Goal: Task Accomplishment & Management: Manage account settings

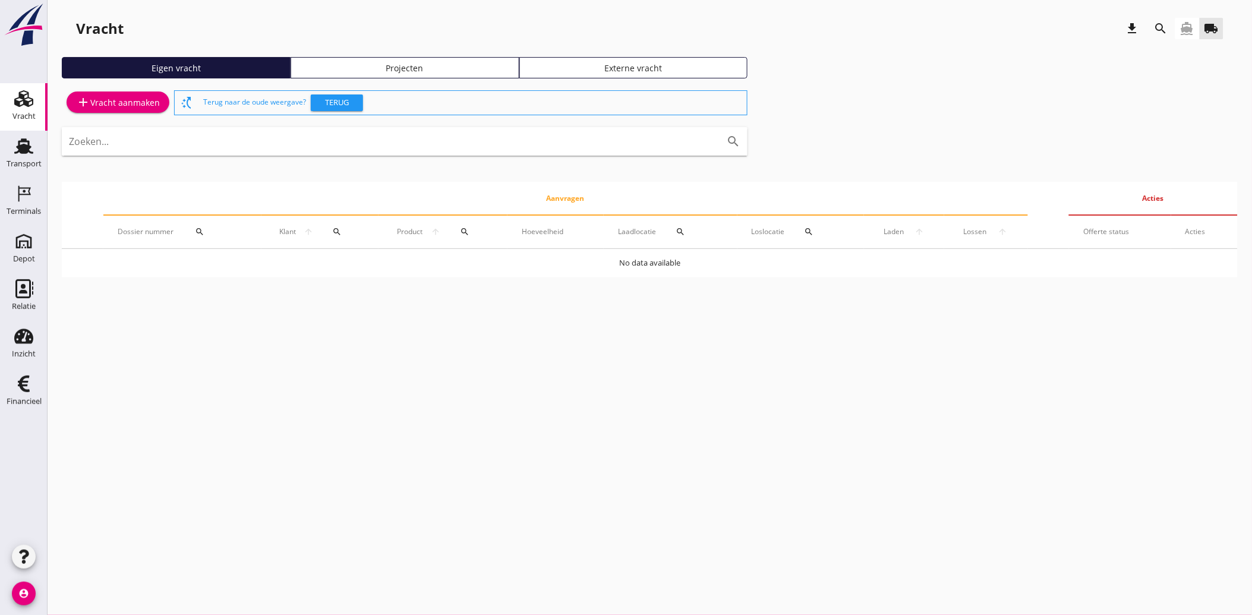
drag, startPoint x: 28, startPoint y: 387, endPoint x: 200, endPoint y: 428, distance: 176.5
click at [28, 387] on icon "Financieel" at bounding box center [23, 383] width 19 height 19
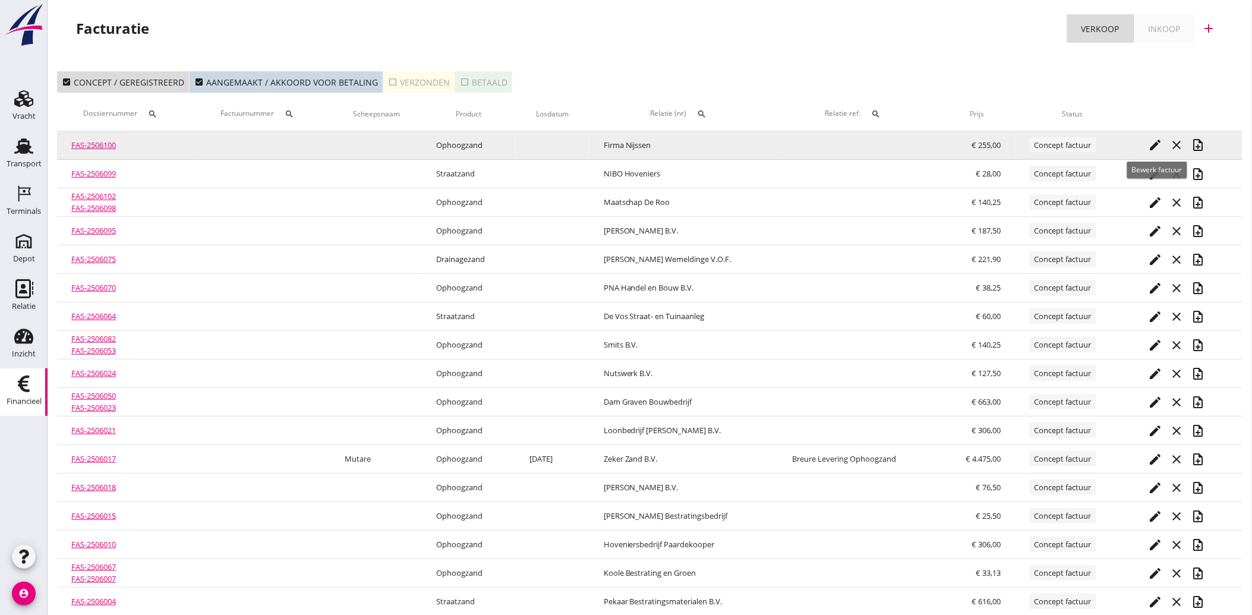
click at [1150, 149] on icon "edit" at bounding box center [1155, 145] width 14 height 14
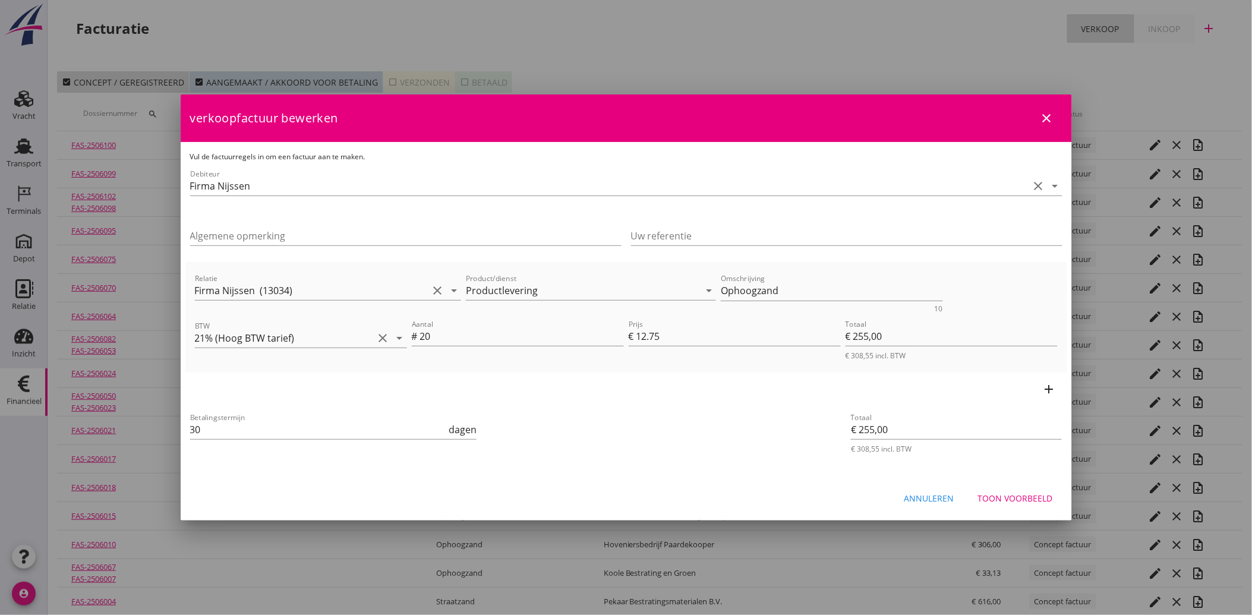
click at [1023, 495] on div "Toon voorbeeld" at bounding box center [1015, 498] width 75 height 12
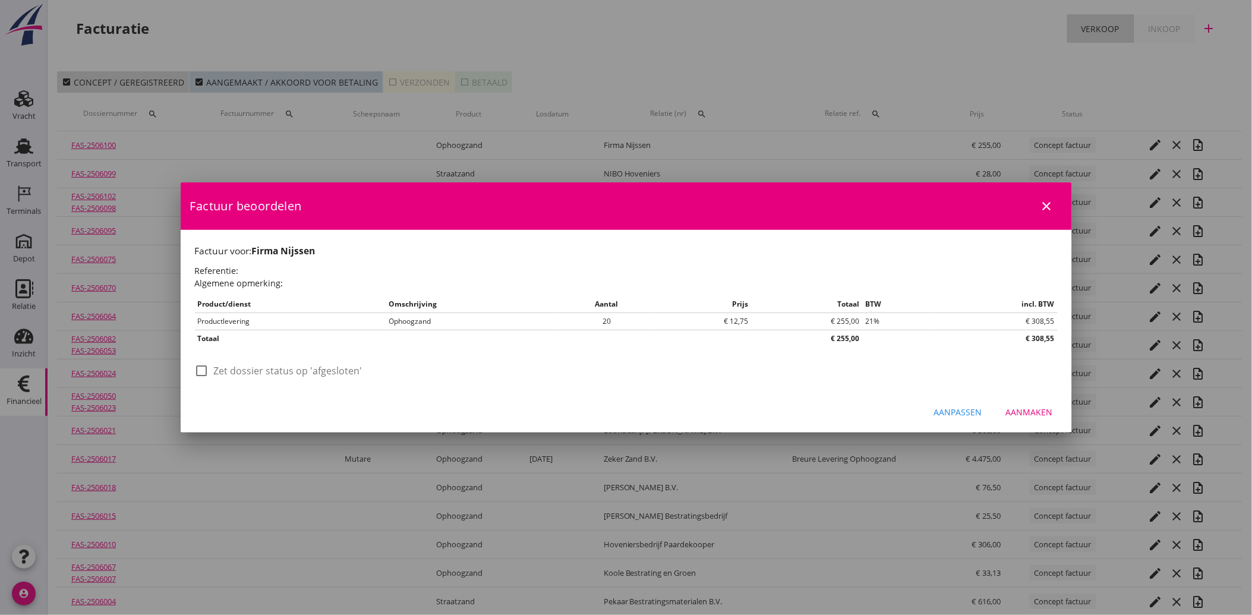
click at [1031, 409] on div "Aanmaken" at bounding box center [1029, 412] width 47 height 12
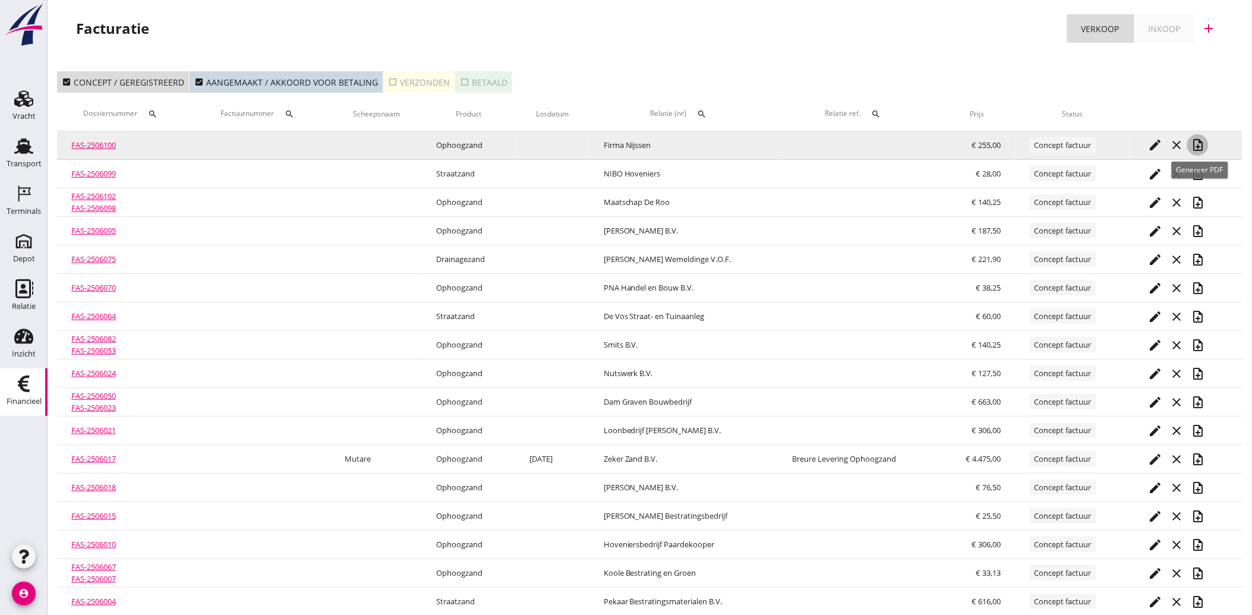
click at [1201, 140] on icon "note_add" at bounding box center [1197, 145] width 14 height 14
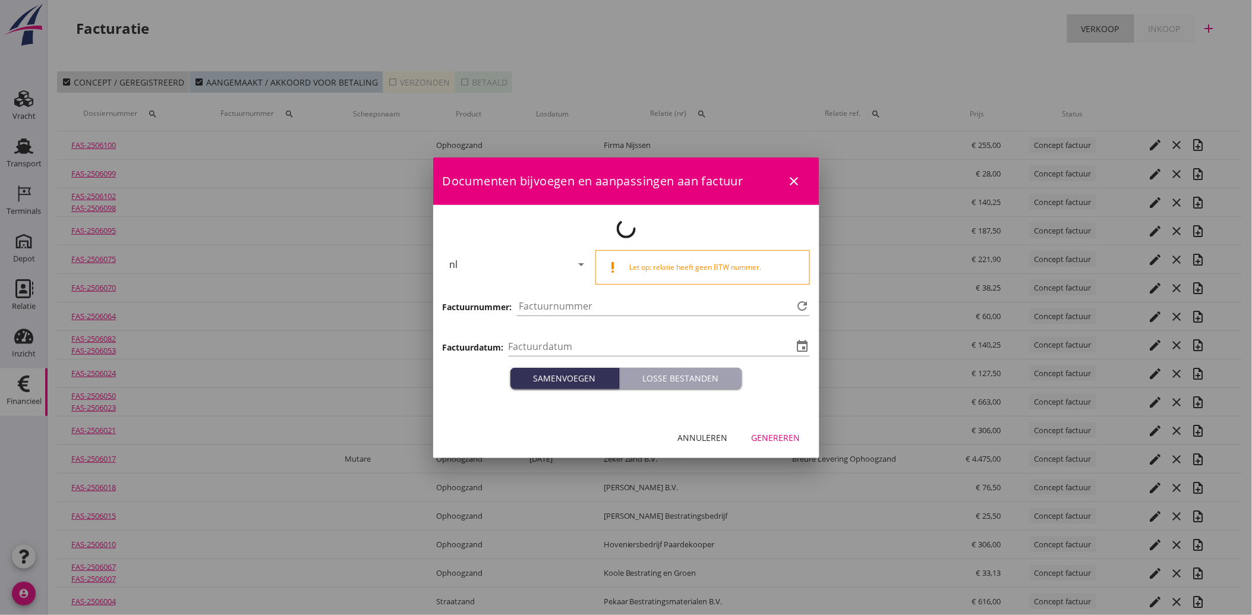
type input "[DATE]"
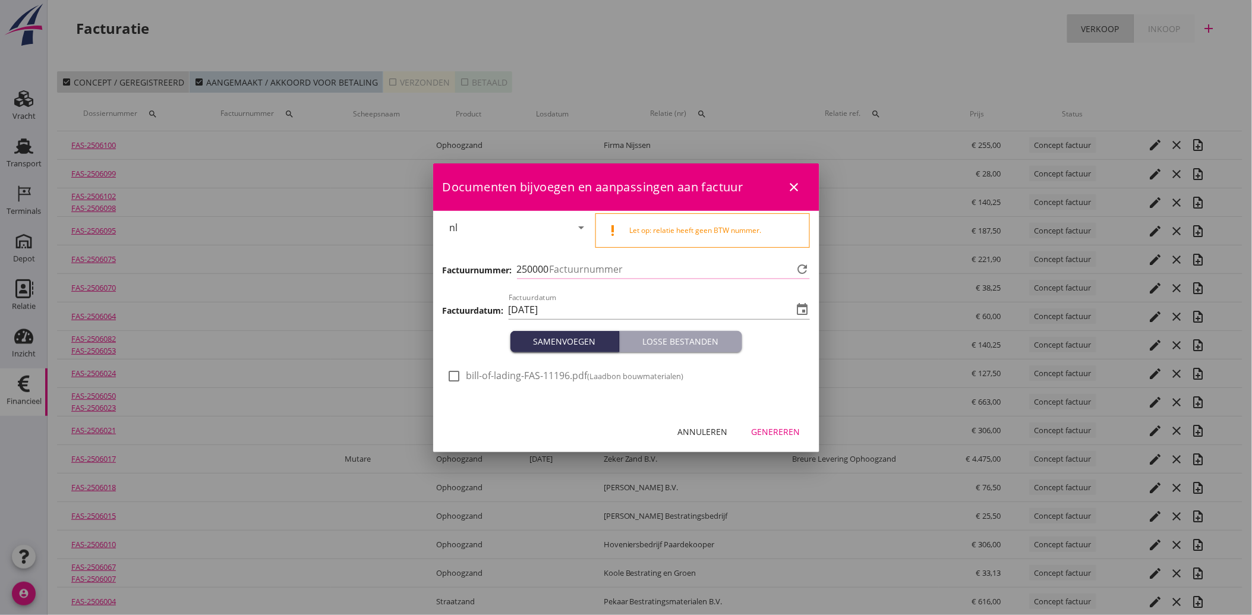
type input "4189"
click at [463, 375] on div at bounding box center [454, 376] width 20 height 20
checkbox input "true"
click at [781, 430] on div "Genereren" at bounding box center [775, 431] width 49 height 12
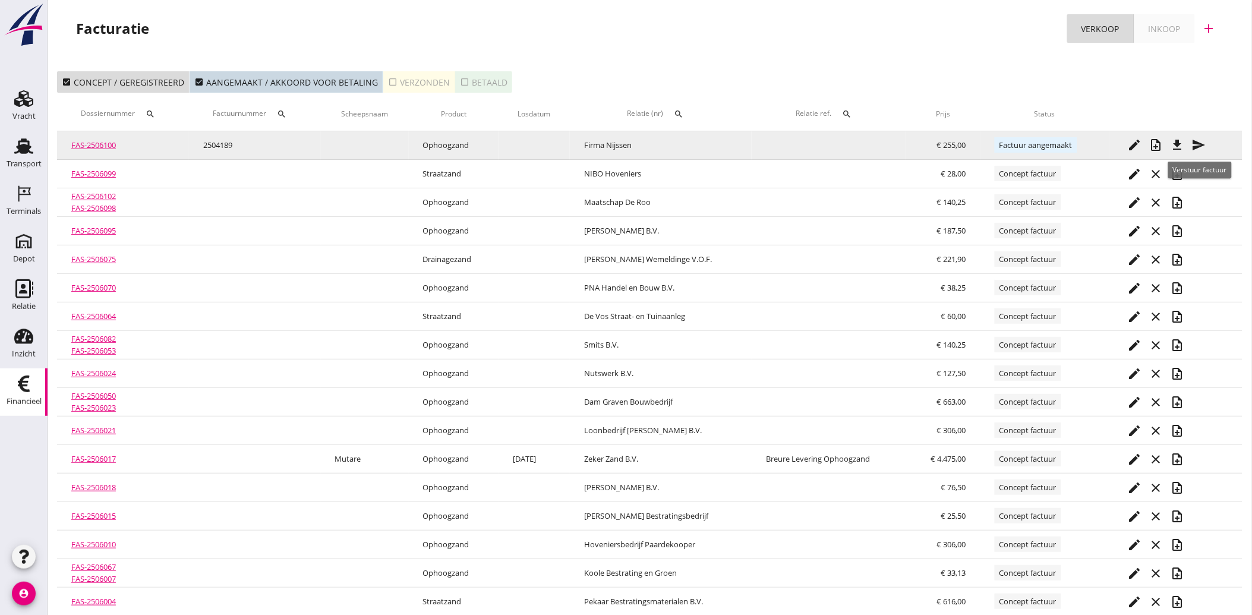
click at [1198, 143] on icon "send" at bounding box center [1198, 145] width 14 height 14
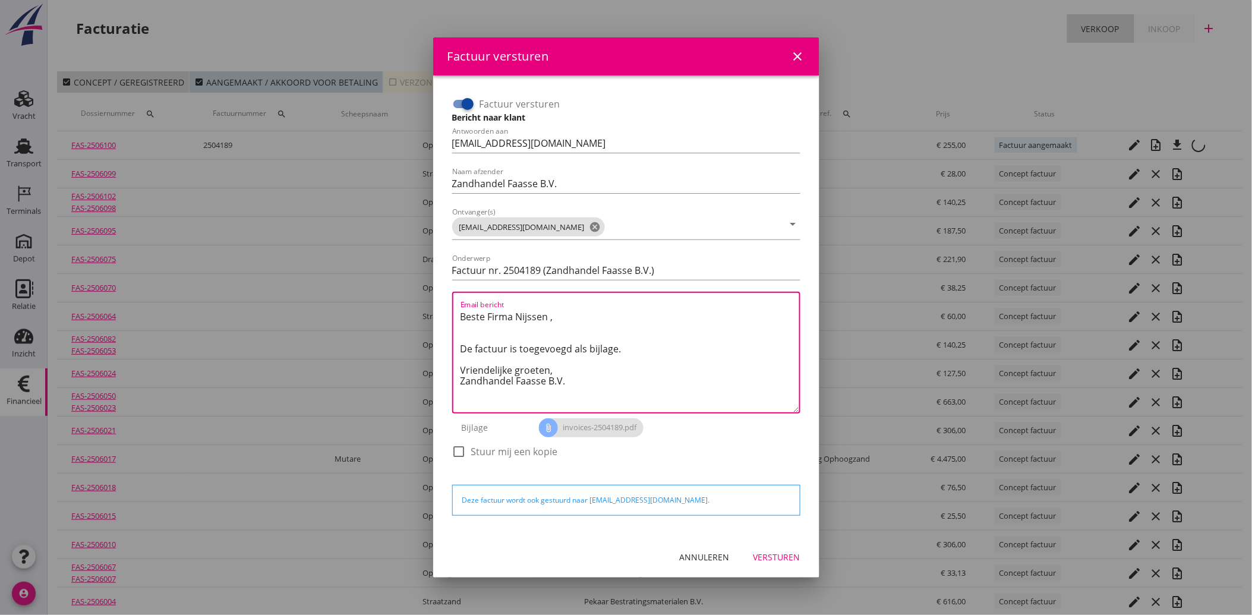
drag, startPoint x: 570, startPoint y: 384, endPoint x: 438, endPoint y: 312, distance: 149.9
click at [438, 312] on div "Factuur versturen Bericht naar klant Antwoorden aan [EMAIL_ADDRESS][DOMAIN_NAME…" at bounding box center [626, 305] width 386 height 461
paste textarea "Starlink Internet Services Limited"
drag, startPoint x: 620, startPoint y: 313, endPoint x: 459, endPoint y: 311, distance: 161.0
click at [460, 311] on textarea "Starlink Internet Services Limited" at bounding box center [629, 359] width 339 height 105
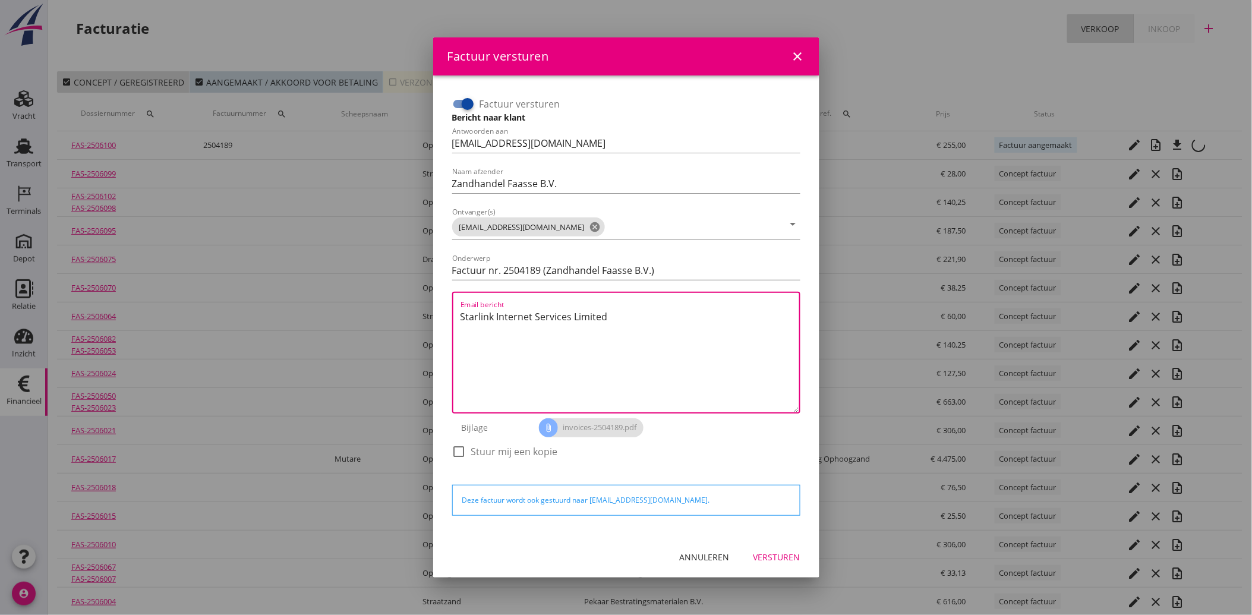
drag, startPoint x: 610, startPoint y: 321, endPoint x: 465, endPoint y: 327, distance: 145.7
click at [465, 327] on textarea "Starlink Internet Services Limited" at bounding box center [629, 359] width 339 height 105
click at [606, 316] on textarea "Starlink Internet Services Limited" at bounding box center [629, 359] width 339 height 105
drag, startPoint x: 608, startPoint y: 316, endPoint x: 457, endPoint y: 315, distance: 150.3
click at [457, 315] on div "Email bericht Starlink Internet Services Limited" at bounding box center [626, 353] width 348 height 122
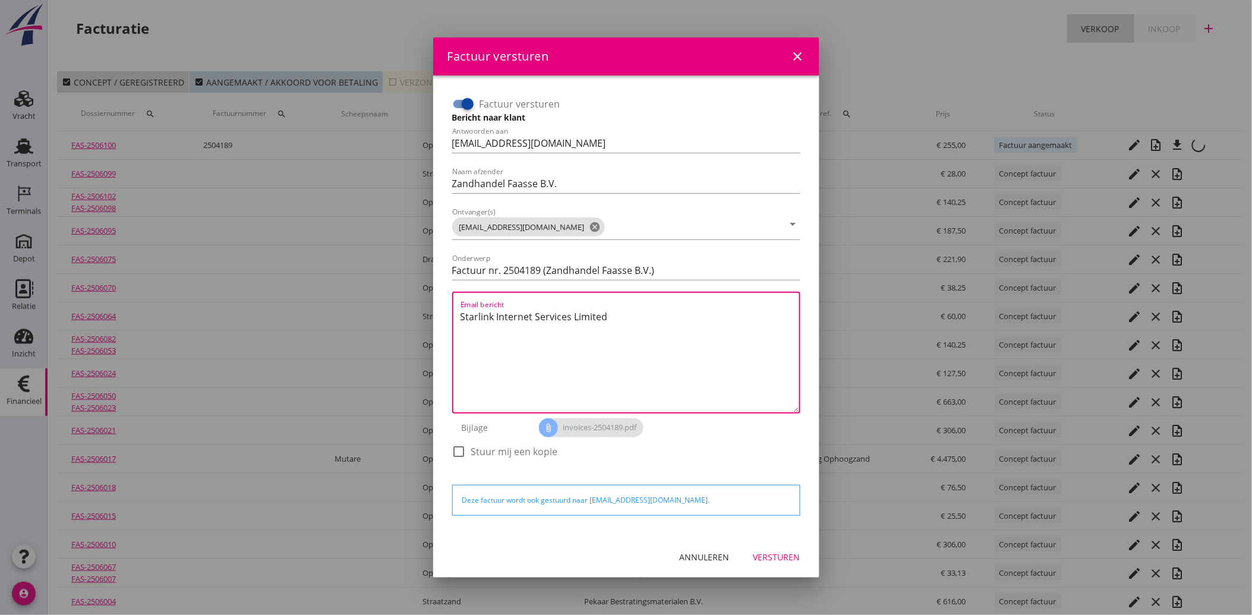
paste textarea "Geachte heer/mevrouw, Hierbij zenden wij u onze factuur i.v.m. de door ons aan …"
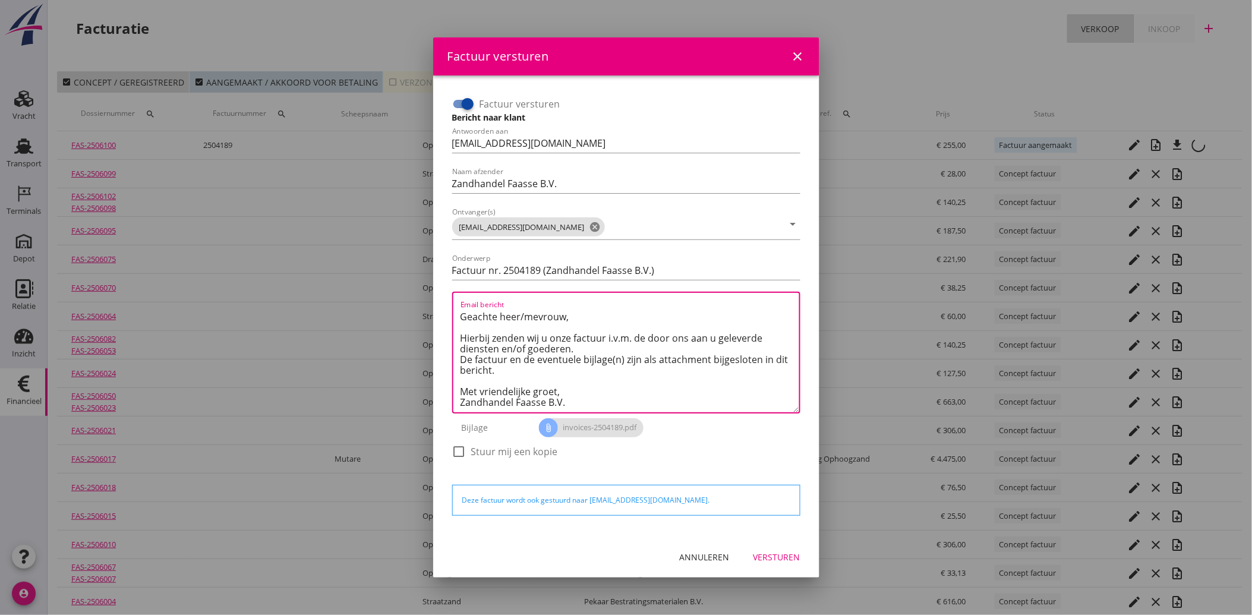
scroll to position [18, 0]
type textarea "Geachte heer/mevrouw, Hierbij zenden wij u onze factuur i.v.m. de door ons aan …"
click at [775, 547] on button "Versturen" at bounding box center [777, 556] width 66 height 21
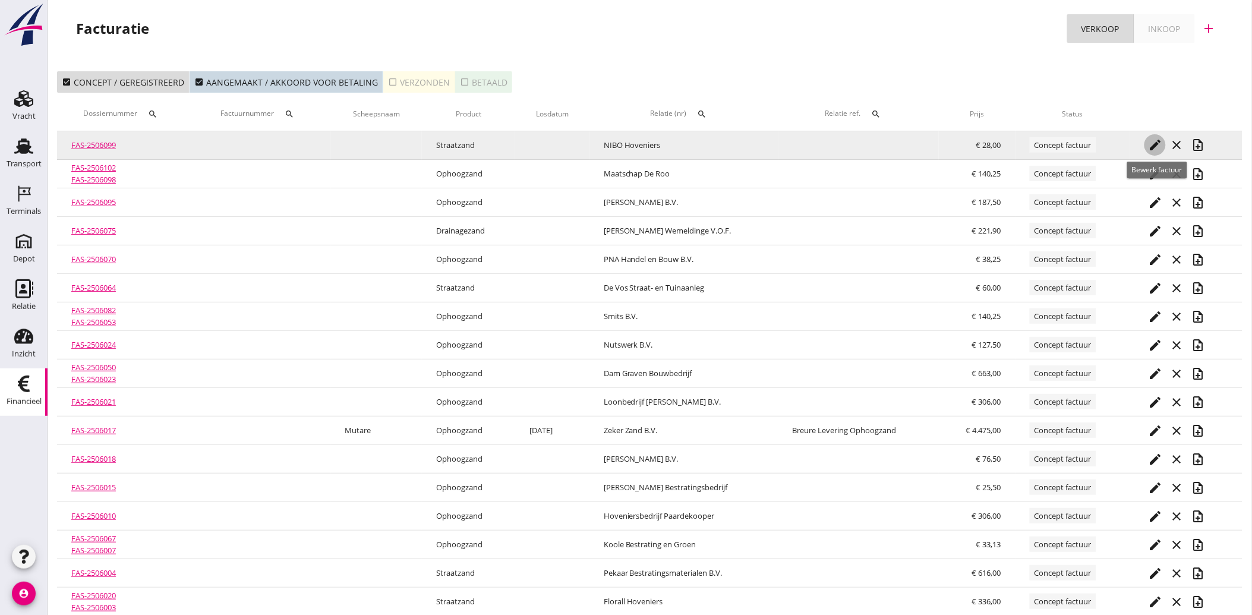
click at [1160, 144] on icon "edit" at bounding box center [1155, 145] width 14 height 14
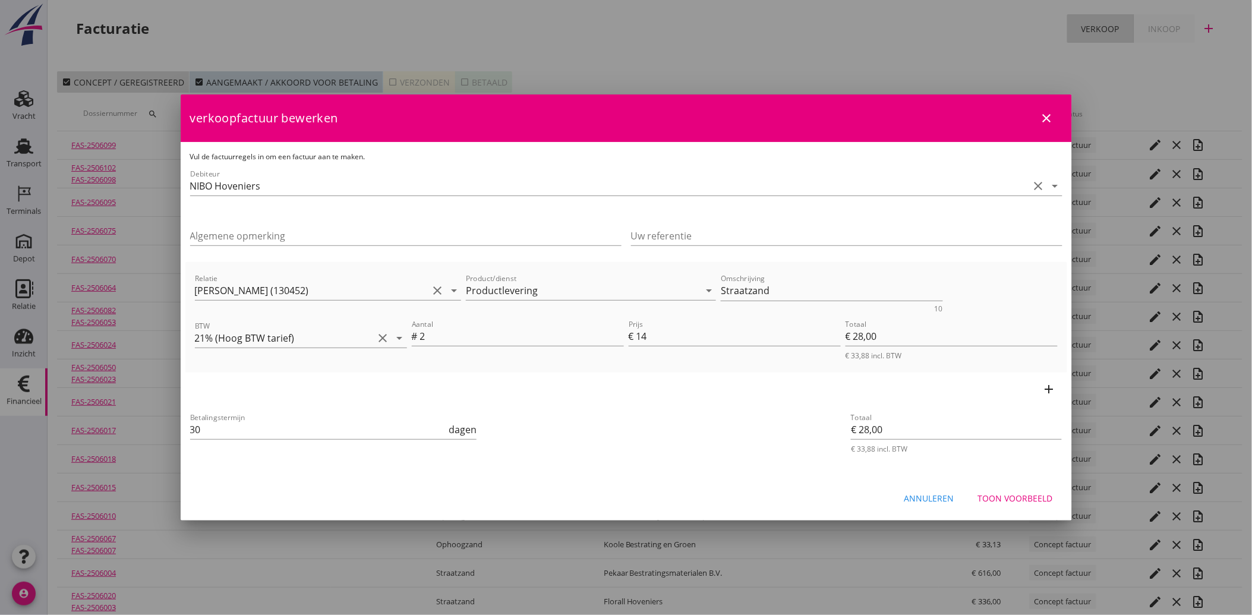
click at [934, 494] on div "Annuleren" at bounding box center [929, 498] width 50 height 12
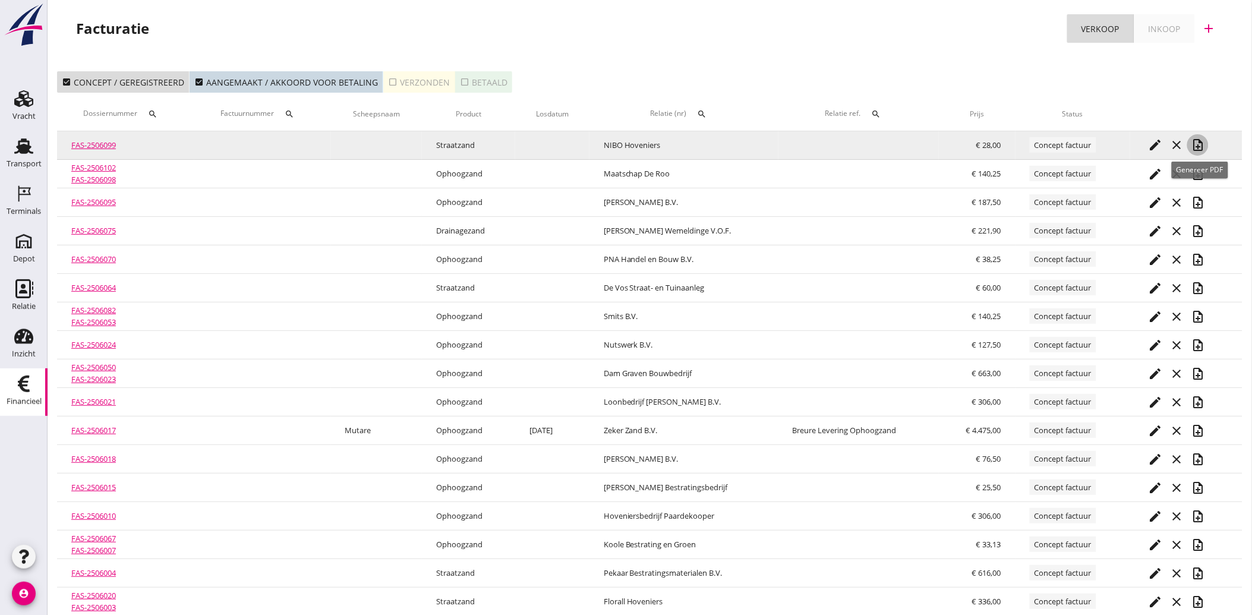
click at [1197, 144] on icon "note_add" at bounding box center [1197, 145] width 14 height 14
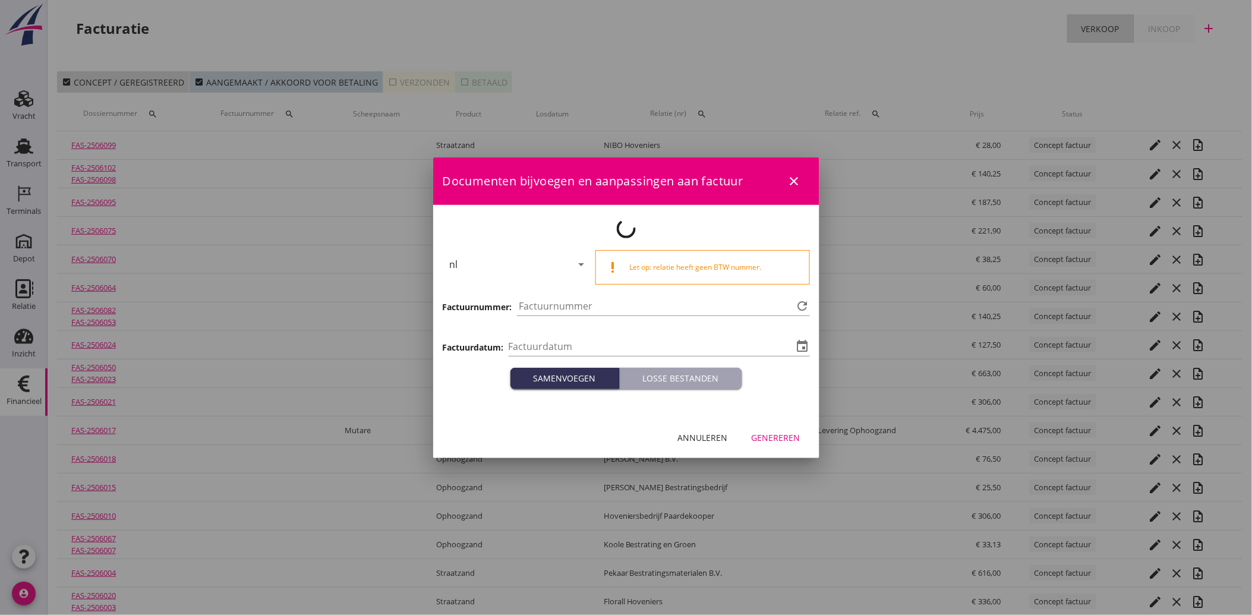
type input "[DATE]"
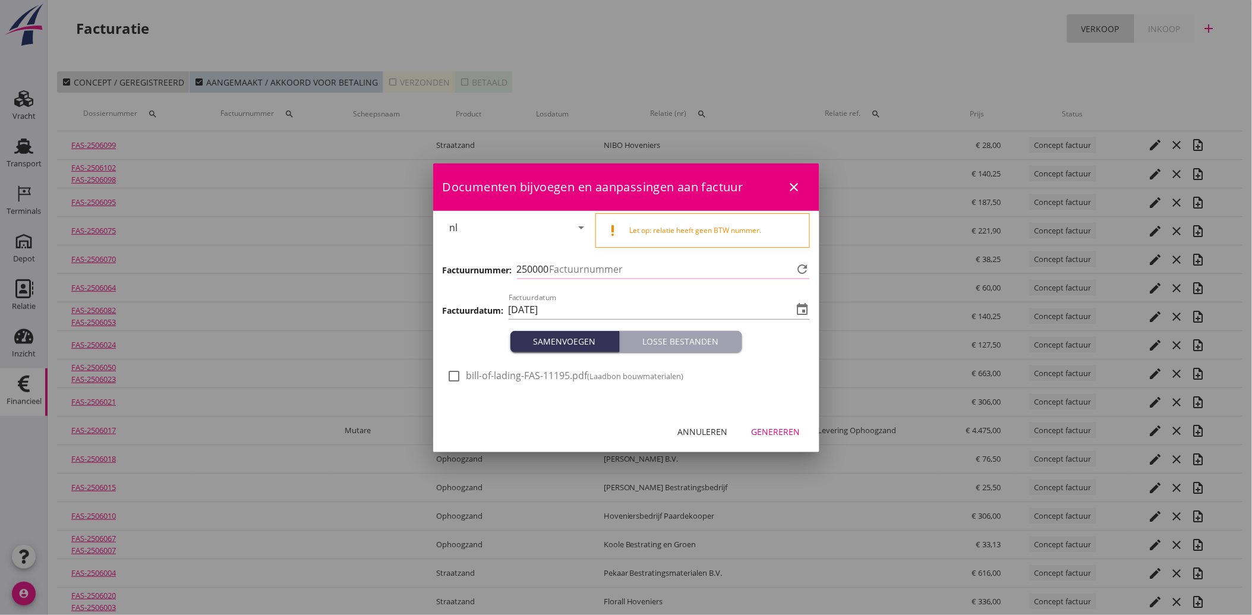
type input "4190"
click at [458, 365] on div "check_box_outline_blank bill-of-lading-FAS-11195.pdf (Laadbon bouwmaterialen)" at bounding box center [626, 381] width 386 height 59
click at [456, 380] on div at bounding box center [454, 376] width 20 height 20
checkbox input "true"
click at [786, 438] on button "Genereren" at bounding box center [776, 431] width 68 height 21
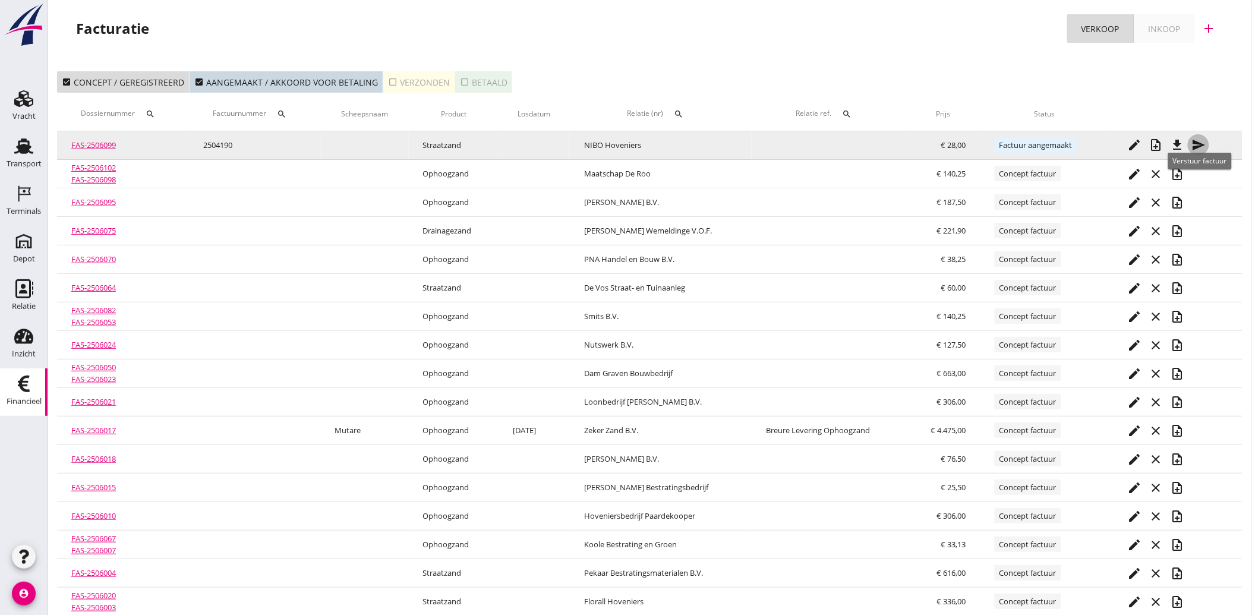
click at [1200, 141] on icon "send" at bounding box center [1198, 145] width 14 height 14
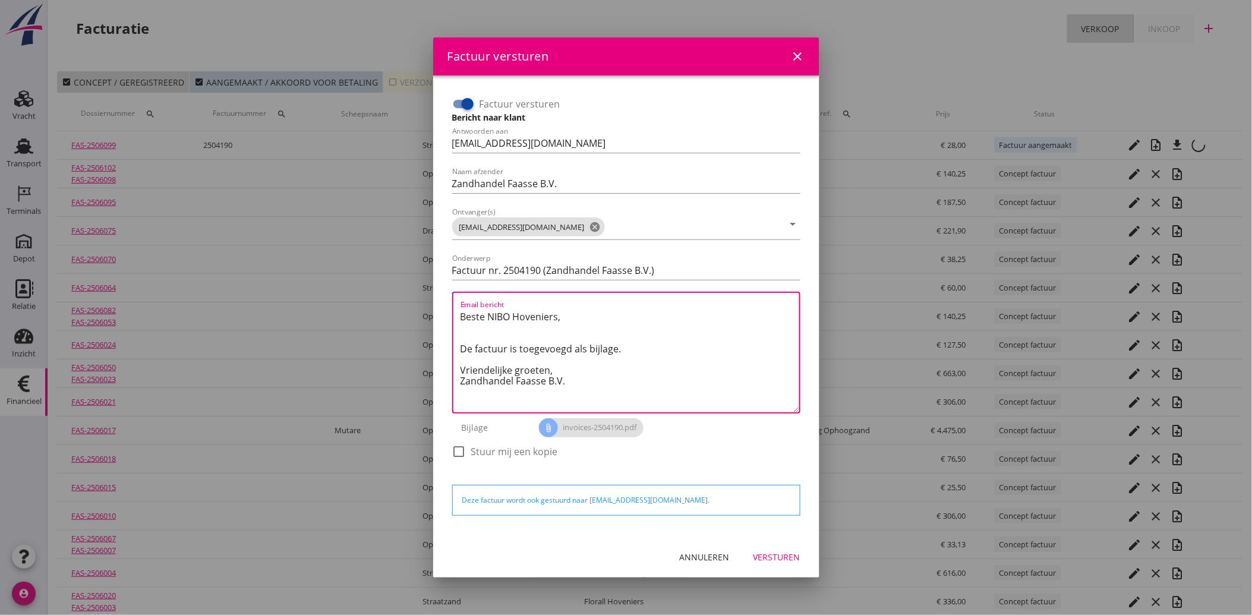
drag, startPoint x: 573, startPoint y: 383, endPoint x: 455, endPoint y: 305, distance: 141.4
click at [455, 305] on div "Email bericht Beste [PERSON_NAME], De factuur is toegevoegd als bijlage. Vriend…" at bounding box center [626, 353] width 348 height 122
paste textarea "Geachte heer/mevrouw, Hierbij zenden wij u onze factuur i.v.m. de door ons aan …"
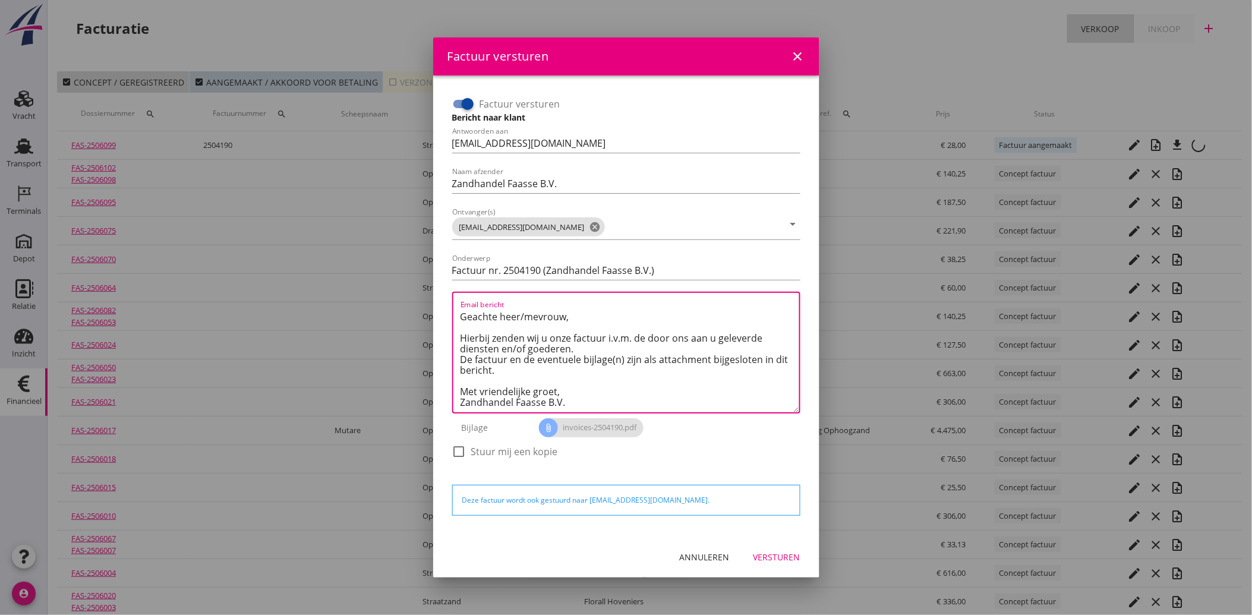
type textarea "Geachte heer/mevrouw, Hierbij zenden wij u onze factuur i.v.m. de door ons aan …"
click at [773, 552] on div "Versturen" at bounding box center [776, 557] width 47 height 12
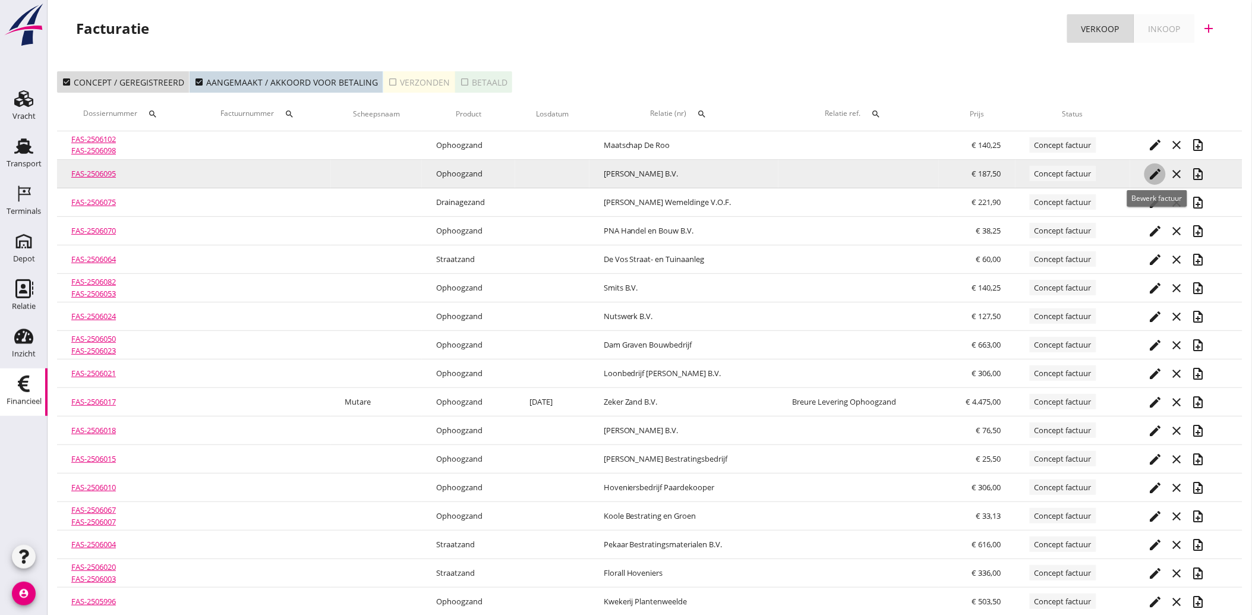
click at [1160, 175] on icon "edit" at bounding box center [1155, 174] width 14 height 14
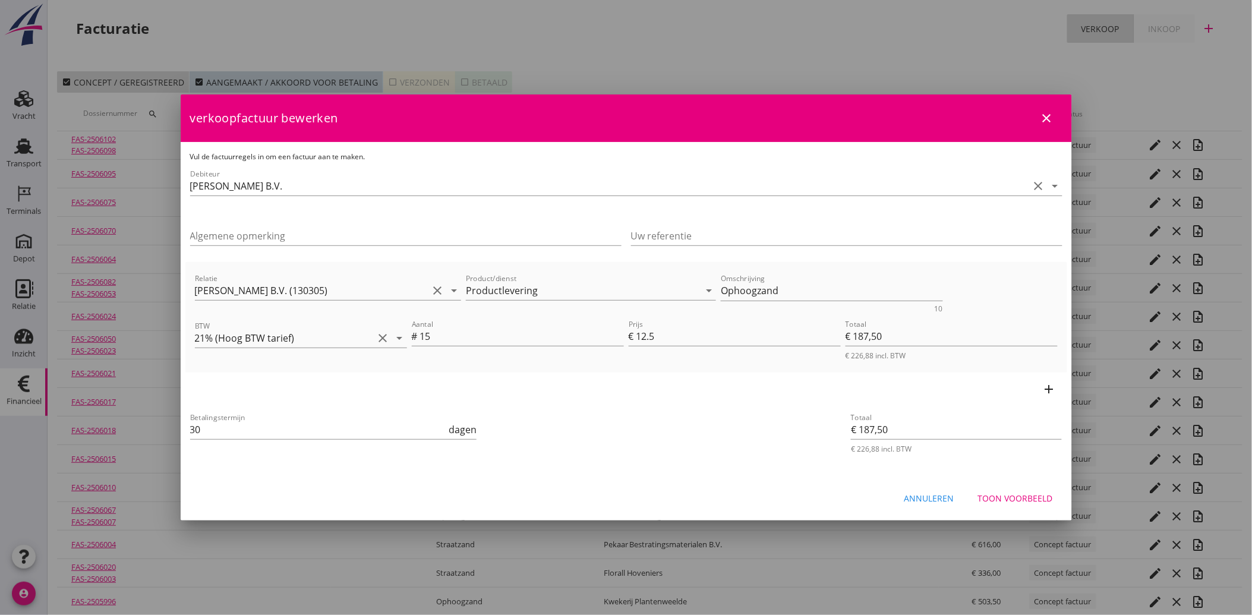
click at [947, 501] on div "Annuleren" at bounding box center [929, 498] width 50 height 12
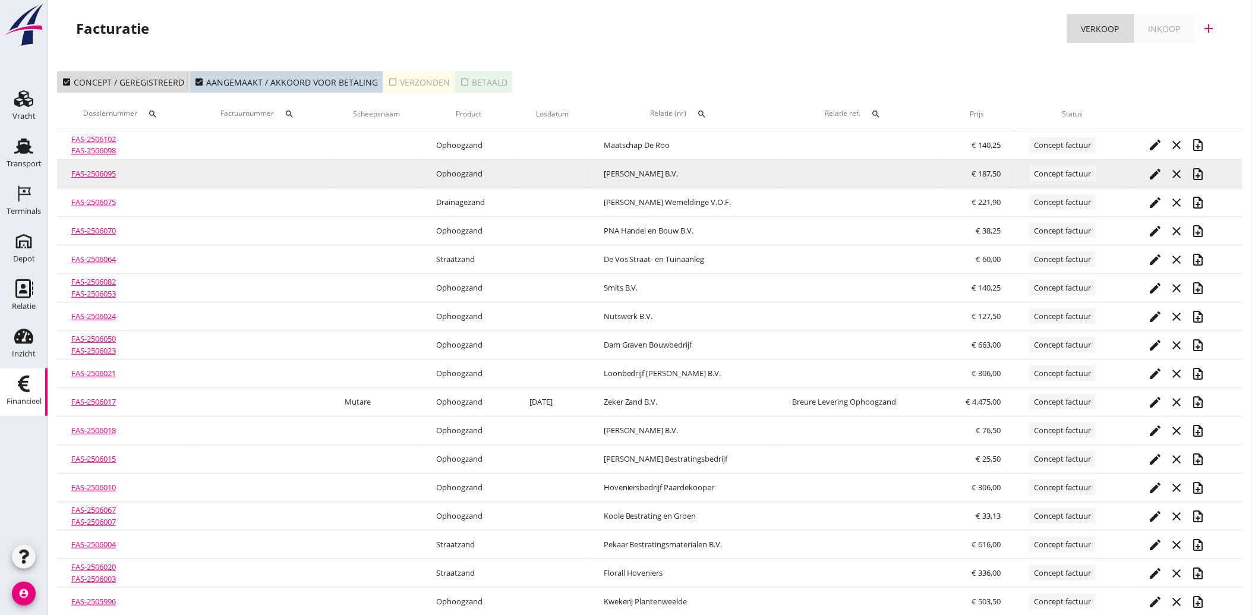
click at [1200, 168] on icon "note_add" at bounding box center [1197, 174] width 14 height 14
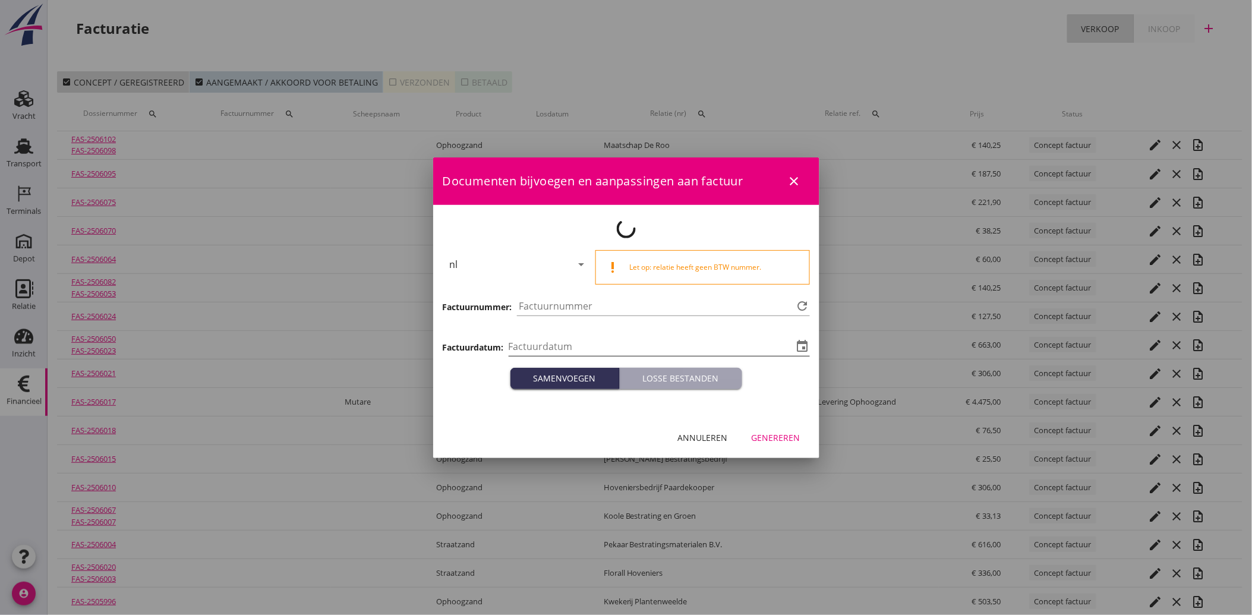
type input "[DATE]"
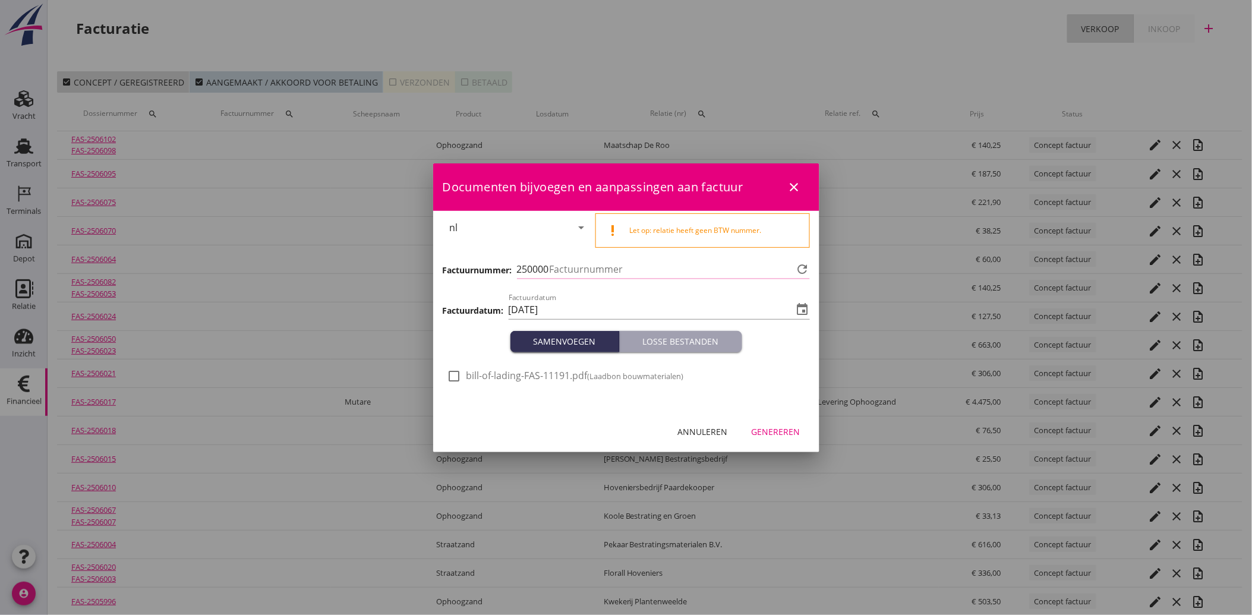
type input "4191"
click at [457, 373] on div at bounding box center [454, 376] width 20 height 20
checkbox input "true"
click at [781, 435] on div "Genereren" at bounding box center [775, 431] width 49 height 12
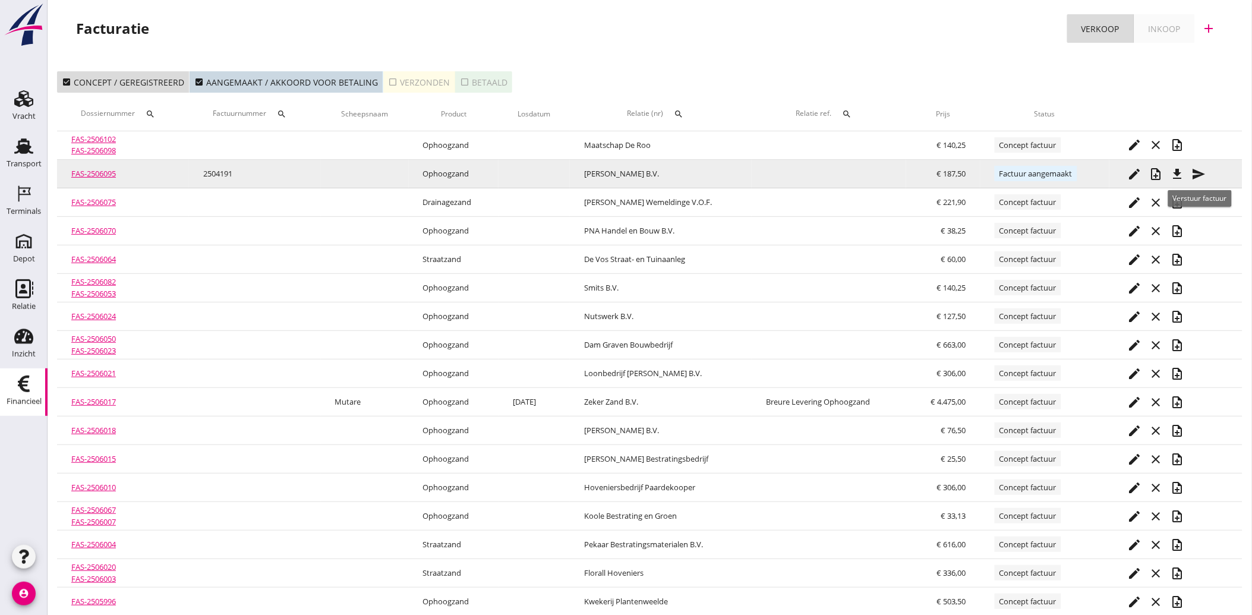
click at [1201, 171] on icon "send" at bounding box center [1198, 174] width 14 height 14
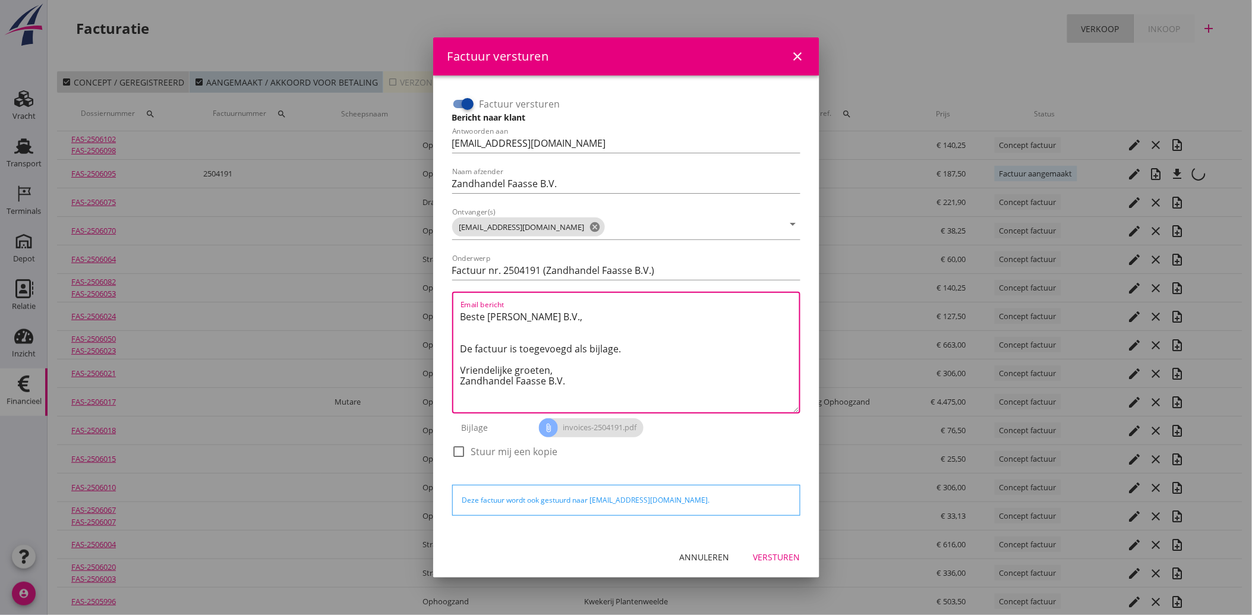
drag, startPoint x: 566, startPoint y: 386, endPoint x: 453, endPoint y: 318, distance: 131.9
click at [453, 318] on div "Email bericht Beste [PERSON_NAME] B.V., De factuur is toegevoegd als bijlage. V…" at bounding box center [626, 353] width 348 height 122
paste textarea "Geachte heer/mevrouw, Hierbij zenden wij u onze factuur i.v.m. de door ons aan …"
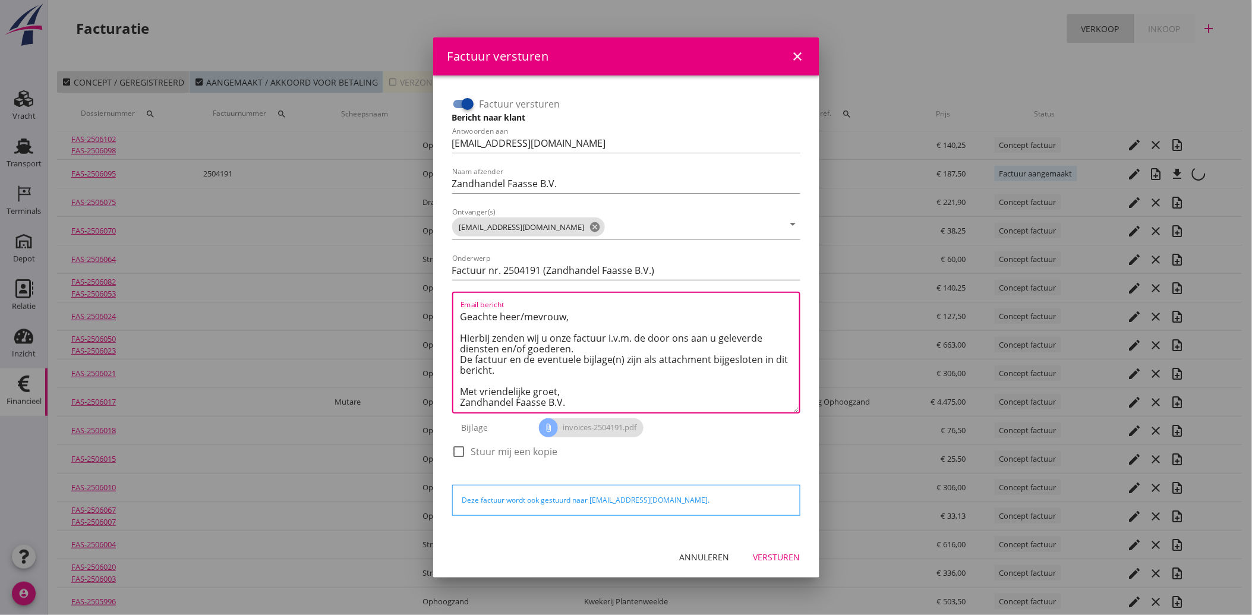
type textarea "Geachte heer/mevrouw, Hierbij zenden wij u onze factuur i.v.m. de door ons aan …"
click at [784, 557] on div "Versturen" at bounding box center [776, 557] width 47 height 12
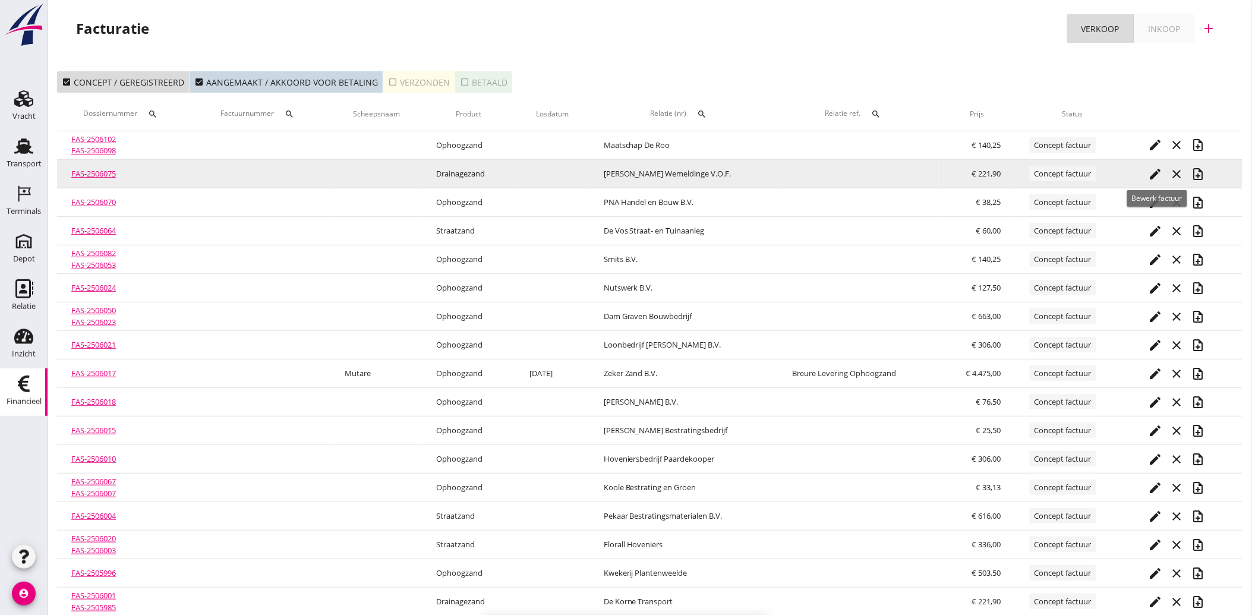
click at [1155, 167] on icon "edit" at bounding box center [1155, 174] width 14 height 14
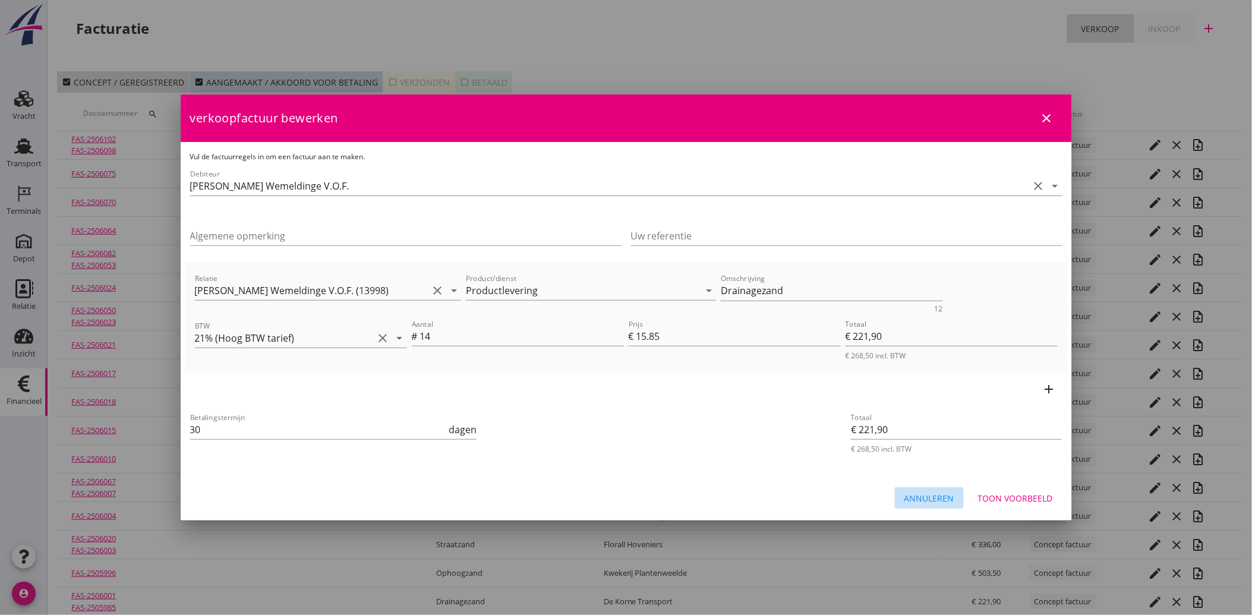
click at [933, 495] on div "Annuleren" at bounding box center [929, 498] width 50 height 12
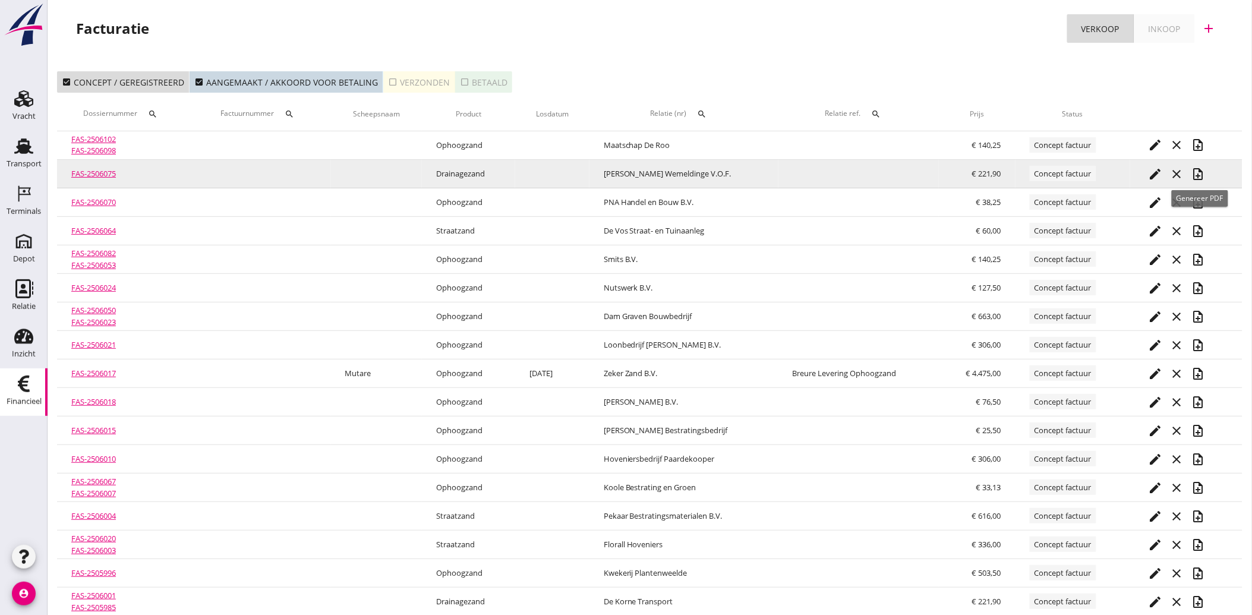
click at [1195, 169] on icon "note_add" at bounding box center [1197, 174] width 14 height 14
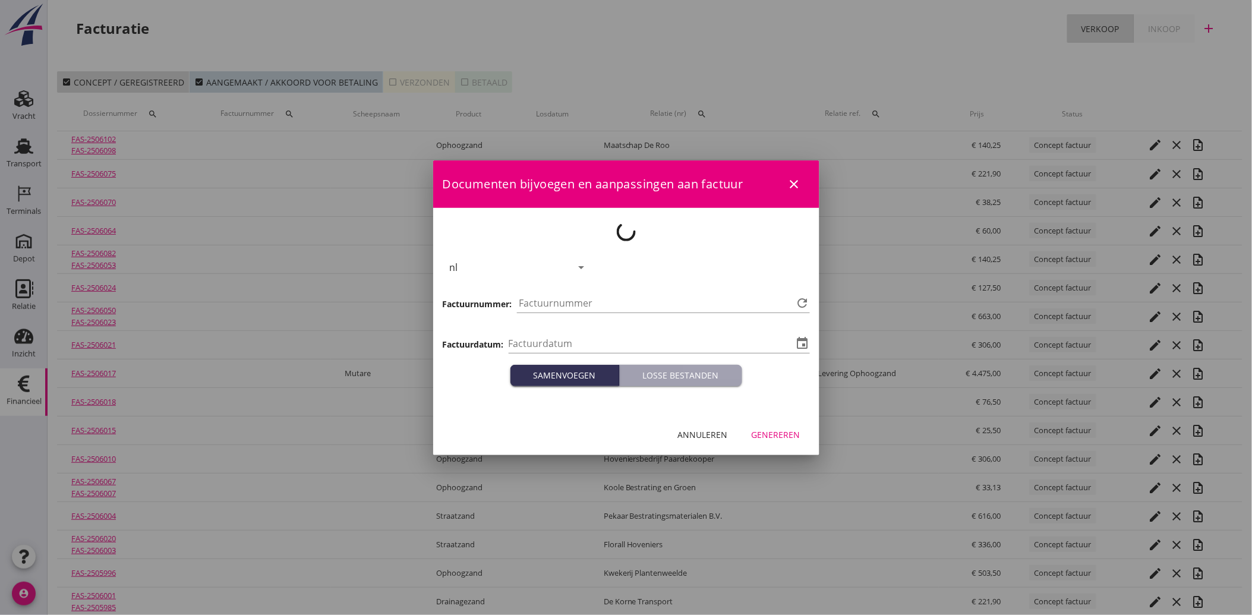
type input "[DATE]"
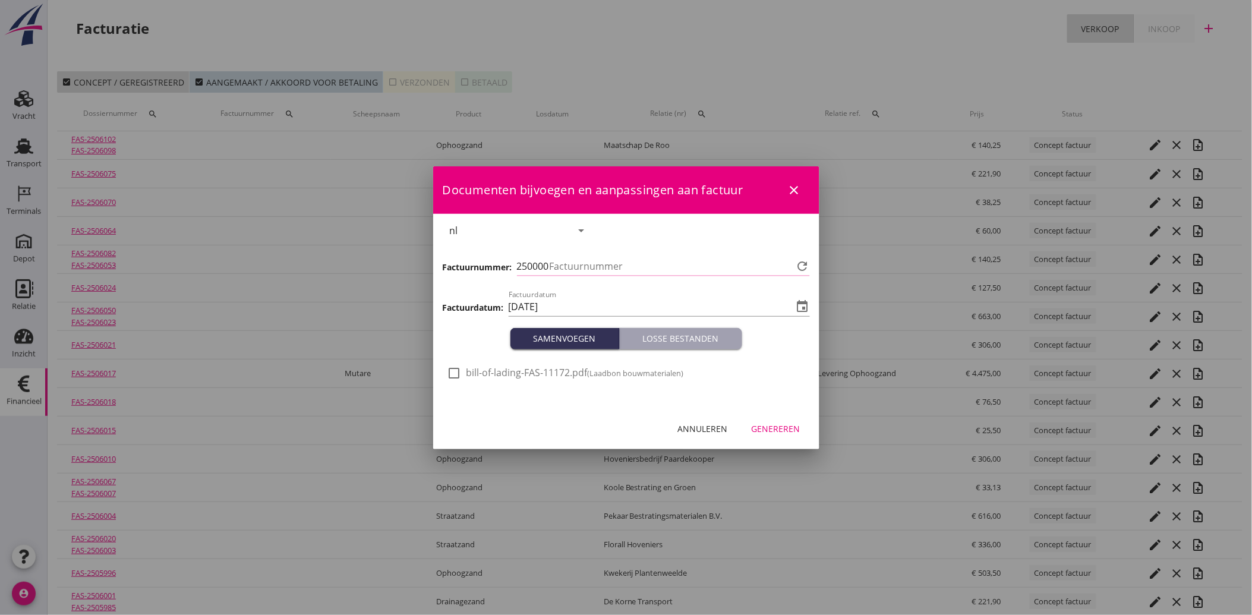
type input "4192"
click at [464, 368] on div "check_box_outline_blank bill-of-lading-FAS-11172.pdf (Laadbon bouwmaterialen)" at bounding box center [565, 373] width 236 height 14
drag, startPoint x: 461, startPoint y: 373, endPoint x: 468, endPoint y: 377, distance: 8.0
click at [461, 374] on div at bounding box center [454, 373] width 20 height 20
checkbox input "true"
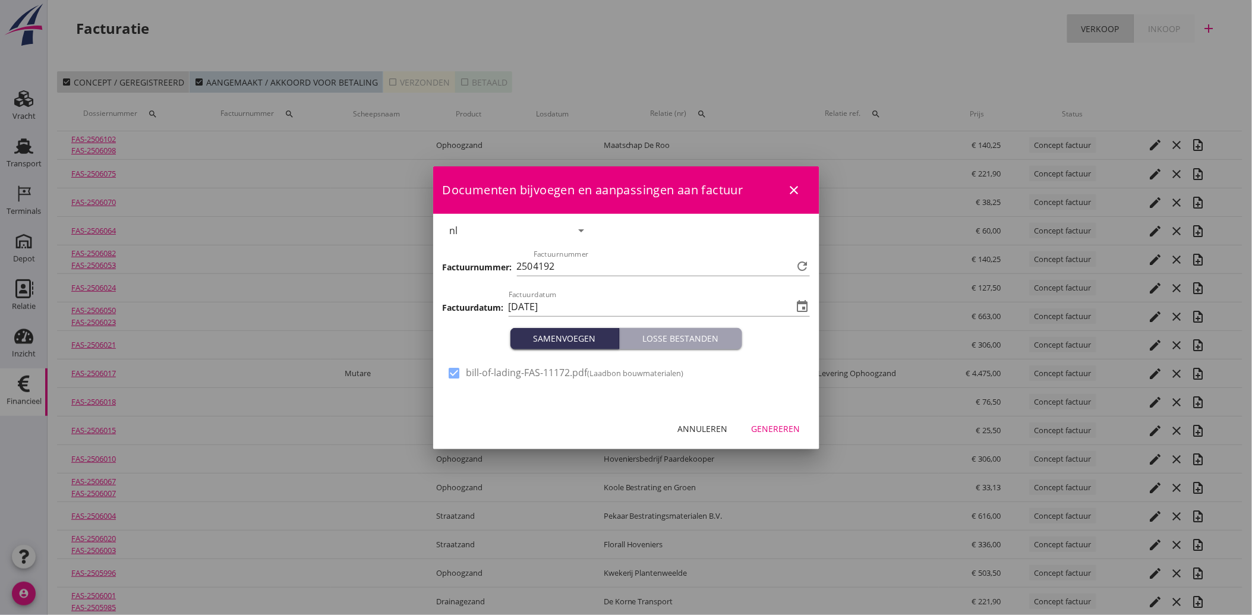
click at [765, 431] on div "Genereren" at bounding box center [775, 428] width 49 height 12
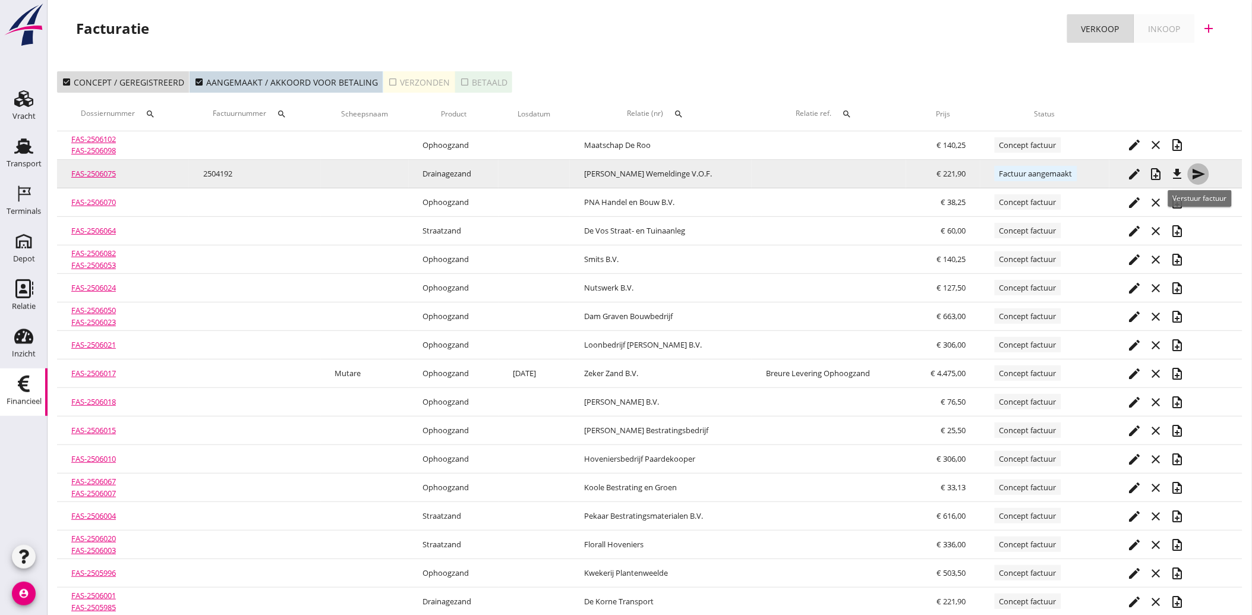
click at [1201, 171] on icon "send" at bounding box center [1198, 174] width 14 height 14
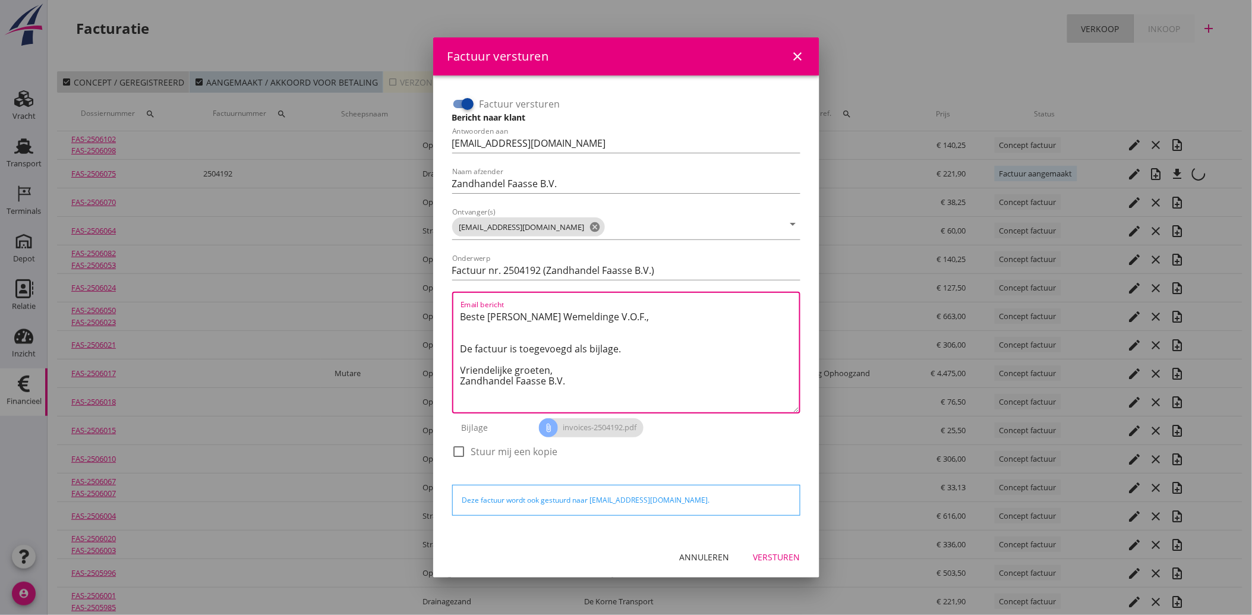
drag, startPoint x: 572, startPoint y: 383, endPoint x: 454, endPoint y: 305, distance: 141.0
click at [454, 305] on div "Email bericht Beste [PERSON_NAME] Wemeldinge V.O.F., De factuur is toegevoegd a…" at bounding box center [626, 353] width 348 height 122
paste textarea "Geachte heer/mevrouw, Hierbij zenden wij u onze factuur i.v.m. de door ons aan …"
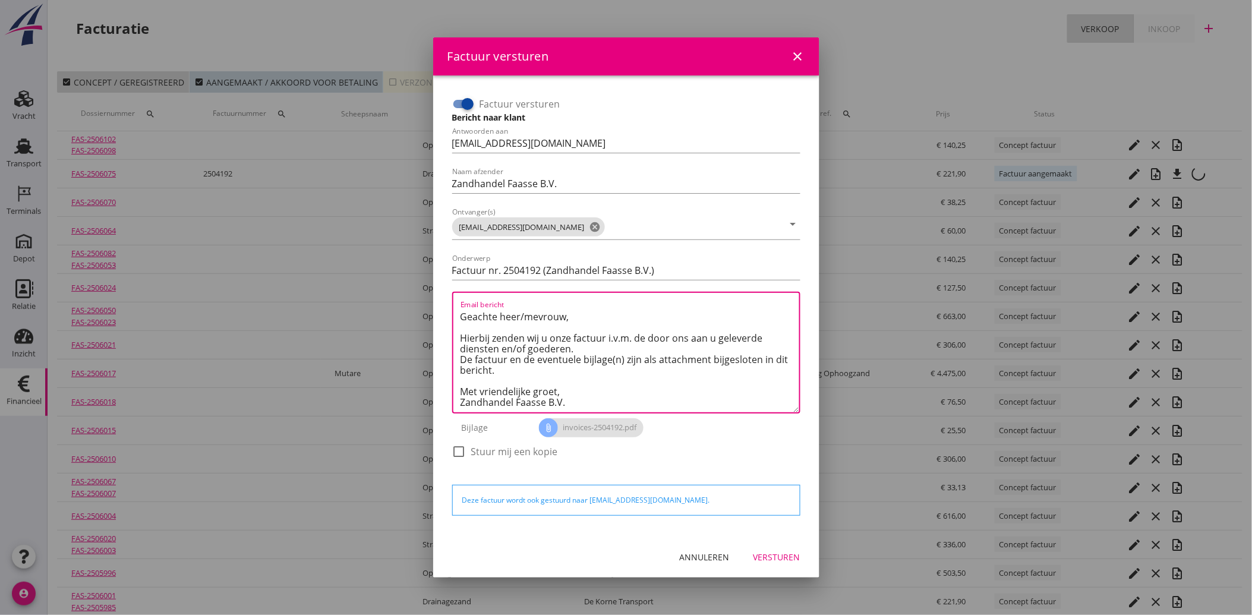
type textarea "Geachte heer/mevrouw, Hierbij zenden wij u onze factuur i.v.m. de door ons aan …"
click at [777, 554] on div "Versturen" at bounding box center [776, 557] width 47 height 12
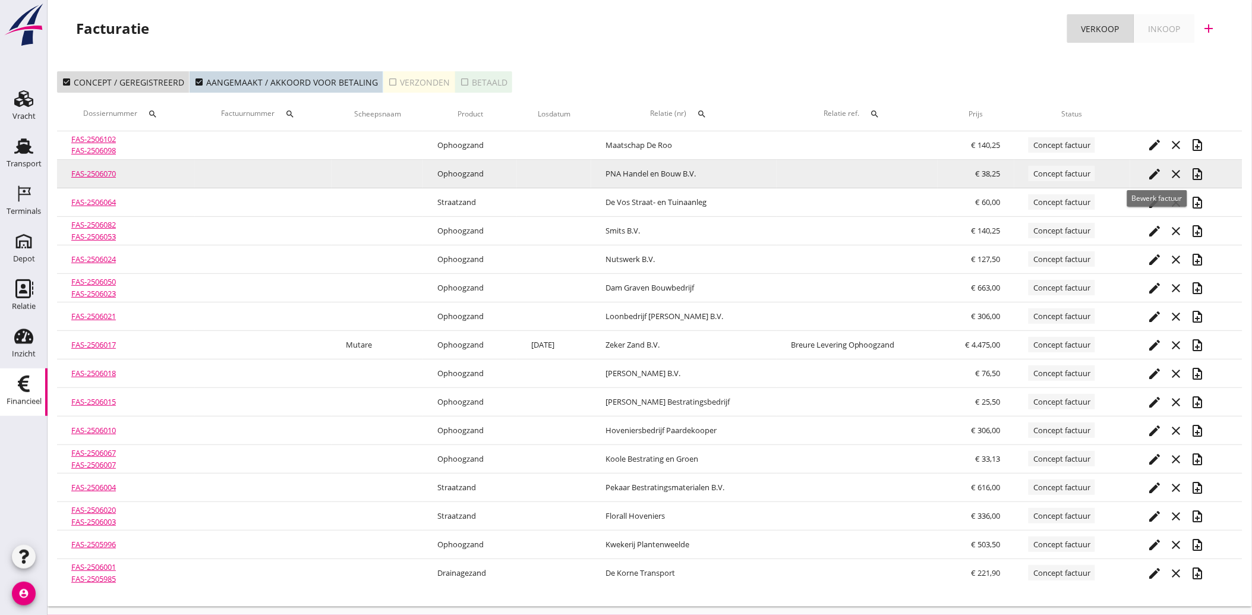
click at [1156, 170] on icon "edit" at bounding box center [1155, 174] width 14 height 14
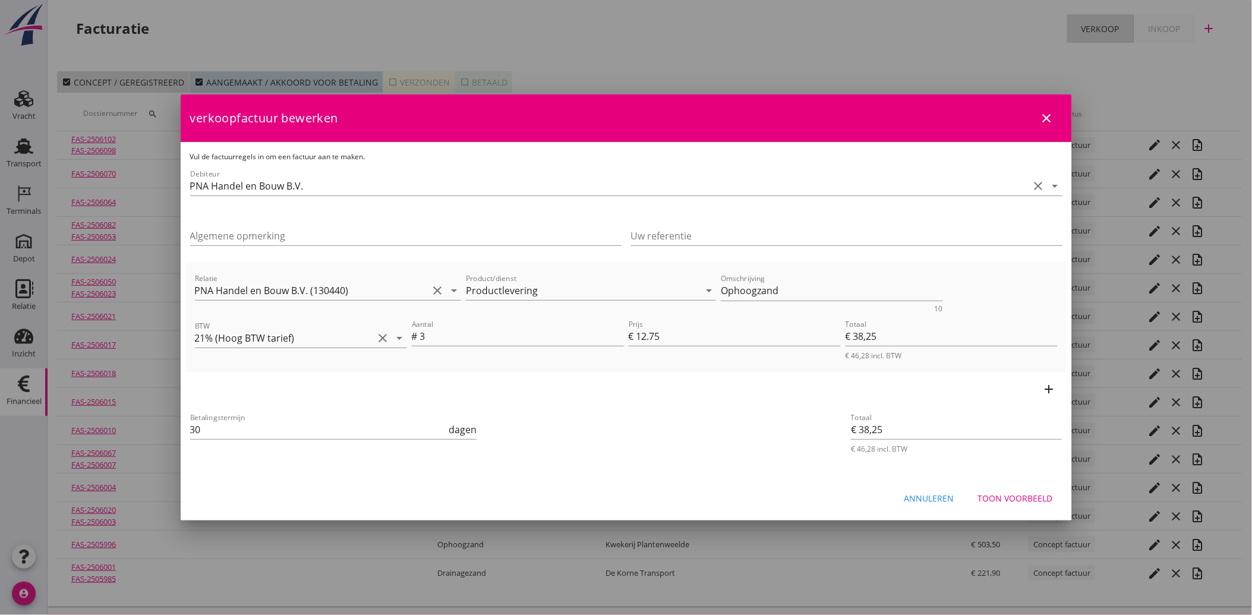
click at [943, 490] on button "Annuleren" at bounding box center [929, 497] width 69 height 21
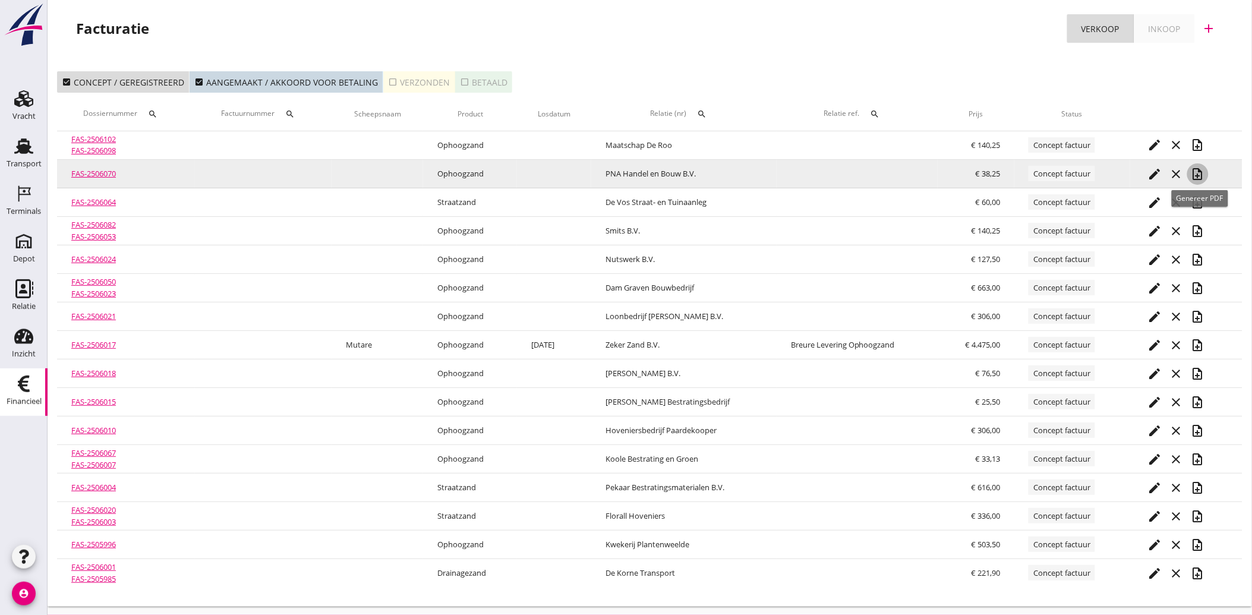
click at [1202, 175] on icon "note_add" at bounding box center [1197, 174] width 14 height 14
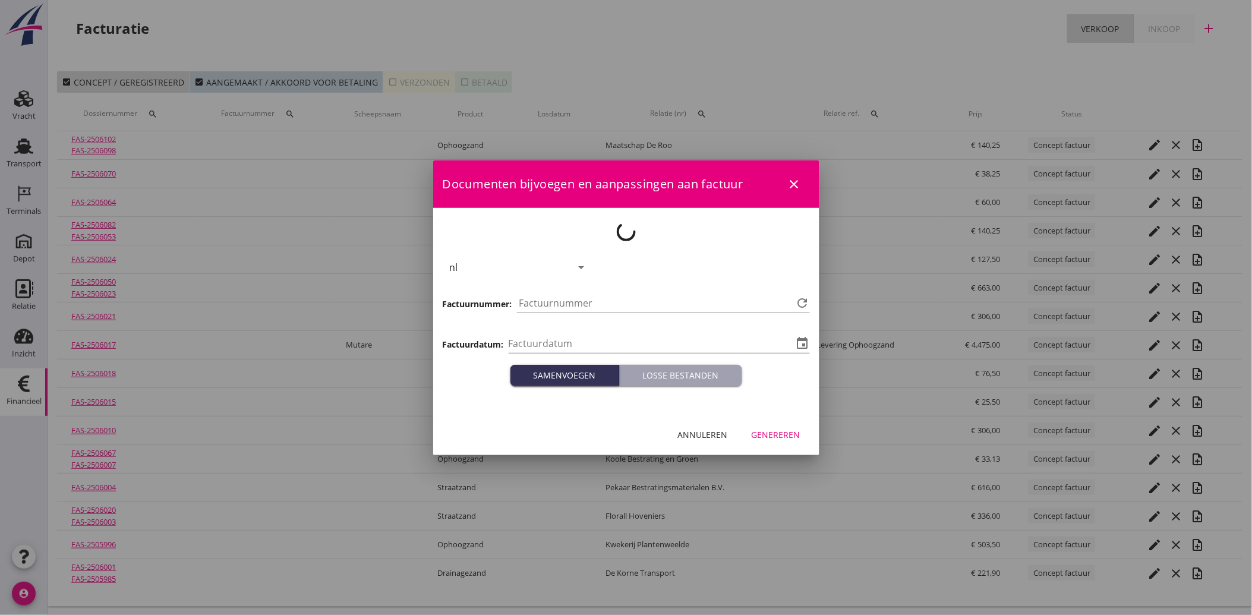
type input "[DATE]"
type input "4193"
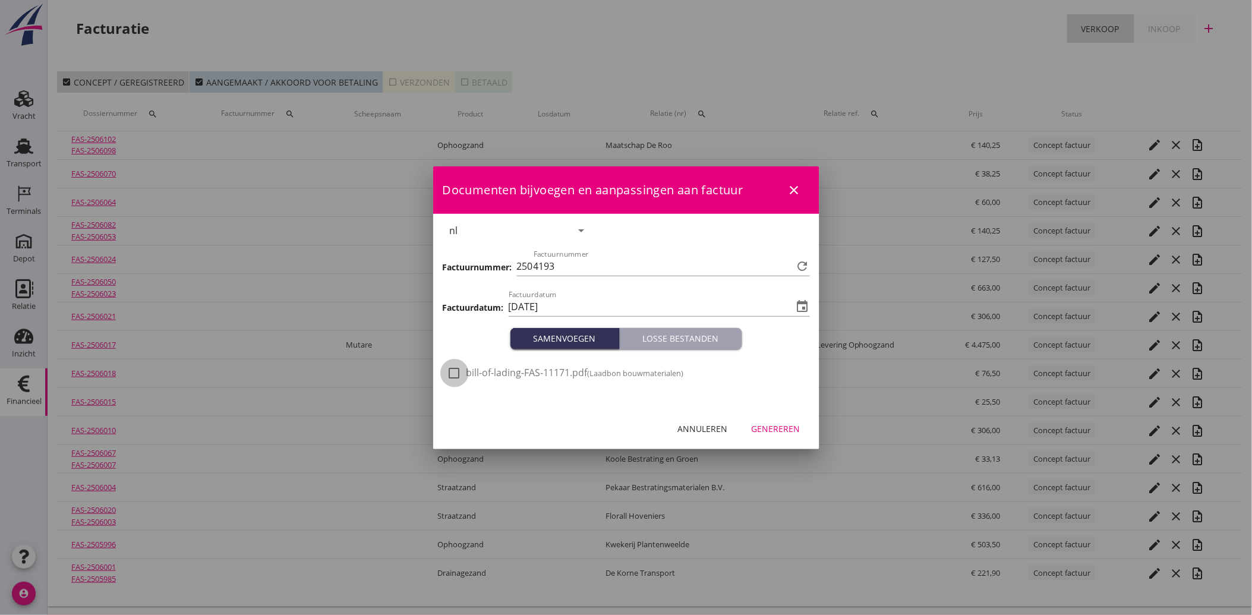
click at [451, 370] on div at bounding box center [454, 373] width 20 height 20
checkbox input "true"
click at [779, 428] on div "Genereren" at bounding box center [775, 428] width 49 height 12
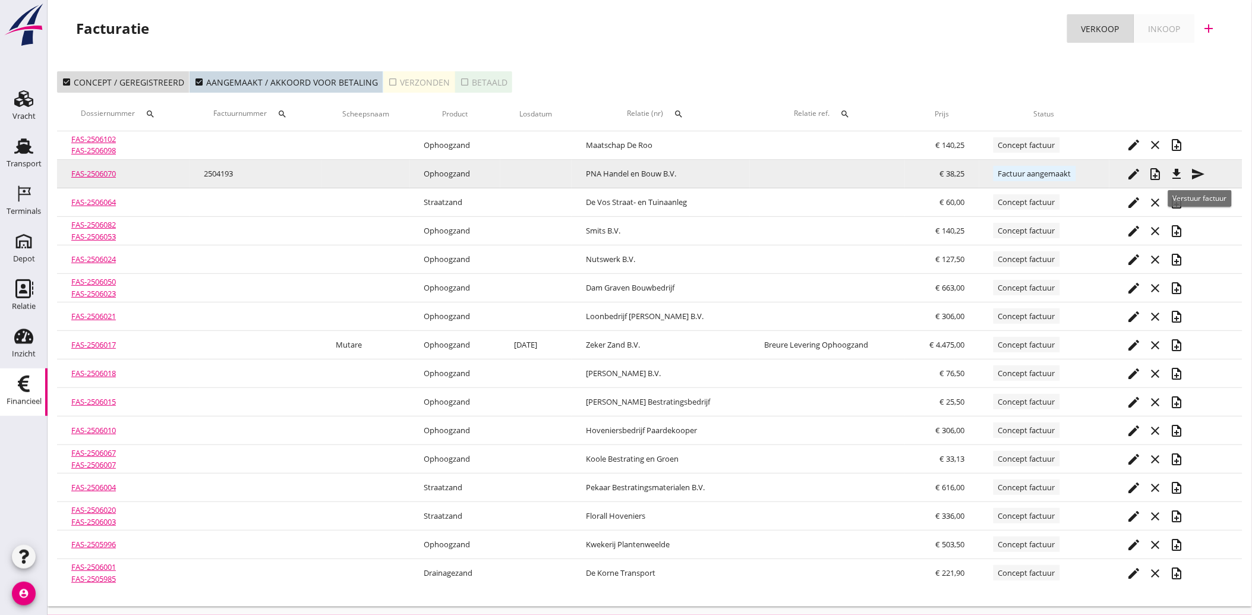
click at [1195, 173] on icon "send" at bounding box center [1198, 174] width 14 height 14
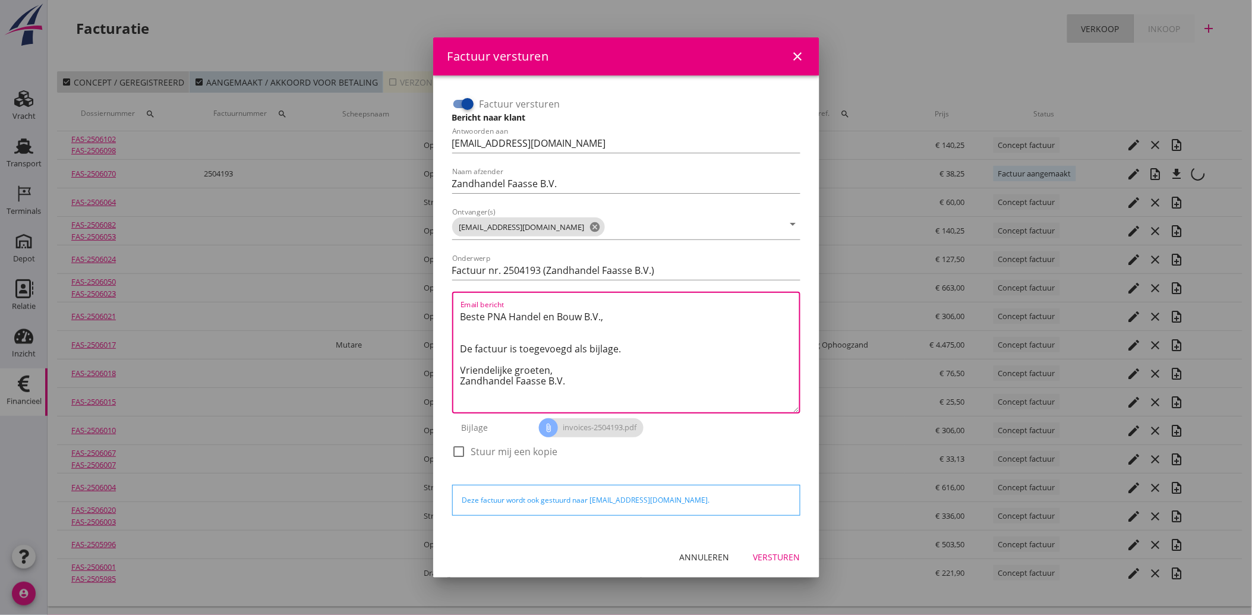
drag, startPoint x: 572, startPoint y: 390, endPoint x: 459, endPoint y: 321, distance: 132.4
click at [459, 321] on div "Email bericht Beste PNA [PERSON_NAME] en Bouw B.V., De factuur is toegevoegd al…" at bounding box center [626, 353] width 348 height 122
paste textarea "Geachte heer/mevrouw, Hierbij zenden wij u onze factuur i.v.m. de door ons aan …"
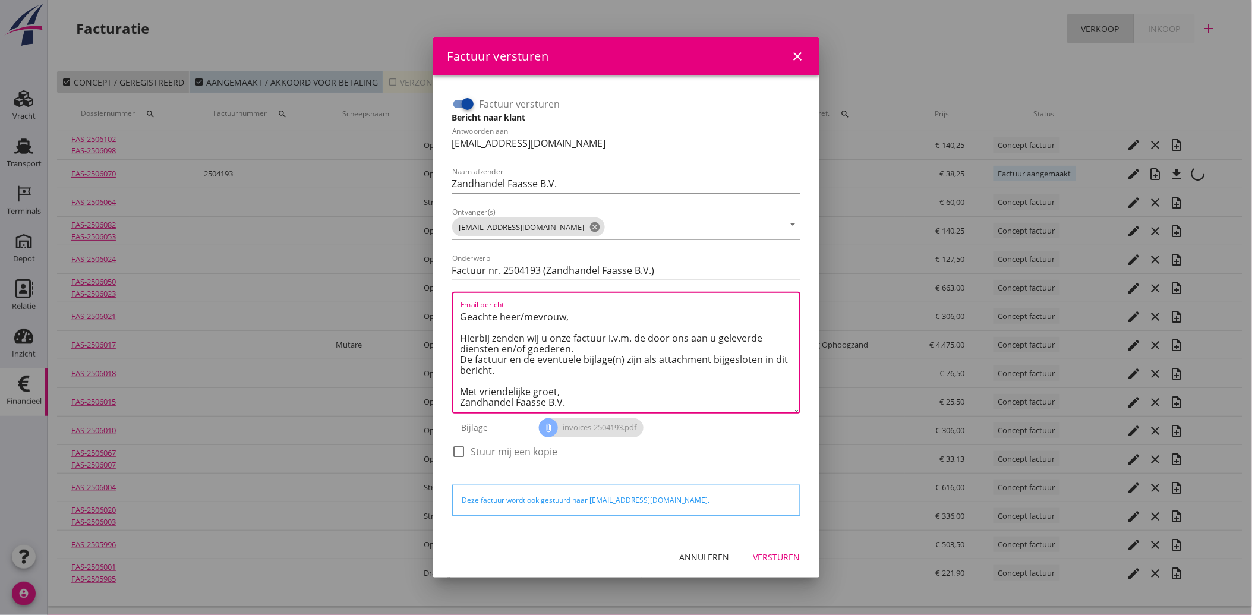
type textarea "Geachte heer/mevrouw, Hierbij zenden wij u onze factuur i.v.m. de door ons aan …"
click at [767, 547] on button "Versturen" at bounding box center [777, 556] width 66 height 21
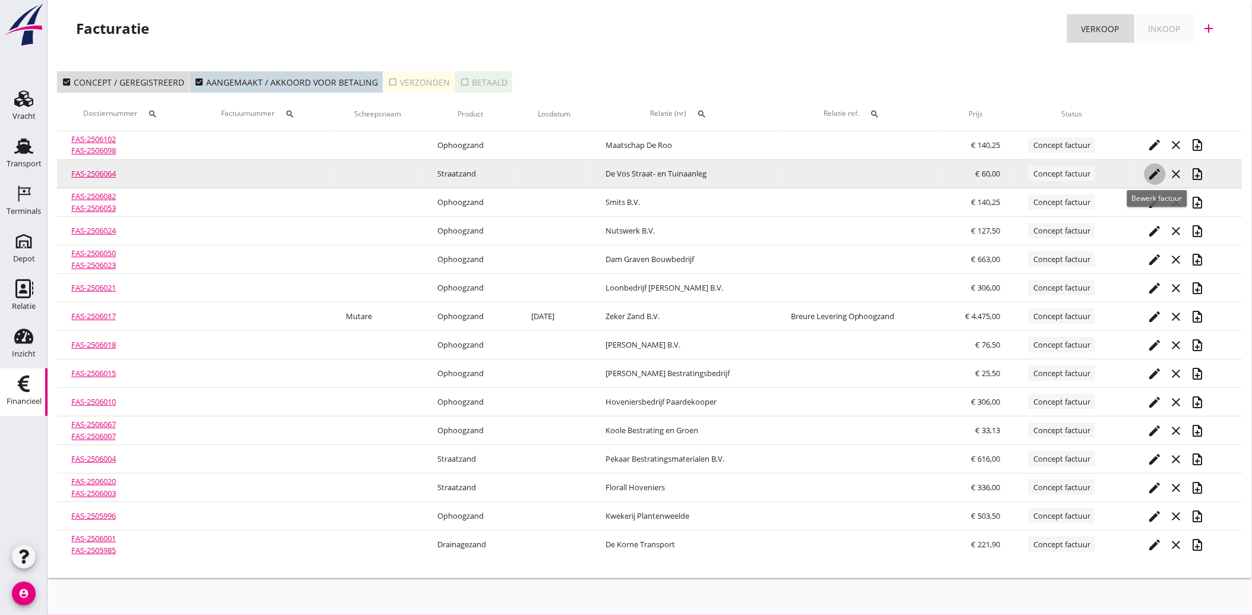
click at [1155, 170] on icon "edit" at bounding box center [1155, 174] width 14 height 14
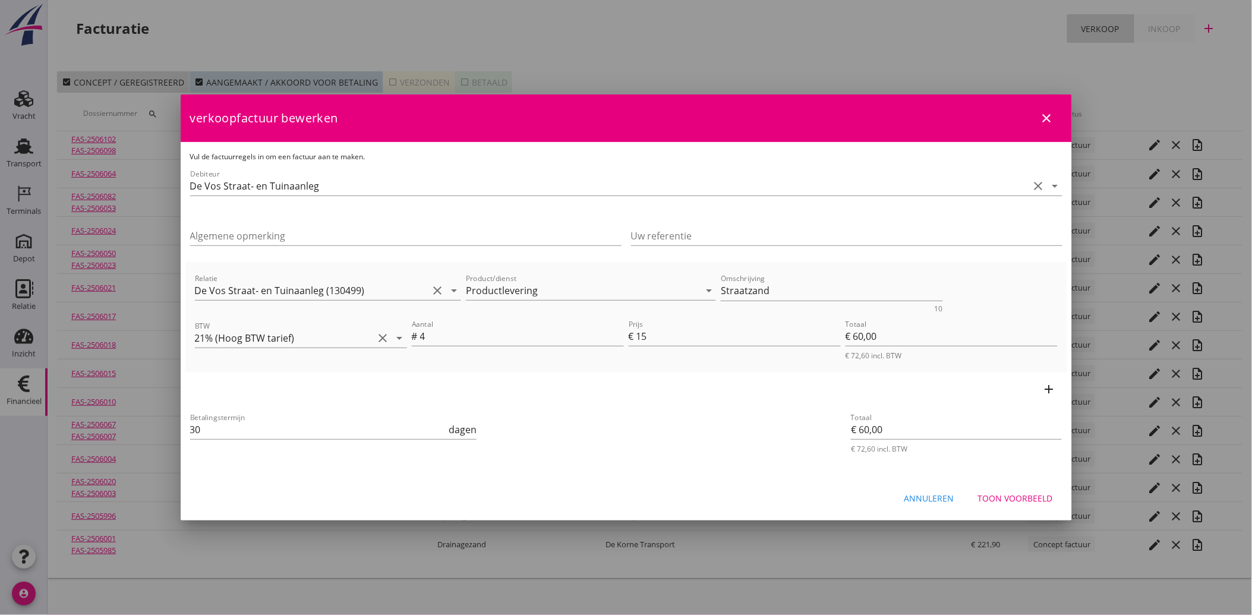
click at [921, 496] on div "Annuleren" at bounding box center [929, 498] width 50 height 12
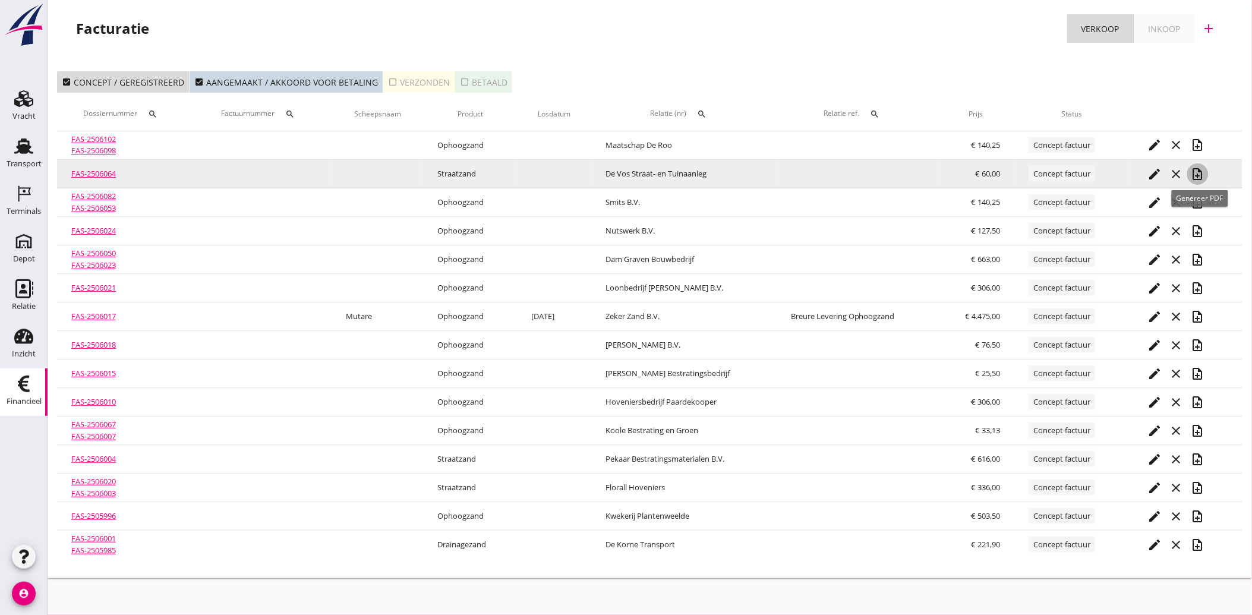
click at [1195, 171] on icon "note_add" at bounding box center [1197, 174] width 14 height 14
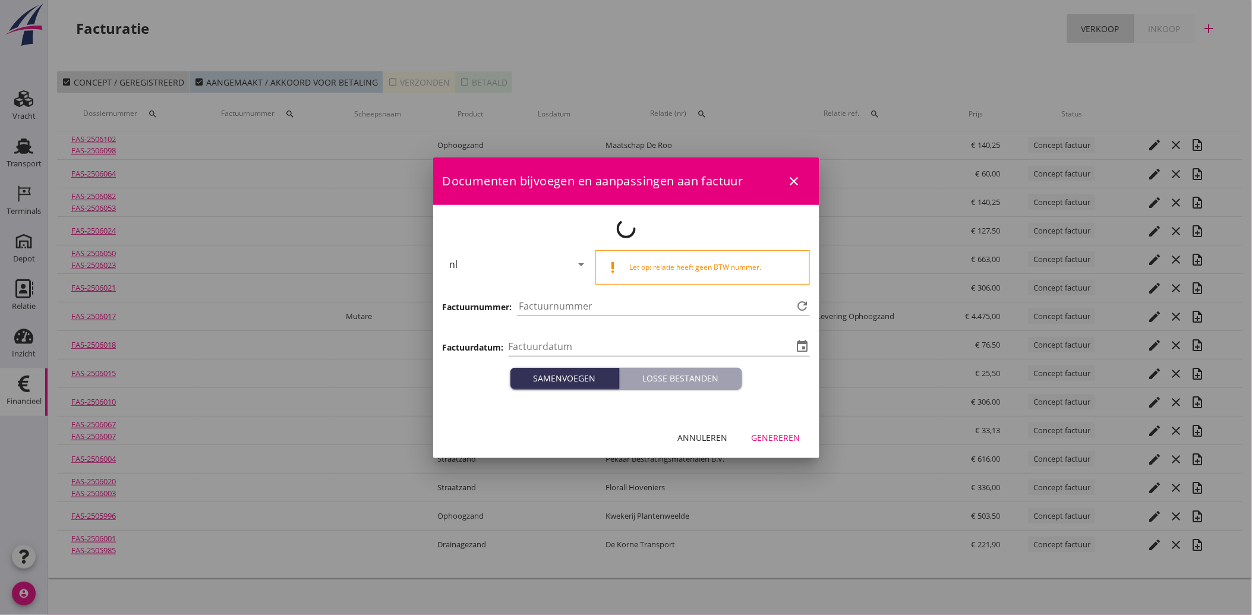
type input "[DATE]"
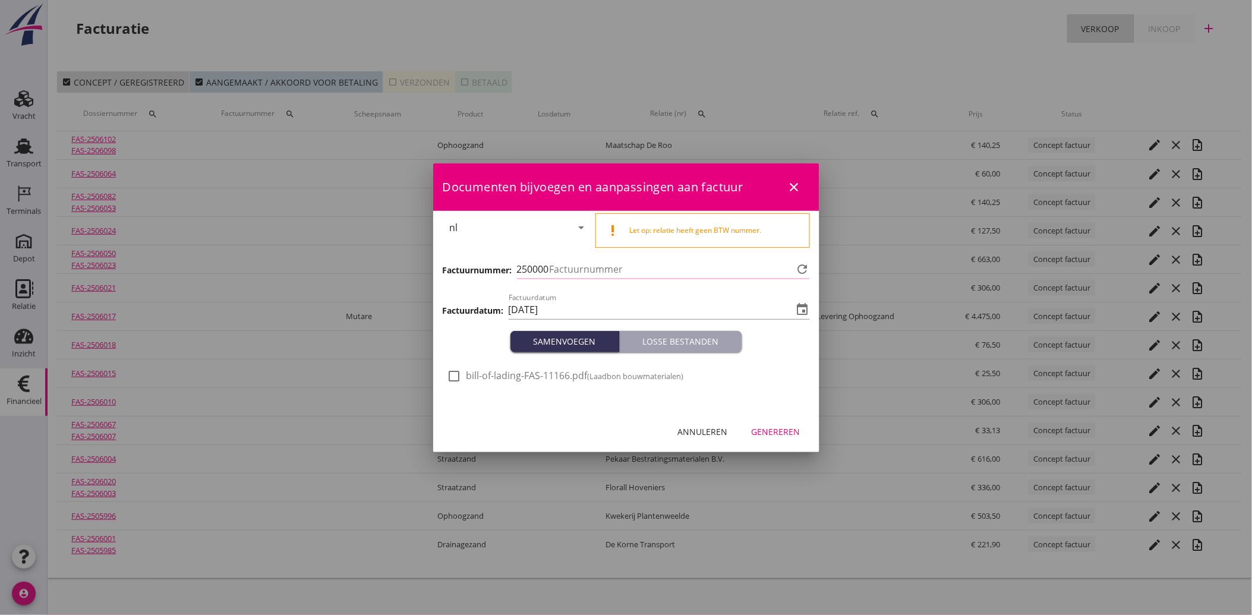
type input "4194"
click at [455, 373] on div at bounding box center [454, 376] width 20 height 20
checkbox input "true"
click at [767, 428] on div "Genereren" at bounding box center [775, 431] width 49 height 12
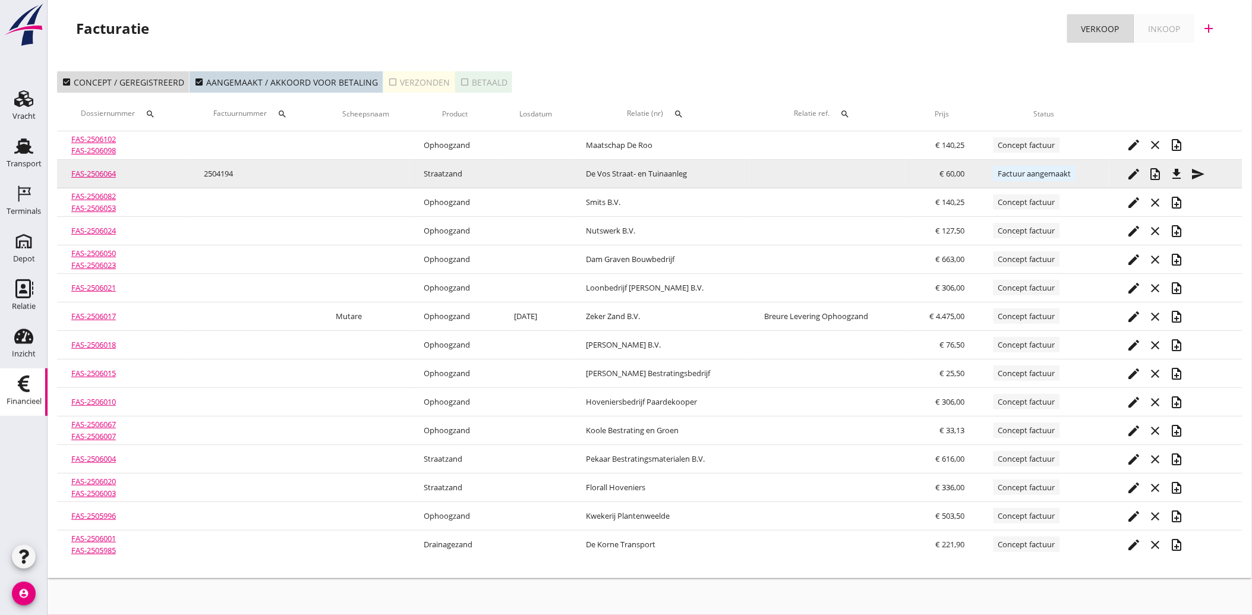
click at [1205, 173] on icon "send" at bounding box center [1198, 174] width 14 height 14
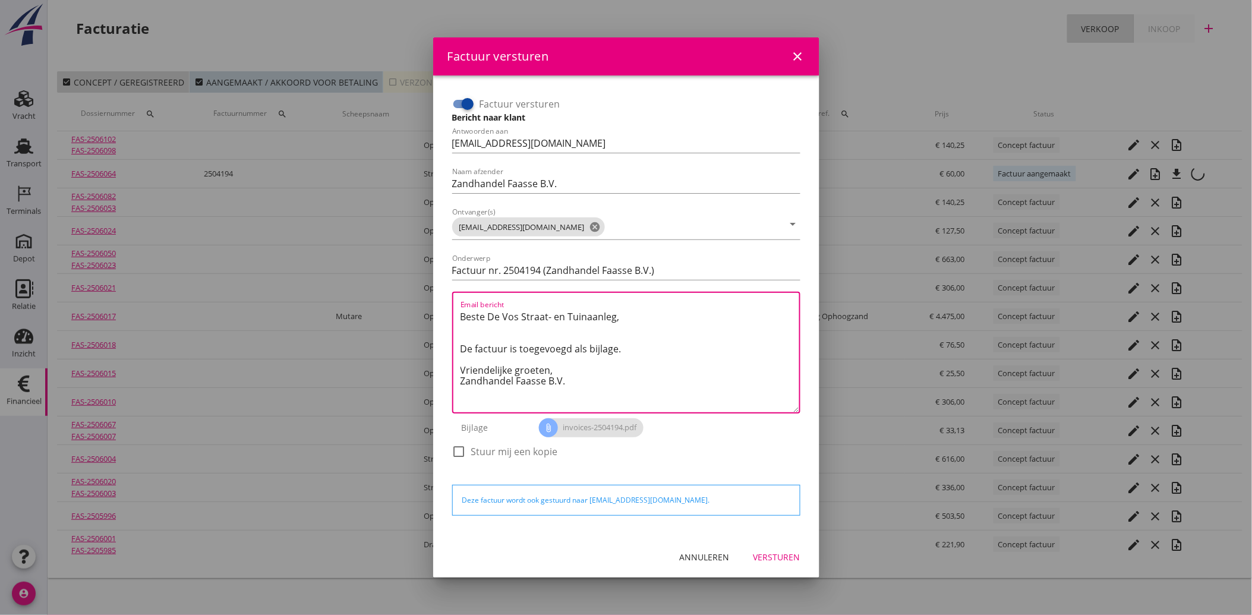
drag, startPoint x: 577, startPoint y: 388, endPoint x: 444, endPoint y: 303, distance: 157.7
click at [444, 303] on div "Factuur versturen Bericht naar klant Antwoorden aan [EMAIL_ADDRESS][DOMAIN_NAME…" at bounding box center [626, 306] width 367 height 442
paste textarea "Geachte heer/mevrouw, Hierbij zenden wij u onze factuur i.v.m. de door ons aan …"
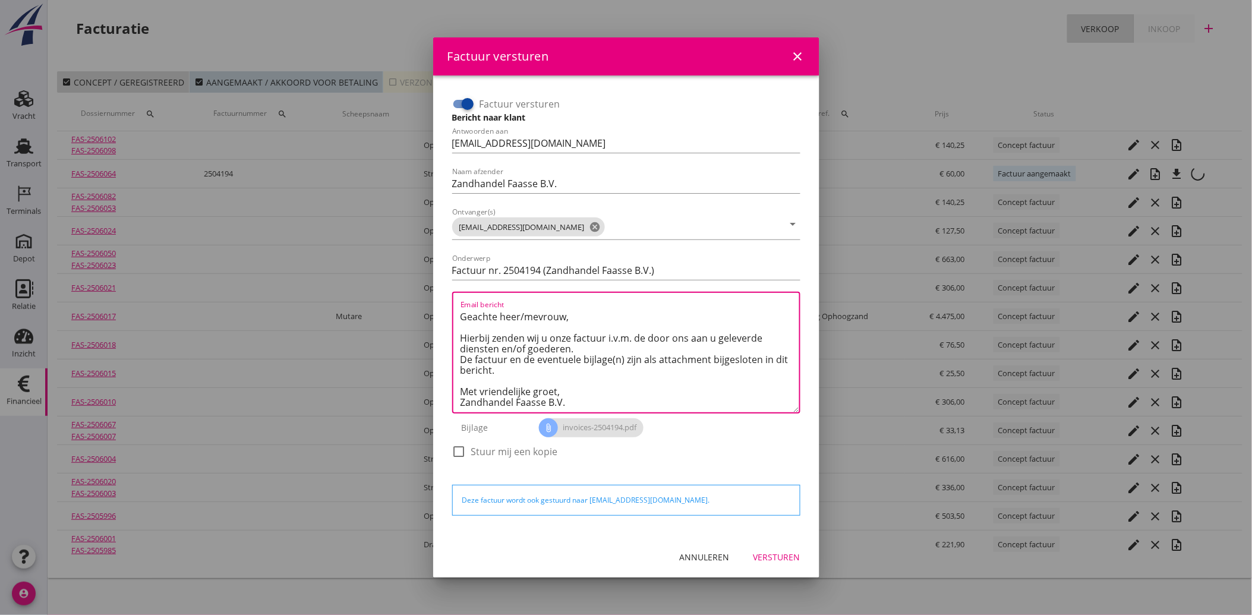
type textarea "Geachte heer/mevrouw, Hierbij zenden wij u onze factuur i.v.m. de door ons aan …"
click at [791, 563] on button "Versturen" at bounding box center [777, 556] width 66 height 21
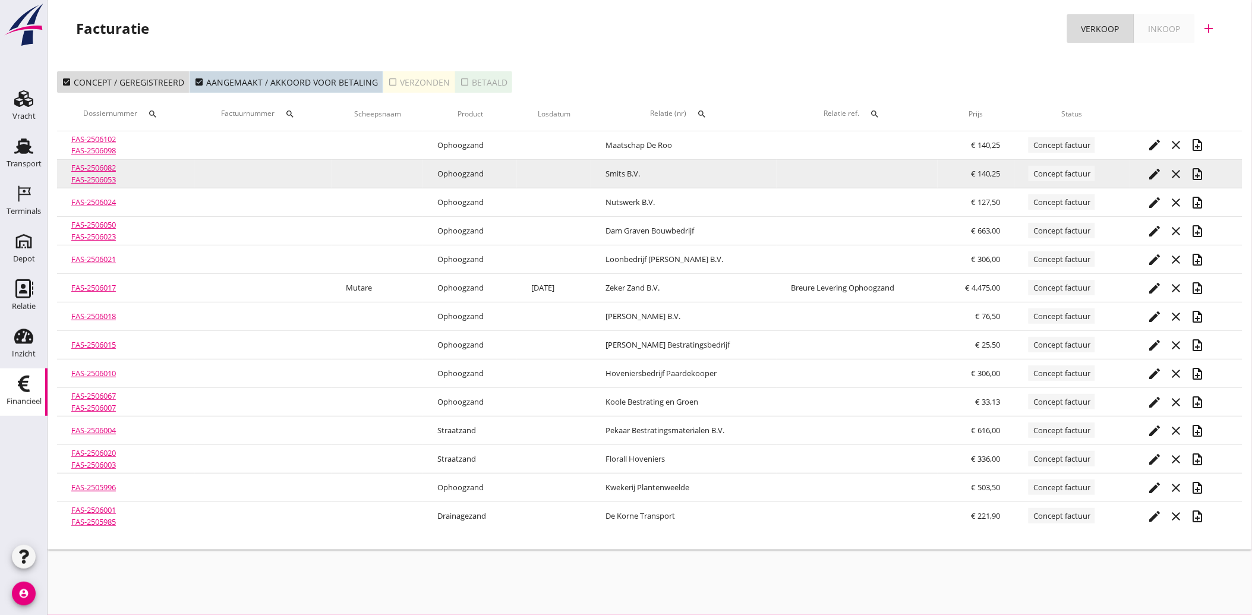
click at [1154, 168] on icon "edit" at bounding box center [1155, 174] width 14 height 14
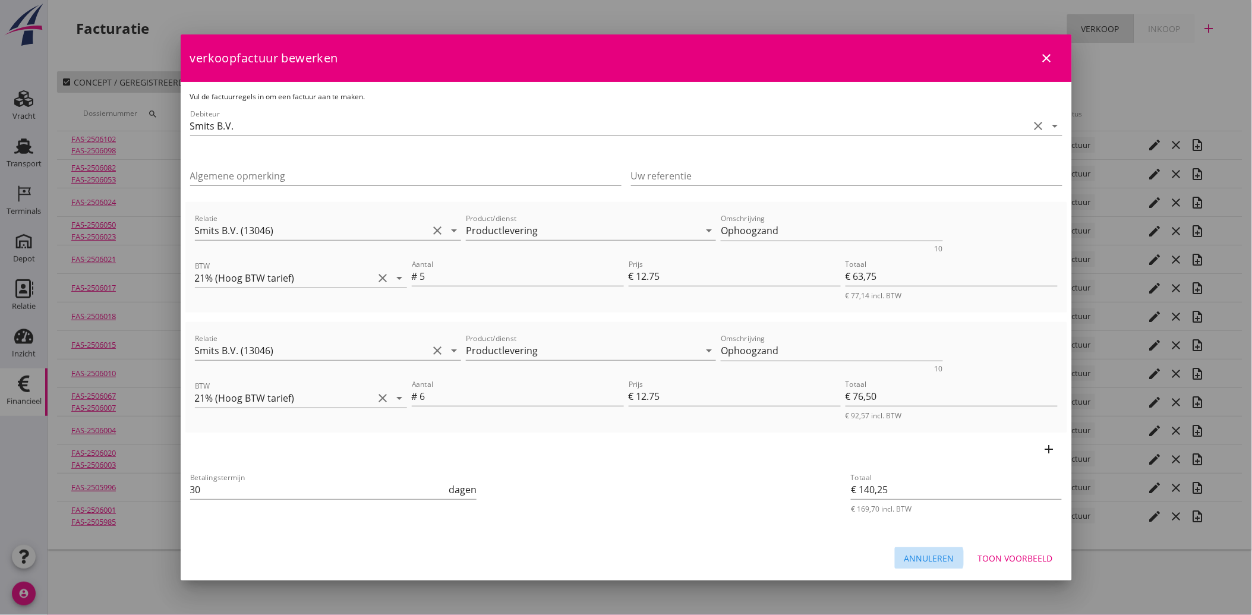
click at [924, 549] on button "Annuleren" at bounding box center [929, 557] width 69 height 21
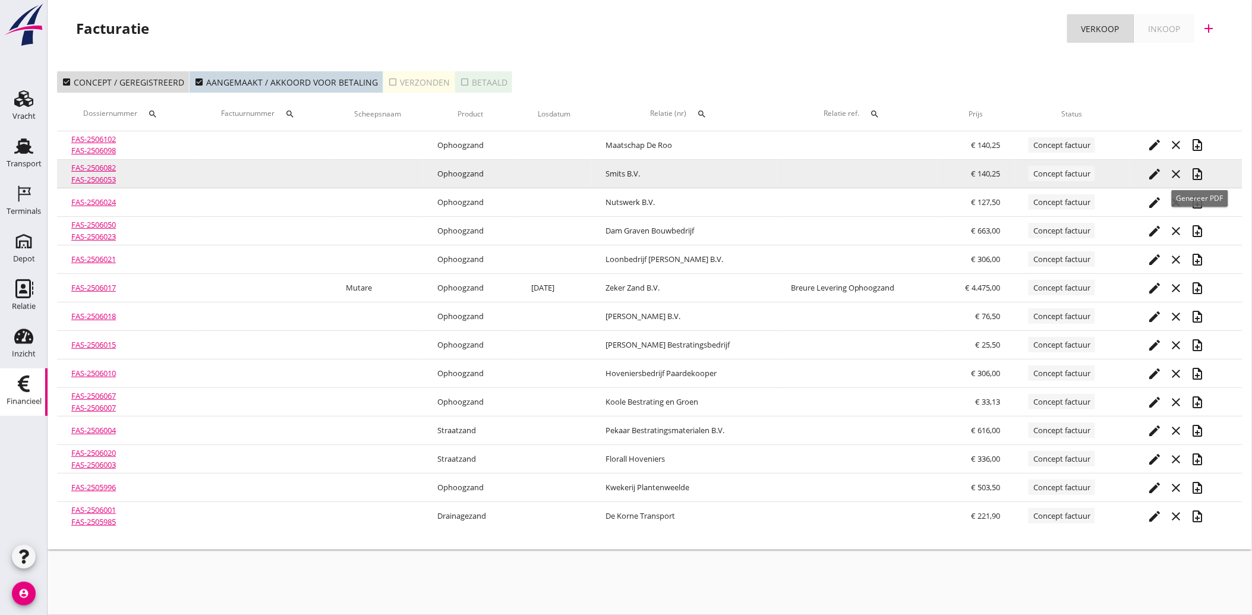
click at [1197, 169] on icon "note_add" at bounding box center [1197, 174] width 14 height 14
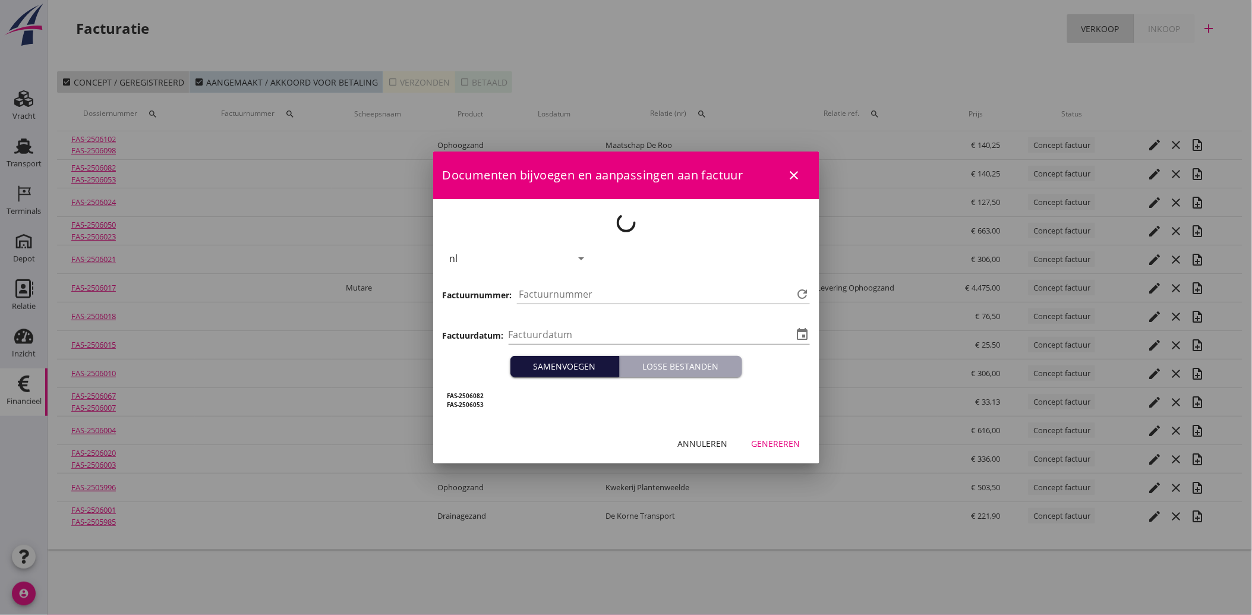
type input "[DATE]"
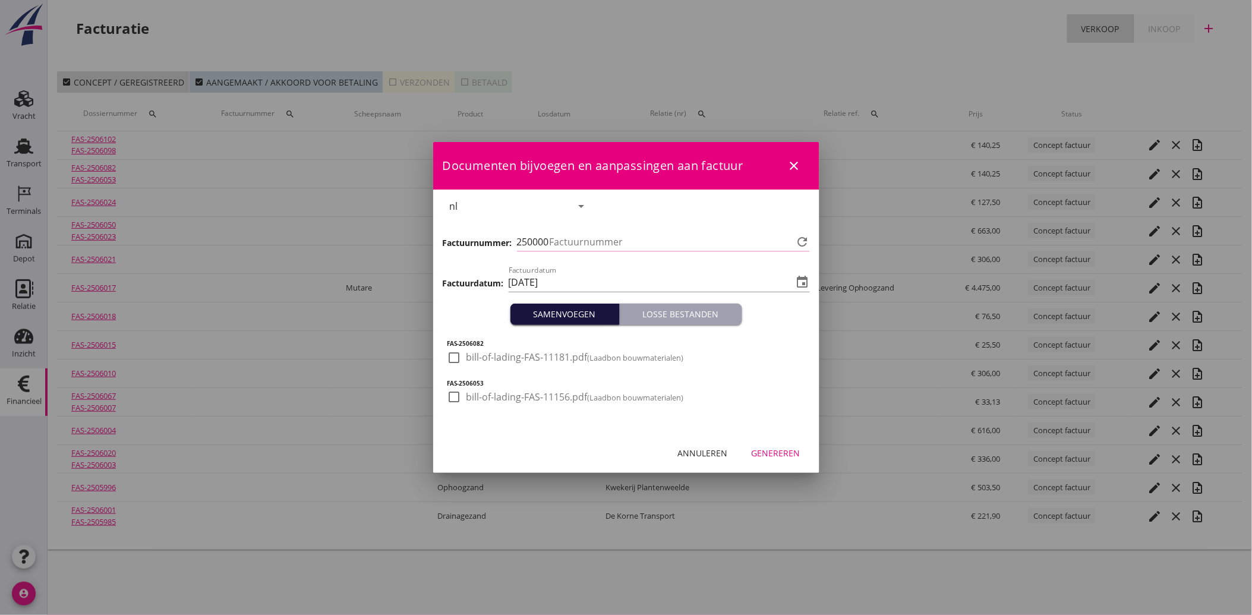
type input "4195"
click at [454, 358] on div at bounding box center [454, 357] width 20 height 20
checkbox input "true"
click at [451, 388] on div at bounding box center [454, 397] width 20 height 20
checkbox input "true"
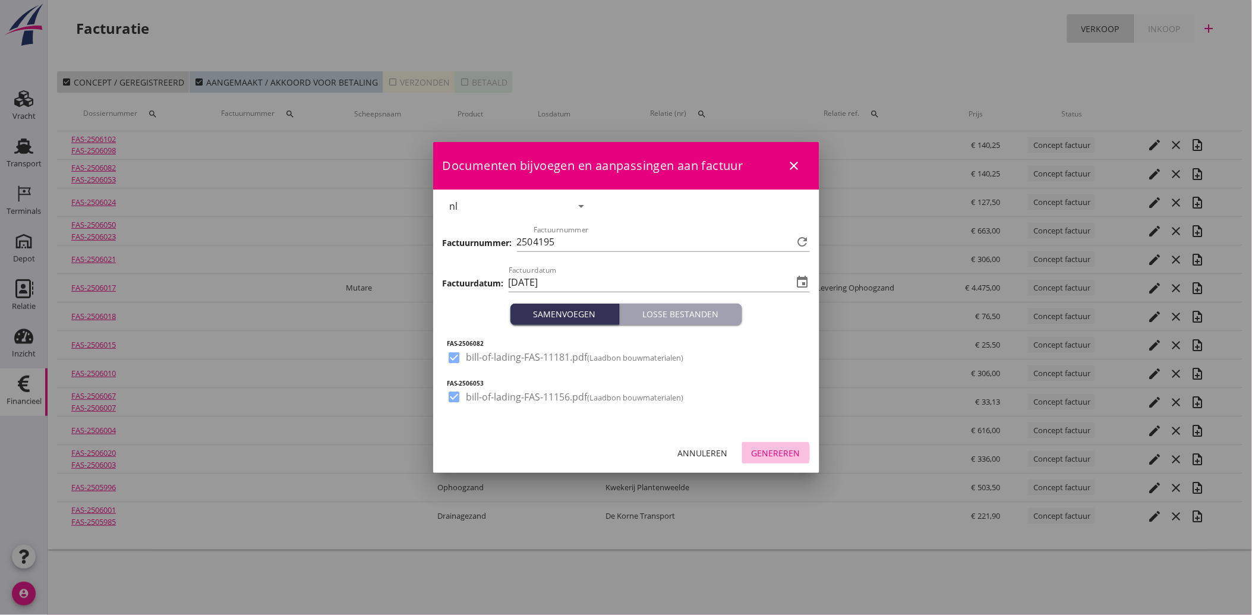
click at [778, 455] on div "Genereren" at bounding box center [775, 453] width 49 height 12
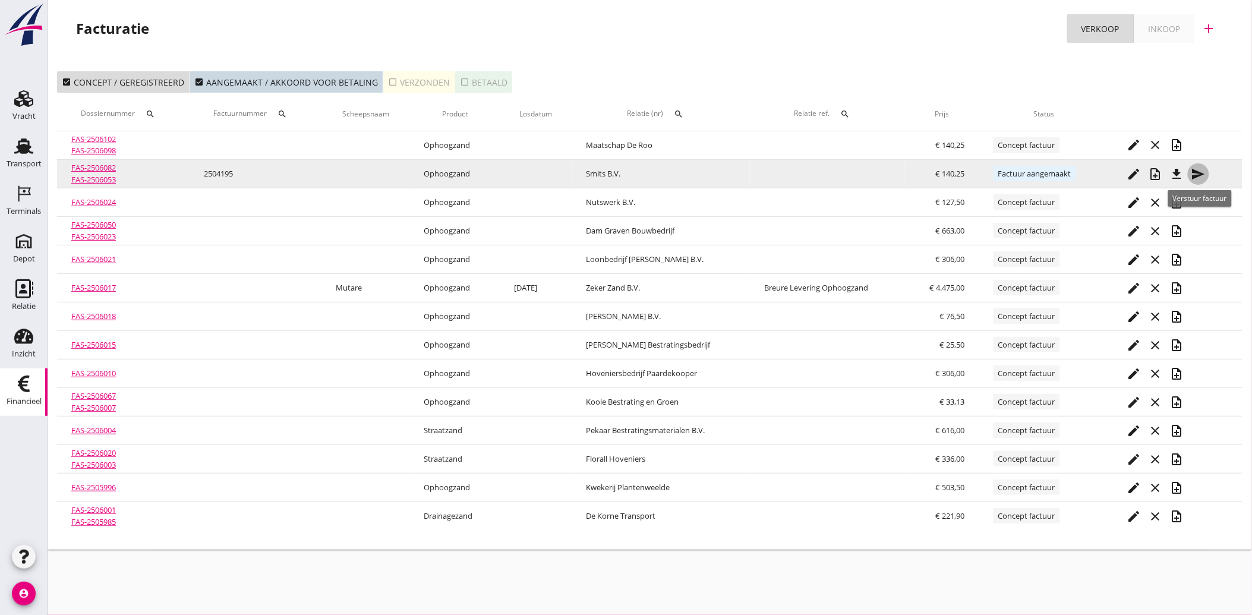
click at [1202, 171] on icon "send" at bounding box center [1198, 174] width 14 height 14
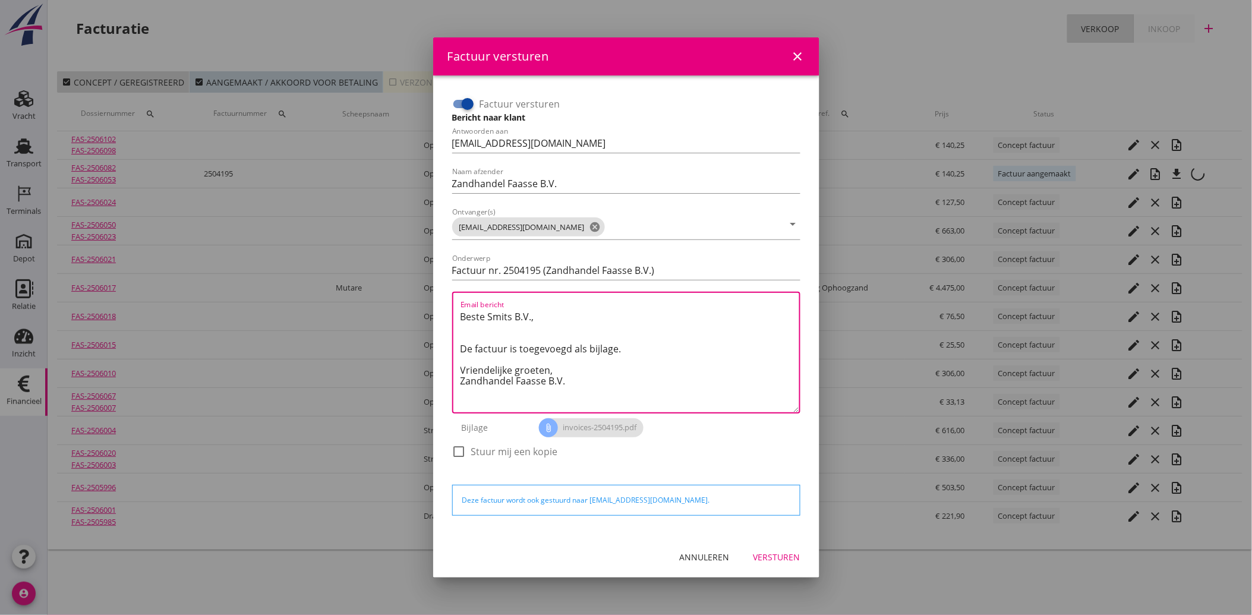
drag, startPoint x: 579, startPoint y: 387, endPoint x: 453, endPoint y: 296, distance: 155.2
click at [453, 296] on div "Email bericht Beste Smits B.V., De factuur is toegevoegd als bijlage. Vriendeli…" at bounding box center [626, 353] width 348 height 122
paste textarea "Geachte heer/mevrouw, Hierbij zenden wij u onze factuur i.v.m. de door ons aan …"
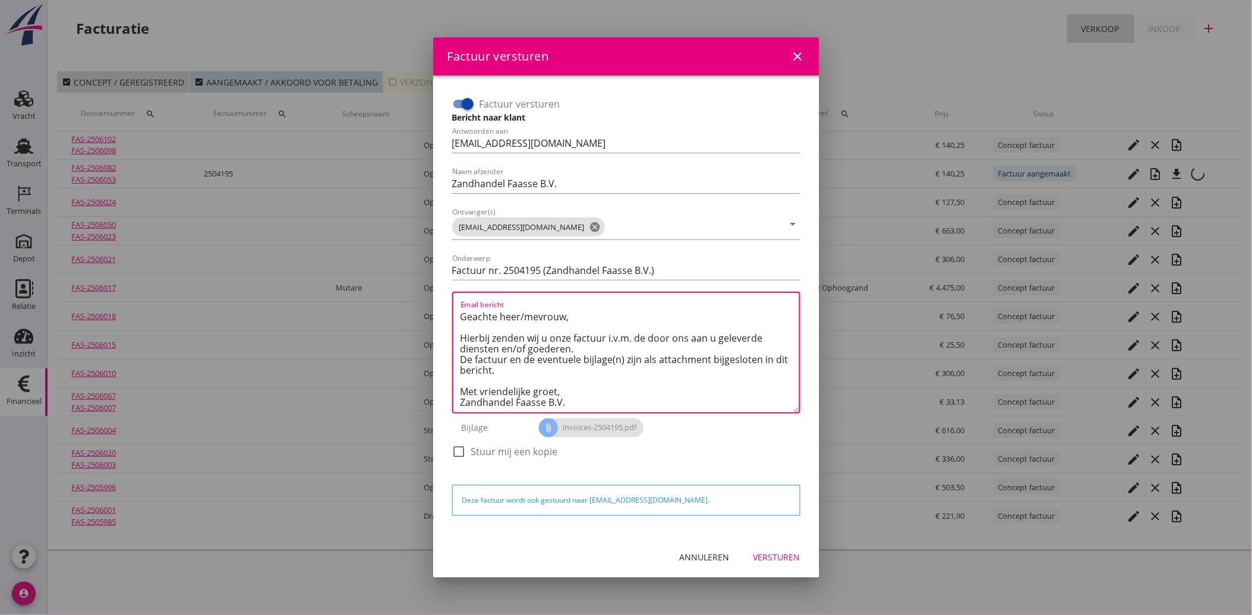
type textarea "Geachte heer/mevrouw, Hierbij zenden wij u onze factuur i.v.m. de door ons aan …"
click at [770, 557] on div "Versturen" at bounding box center [776, 557] width 47 height 12
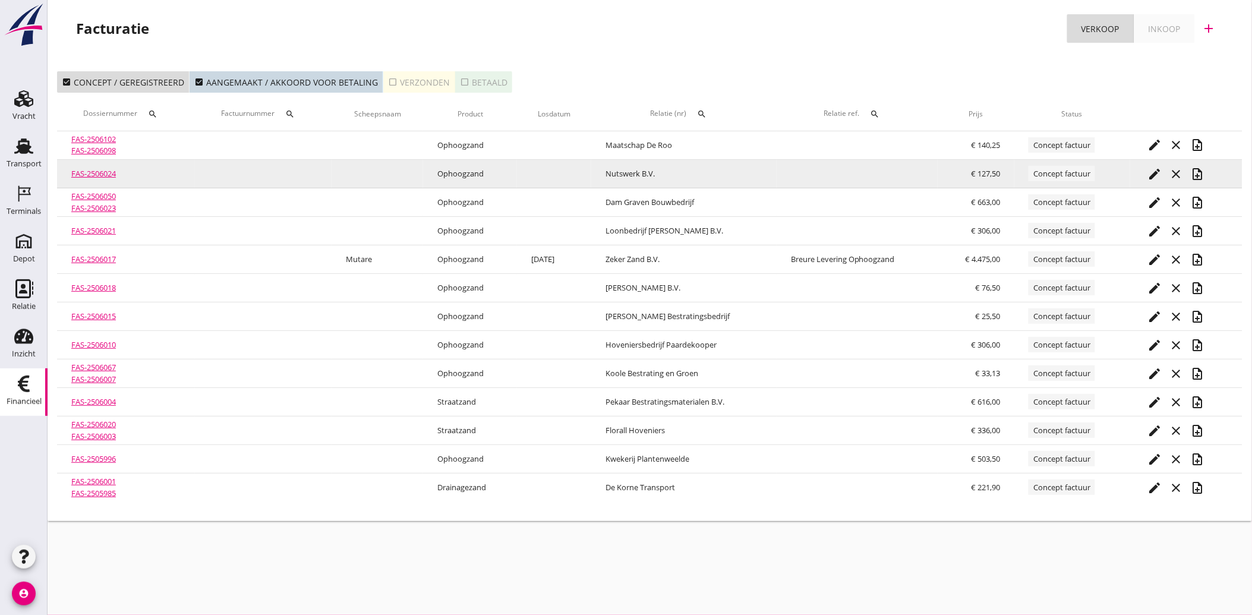
click at [1155, 174] on icon "edit" at bounding box center [1155, 174] width 14 height 14
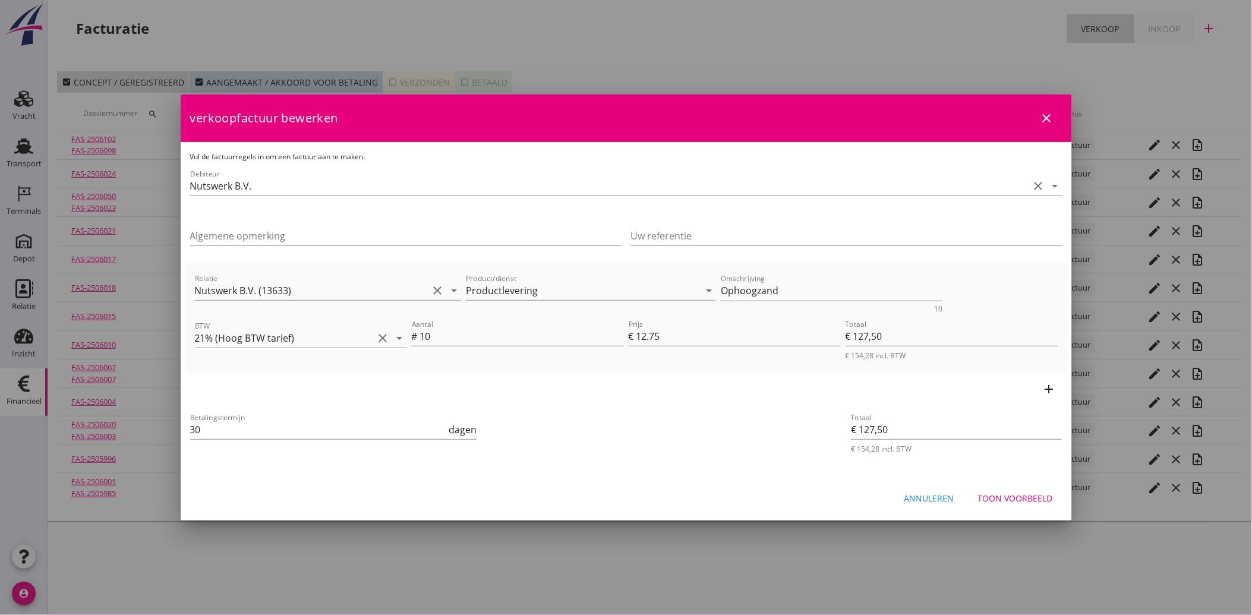
click at [931, 499] on div "Annuleren" at bounding box center [929, 498] width 50 height 12
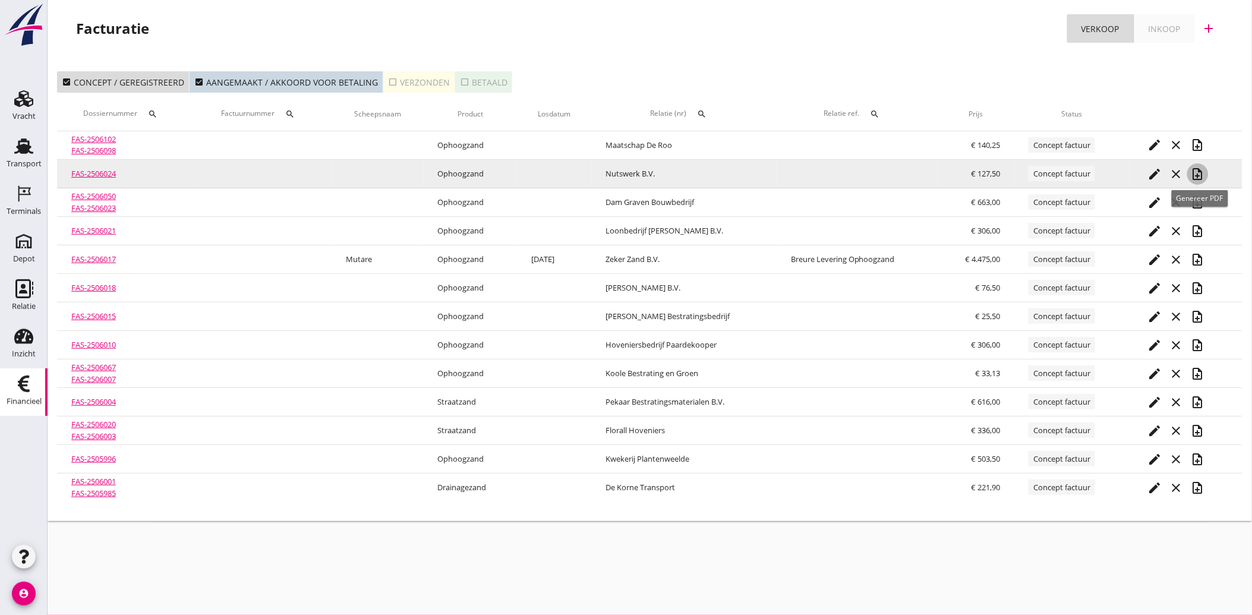
click at [1200, 175] on icon "note_add" at bounding box center [1197, 174] width 14 height 14
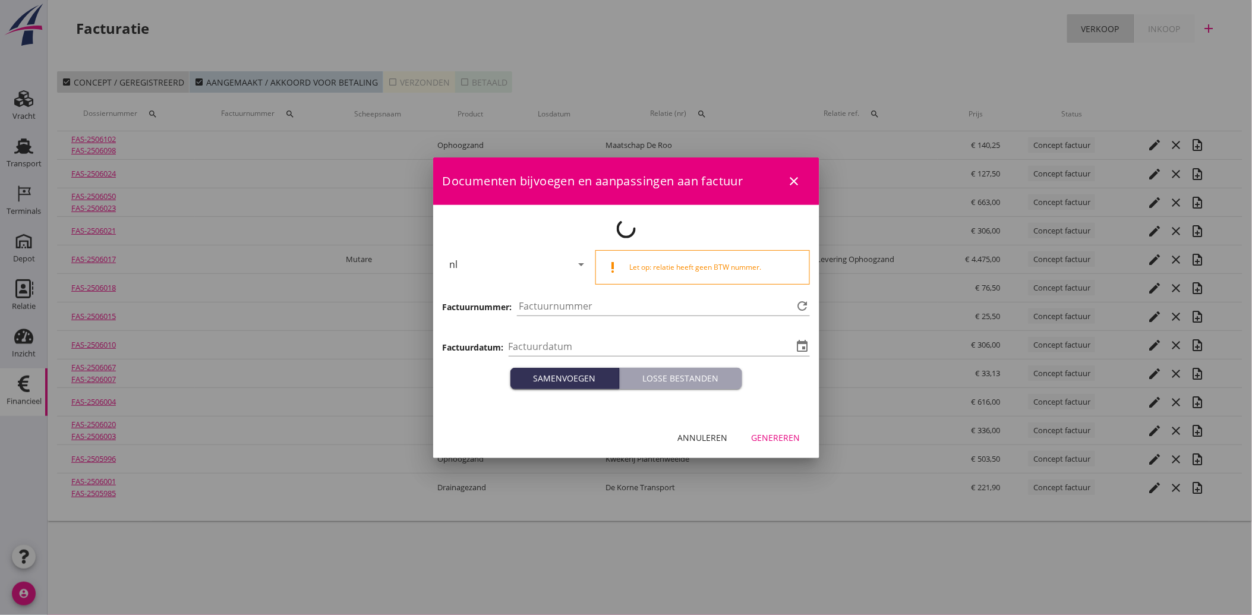
type input "[DATE]"
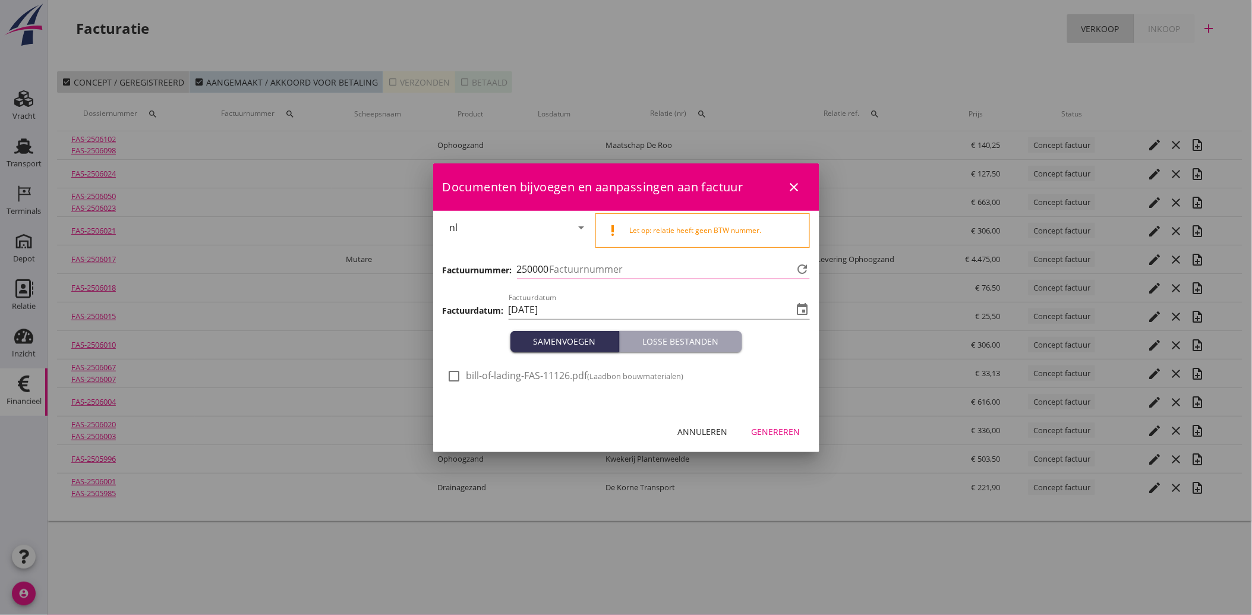
type input "4196"
click at [448, 373] on div at bounding box center [454, 376] width 20 height 20
checkbox input "true"
click at [775, 434] on div "Genereren" at bounding box center [775, 431] width 49 height 12
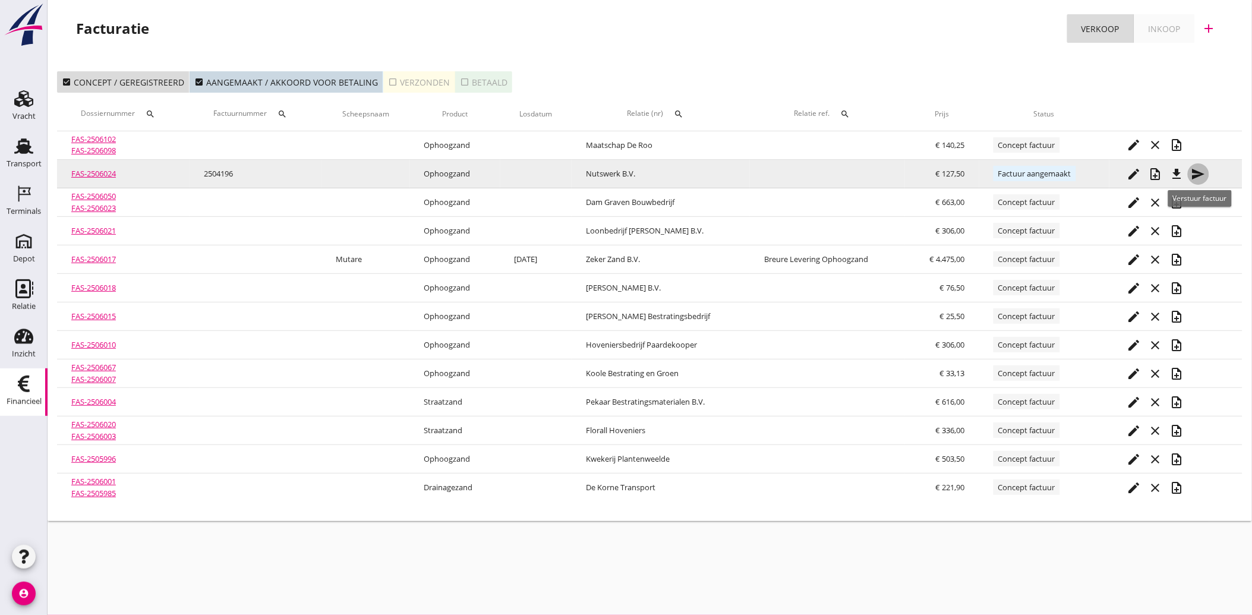
click at [1201, 169] on icon "send" at bounding box center [1198, 174] width 14 height 14
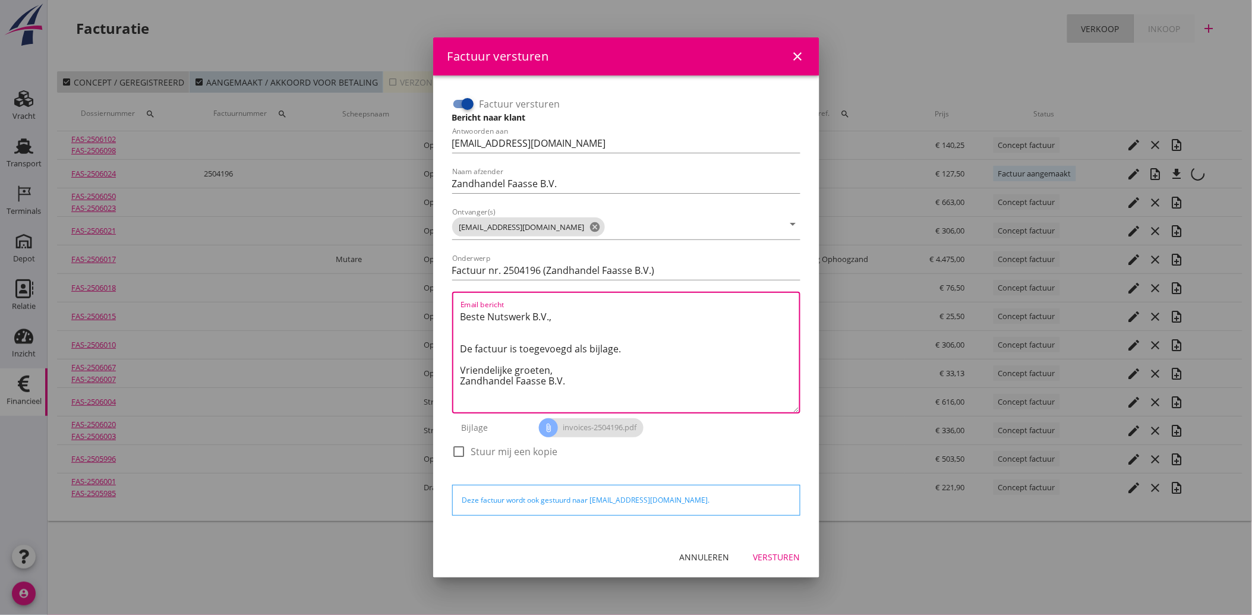
drag, startPoint x: 594, startPoint y: 383, endPoint x: 453, endPoint y: 317, distance: 156.0
click at [453, 317] on div "Email bericht Beste Nutswerk B.V., De factuur is toegevoegd als bijlage. Vriend…" at bounding box center [626, 353] width 348 height 122
paste textarea "Geachte heer/mevrouw, Hierbij zenden wij u onze factuur i.v.m. de door ons aan …"
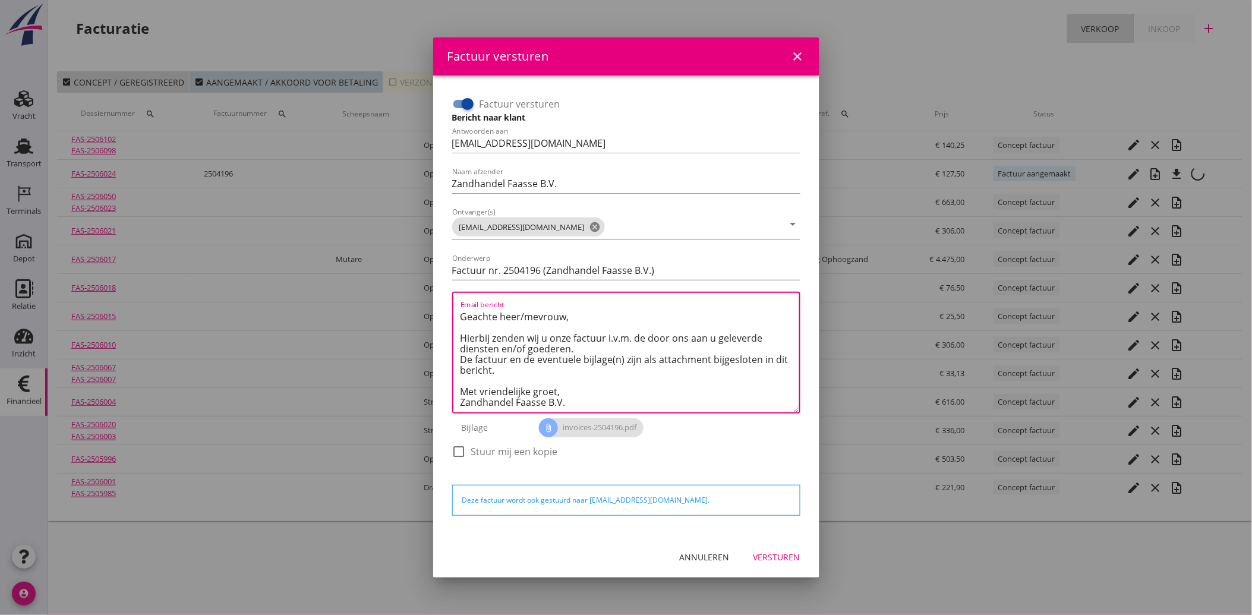
type textarea "Geachte heer/mevrouw, Hierbij zenden wij u onze factuur i.v.m. de door ons aan …"
click at [780, 554] on div "Versturen" at bounding box center [776, 557] width 47 height 12
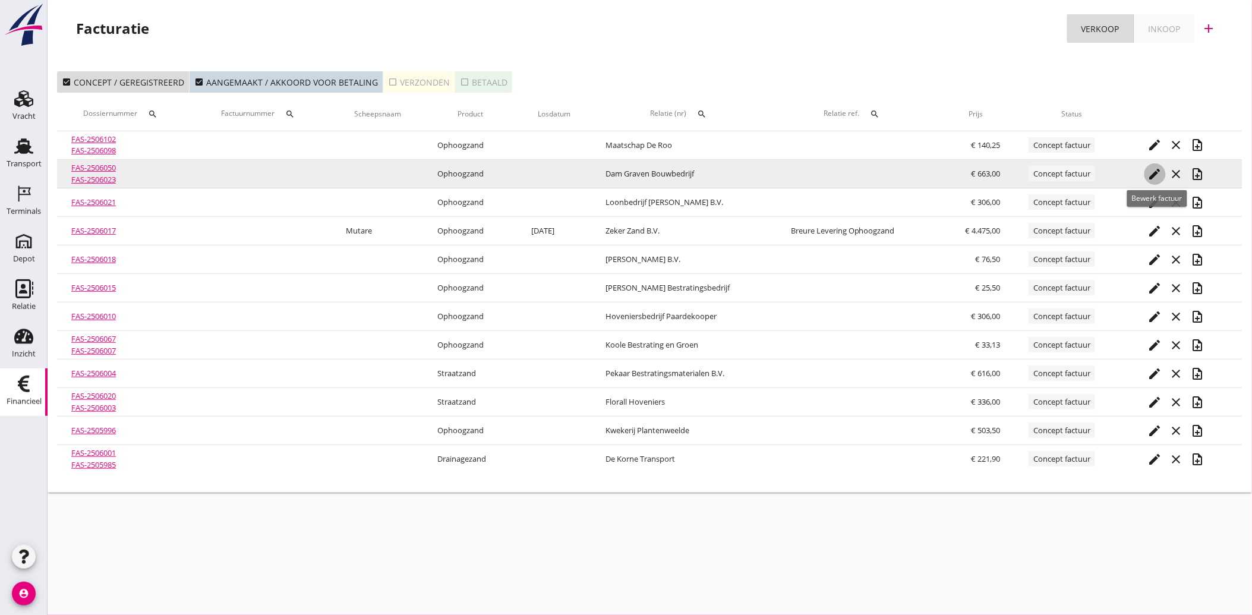
click at [1150, 169] on icon "edit" at bounding box center [1155, 174] width 14 height 14
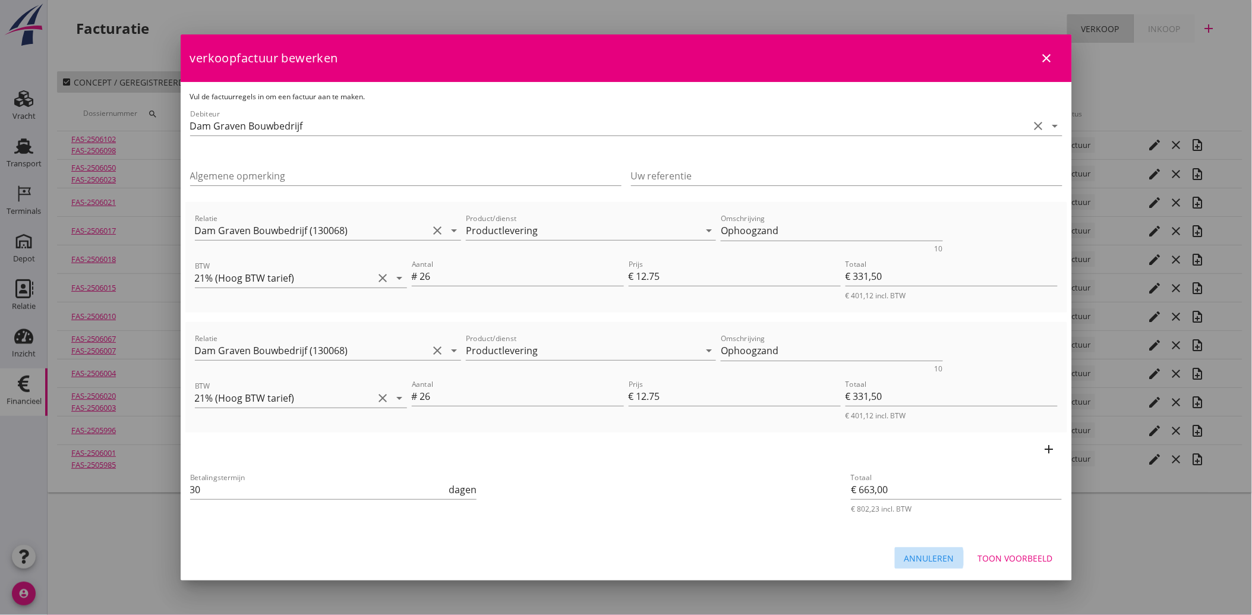
click at [923, 552] on div "Annuleren" at bounding box center [929, 558] width 50 height 12
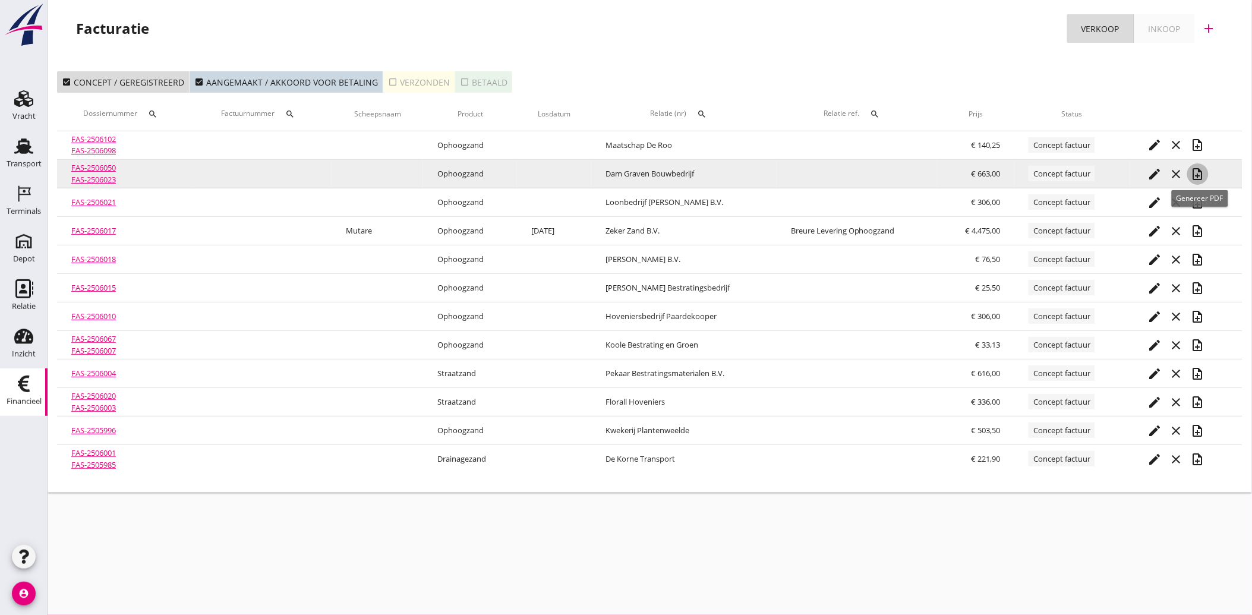
click at [1200, 173] on icon "note_add" at bounding box center [1197, 174] width 14 height 14
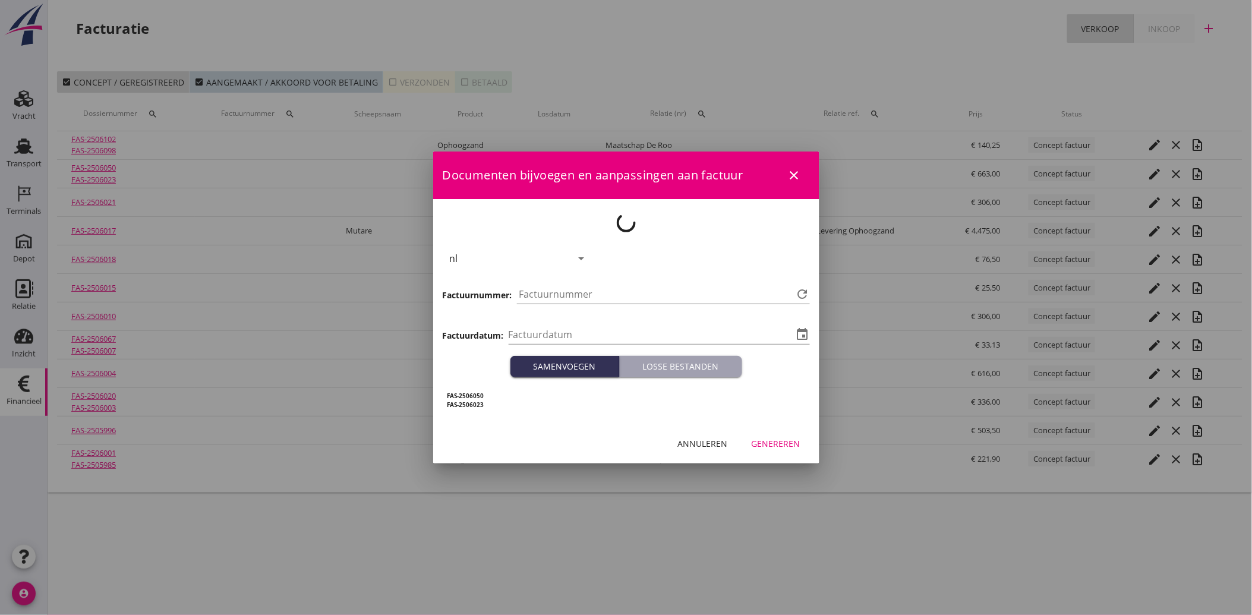
type input "[DATE]"
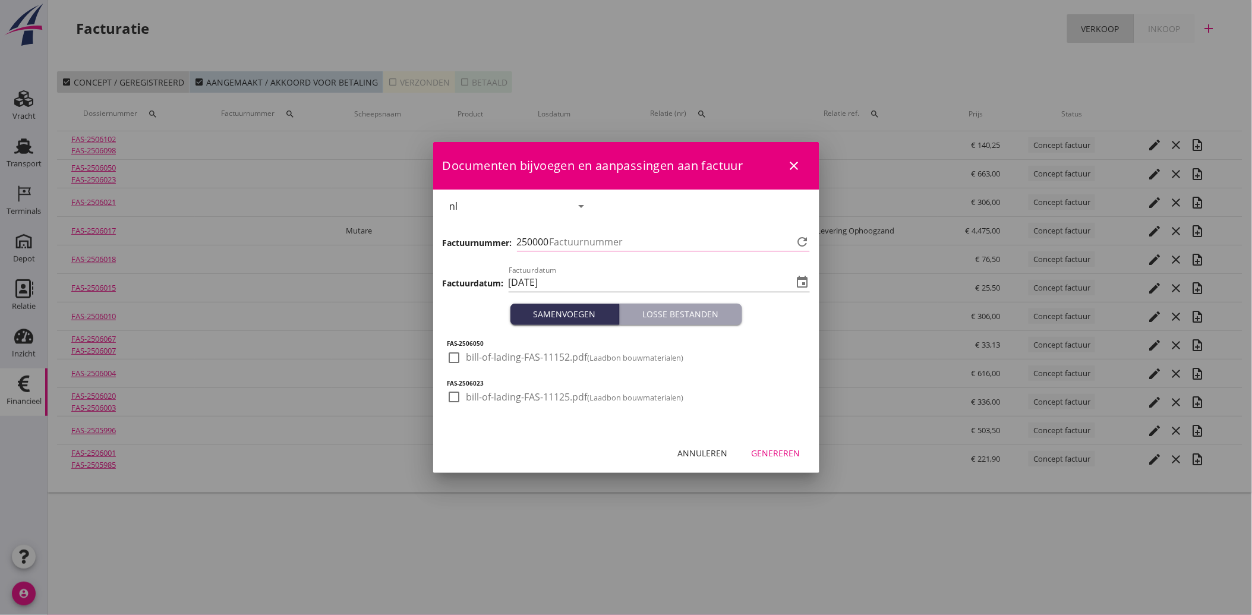
type input "4197"
drag, startPoint x: 456, startPoint y: 353, endPoint x: 454, endPoint y: 388, distance: 35.1
click at [456, 353] on div at bounding box center [454, 357] width 20 height 20
checkbox input "true"
click at [454, 391] on div at bounding box center [454, 397] width 20 height 20
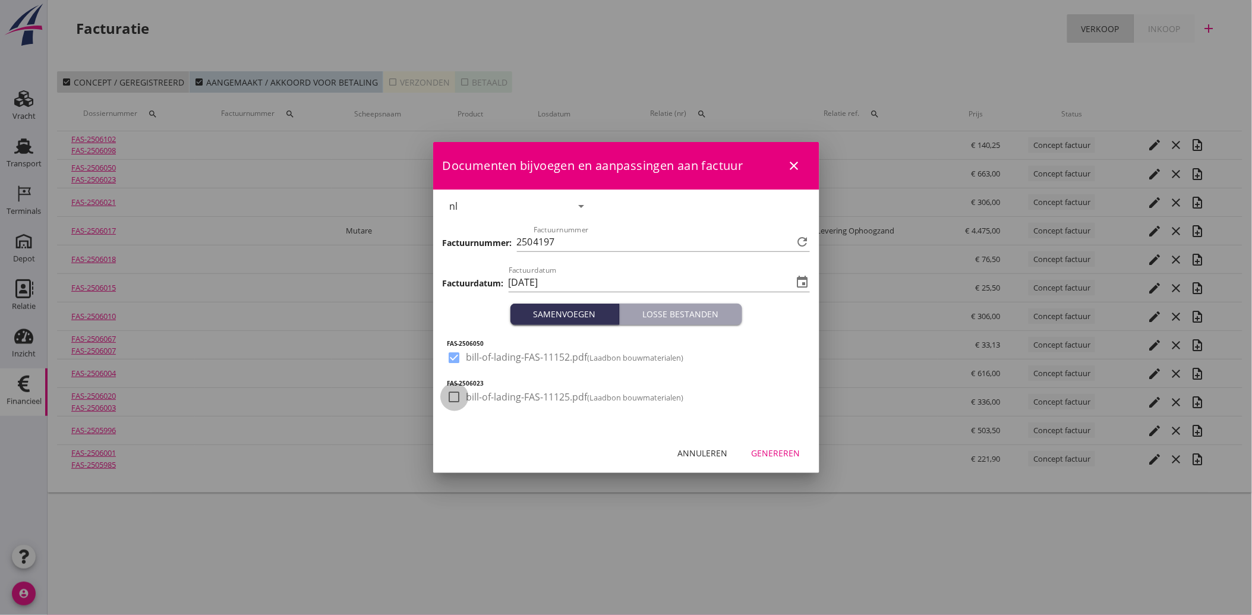
checkbox input "true"
click at [773, 456] on div "Genereren" at bounding box center [775, 453] width 49 height 12
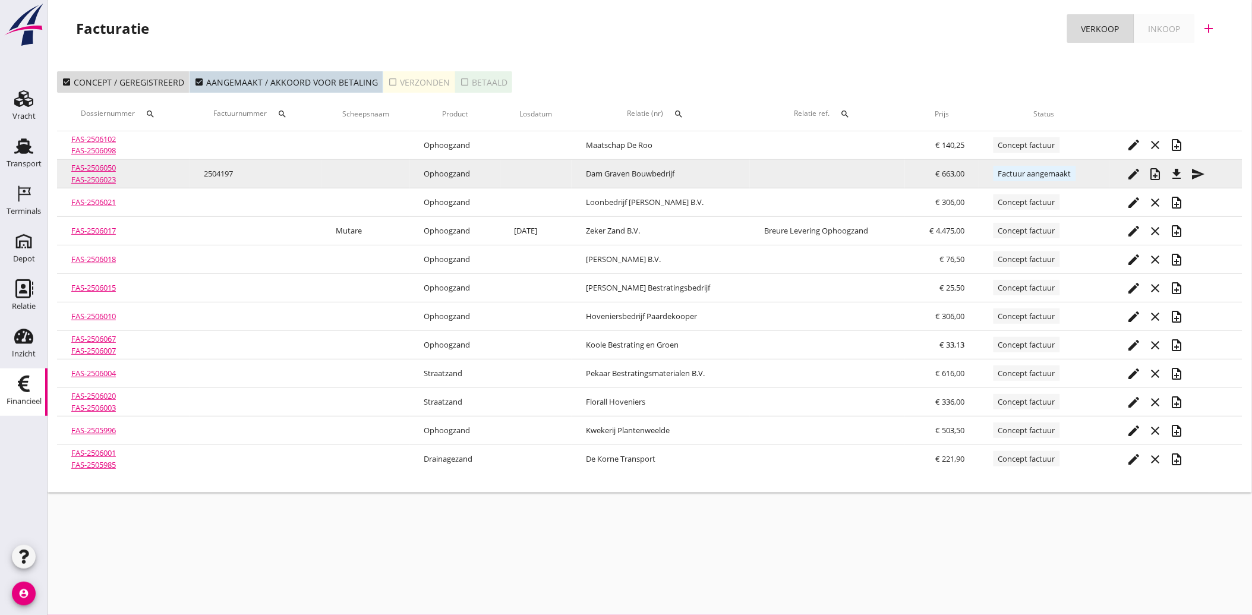
click at [1195, 167] on icon "send" at bounding box center [1198, 174] width 14 height 14
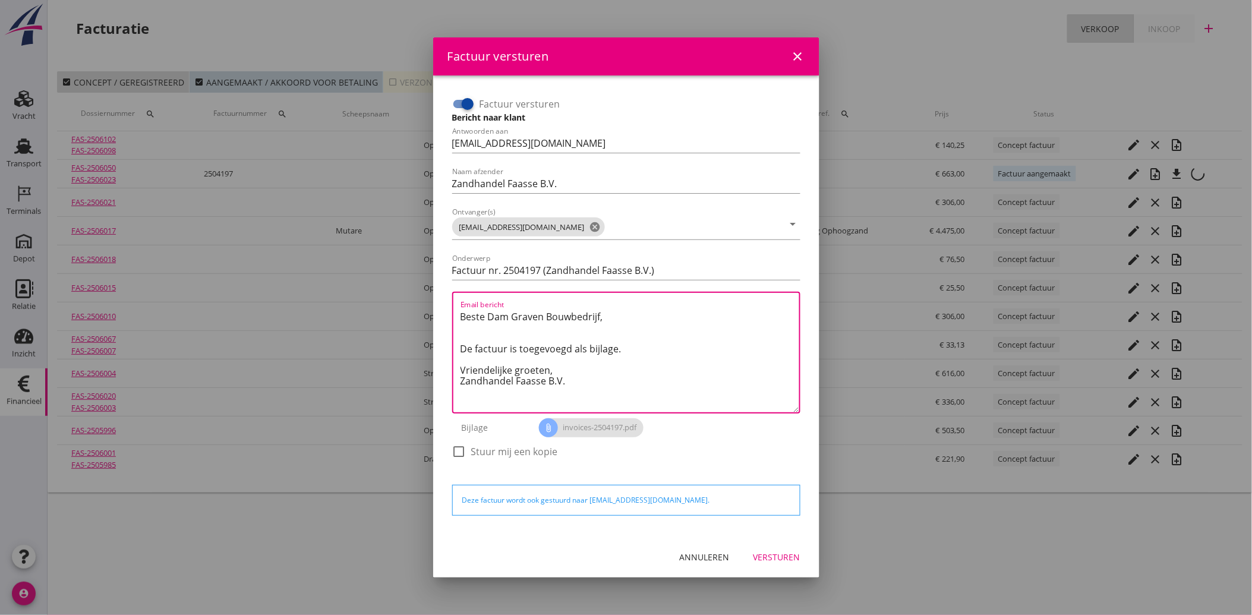
drag, startPoint x: 574, startPoint y: 392, endPoint x: 443, endPoint y: 295, distance: 163.5
click at [443, 295] on div "Factuur versturen Bericht naar klant Antwoorden aan [EMAIL_ADDRESS][DOMAIN_NAME…" at bounding box center [626, 306] width 367 height 442
paste textarea "Geachte heer/mevrouw, Hierbij zenden wij u onze factuur i.v.m. de door ons aan …"
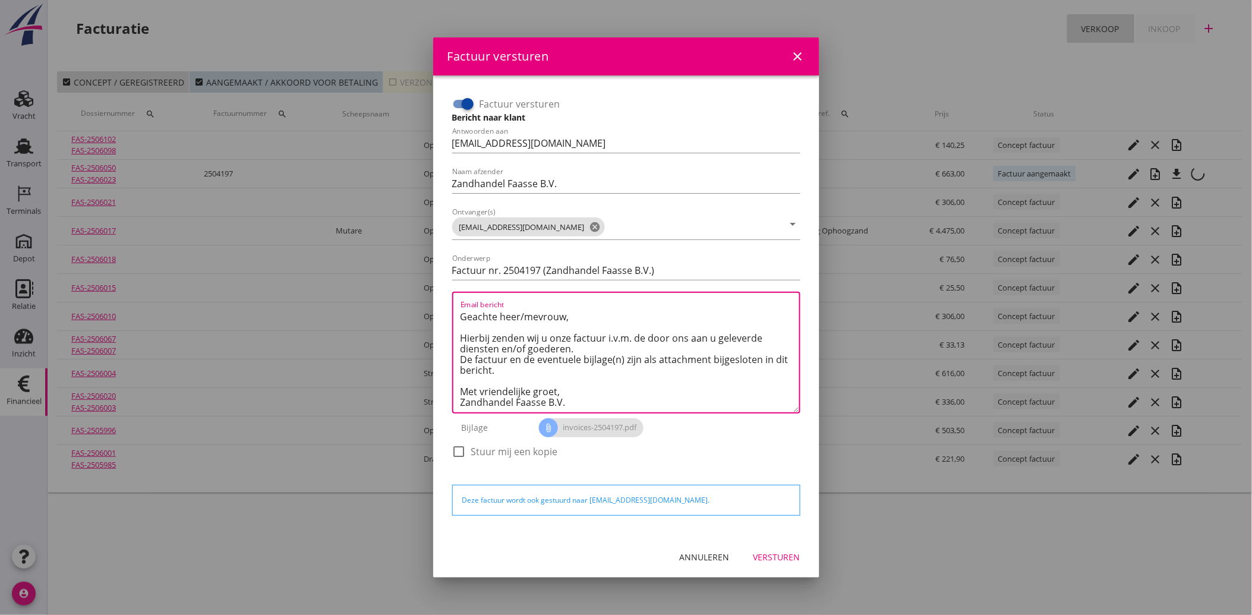
type textarea "Geachte heer/mevrouw, Hierbij zenden wij u onze factuur i.v.m. de door ons aan …"
click at [779, 554] on div "Versturen" at bounding box center [776, 557] width 47 height 12
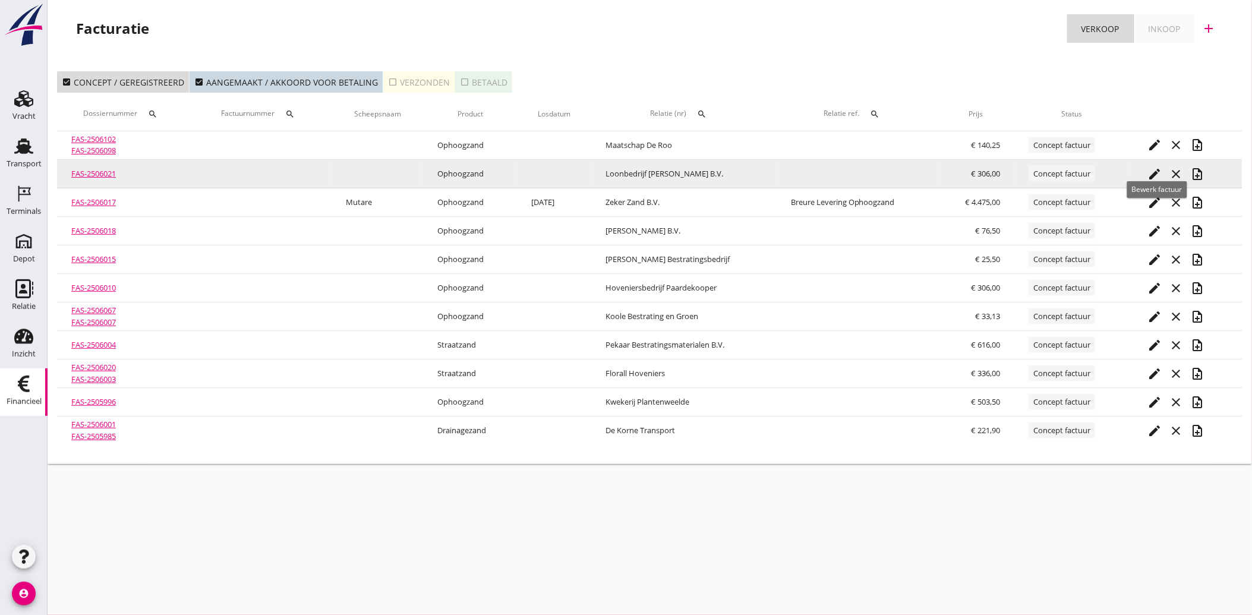
click at [1155, 179] on icon "edit" at bounding box center [1155, 174] width 14 height 14
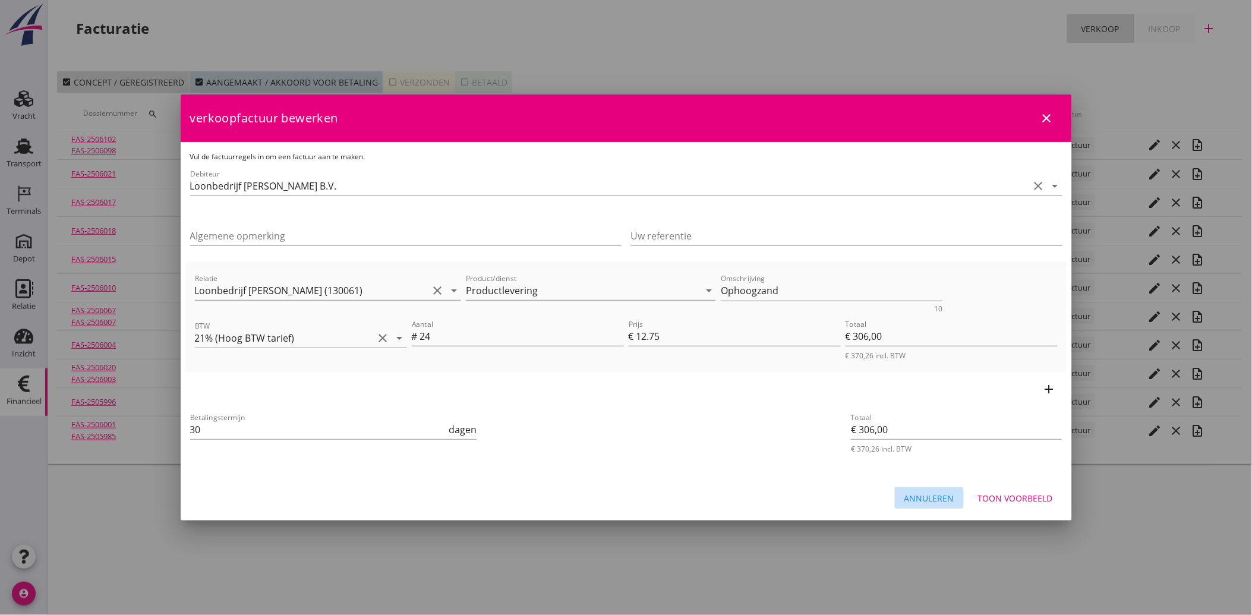
click at [937, 498] on div "Annuleren" at bounding box center [929, 498] width 50 height 12
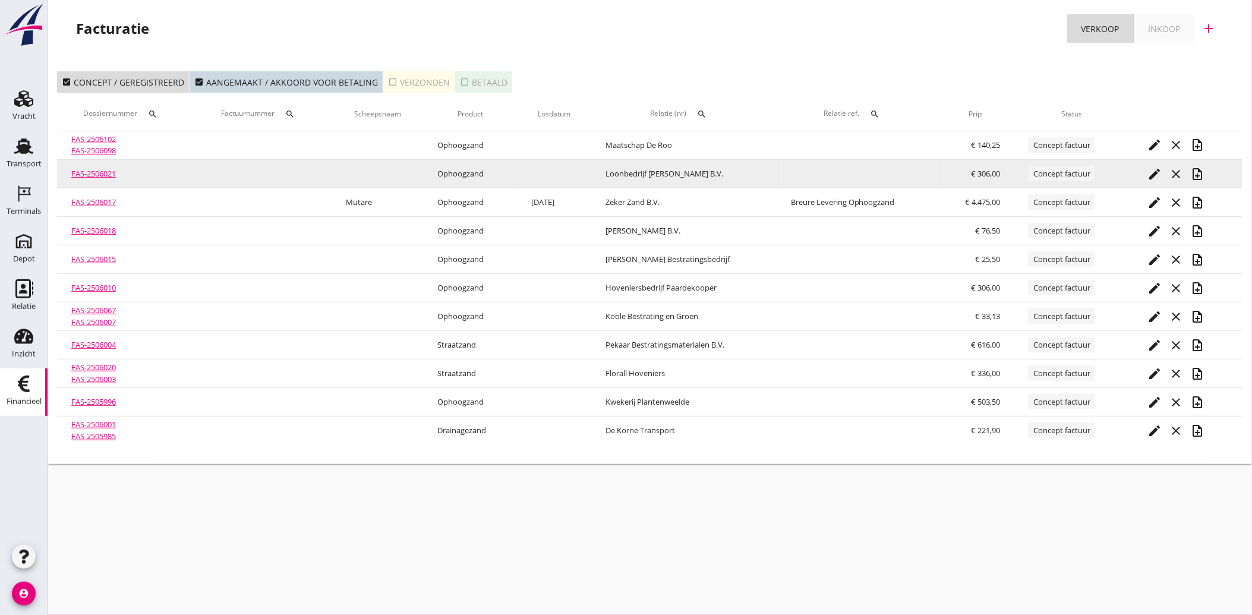
click at [1202, 173] on icon "note_add" at bounding box center [1197, 174] width 14 height 14
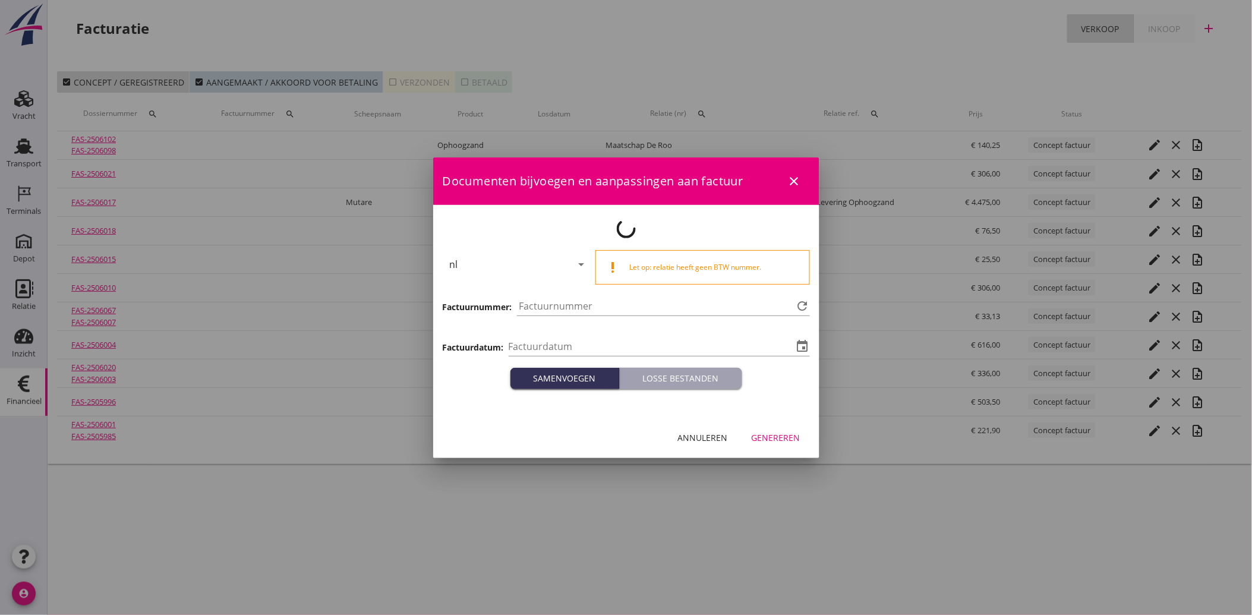
type input "[DATE]"
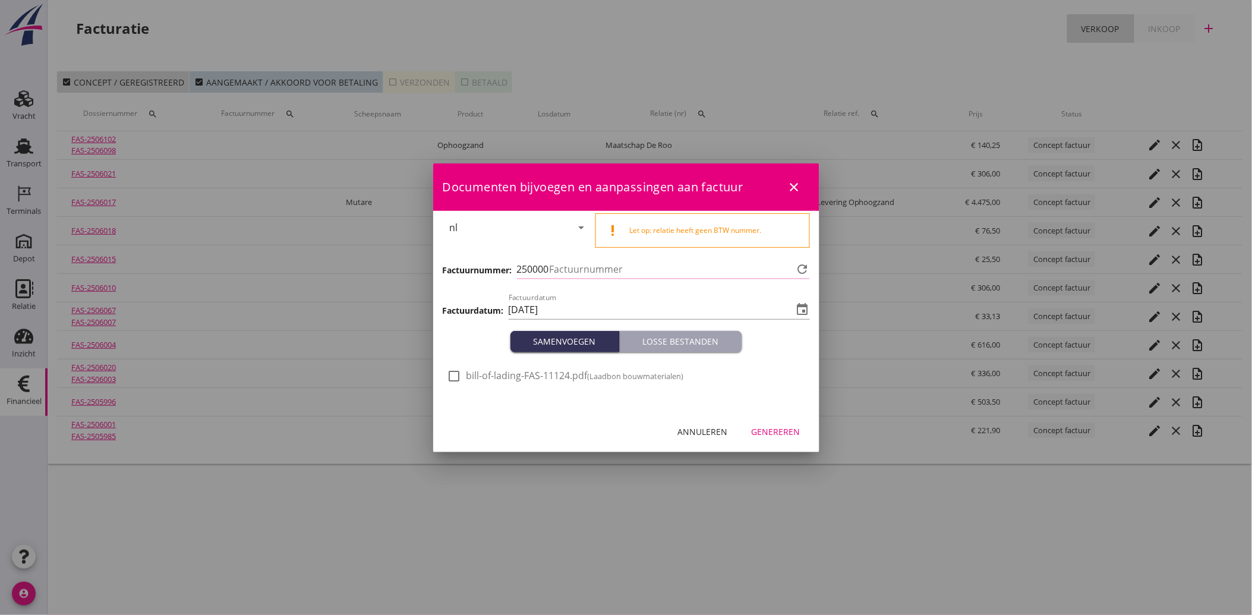
type input "4198"
click at [453, 371] on div at bounding box center [454, 376] width 20 height 20
checkbox input "true"
click at [782, 430] on div "Genereren" at bounding box center [775, 431] width 49 height 12
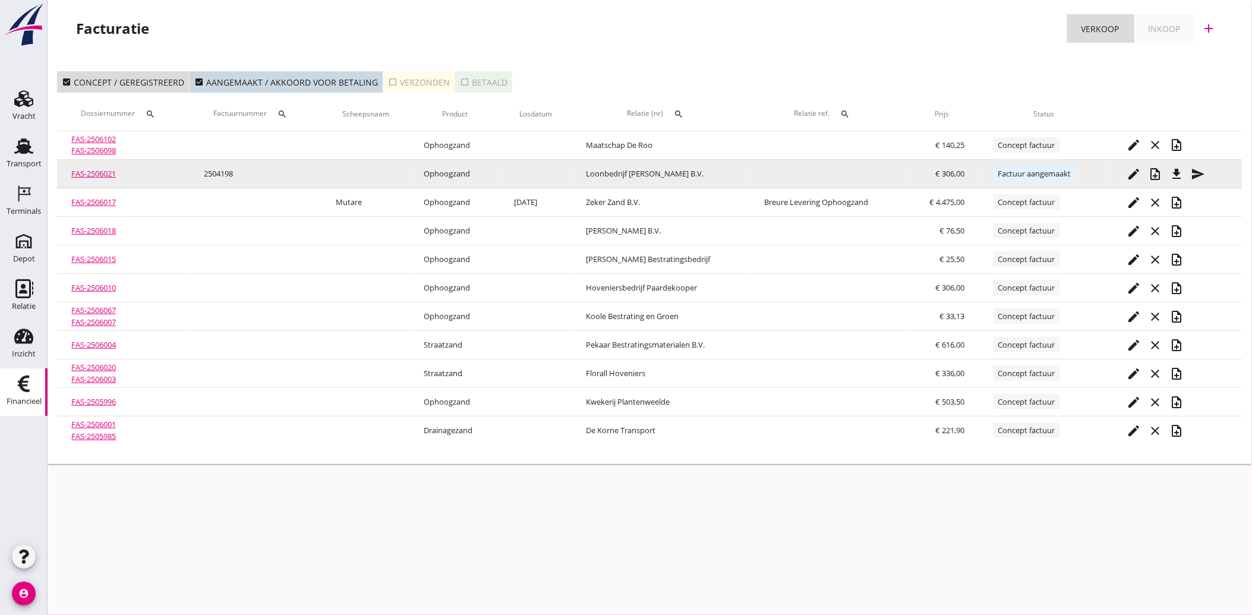
click at [1205, 171] on icon "send" at bounding box center [1198, 174] width 14 height 14
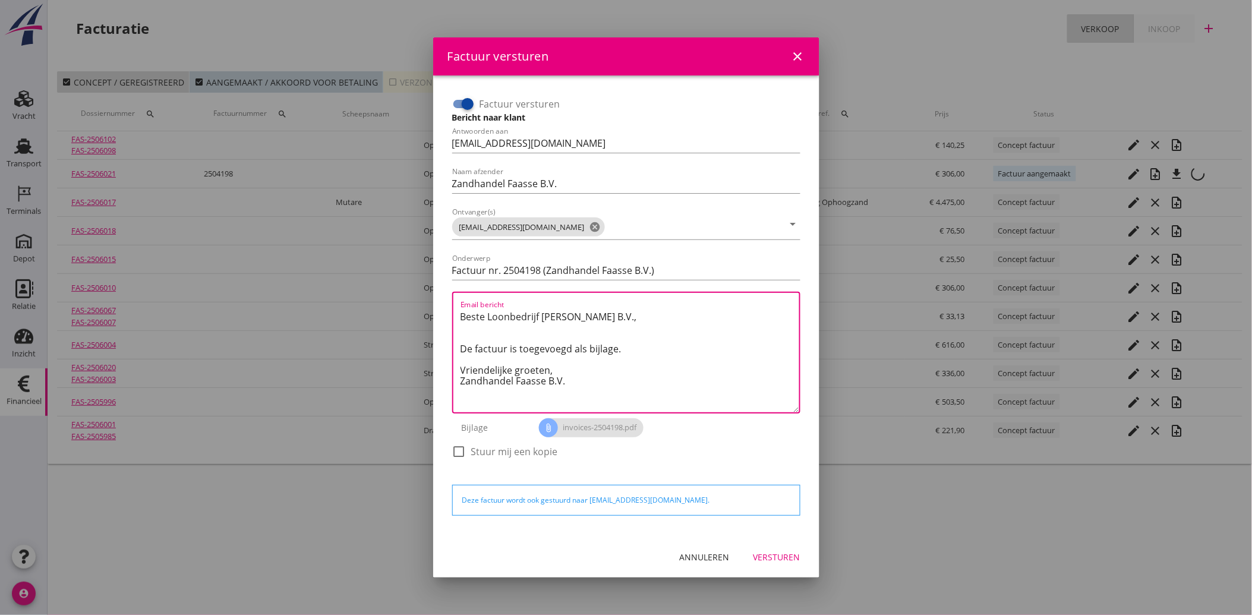
drag, startPoint x: 574, startPoint y: 390, endPoint x: 444, endPoint y: 311, distance: 152.2
click at [444, 311] on div "Factuur versturen Bericht naar klant Antwoorden aan [EMAIL_ADDRESS][DOMAIN_NAME…" at bounding box center [626, 306] width 367 height 442
paste textarea "Geachte heer/mevrouw, Hierbij zenden wij u onze factuur i.v.m. de door ons aan …"
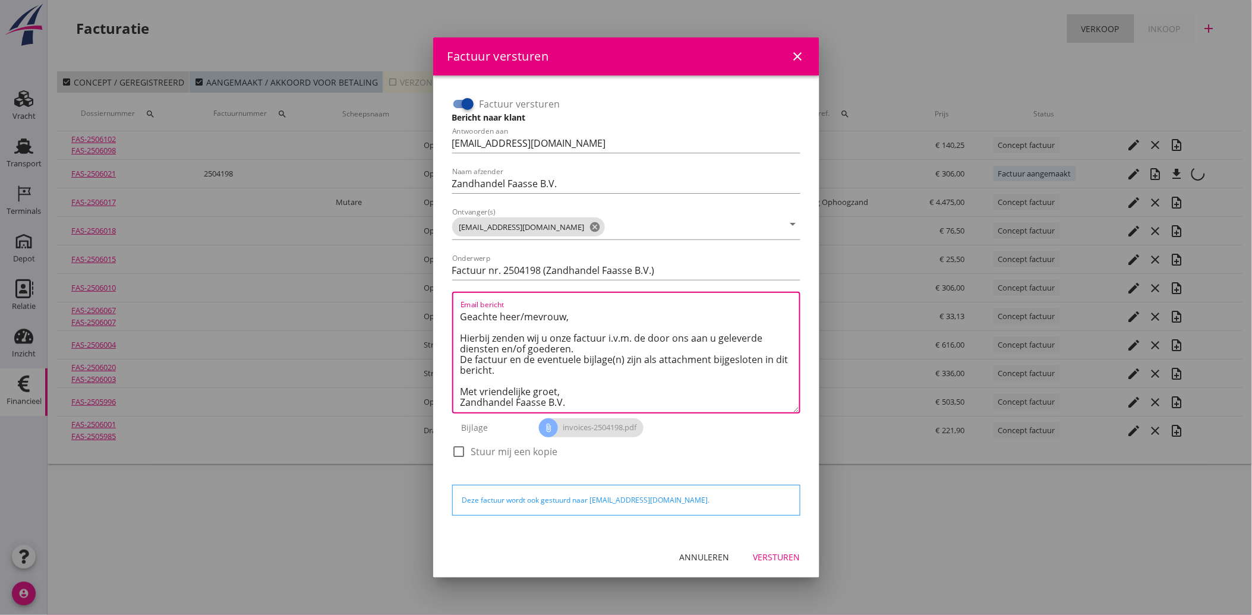
type textarea "Geachte heer/mevrouw, Hierbij zenden wij u onze factuur i.v.m. de door ons aan …"
click at [770, 551] on div "Versturen" at bounding box center [776, 557] width 47 height 12
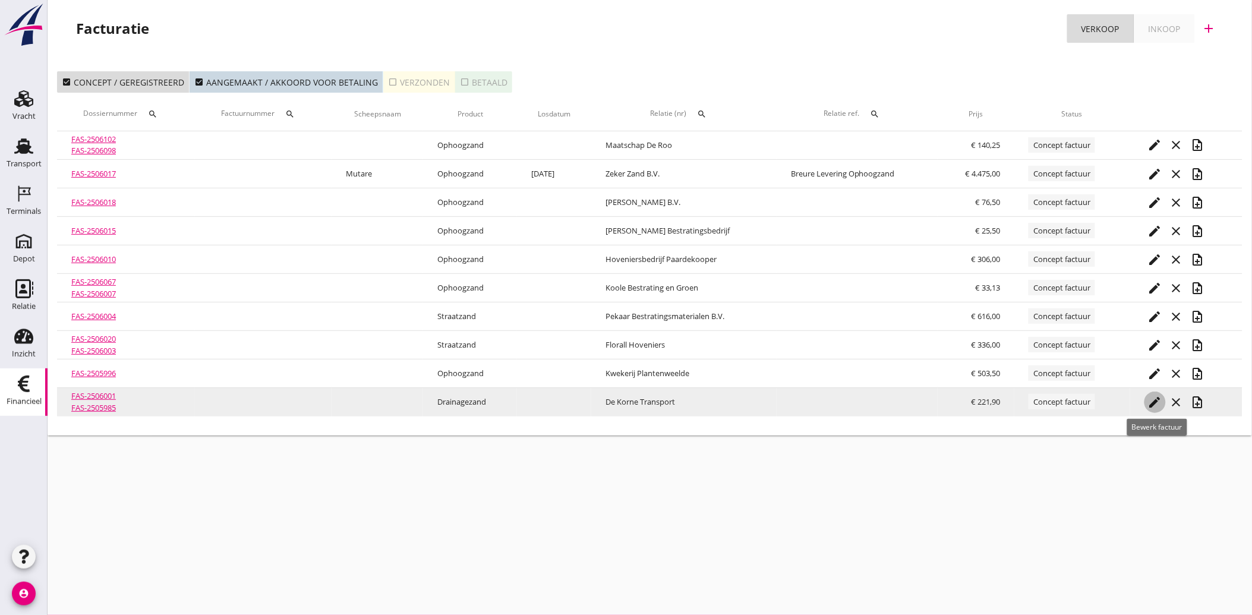
click at [1151, 403] on icon "edit" at bounding box center [1155, 402] width 14 height 14
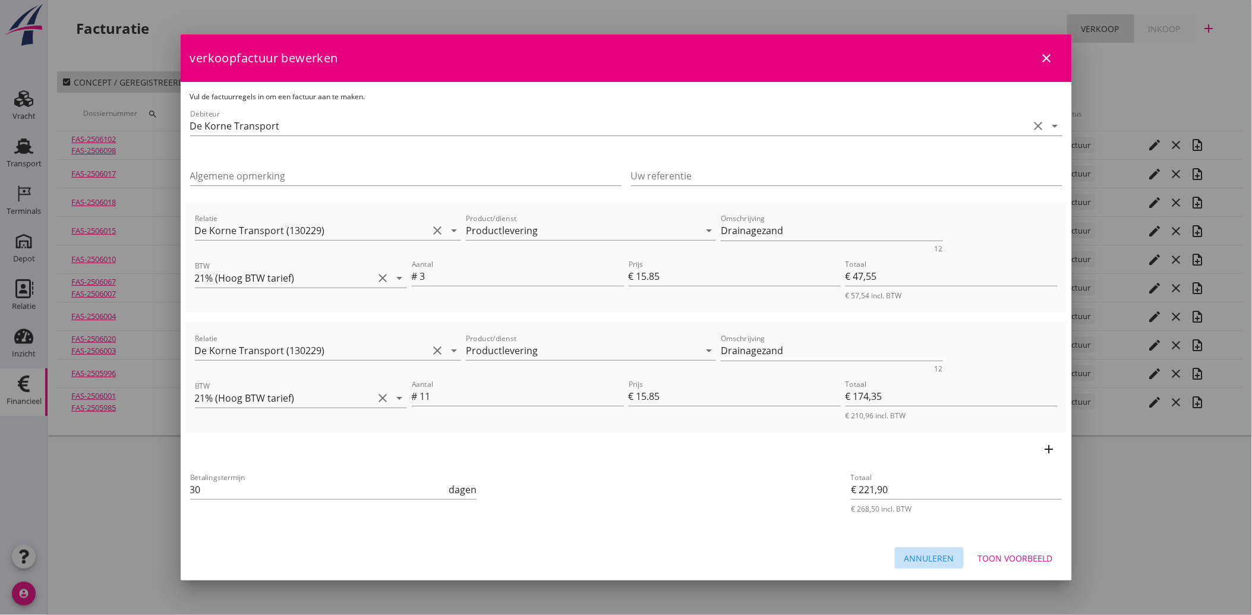
click at [921, 561] on div "Annuleren" at bounding box center [929, 558] width 50 height 12
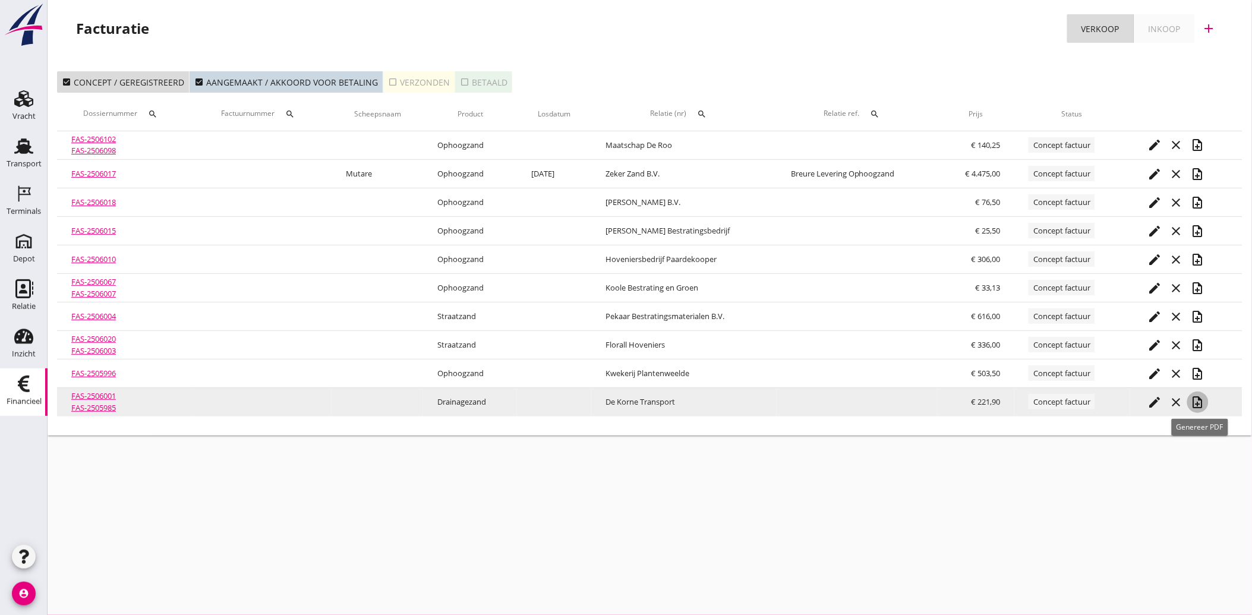
click at [1198, 398] on icon "note_add" at bounding box center [1197, 402] width 14 height 14
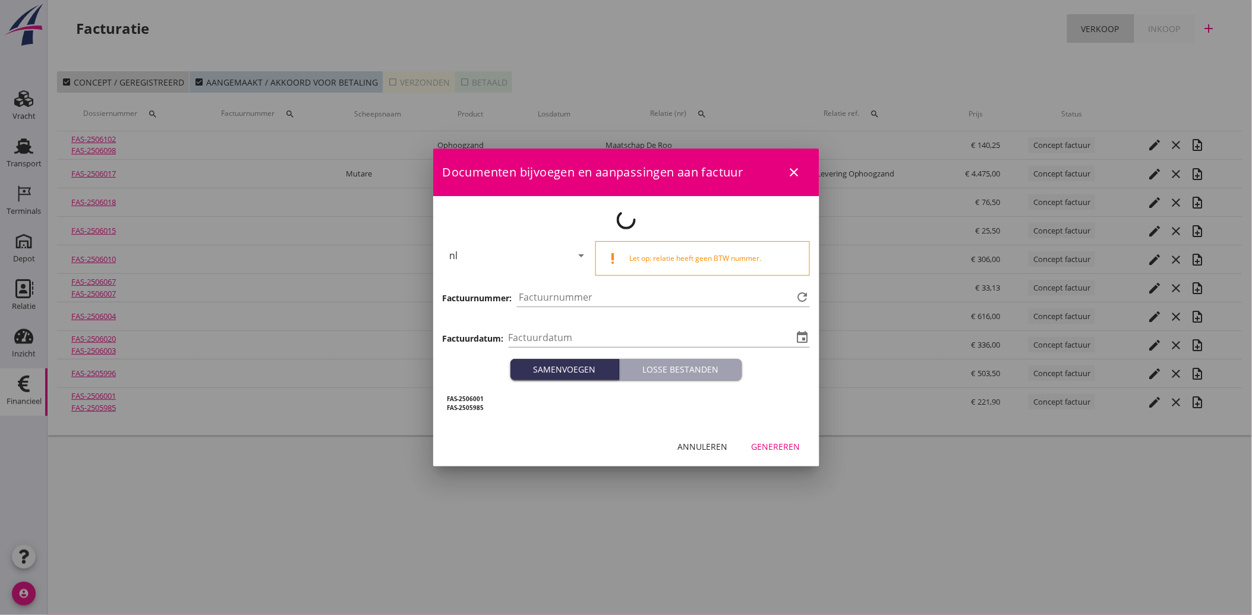
type input "[DATE]"
type input "4199"
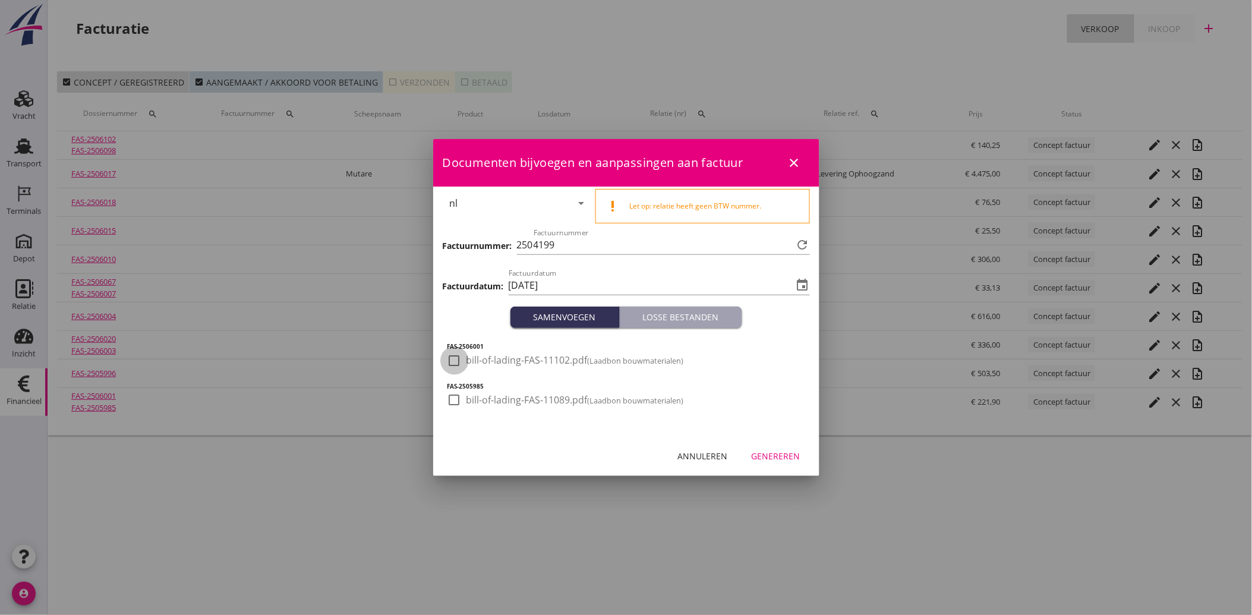
click at [455, 359] on div at bounding box center [454, 360] width 20 height 20
checkbox input "true"
click at [450, 402] on div at bounding box center [454, 400] width 20 height 20
checkbox input "true"
click at [794, 466] on button "Genereren" at bounding box center [776, 455] width 68 height 21
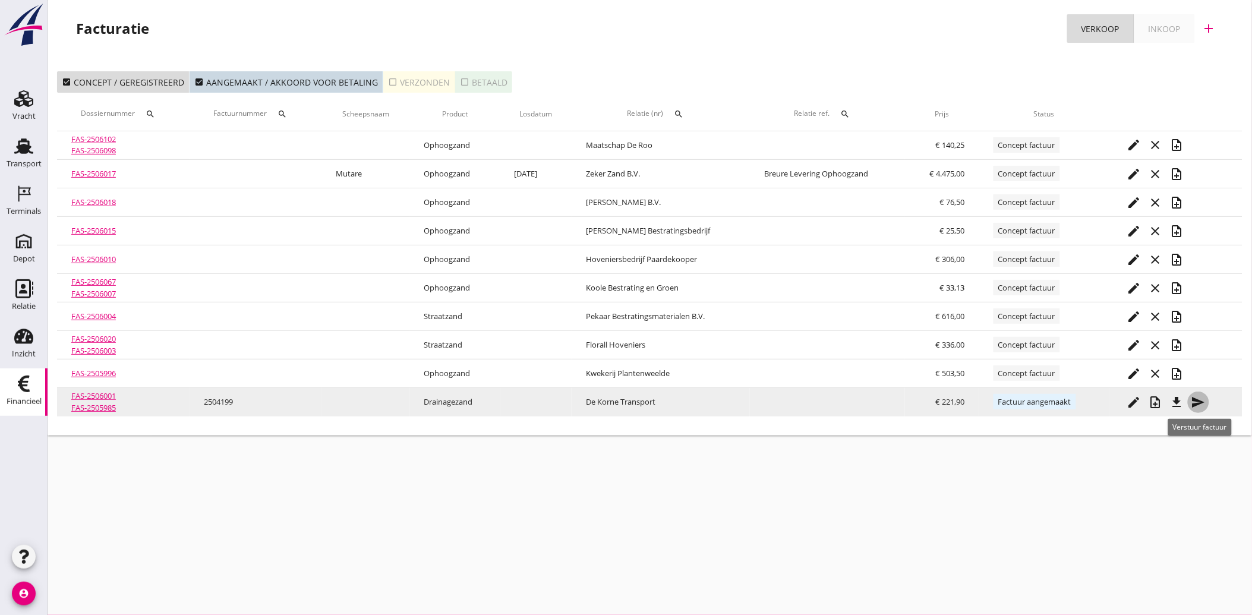
click at [1202, 401] on icon "send" at bounding box center [1198, 402] width 14 height 14
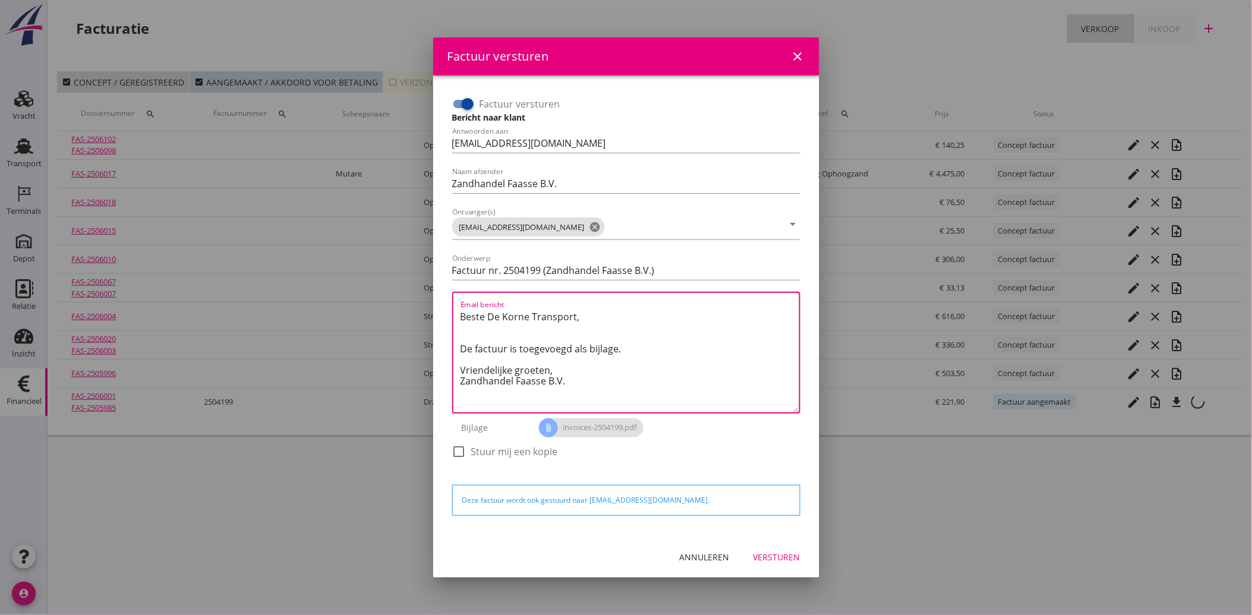
drag, startPoint x: 569, startPoint y: 383, endPoint x: 561, endPoint y: 340, distance: 43.6
click at [495, 315] on textarea "Beste De Korne Transport, De factuur is toegevoegd als bijlage. Vriendelijke gr…" at bounding box center [629, 359] width 339 height 105
click at [596, 377] on textarea "Beste De Korne Transport, De factuur is toegevoegd als bijlage. Vriendelijke gr…" at bounding box center [629, 359] width 339 height 105
drag, startPoint x: 583, startPoint y: 385, endPoint x: 452, endPoint y: 295, distance: 158.8
click at [452, 295] on div "Email bericht Beste De Korne Transport, De factuur is toegevoegd als bijlage. V…" at bounding box center [626, 353] width 348 height 122
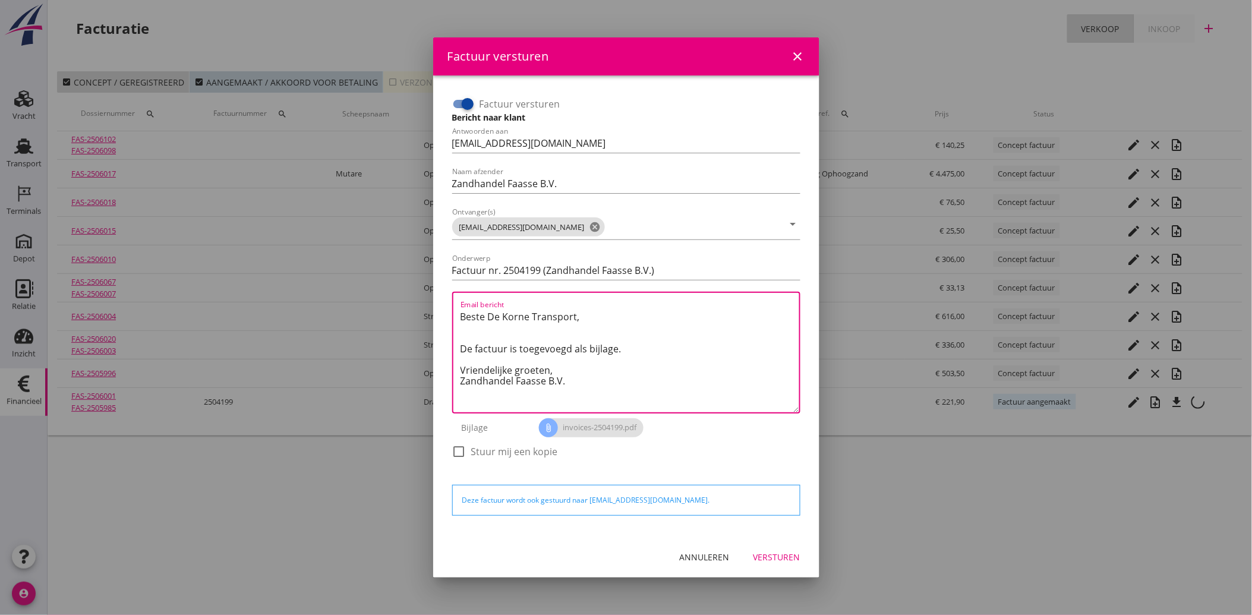
paste textarea "Geachte heer/mevrouw, Hierbij zenden wij u onze factuur i.v.m. de door ons aan …"
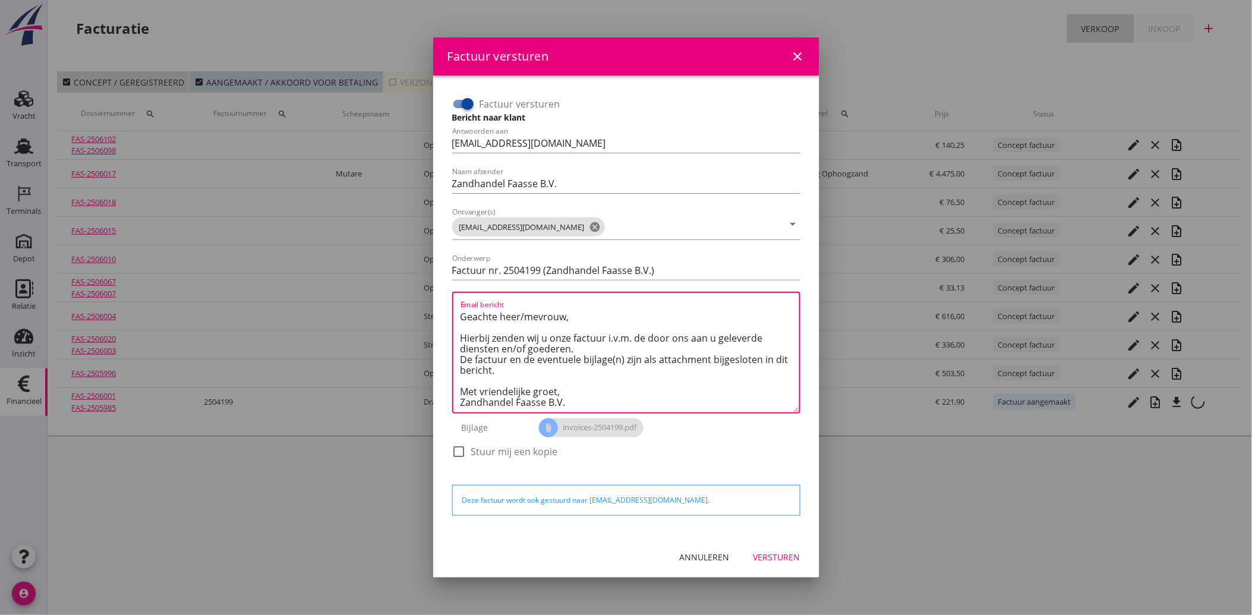
type textarea "Geachte heer/mevrouw, Hierbij zenden wij u onze factuur i.v.m. de door ons aan …"
click at [791, 558] on div "Versturen" at bounding box center [776, 557] width 47 height 12
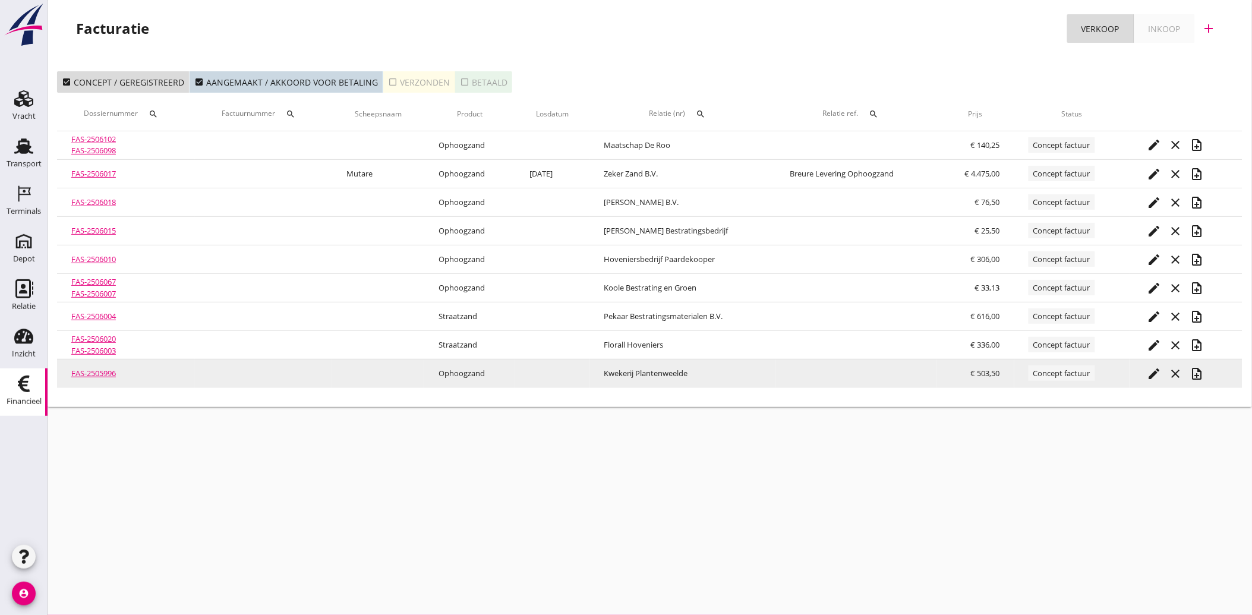
click at [1154, 370] on icon "edit" at bounding box center [1154, 374] width 14 height 14
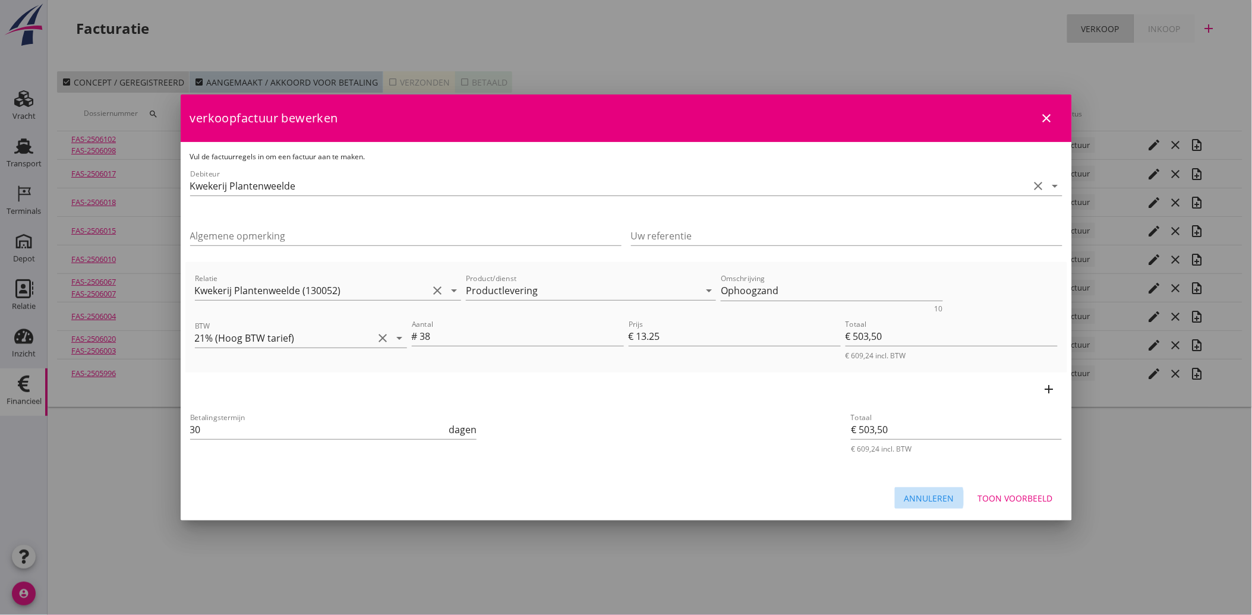
click at [928, 496] on div "Annuleren" at bounding box center [929, 498] width 50 height 12
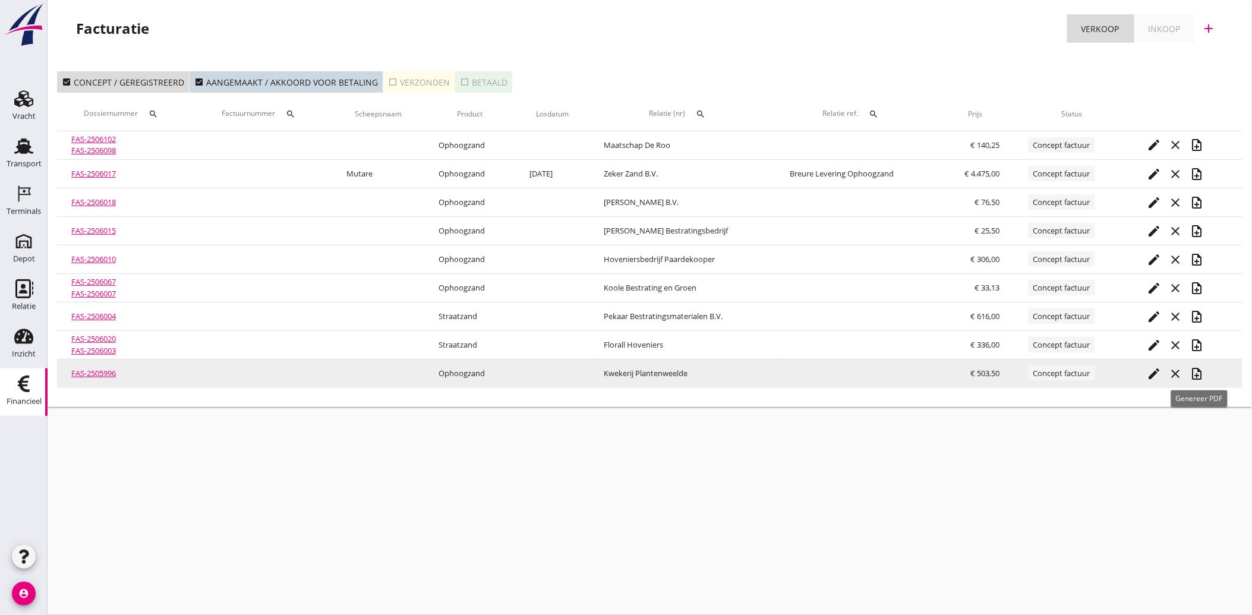
click at [1199, 372] on icon "note_add" at bounding box center [1197, 374] width 14 height 14
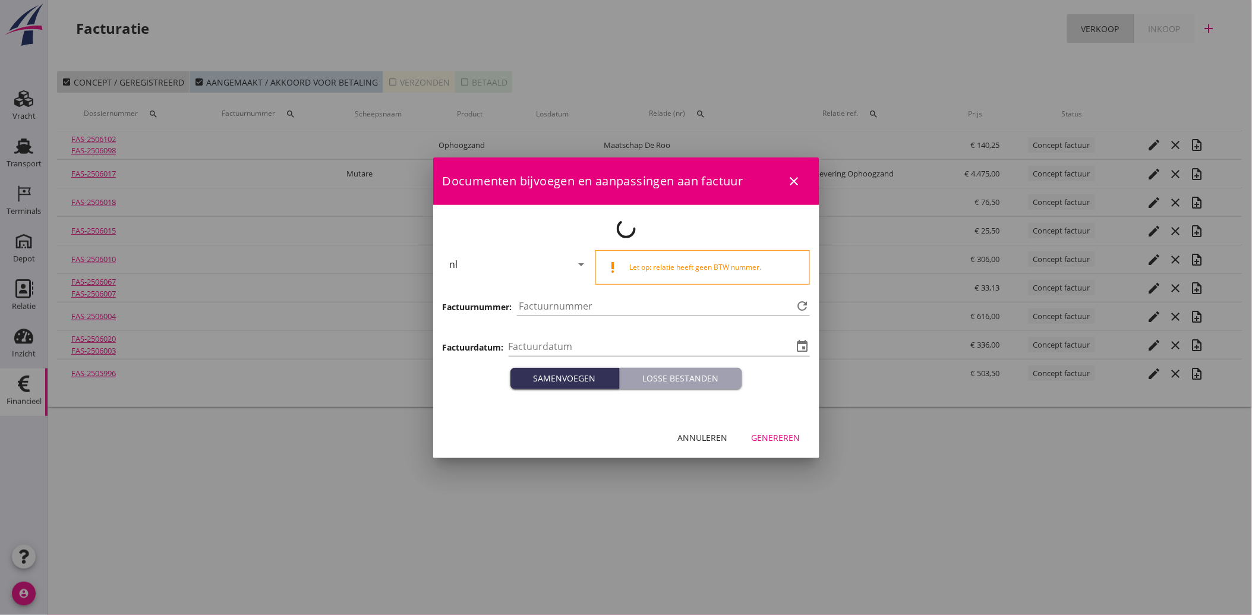
type input "[DATE]"
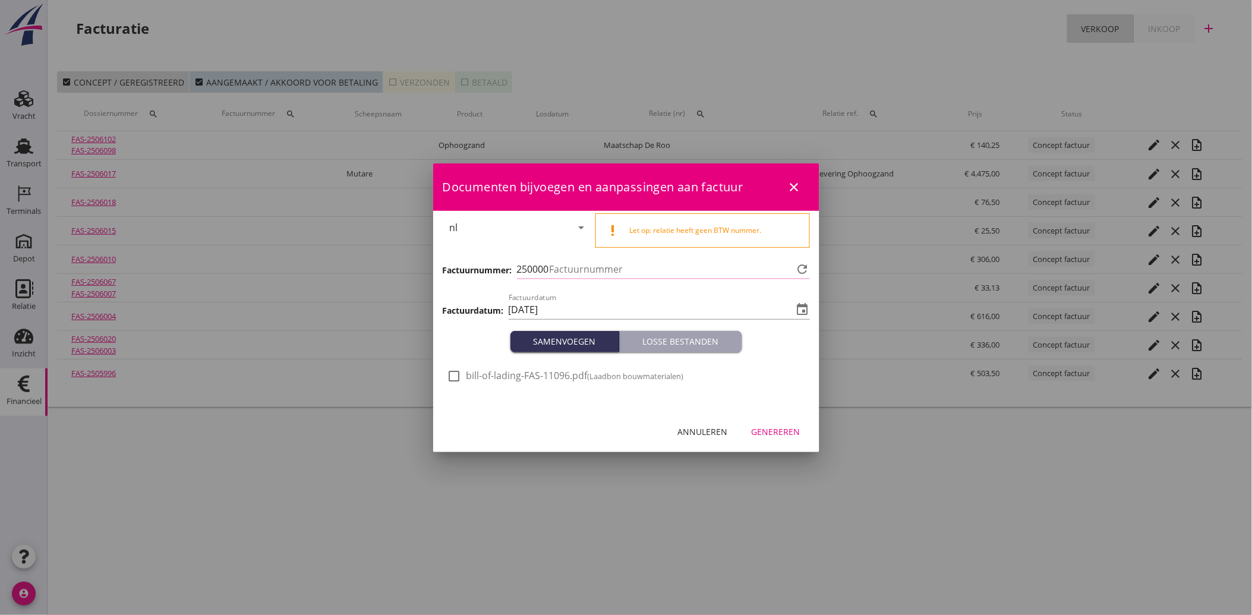
type input "4200"
click at [459, 378] on div at bounding box center [454, 376] width 20 height 20
checkbox input "true"
click at [782, 431] on div "Genereren" at bounding box center [775, 431] width 49 height 12
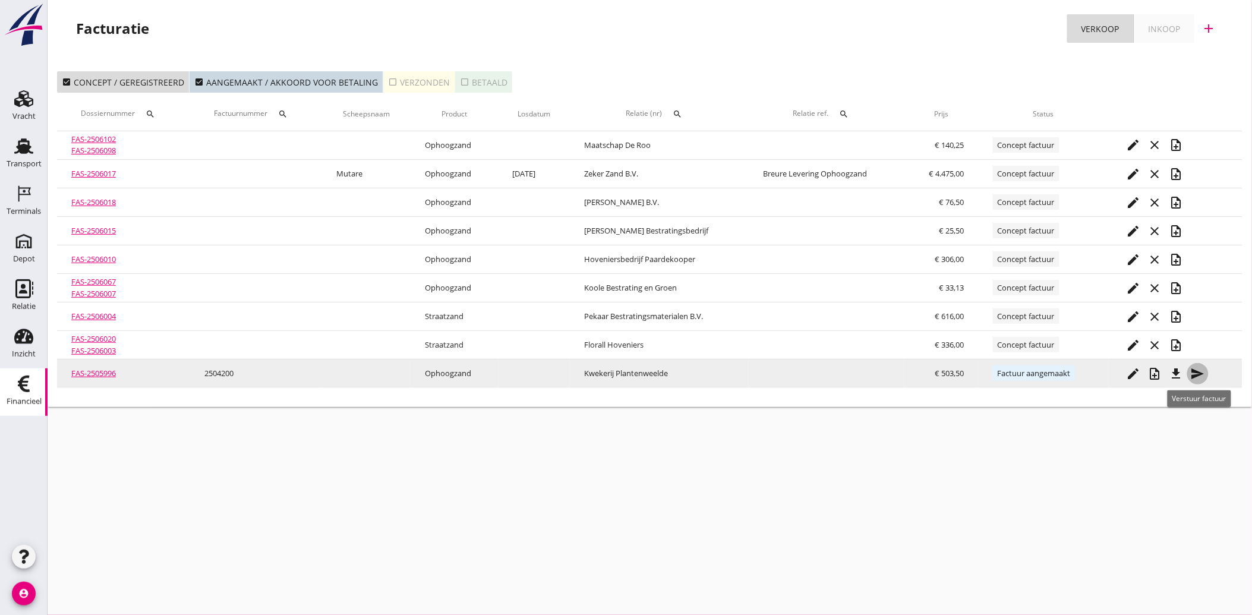
click at [1201, 376] on icon "send" at bounding box center [1197, 374] width 14 height 14
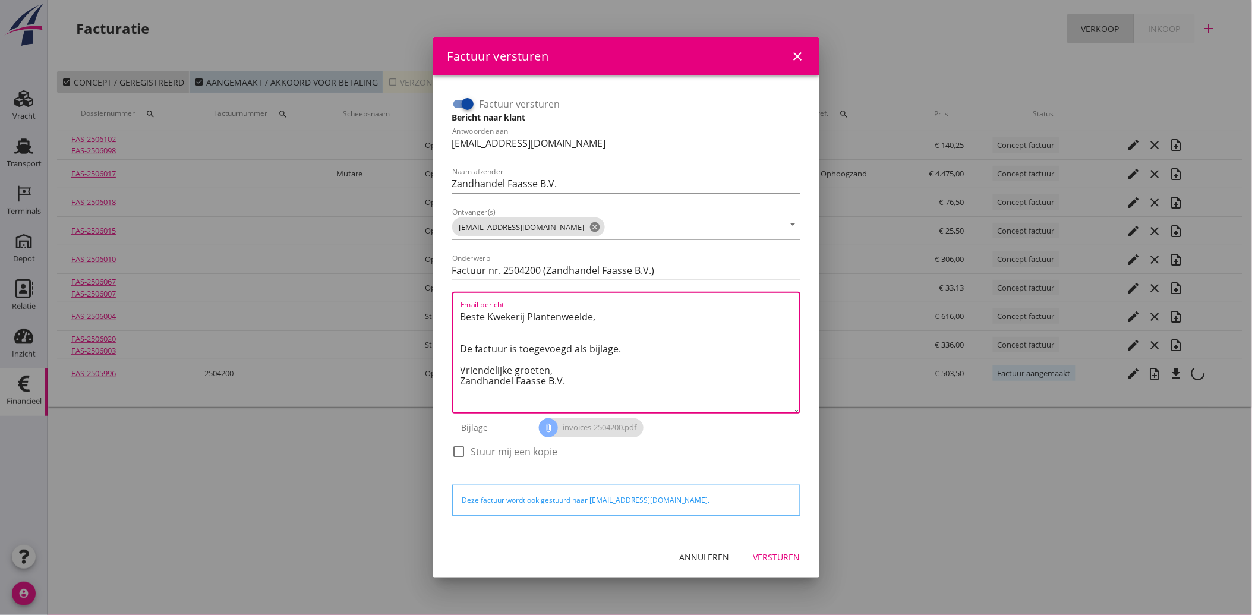
drag, startPoint x: 581, startPoint y: 393, endPoint x: 450, endPoint y: 321, distance: 149.4
click at [450, 321] on div "Factuur versturen Bericht naar klant Antwoorden aan [EMAIL_ADDRESS][DOMAIN_NAME…" at bounding box center [626, 283] width 358 height 387
paste textarea "Geachte heer/mevrouw, Hierbij zenden wij u onze factuur i.v.m. de door ons aan …"
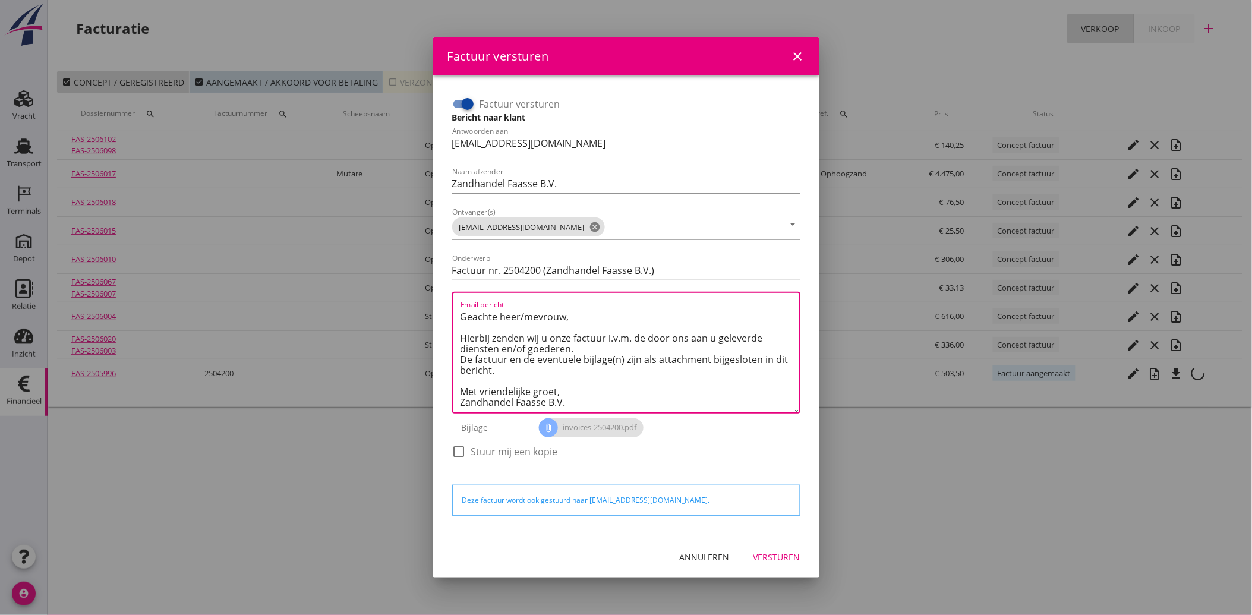
type textarea "Geachte heer/mevrouw, Hierbij zenden wij u onze factuur i.v.m. de door ons aan …"
click at [773, 559] on div "Versturen" at bounding box center [776, 557] width 47 height 12
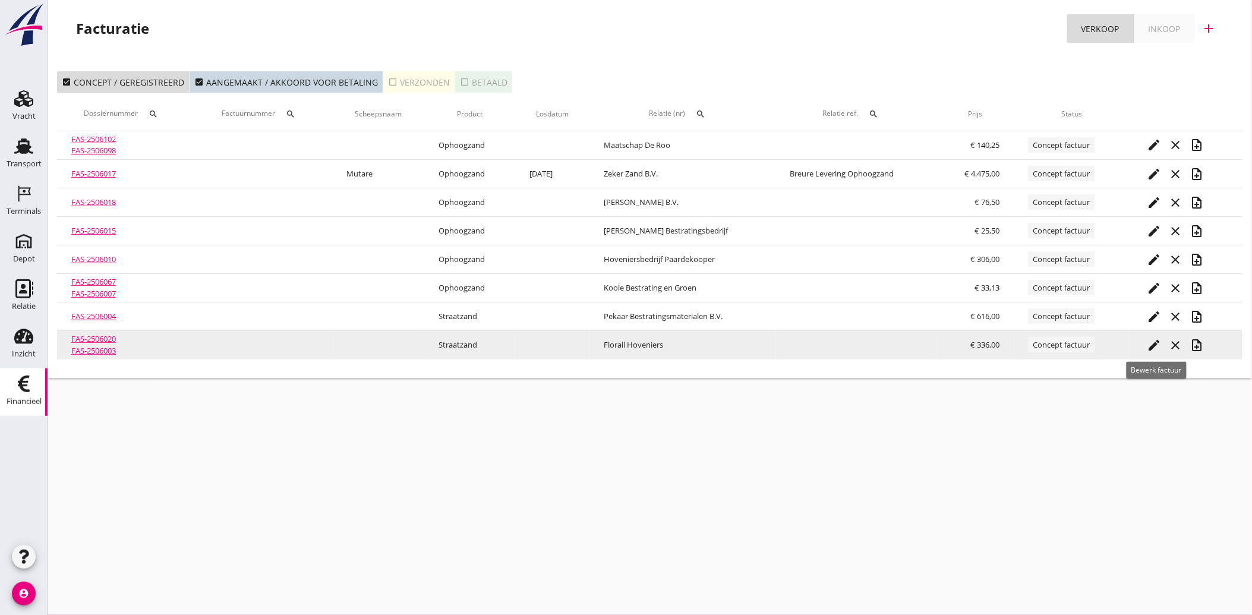
click at [1159, 340] on icon "edit" at bounding box center [1154, 345] width 14 height 14
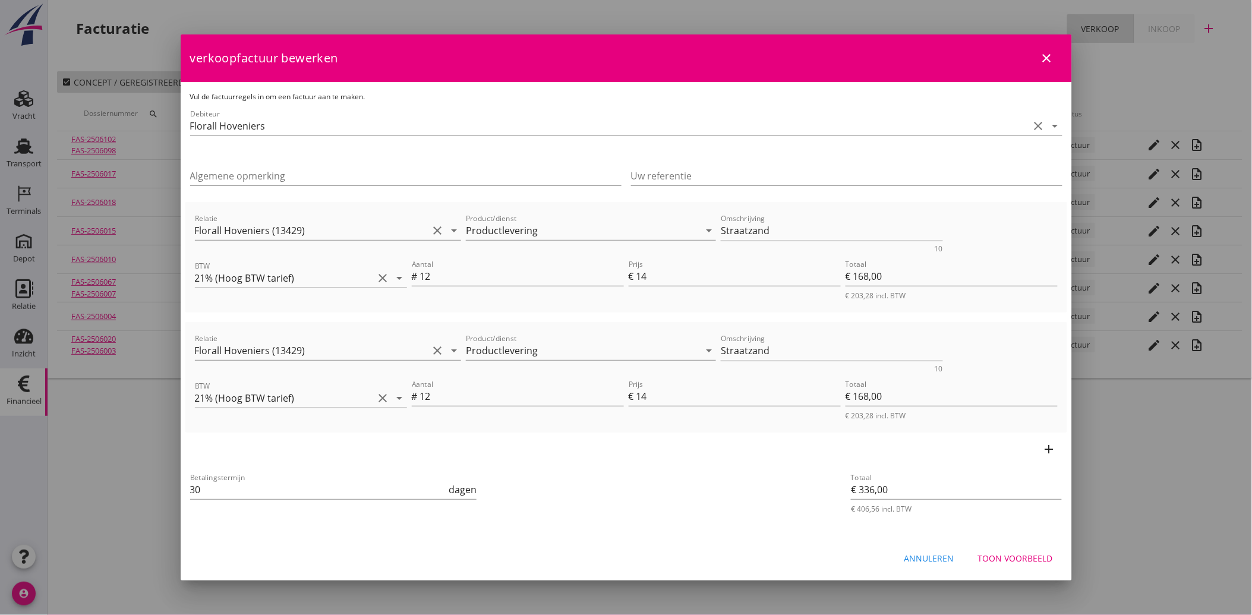
click at [942, 557] on div "Annuleren" at bounding box center [929, 558] width 50 height 12
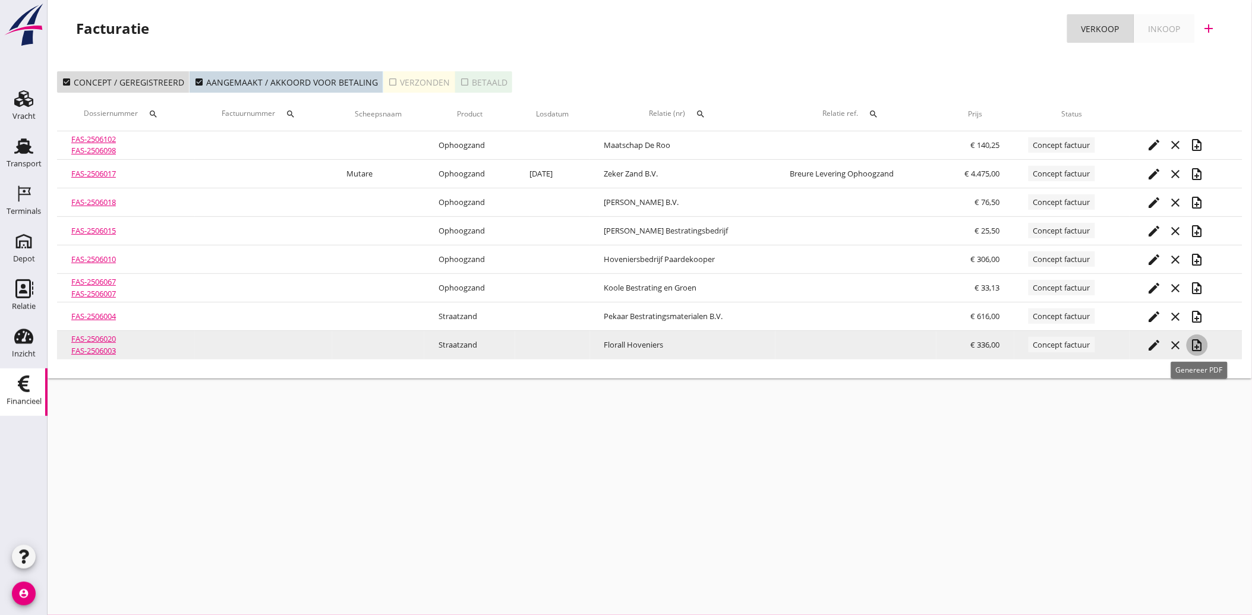
click at [1200, 343] on icon "note_add" at bounding box center [1197, 345] width 14 height 14
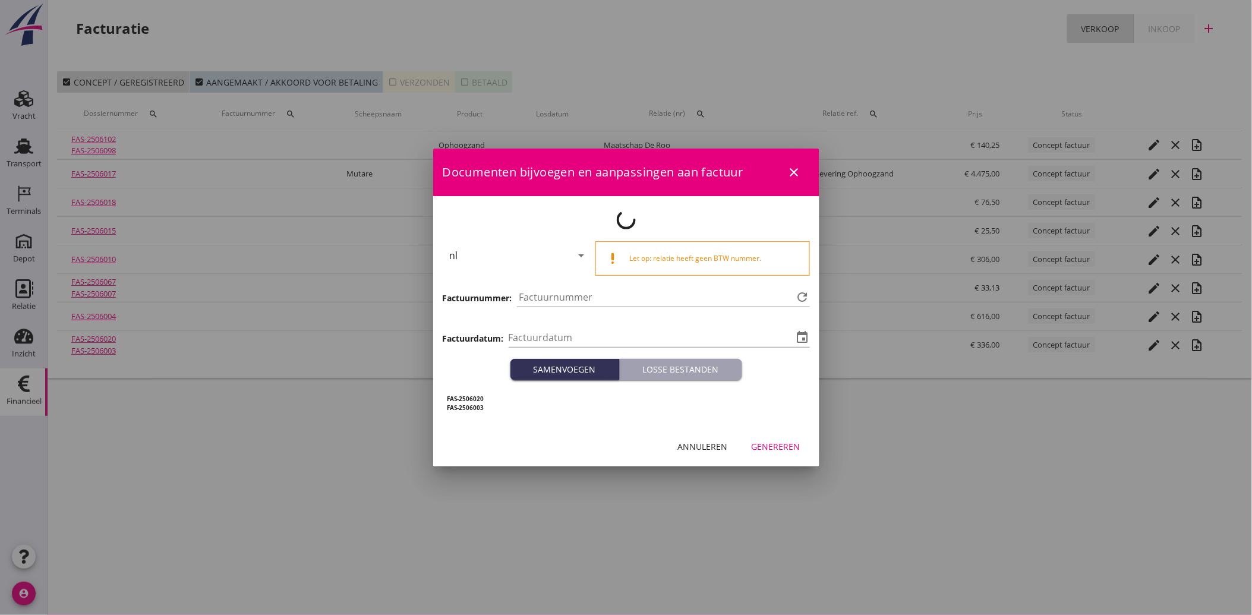
type input "[DATE]"
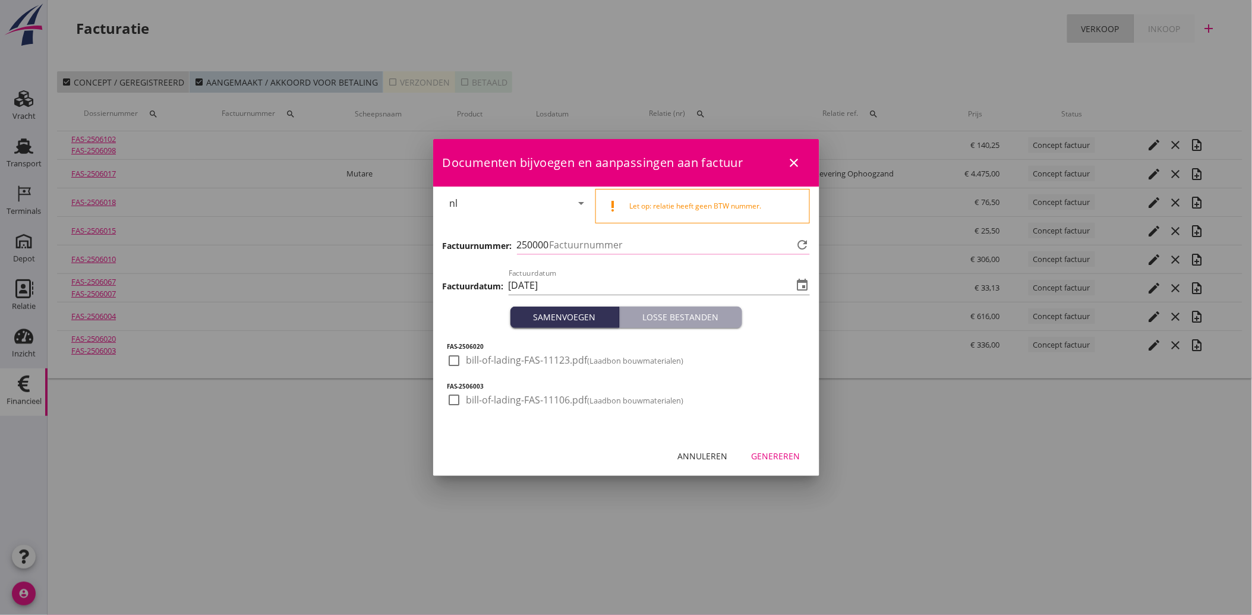
type input "4201"
click at [459, 365] on div at bounding box center [454, 360] width 20 height 20
checkbox input "true"
click at [450, 402] on div at bounding box center [454, 400] width 20 height 20
checkbox input "true"
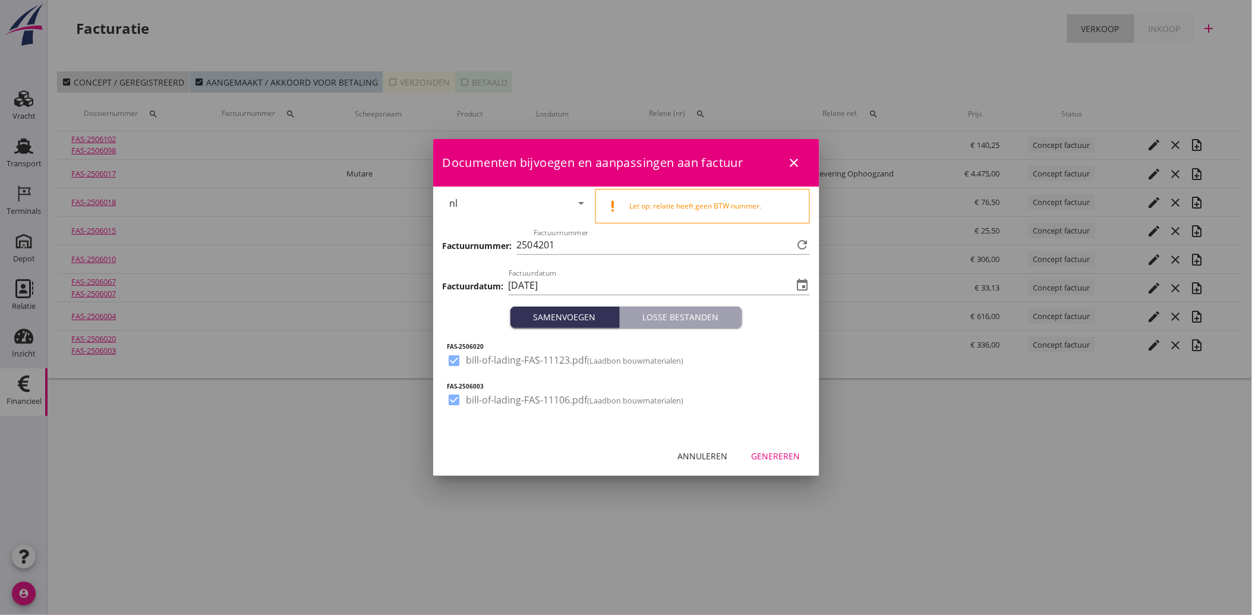
click at [776, 460] on div "Genereren" at bounding box center [775, 456] width 49 height 12
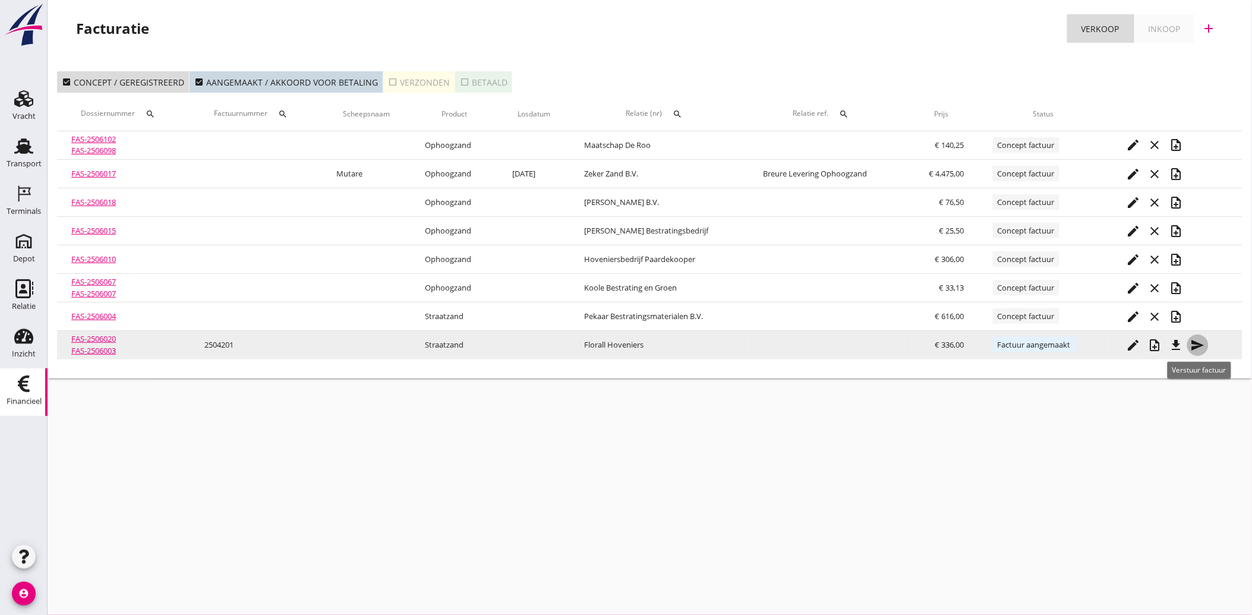
click at [1202, 342] on icon "send" at bounding box center [1197, 345] width 14 height 14
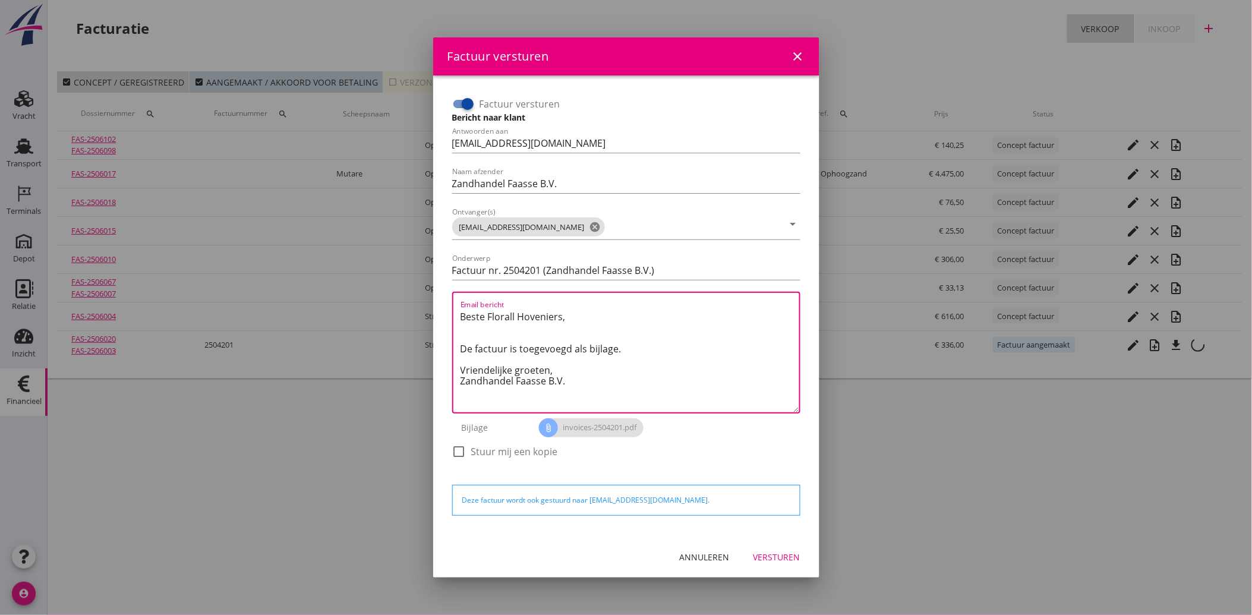
drag, startPoint x: 570, startPoint y: 383, endPoint x: 438, endPoint y: 305, distance: 153.1
click at [438, 305] on div "Factuur versturen Bericht naar klant Antwoorden aan [EMAIL_ADDRESS][DOMAIN_NAME…" at bounding box center [626, 305] width 386 height 461
paste textarea "Geachte heer/mevrouw, Hierbij zenden wij u onze factuur i.v.m. de door ons aan …"
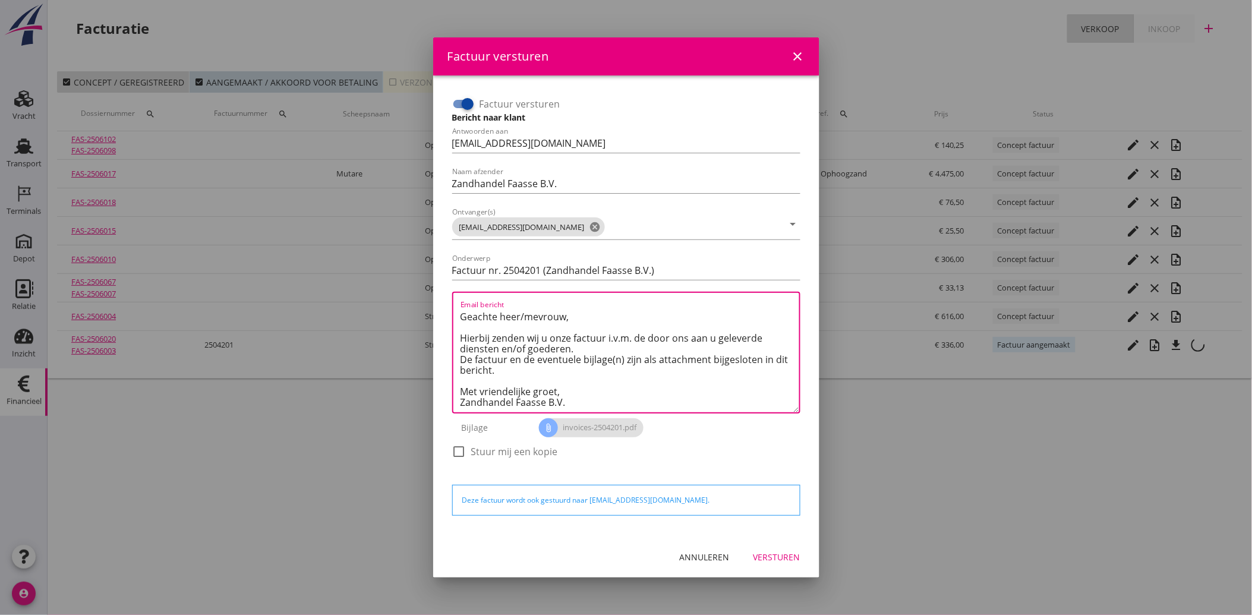
type textarea "Geachte heer/mevrouw, Hierbij zenden wij u onze factuur i.v.m. de door ons aan …"
click at [769, 548] on button "Versturen" at bounding box center [777, 556] width 66 height 21
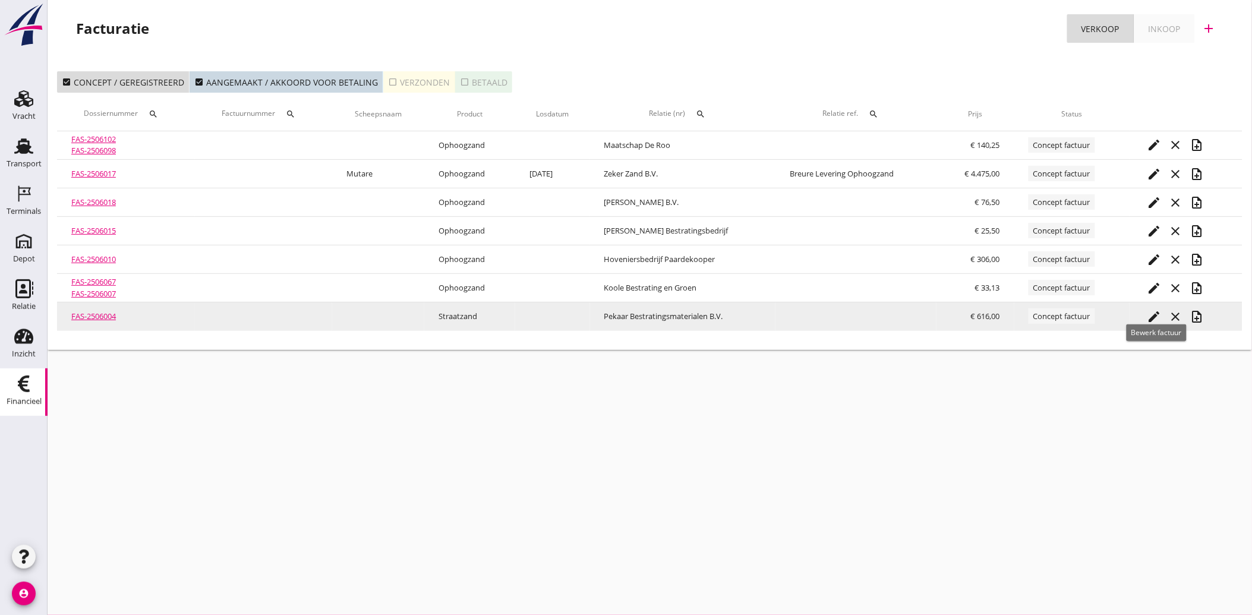
click at [1155, 313] on icon "edit" at bounding box center [1154, 316] width 14 height 14
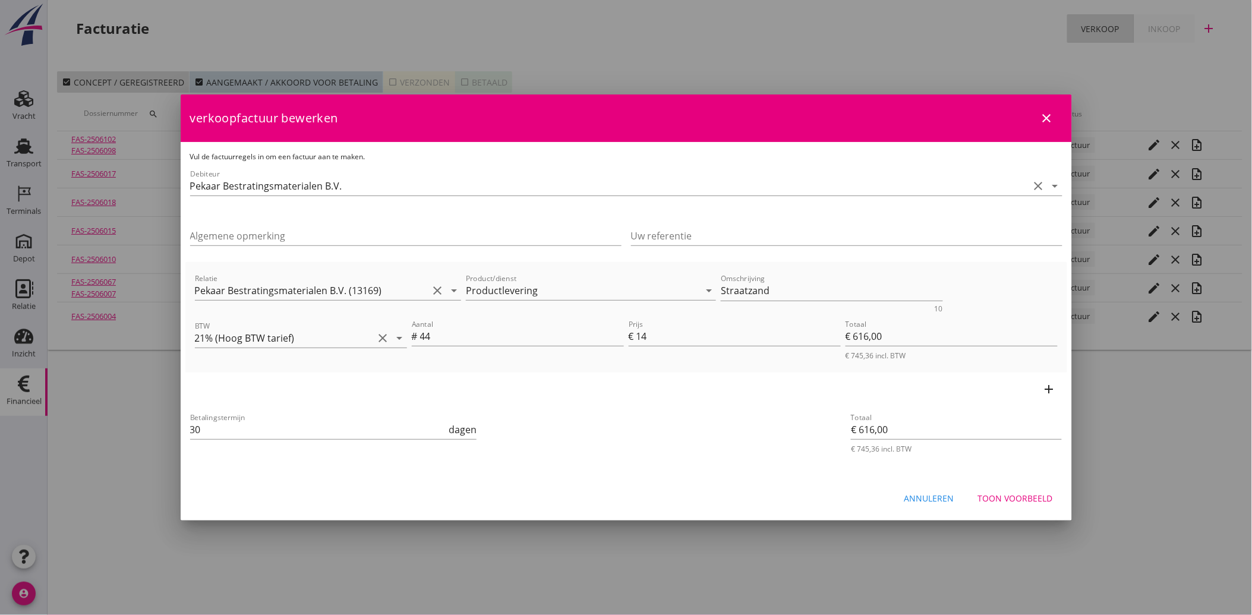
click at [950, 492] on div "Annuleren" at bounding box center [929, 498] width 50 height 12
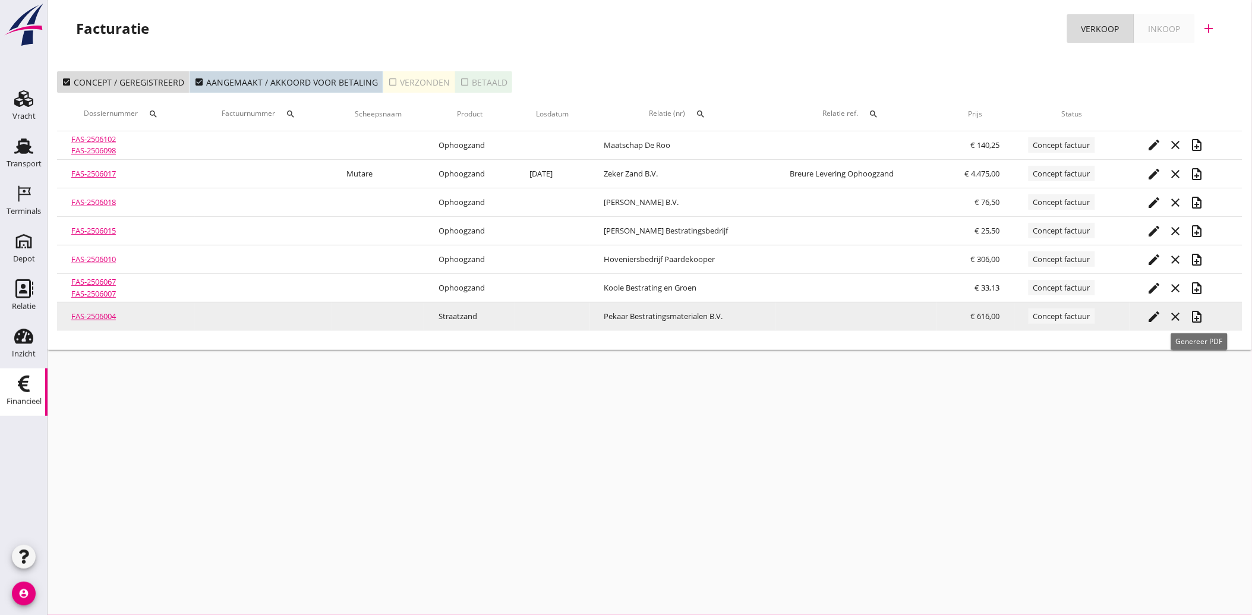
click at [1203, 320] on icon "note_add" at bounding box center [1197, 316] width 14 height 14
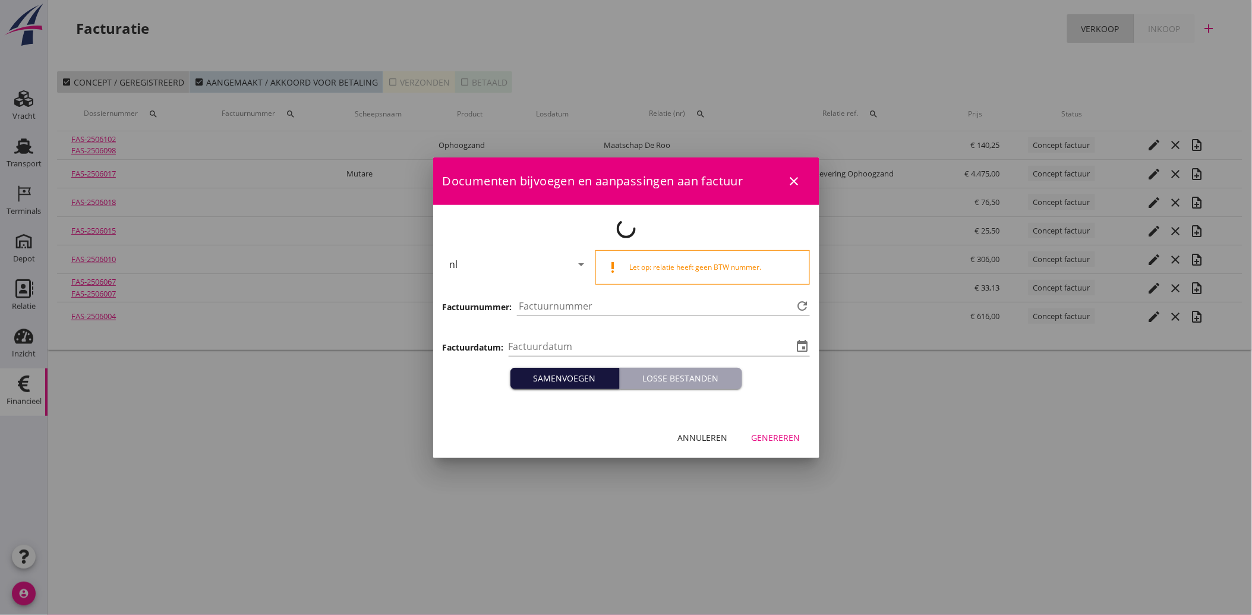
type input "[DATE]"
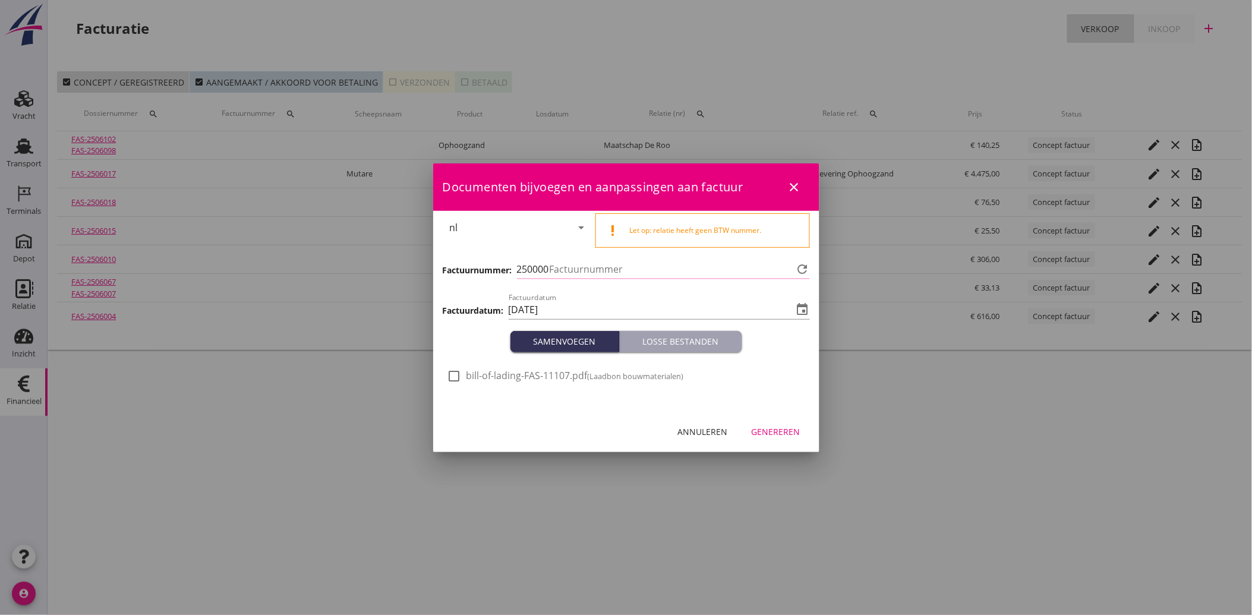
type input "4202"
click at [453, 365] on div "check_box_outline_blank bill-of-lading-FAS-11107.pdf (Laadbon bouwmaterialen)" at bounding box center [626, 381] width 386 height 59
click at [456, 371] on div at bounding box center [454, 376] width 20 height 20
checkbox input "true"
click at [781, 441] on button "Genereren" at bounding box center [776, 431] width 68 height 21
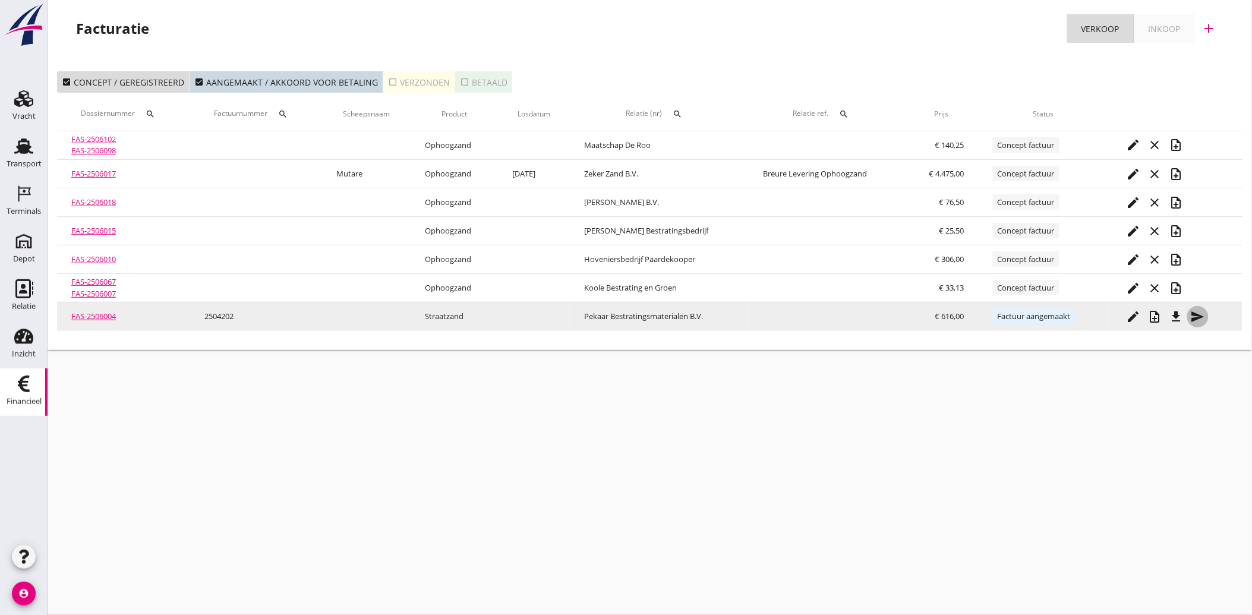
click at [1198, 312] on icon "send" at bounding box center [1197, 316] width 14 height 14
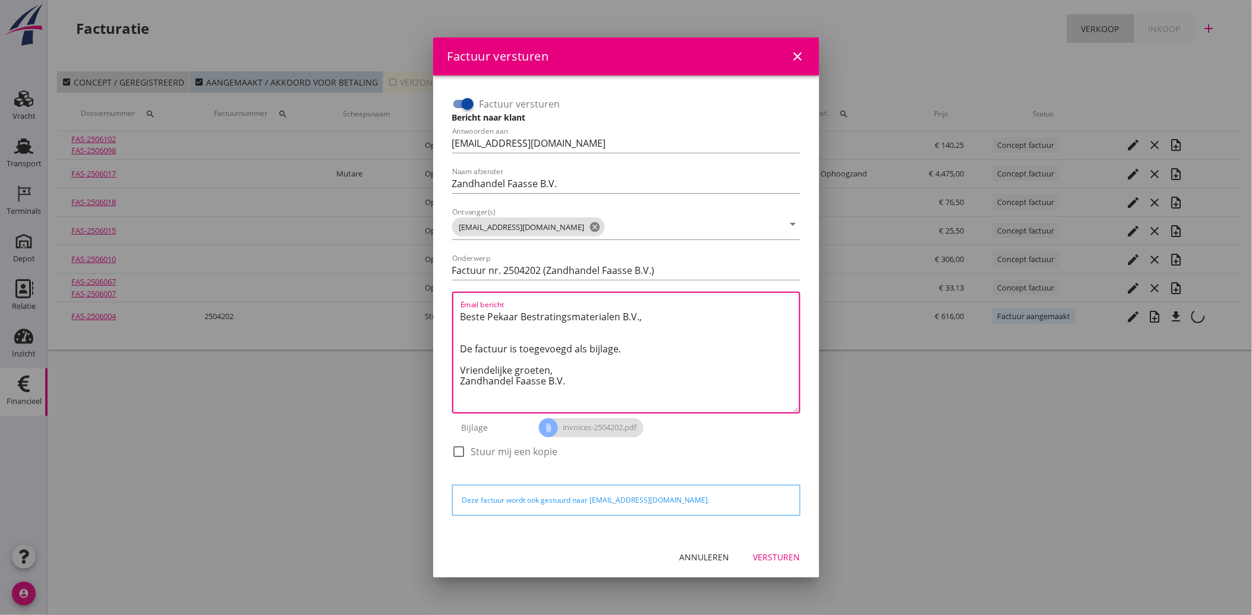
drag, startPoint x: 604, startPoint y: 385, endPoint x: 449, endPoint y: 315, distance: 169.4
click at [449, 315] on div "Factuur versturen Bericht naar klant Antwoorden aan [EMAIL_ADDRESS][DOMAIN_NAME…" at bounding box center [626, 283] width 358 height 387
paste textarea "Geachte heer/mevrouw, Hierbij zenden wij u onze factuur i.v.m. de door ons aan …"
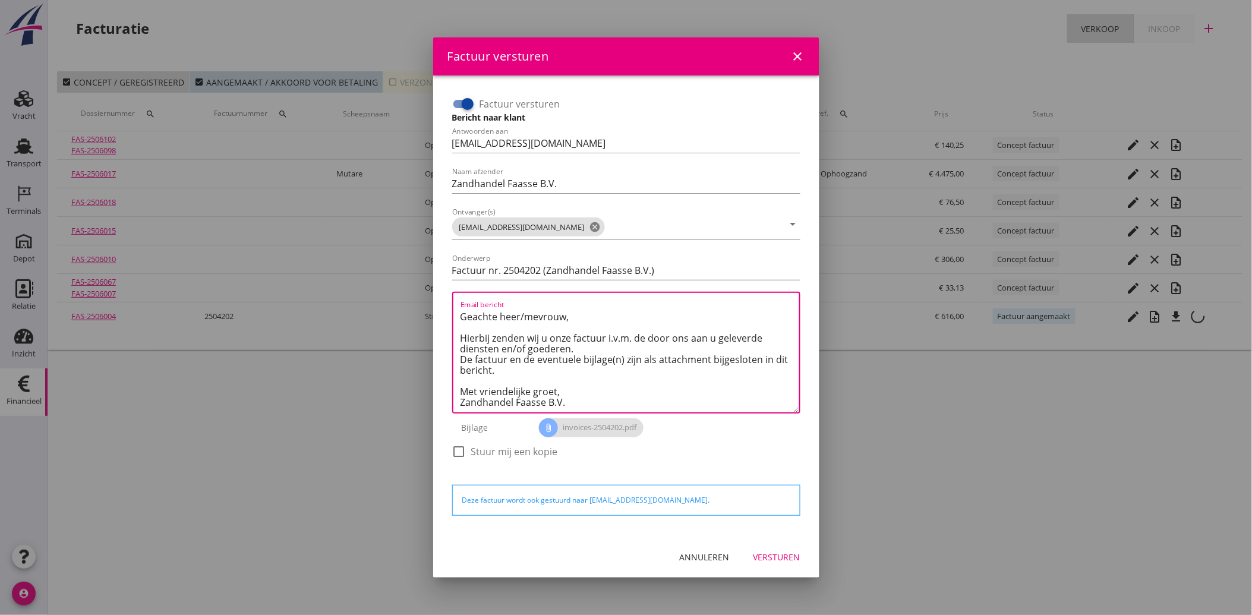
type textarea "Geachte heer/mevrouw, Hierbij zenden wij u onze factuur i.v.m. de door ons aan …"
click at [779, 560] on div "Versturen" at bounding box center [776, 557] width 47 height 12
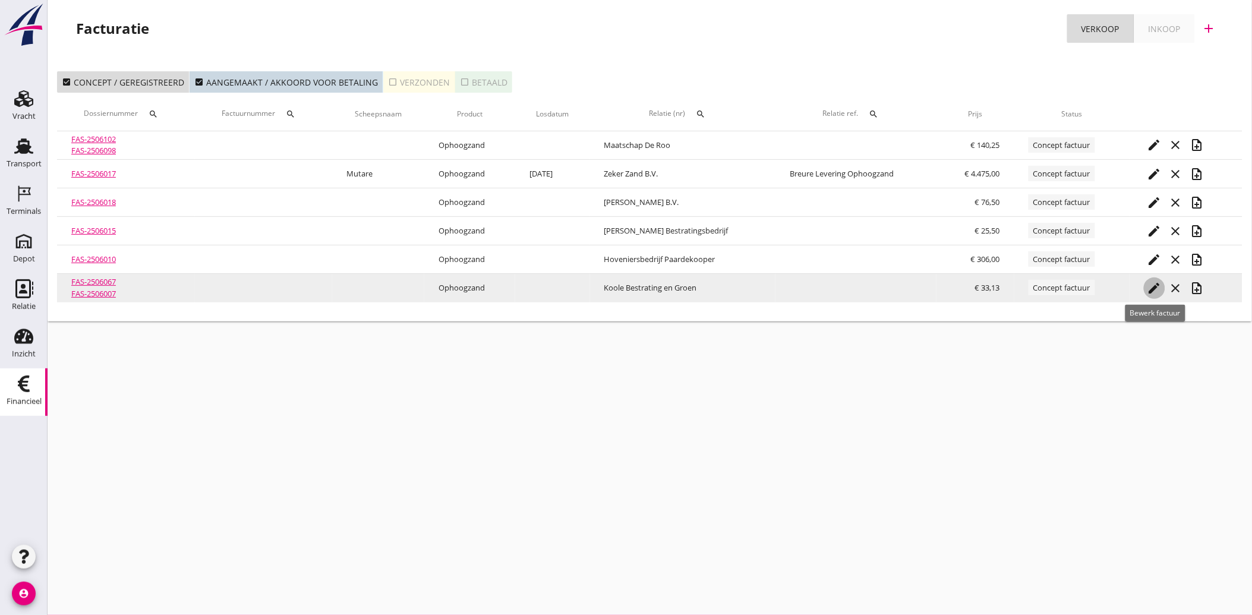
click at [1158, 291] on icon "edit" at bounding box center [1154, 288] width 14 height 14
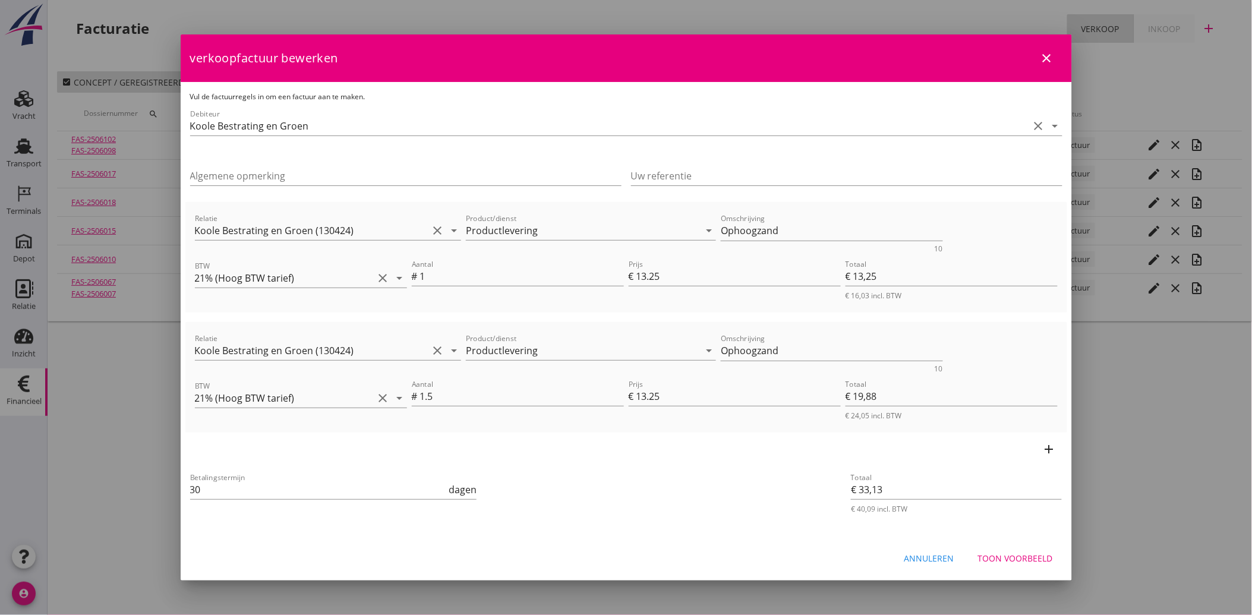
click at [950, 555] on div "Annuleren" at bounding box center [929, 558] width 50 height 12
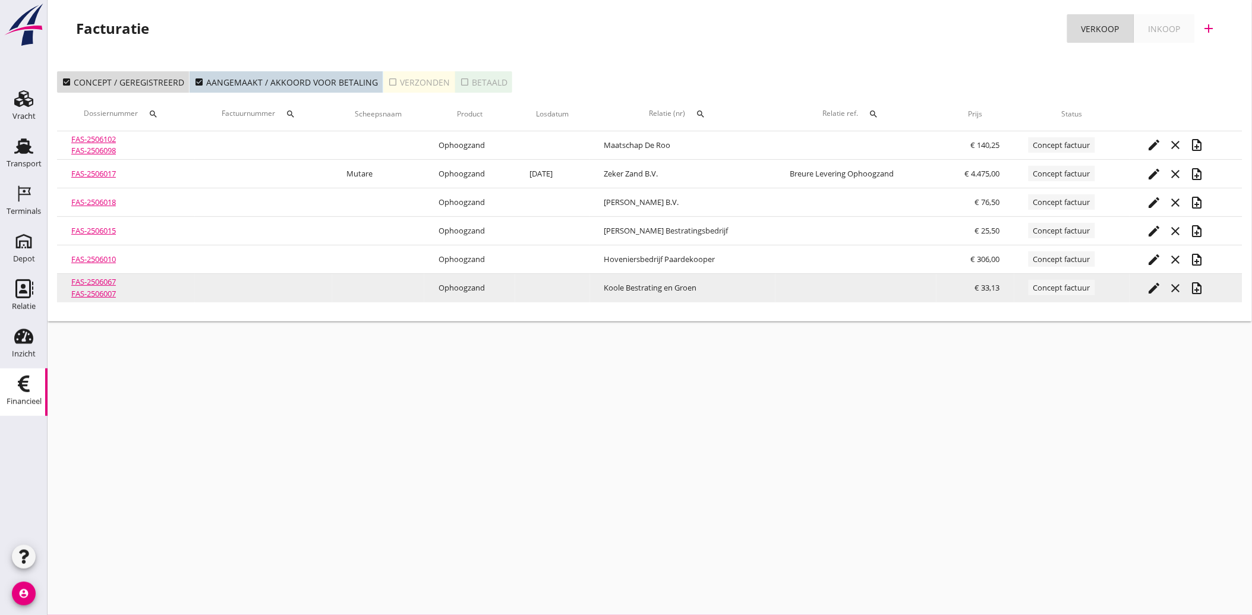
click at [1197, 288] on icon "note_add" at bounding box center [1197, 288] width 14 height 14
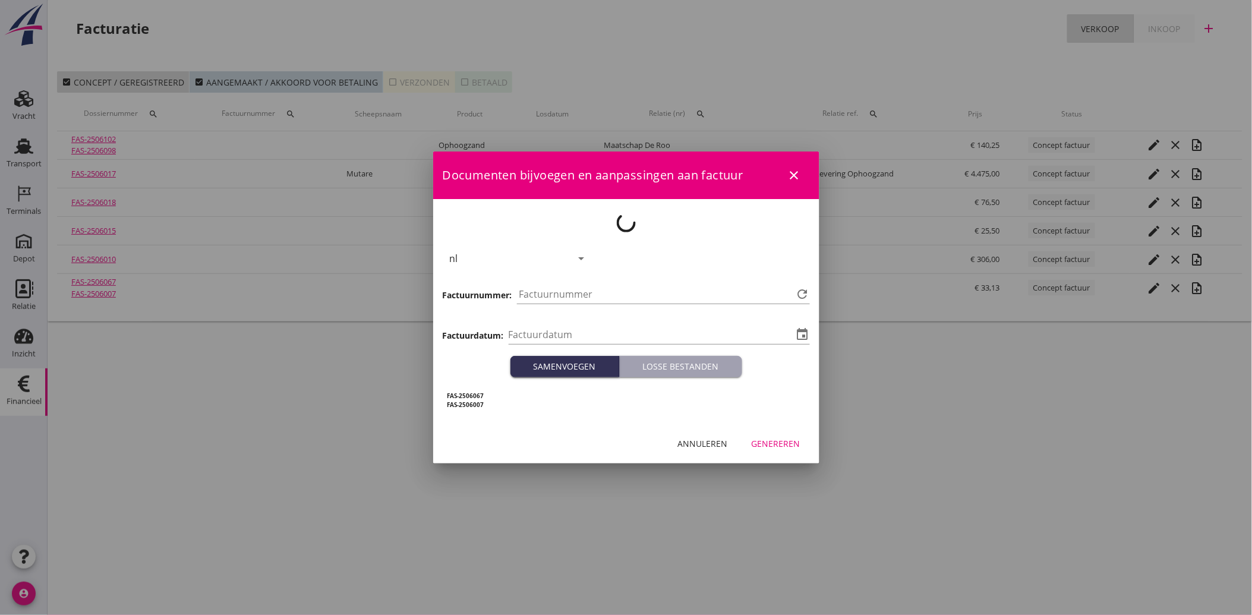
type input "[DATE]"
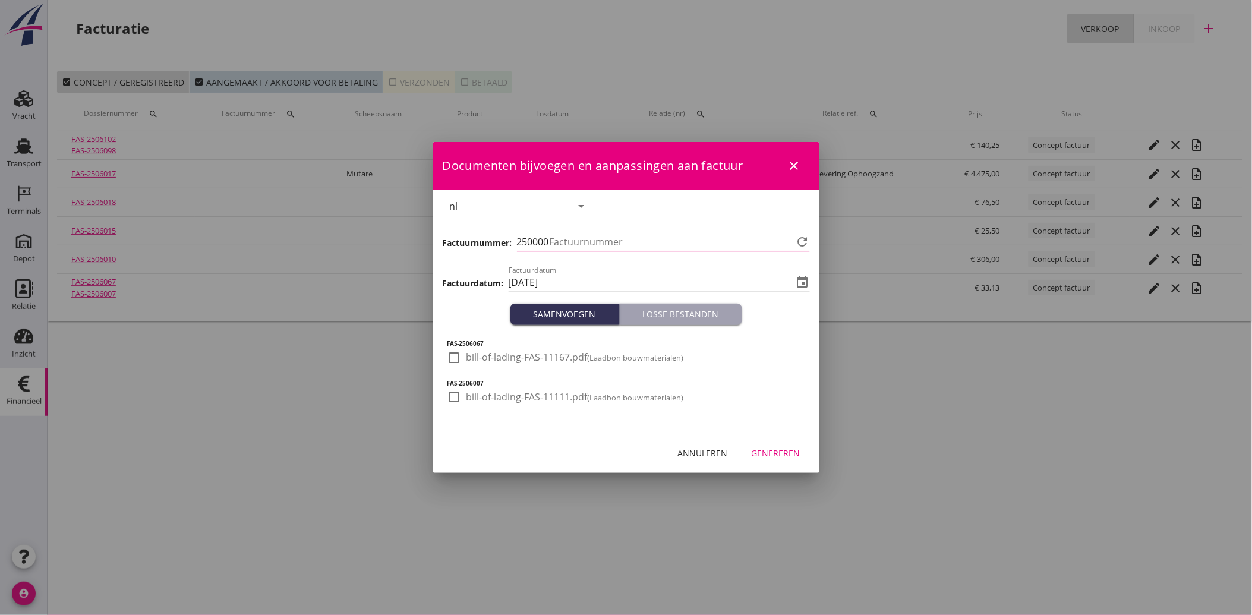
type input "4203"
click at [453, 358] on div at bounding box center [454, 357] width 20 height 20
checkbox input "true"
click at [456, 393] on div at bounding box center [454, 397] width 20 height 20
checkbox input "true"
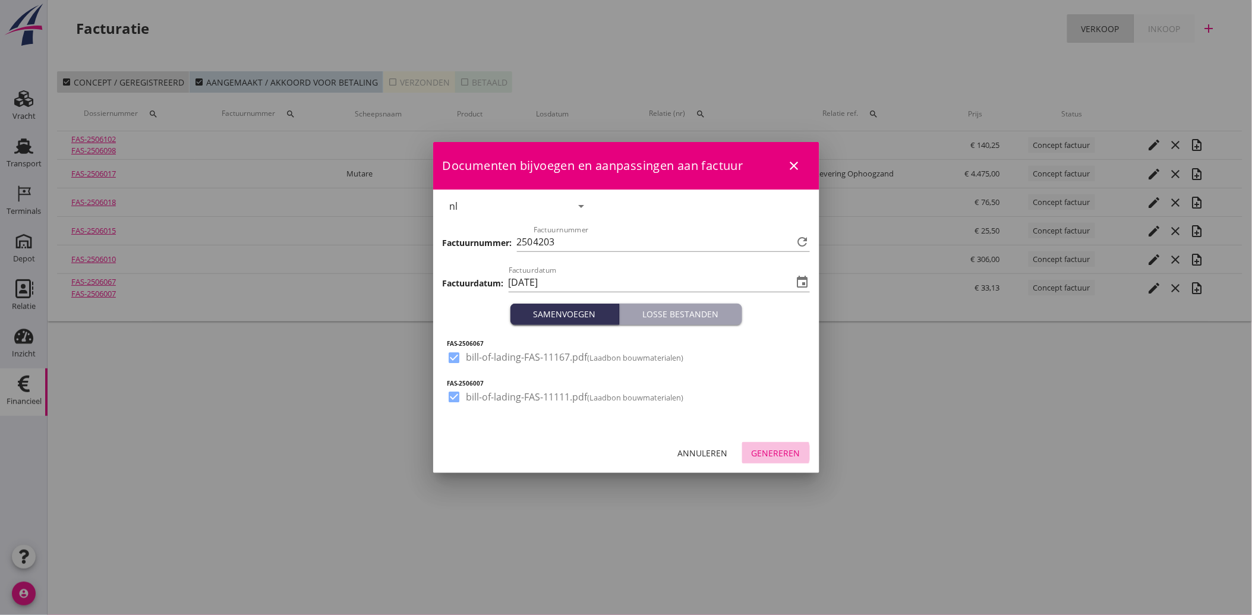
click at [767, 446] on button "Genereren" at bounding box center [776, 452] width 68 height 21
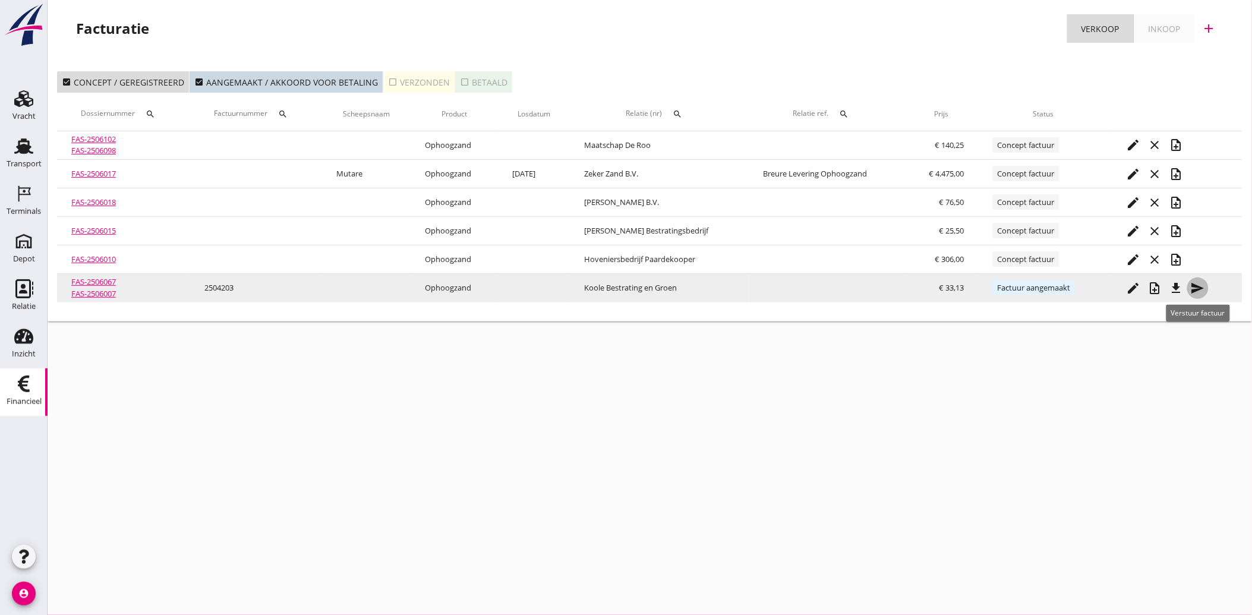
click at [1194, 287] on icon "send" at bounding box center [1197, 288] width 14 height 14
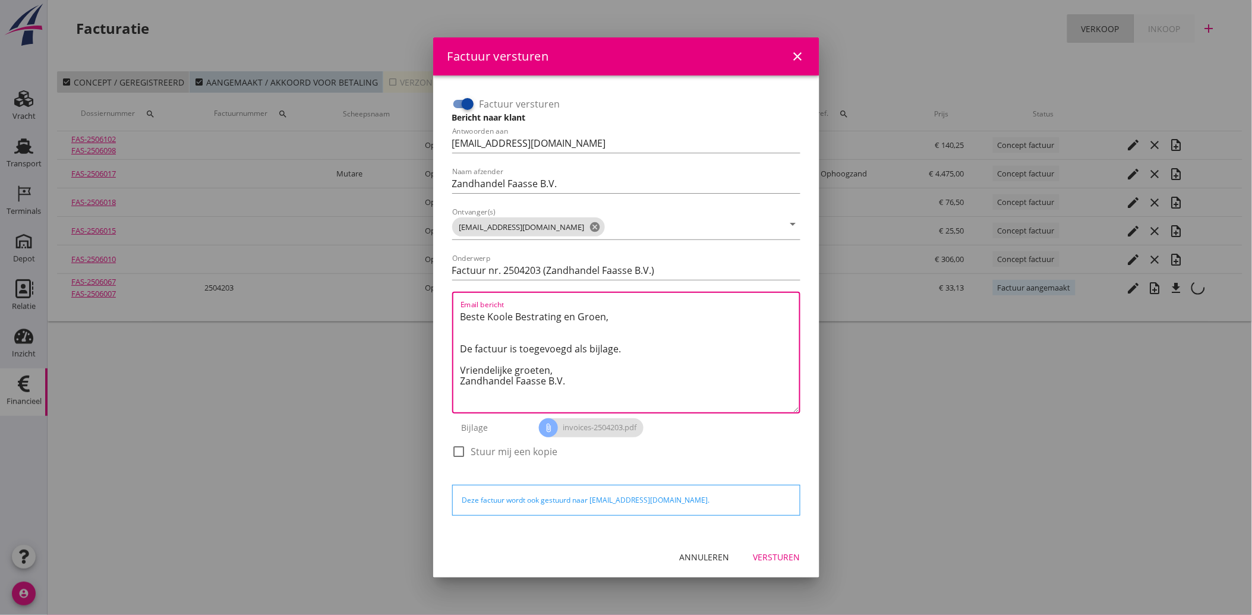
drag, startPoint x: 571, startPoint y: 388, endPoint x: 449, endPoint y: 309, distance: 144.8
click at [449, 309] on div "Factuur versturen Bericht naar klant Antwoorden aan [EMAIL_ADDRESS][DOMAIN_NAME…" at bounding box center [626, 283] width 358 height 387
paste textarea "Geachte heer/mevrouw, Hierbij zenden wij u onze factuur i.v.m. de door ons aan …"
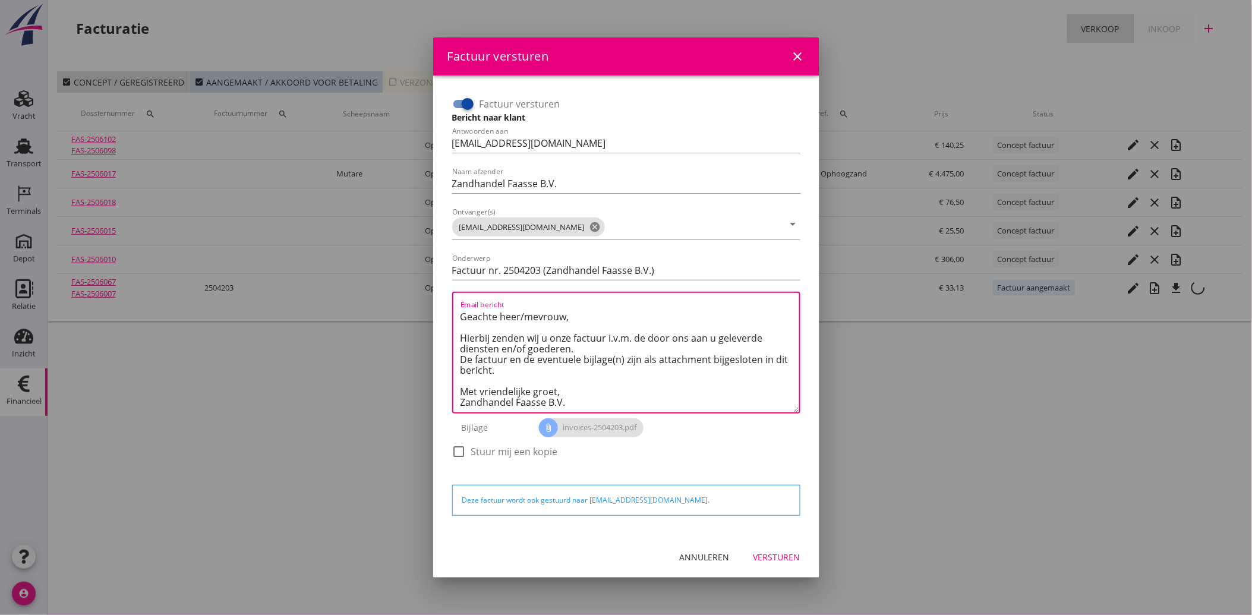
type textarea "Geachte heer/mevrouw, Hierbij zenden wij u onze factuur i.v.m. de door ons aan …"
click at [779, 546] on button "Versturen" at bounding box center [777, 556] width 66 height 21
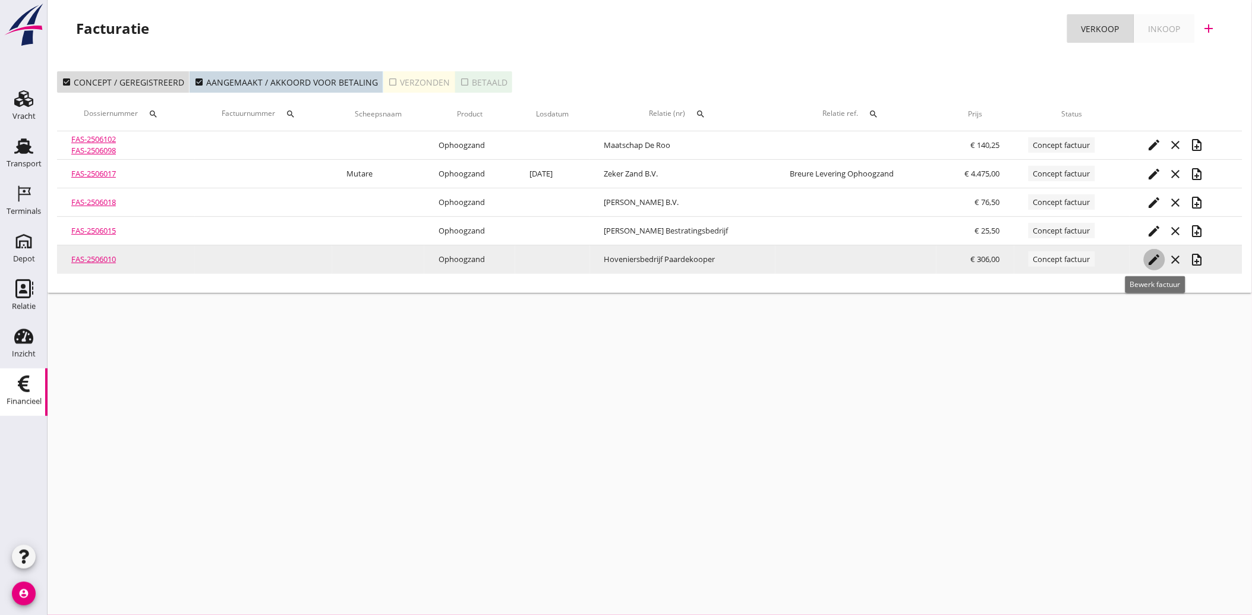
click at [1155, 263] on icon "edit" at bounding box center [1154, 259] width 14 height 14
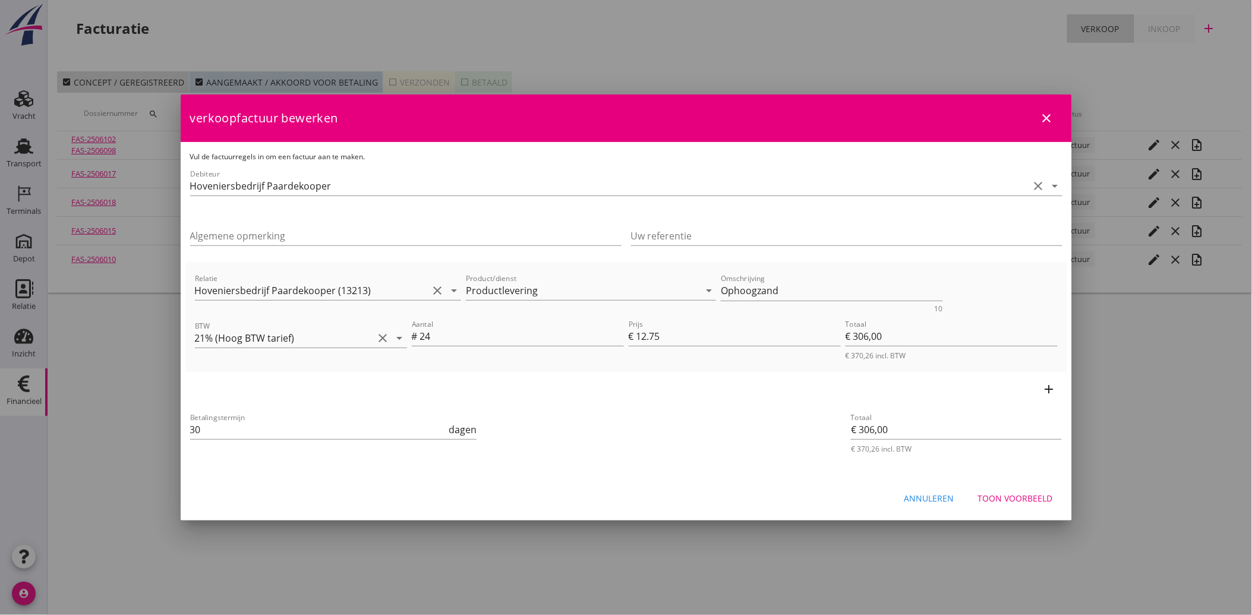
click at [918, 492] on div "Annuleren" at bounding box center [929, 498] width 50 height 12
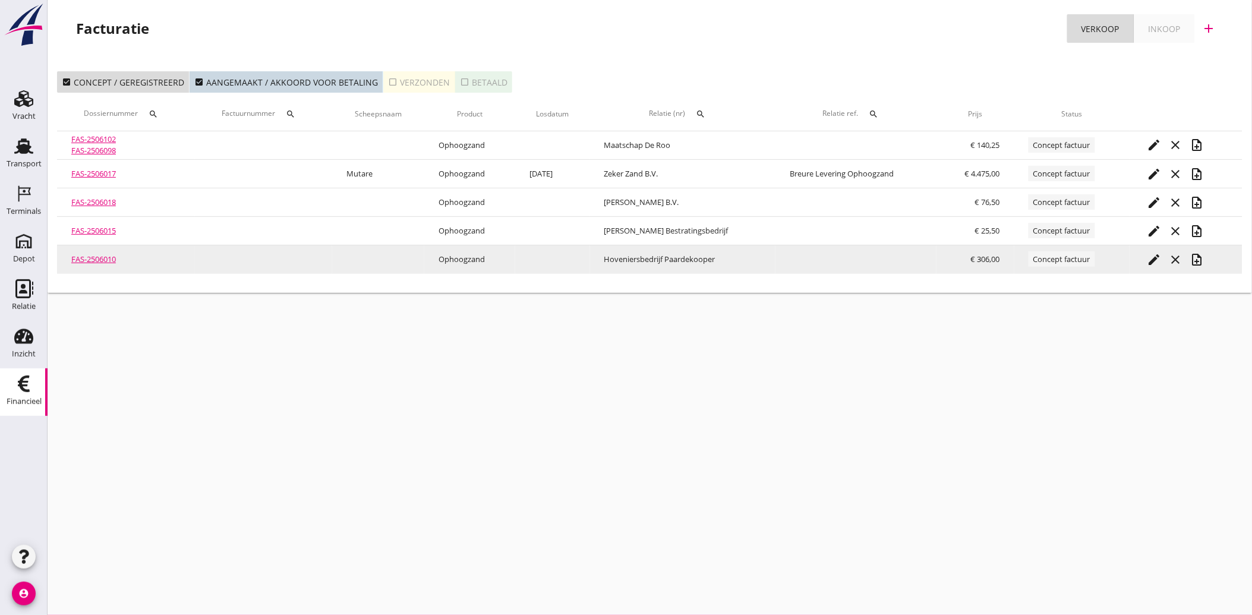
click at [1201, 256] on icon "note_add" at bounding box center [1197, 259] width 14 height 14
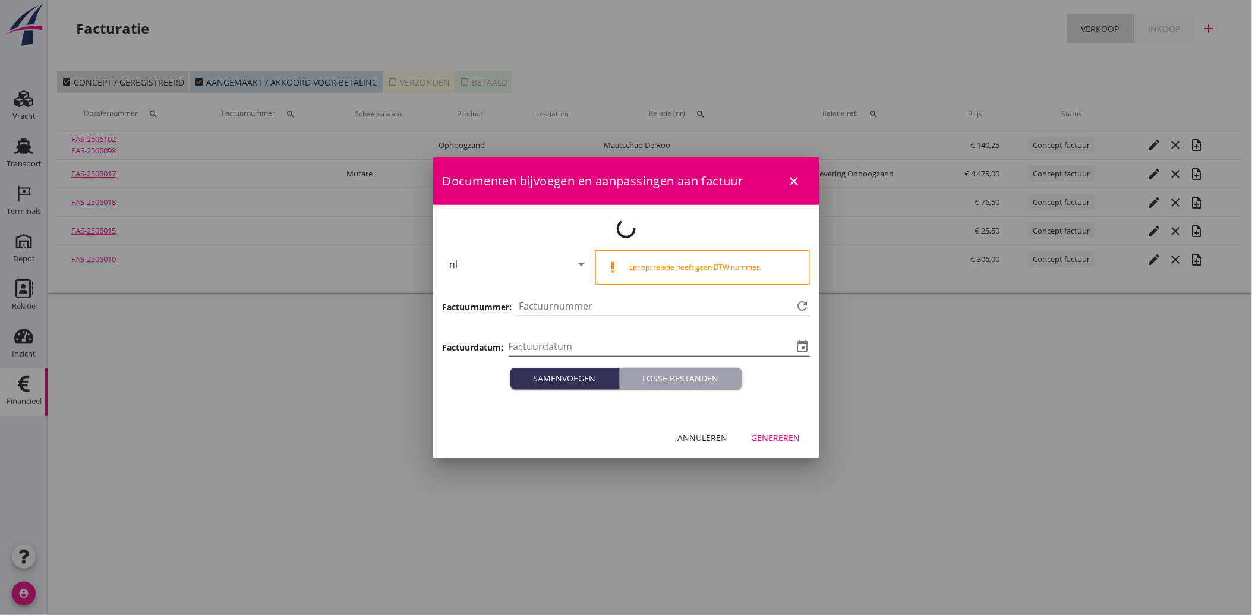
type input "[DATE]"
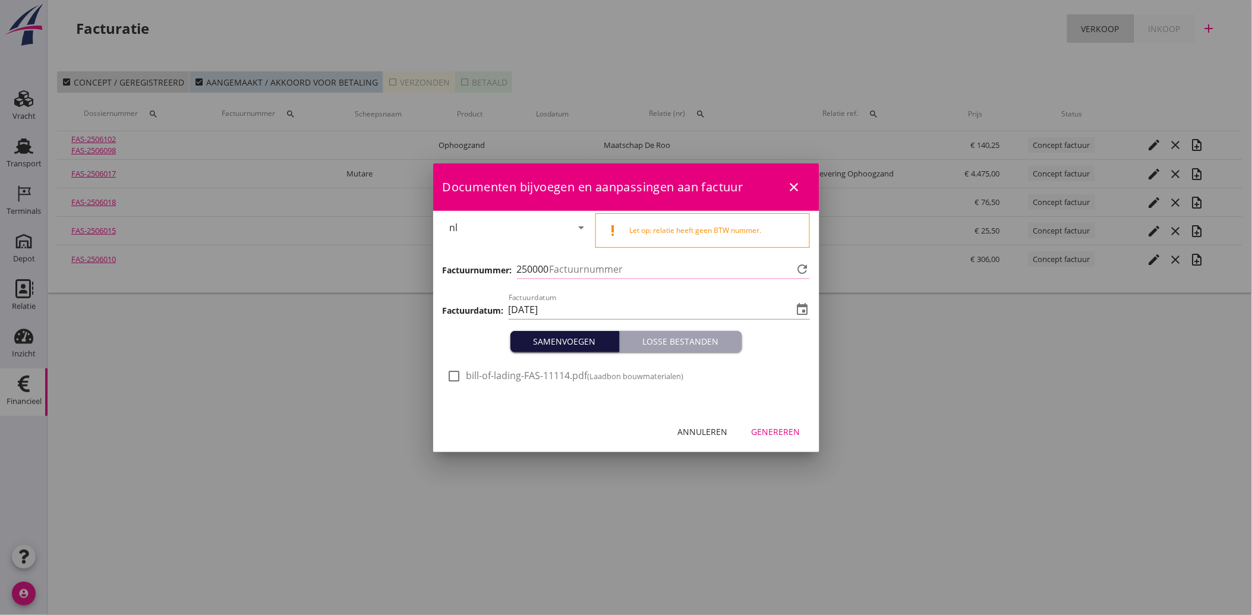
type input "4204"
click at [454, 375] on div at bounding box center [454, 376] width 20 height 20
checkbox input "true"
click at [779, 435] on div "Genereren" at bounding box center [775, 431] width 49 height 12
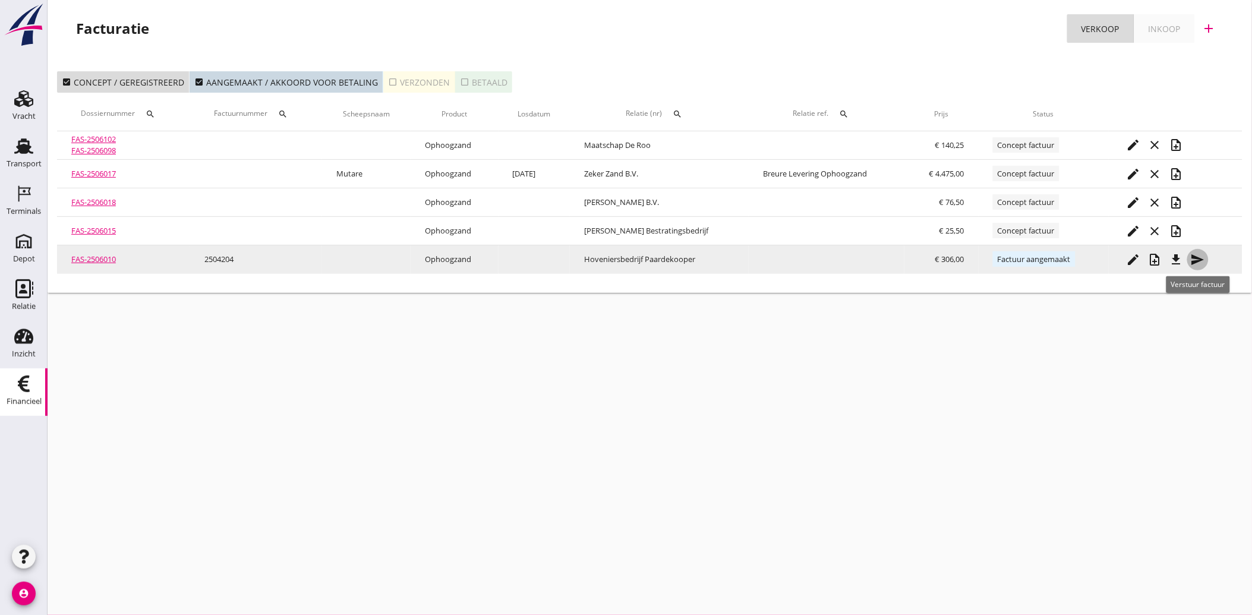
click at [1198, 260] on icon "send" at bounding box center [1197, 259] width 14 height 14
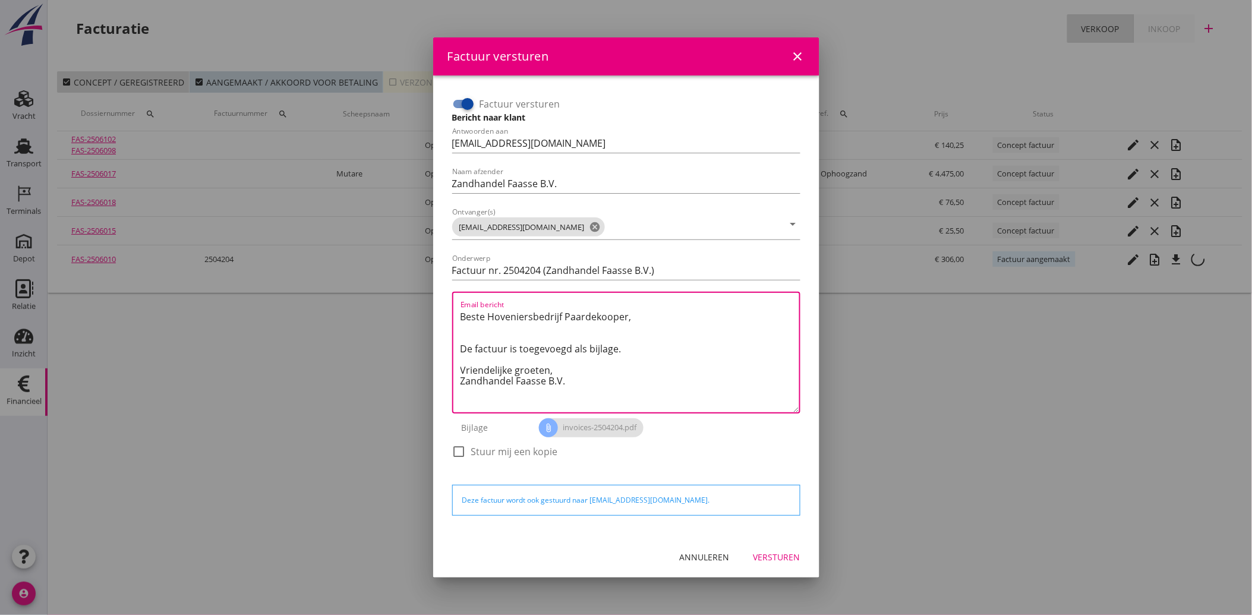
drag, startPoint x: 583, startPoint y: 393, endPoint x: 437, endPoint y: 300, distance: 172.5
click at [437, 300] on div "Factuur versturen Bericht naar klant Antwoorden aan [EMAIL_ADDRESS][DOMAIN_NAME…" at bounding box center [626, 305] width 386 height 461
paste textarea "Geachte heer/mevrouw, Hierbij zenden wij u onze factuur i.v.m. de door ons aan …"
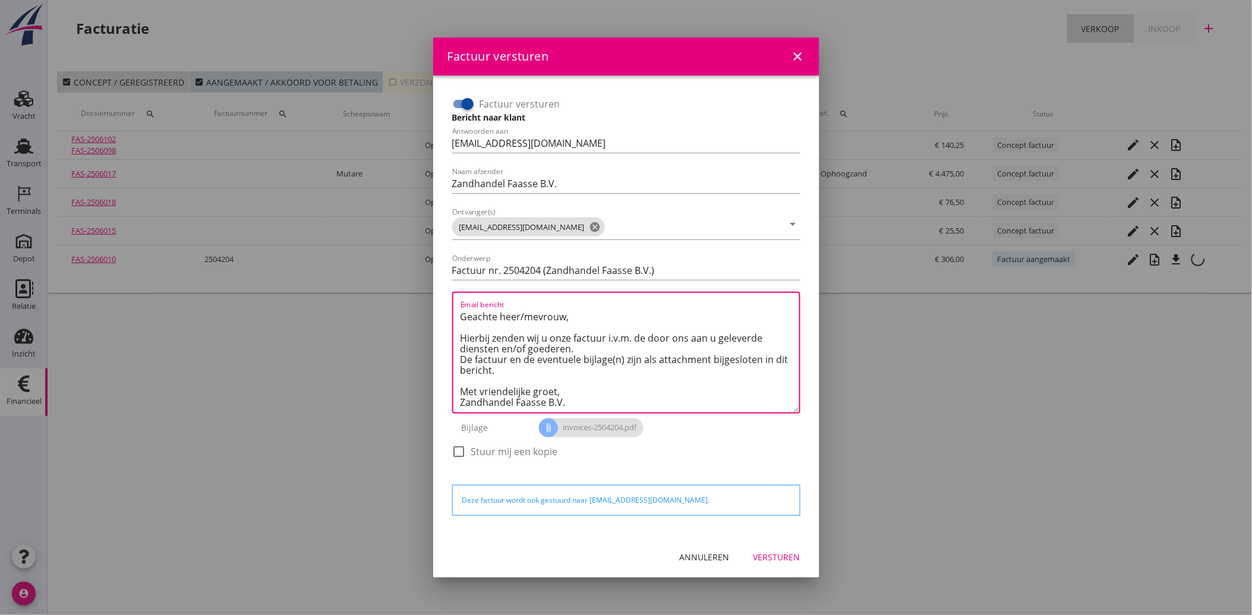
type textarea "Geachte heer/mevrouw, Hierbij zenden wij u onze factuur i.v.m. de door ons aan …"
click at [770, 555] on div "Versturen" at bounding box center [776, 557] width 47 height 12
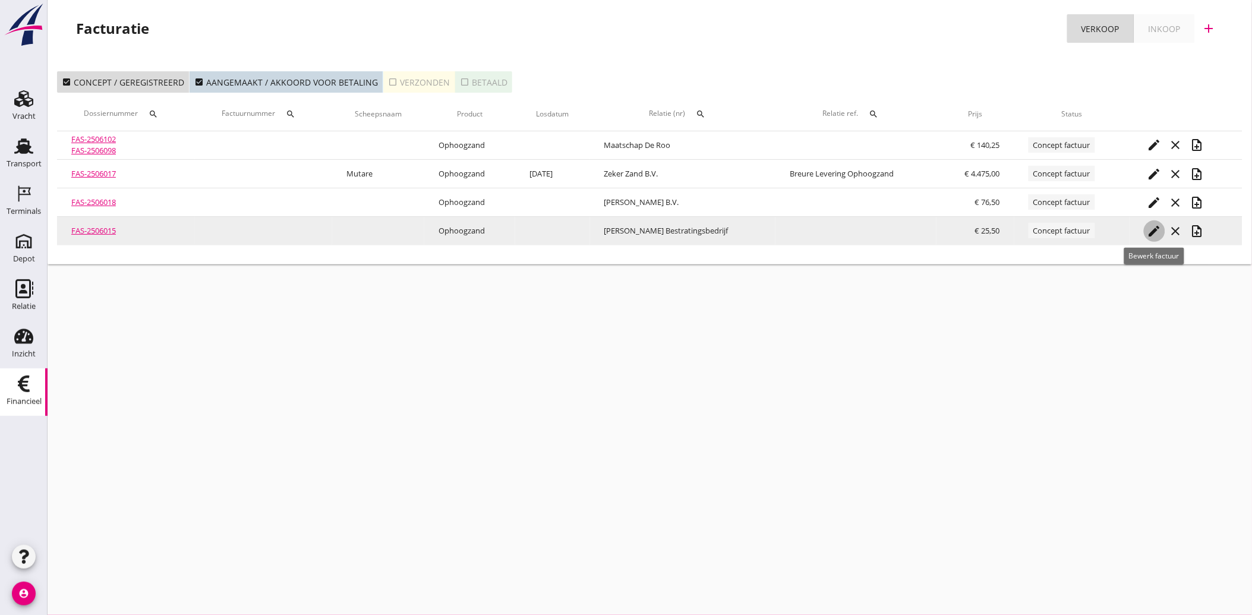
click at [1151, 225] on icon "edit" at bounding box center [1154, 231] width 14 height 14
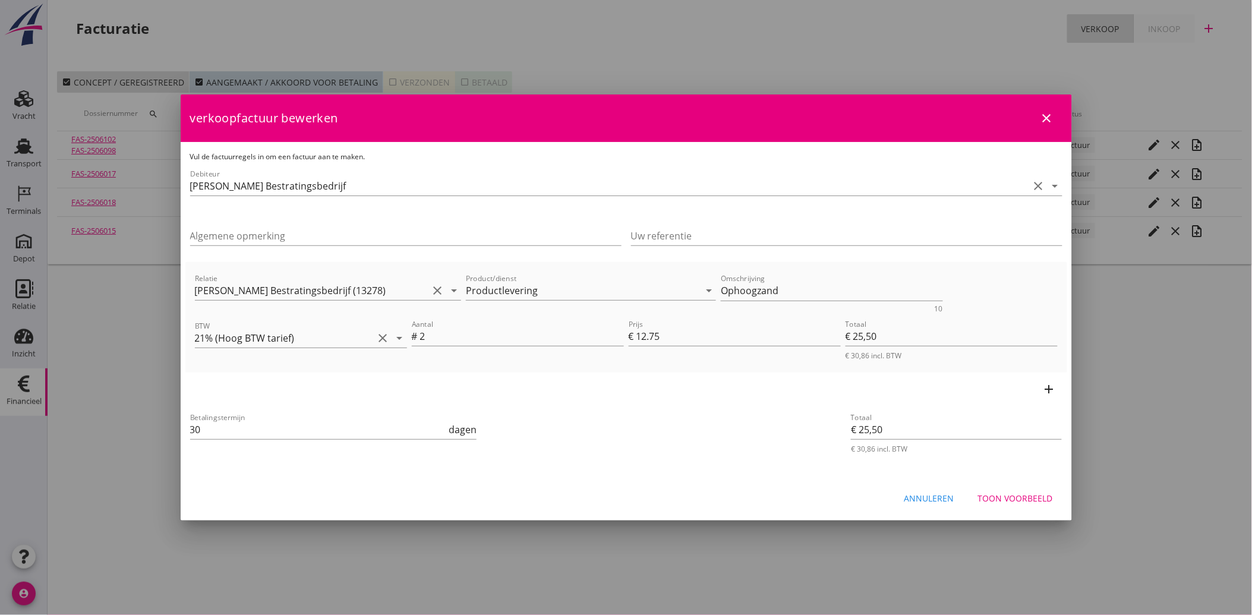
click at [936, 493] on div "Annuleren" at bounding box center [929, 498] width 50 height 12
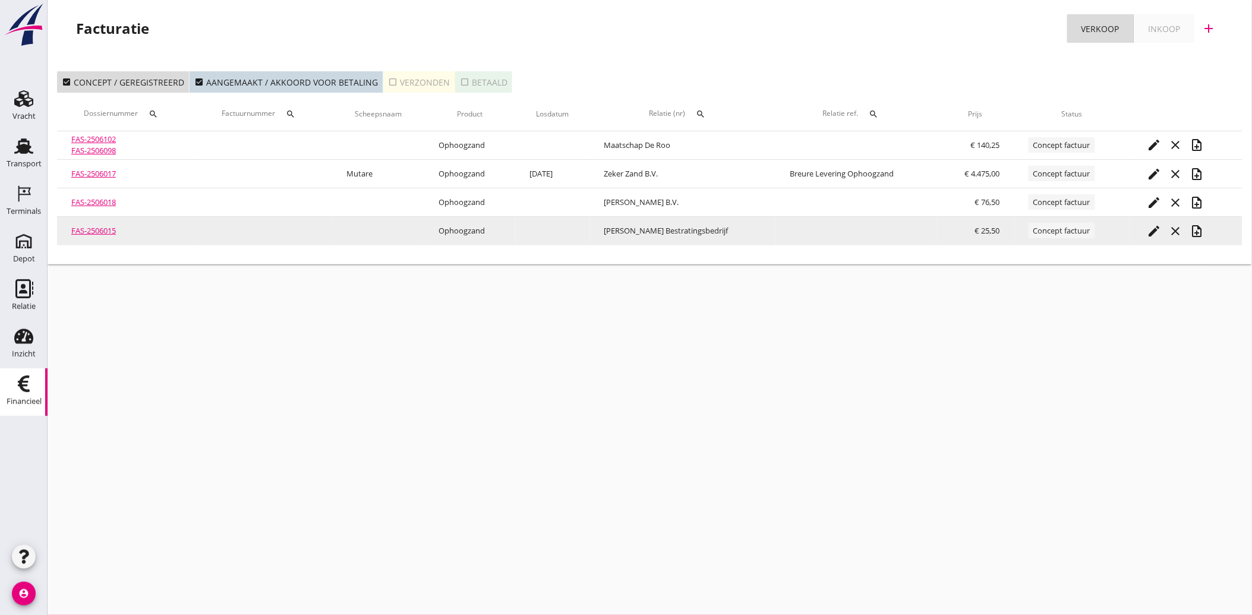
click at [1193, 230] on icon "note_add" at bounding box center [1197, 231] width 14 height 14
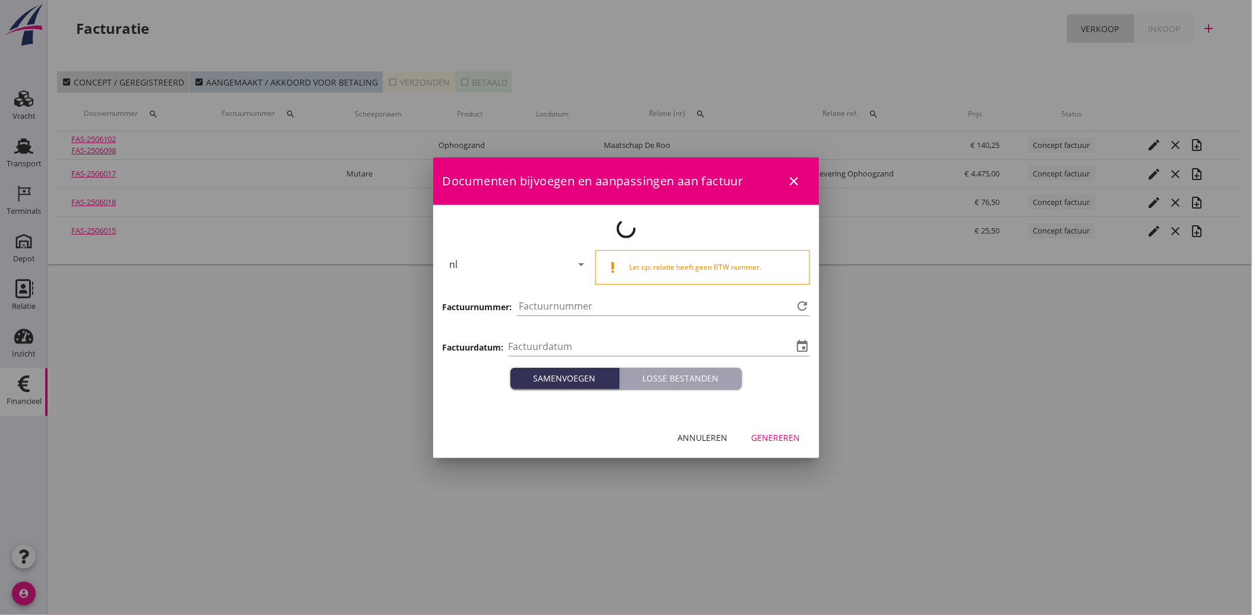
type input "[DATE]"
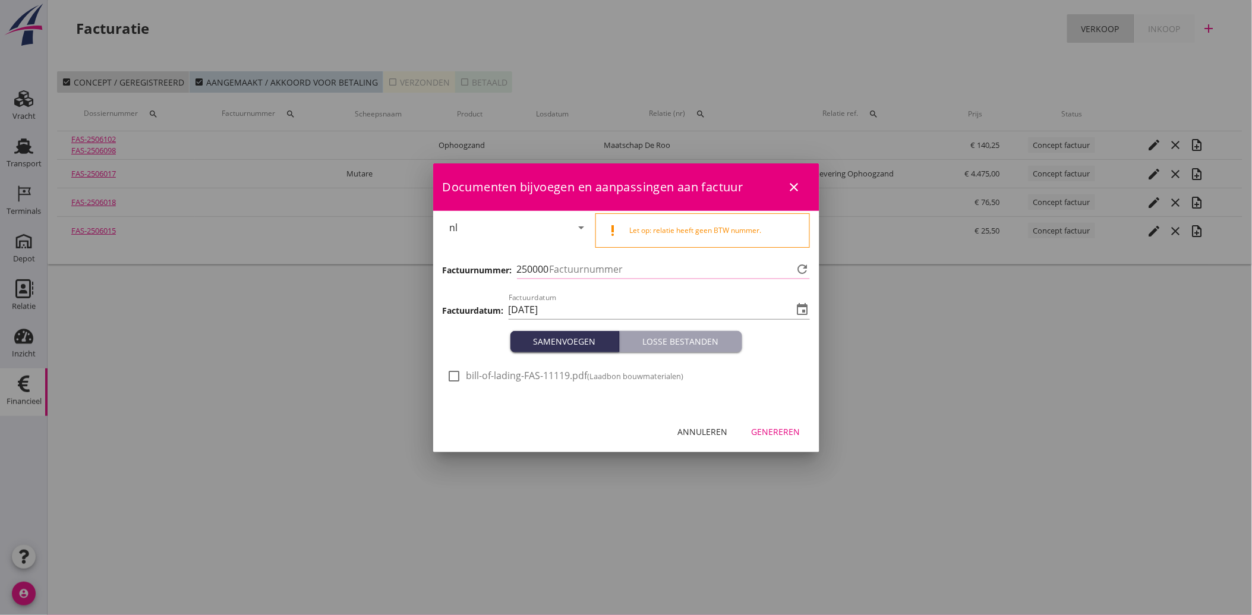
type input "4205"
click at [461, 375] on div at bounding box center [454, 376] width 20 height 20
checkbox input "true"
click at [792, 437] on div "Genereren" at bounding box center [775, 431] width 49 height 12
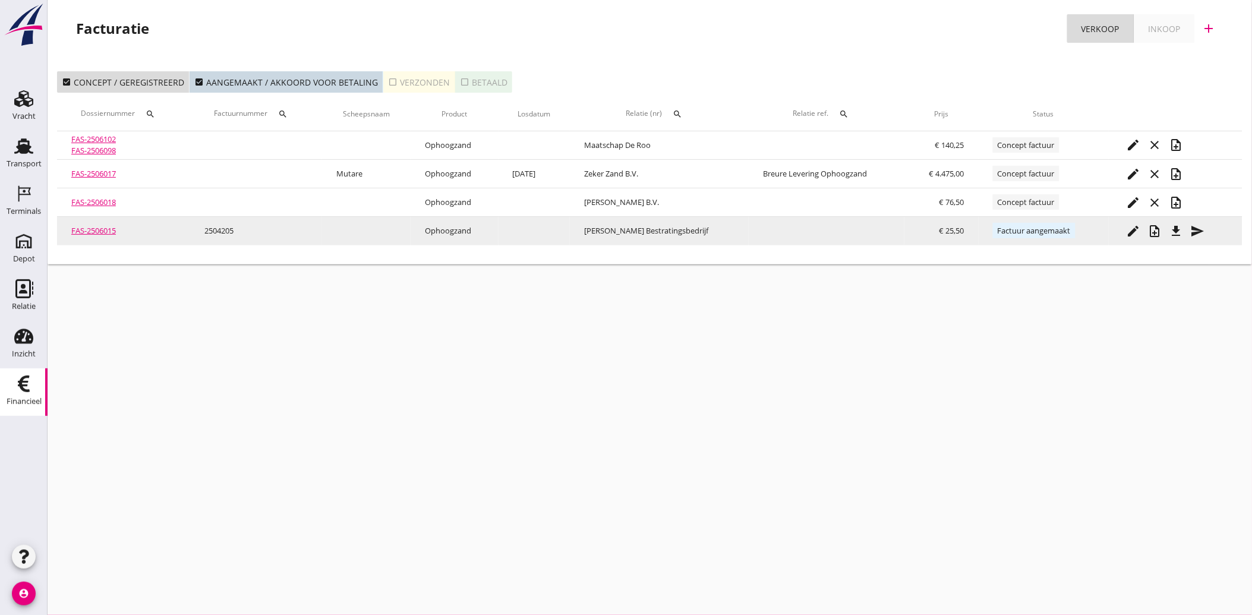
click at [1192, 230] on icon "send" at bounding box center [1197, 231] width 14 height 14
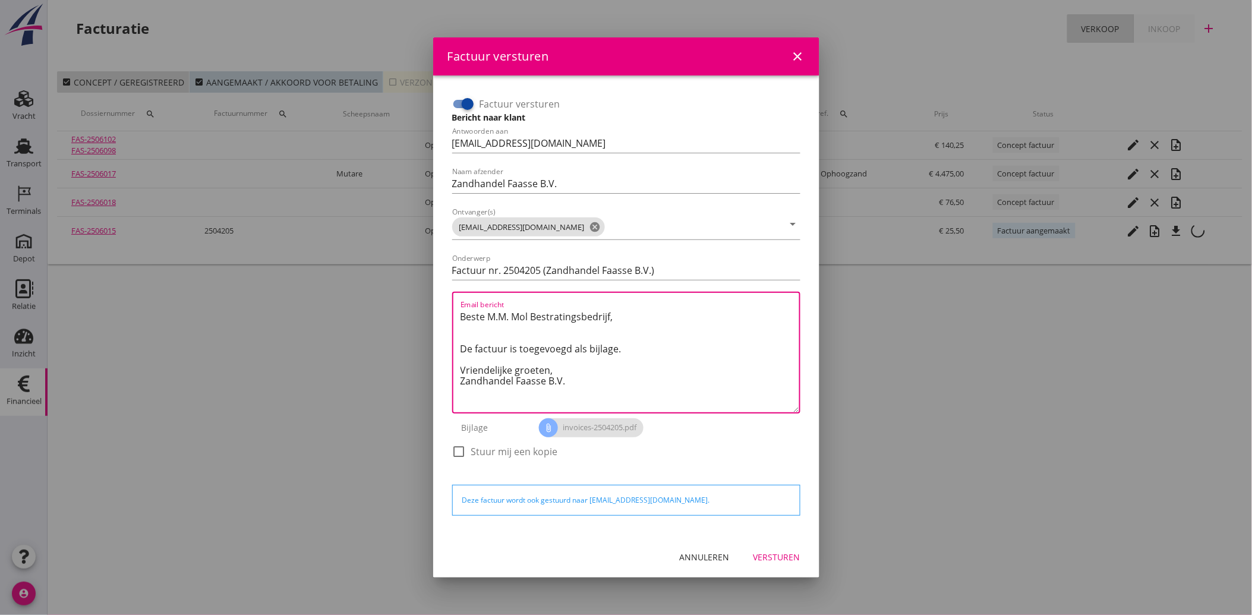
drag, startPoint x: 576, startPoint y: 385, endPoint x: 447, endPoint y: 306, distance: 151.2
click at [447, 306] on div "Factuur versturen Bericht naar klant Antwoorden aan [EMAIL_ADDRESS][DOMAIN_NAME…" at bounding box center [626, 283] width 358 height 387
paste textarea "Geachte heer/mevrouw, Hierbij zenden wij u onze factuur i.v.m. de door ons aan …"
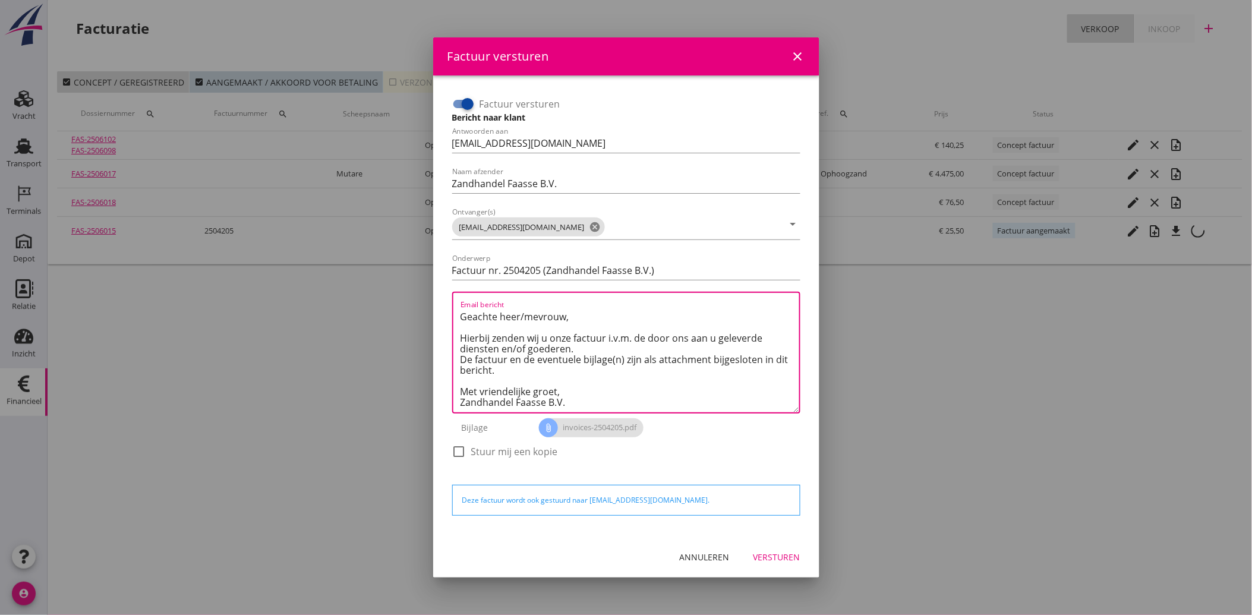
type textarea "Geachte heer/mevrouw, Hierbij zenden wij u onze factuur i.v.m. de door ons aan …"
click at [770, 551] on div "Versturen" at bounding box center [776, 557] width 47 height 12
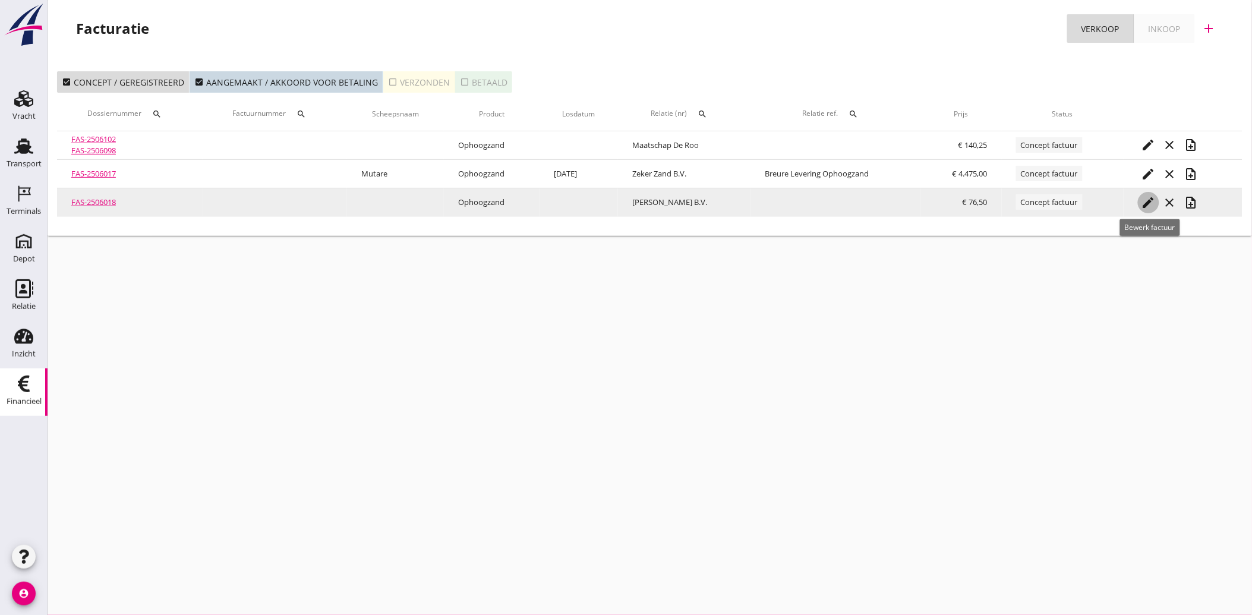
click at [1145, 198] on icon "edit" at bounding box center [1148, 202] width 14 height 14
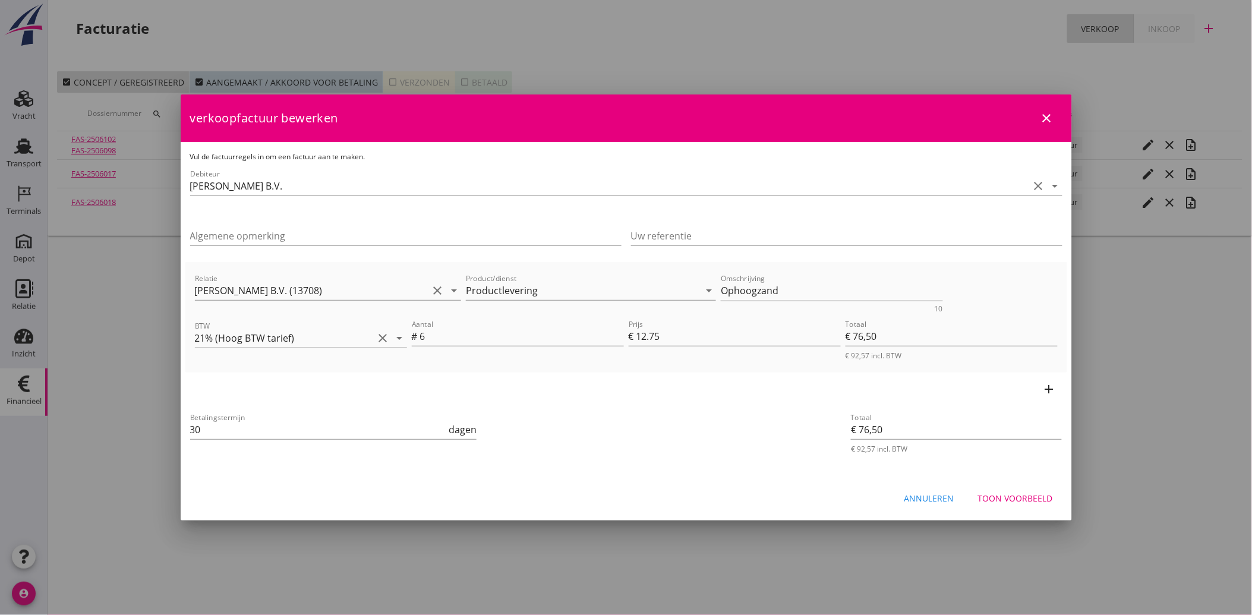
click at [933, 497] on div "Annuleren" at bounding box center [929, 498] width 50 height 12
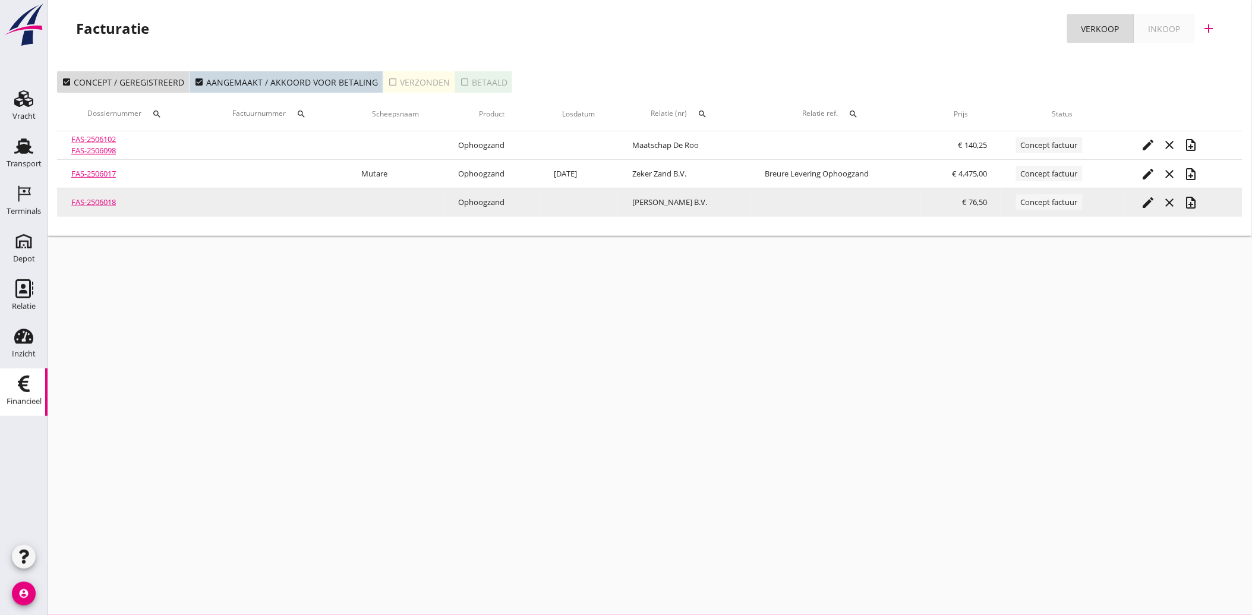
click at [1193, 195] on icon "note_add" at bounding box center [1191, 202] width 14 height 14
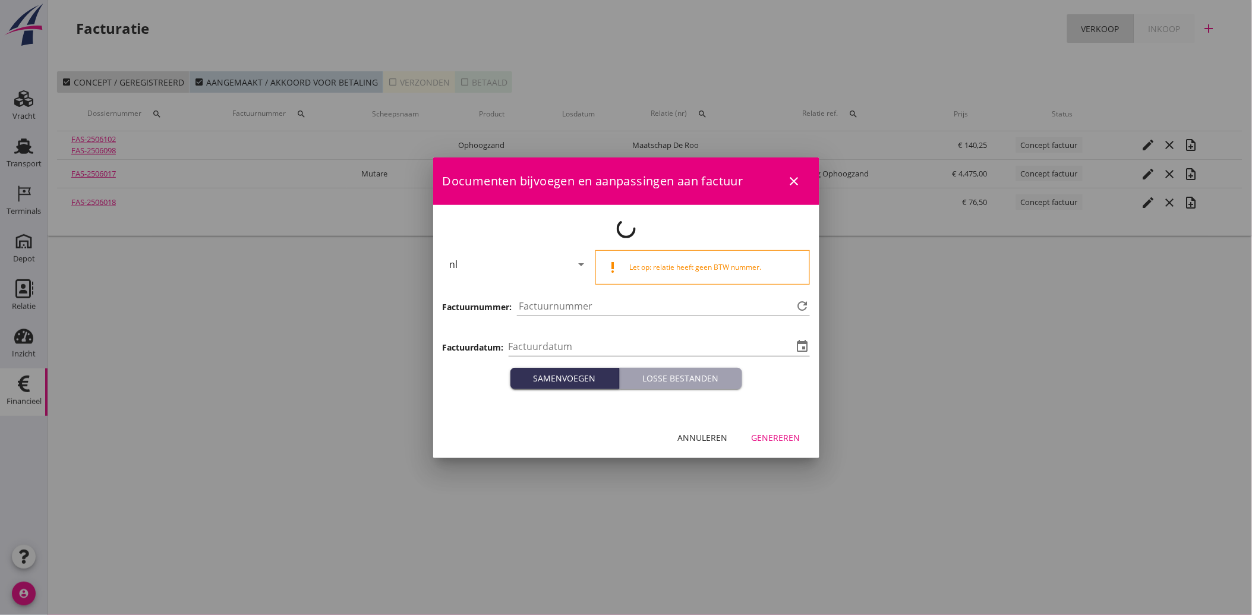
type input "[DATE]"
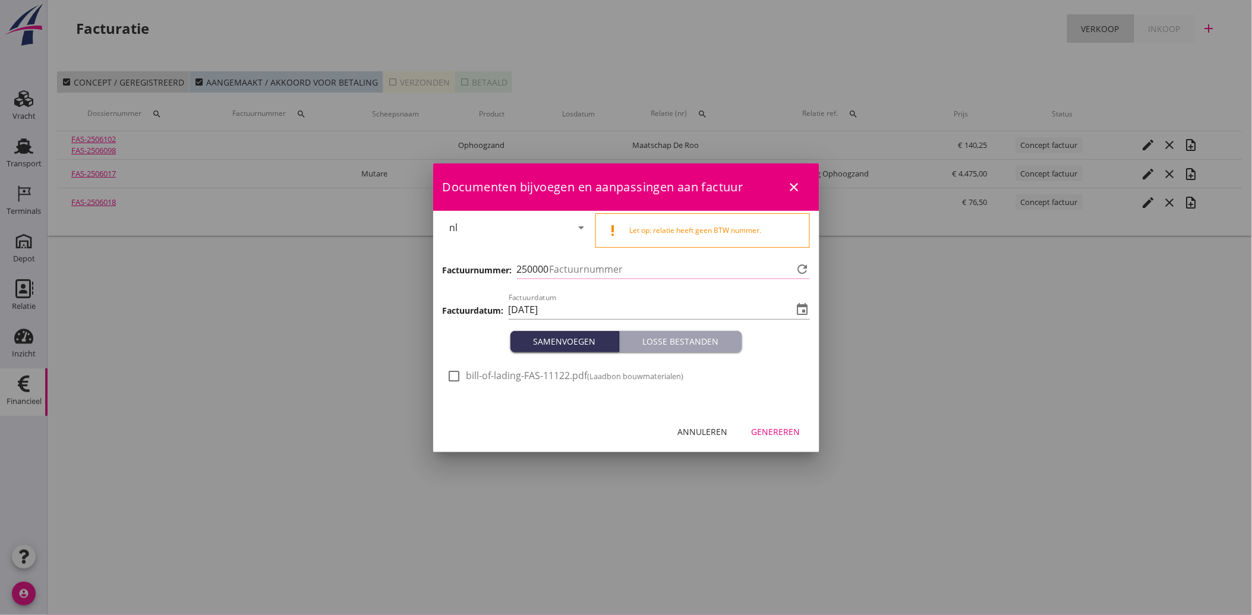
type input "4206"
drag, startPoint x: 458, startPoint y: 376, endPoint x: 471, endPoint y: 381, distance: 13.9
click at [458, 377] on div at bounding box center [454, 376] width 20 height 20
checkbox input "true"
click at [794, 434] on div "Genereren" at bounding box center [775, 431] width 49 height 12
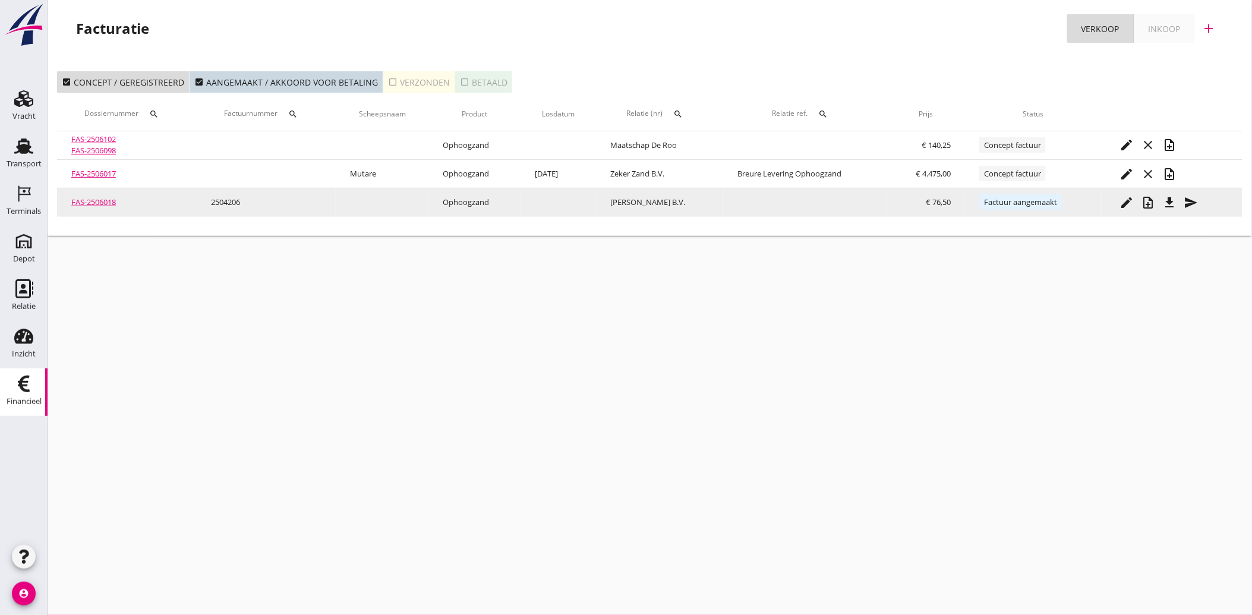
click at [1189, 197] on icon "send" at bounding box center [1190, 202] width 14 height 14
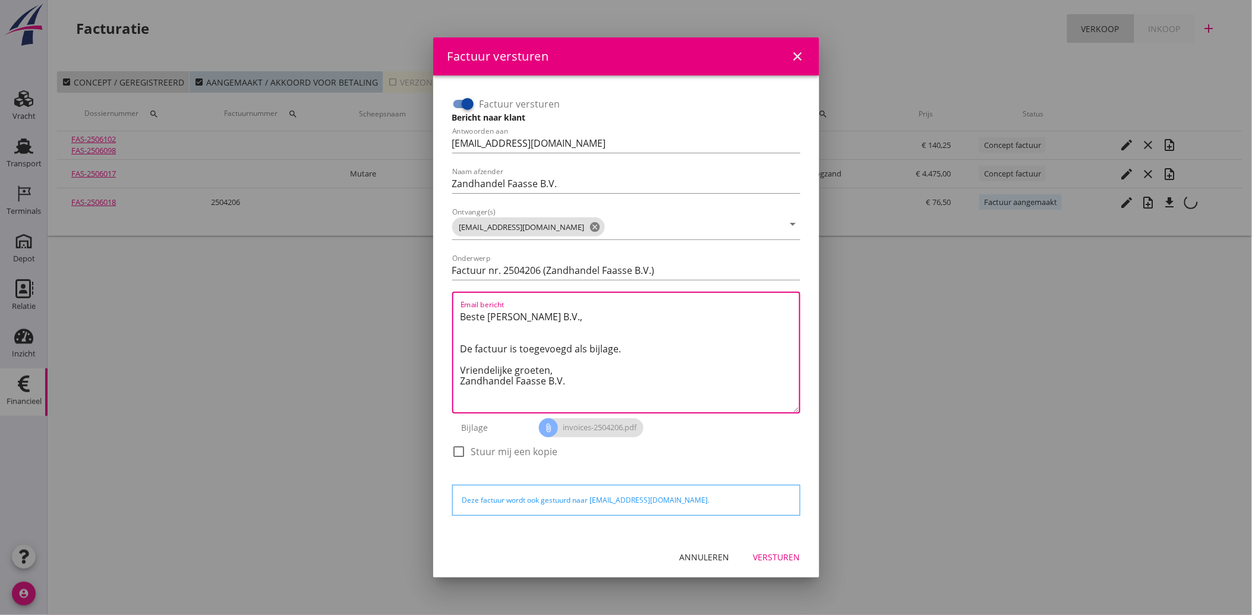
drag, startPoint x: 582, startPoint y: 393, endPoint x: 446, endPoint y: 309, distance: 159.7
click at [446, 309] on div "Factuur versturen Bericht naar klant Antwoorden aan [EMAIL_ADDRESS][DOMAIN_NAME…" at bounding box center [626, 306] width 367 height 442
paste textarea "Geachte heer/mevrouw, Hierbij zenden wij u onze factuur i.v.m. de door ons aan …"
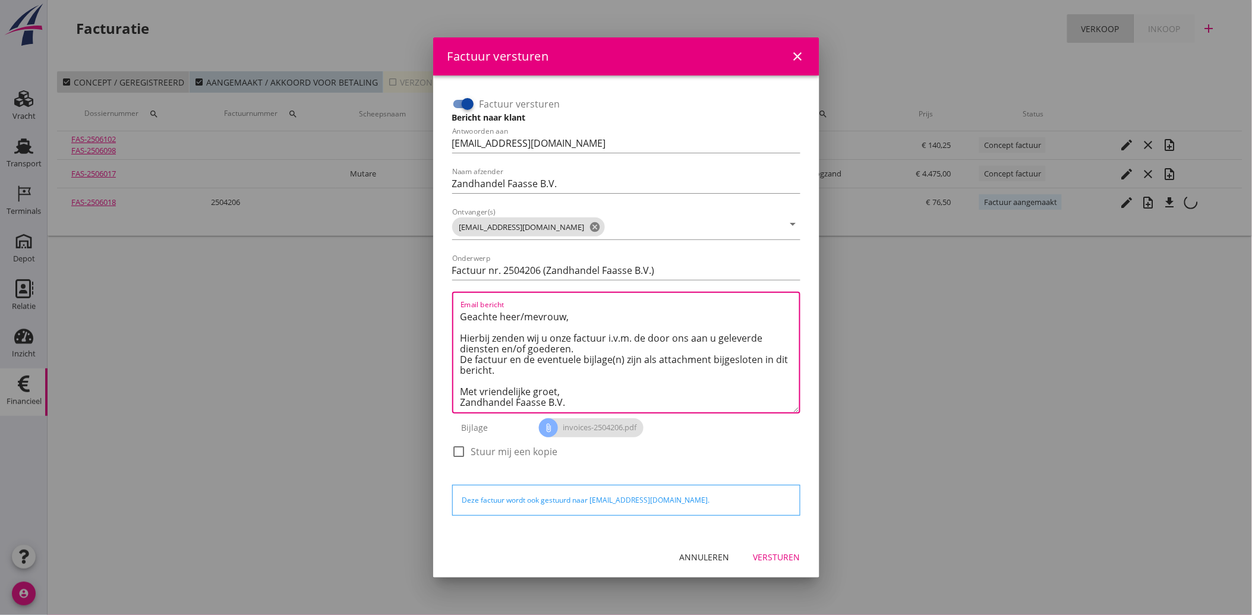
type textarea "Geachte heer/mevrouw, Hierbij zenden wij u onze factuur i.v.m. de door ons aan …"
click at [757, 552] on div "Versturen" at bounding box center [776, 557] width 47 height 12
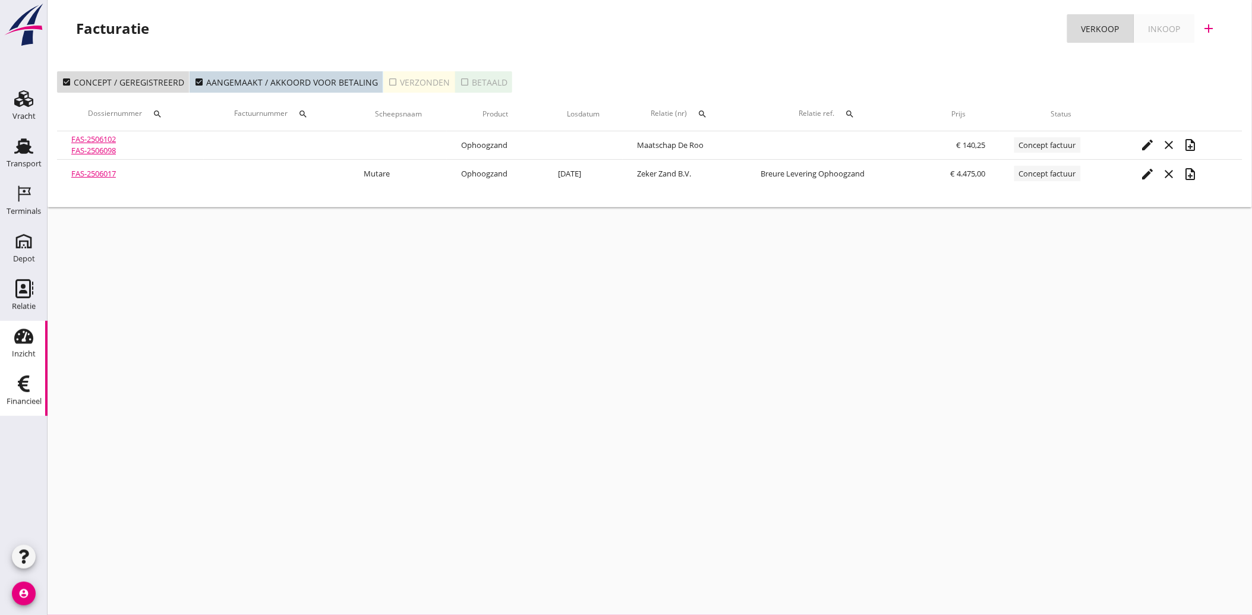
click at [14, 346] on div "Inzicht" at bounding box center [24, 354] width 24 height 17
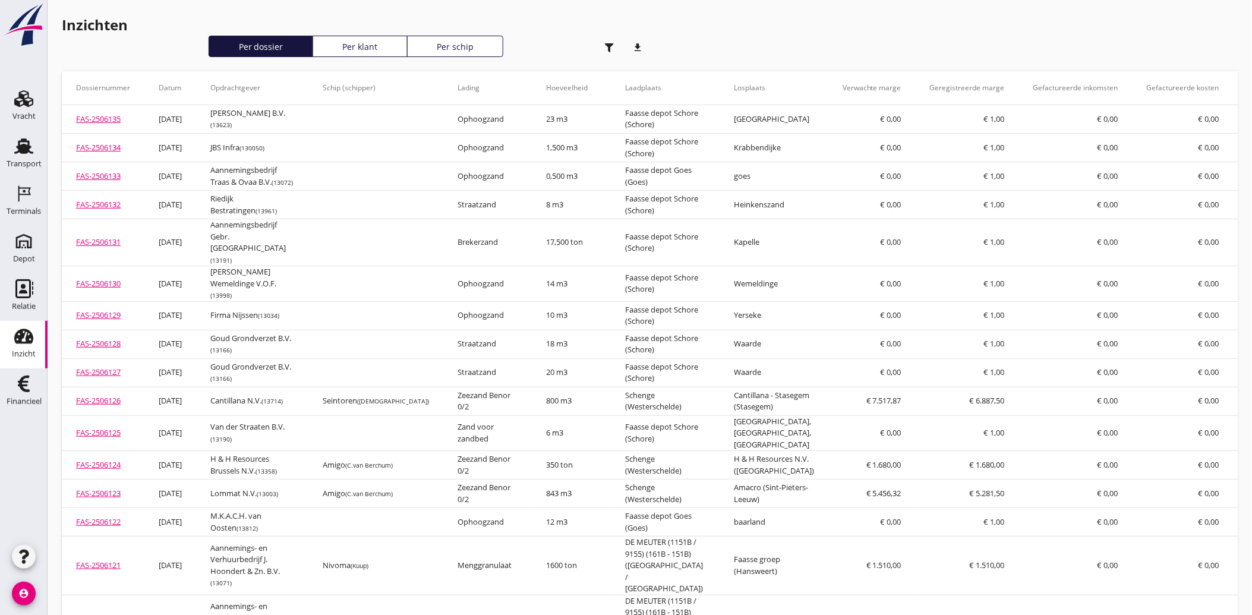
click at [605, 46] on icon "button" at bounding box center [609, 47] width 9 height 9
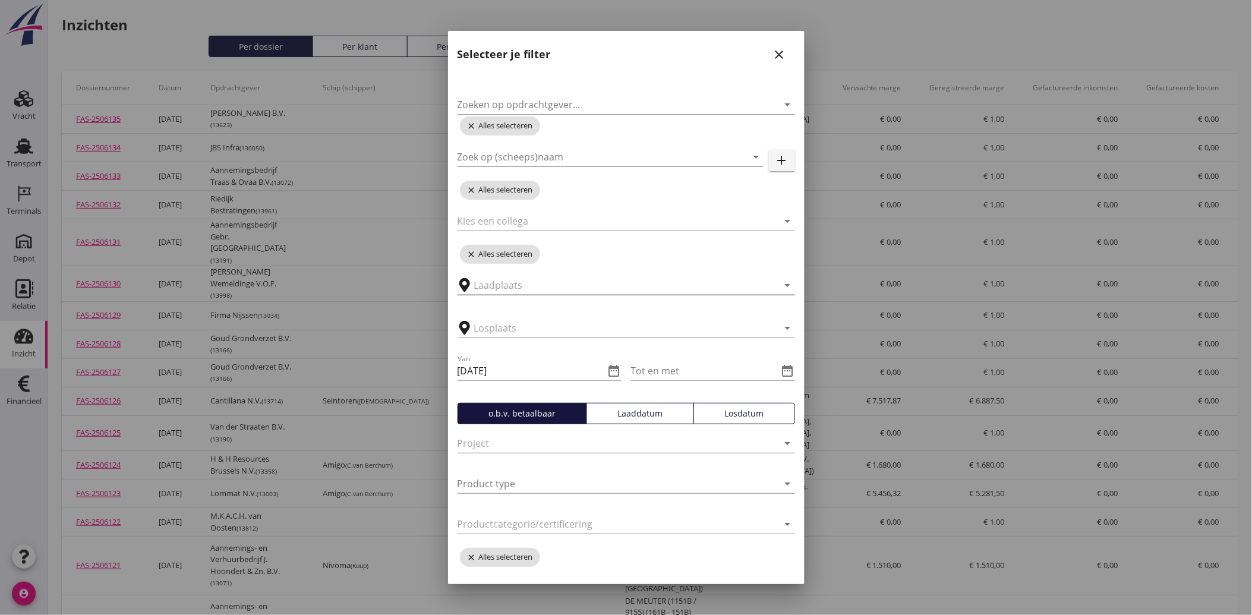
click at [558, 281] on input "text" at bounding box center [618, 285] width 288 height 19
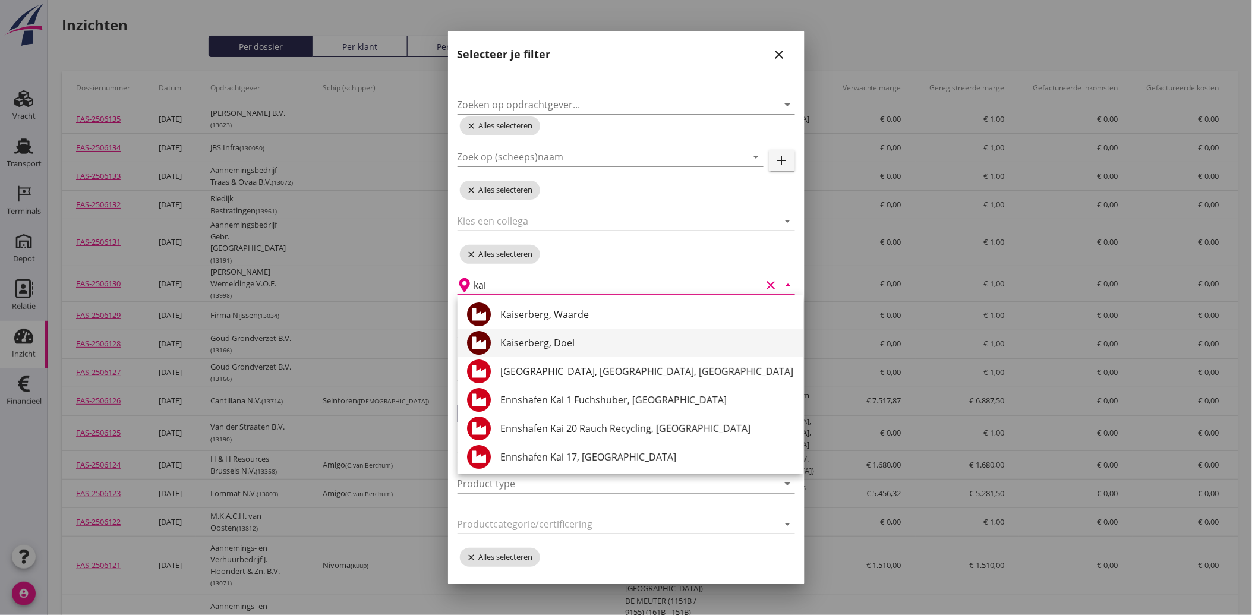
click at [567, 339] on div "Kaiserberg, Doel" at bounding box center [646, 343] width 293 height 14
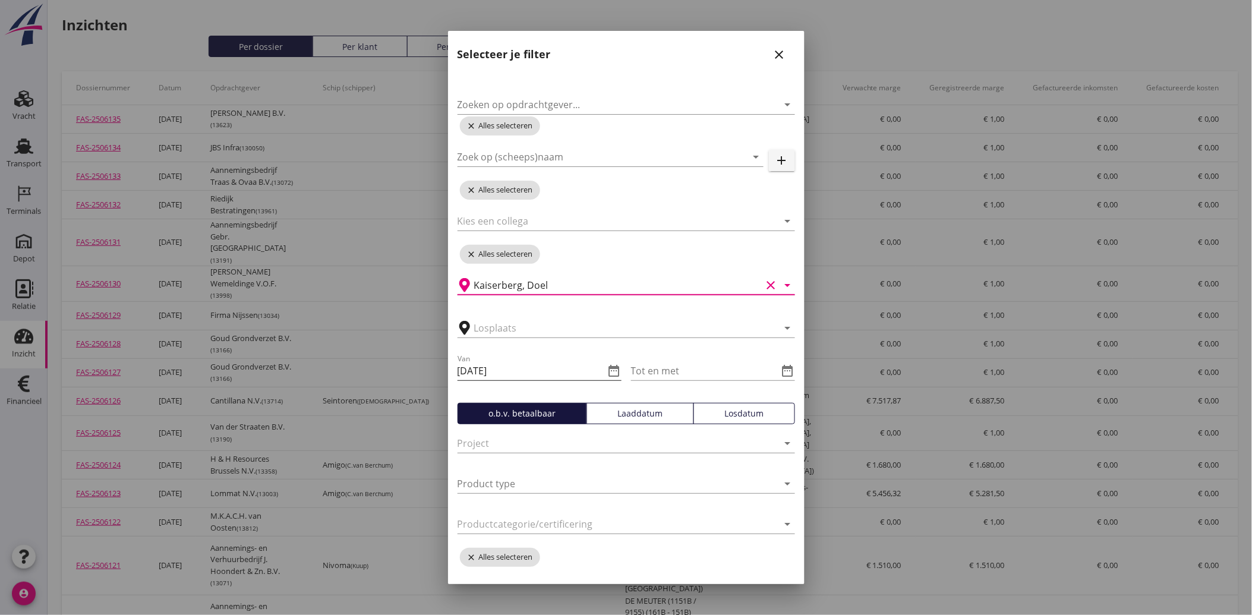
click at [607, 373] on icon "date_range" at bounding box center [614, 371] width 14 height 14
type input "Kaiserberg, Doel"
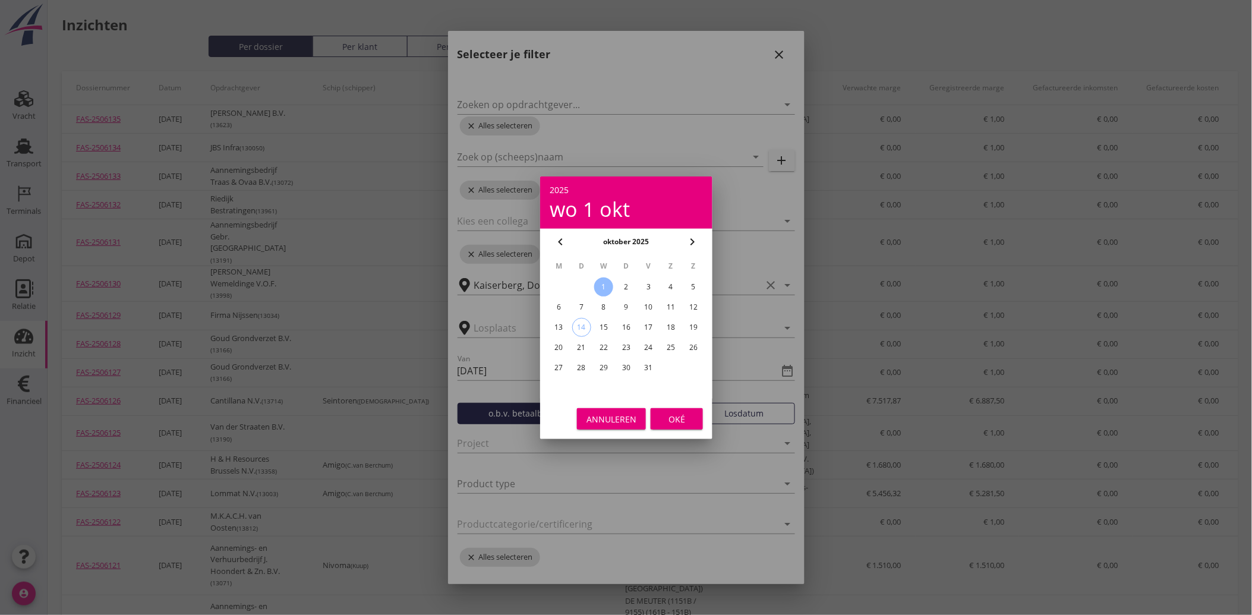
click at [561, 192] on div "2025" at bounding box center [625, 190] width 153 height 8
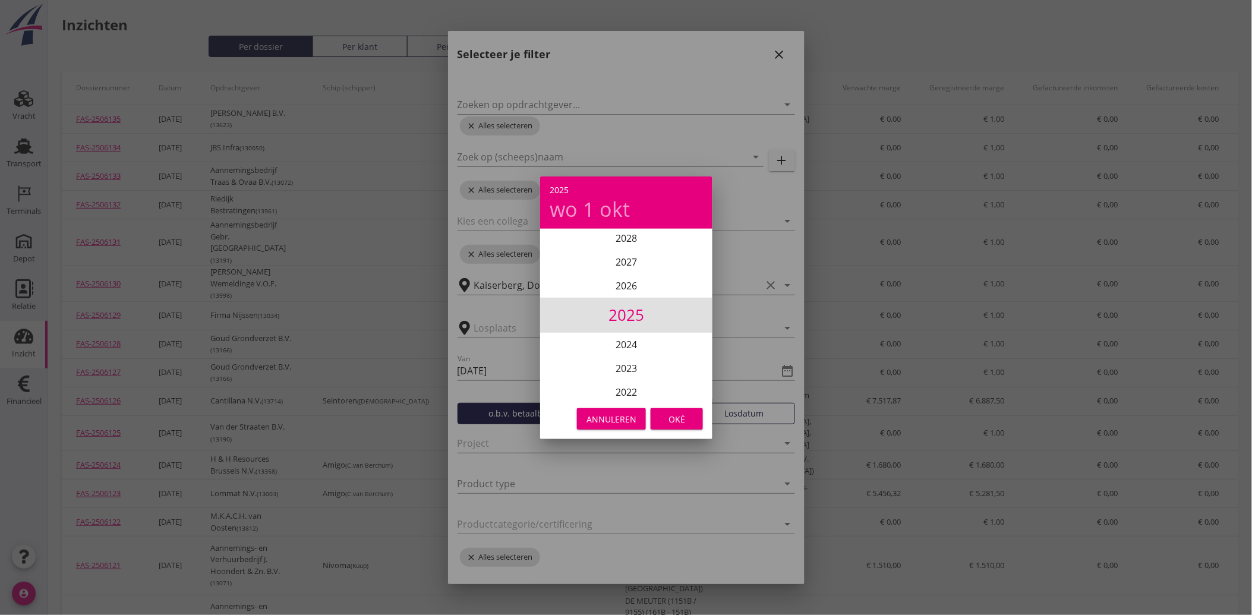
click at [633, 318] on li "2025" at bounding box center [626, 315] width 172 height 35
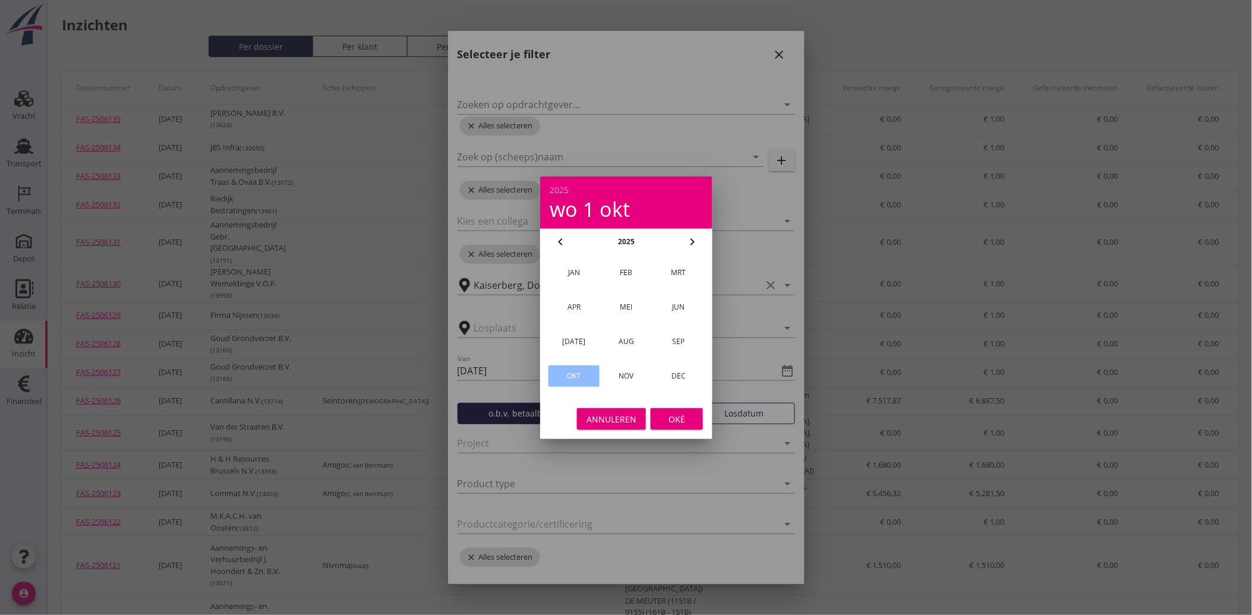
click at [574, 273] on div "jan" at bounding box center [574, 272] width 32 height 11
click at [606, 286] on div "1" at bounding box center [603, 286] width 19 height 19
type input "[DATE]"
click at [679, 422] on div "Oké" at bounding box center [676, 418] width 33 height 12
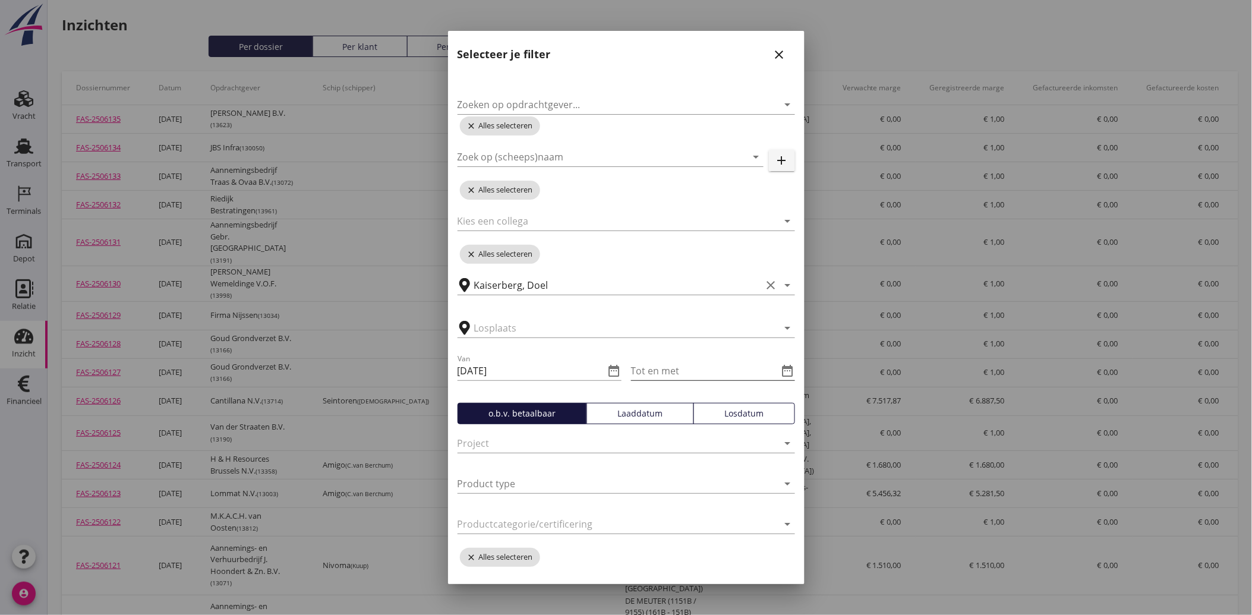
click at [778, 367] on div "date_range" at bounding box center [786, 371] width 17 height 14
click at [781, 372] on icon "date_range" at bounding box center [788, 371] width 14 height 14
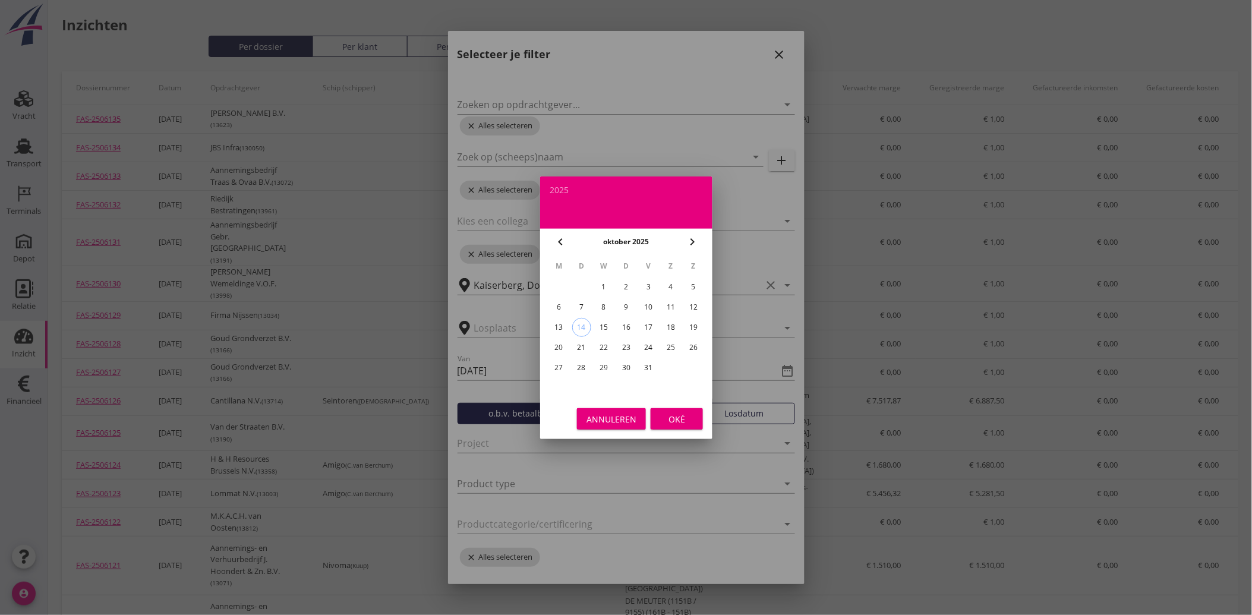
click at [579, 319] on div "14" at bounding box center [581, 327] width 18 height 18
type input "[DATE]"
click at [667, 410] on button "Oké" at bounding box center [676, 418] width 52 height 21
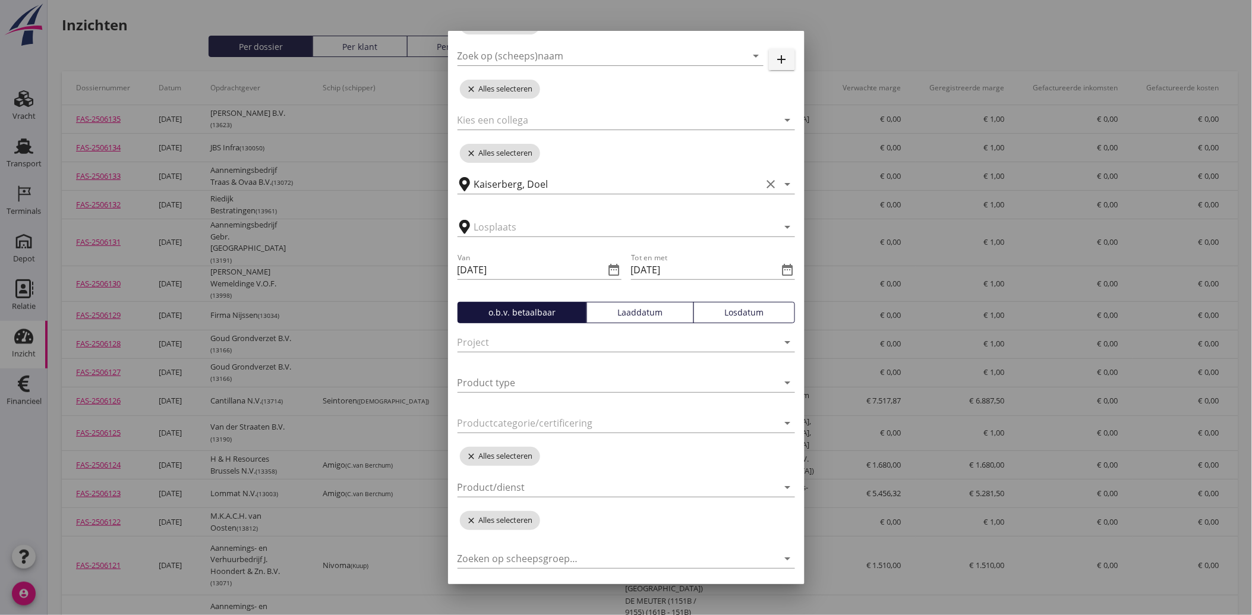
scroll to position [134, 0]
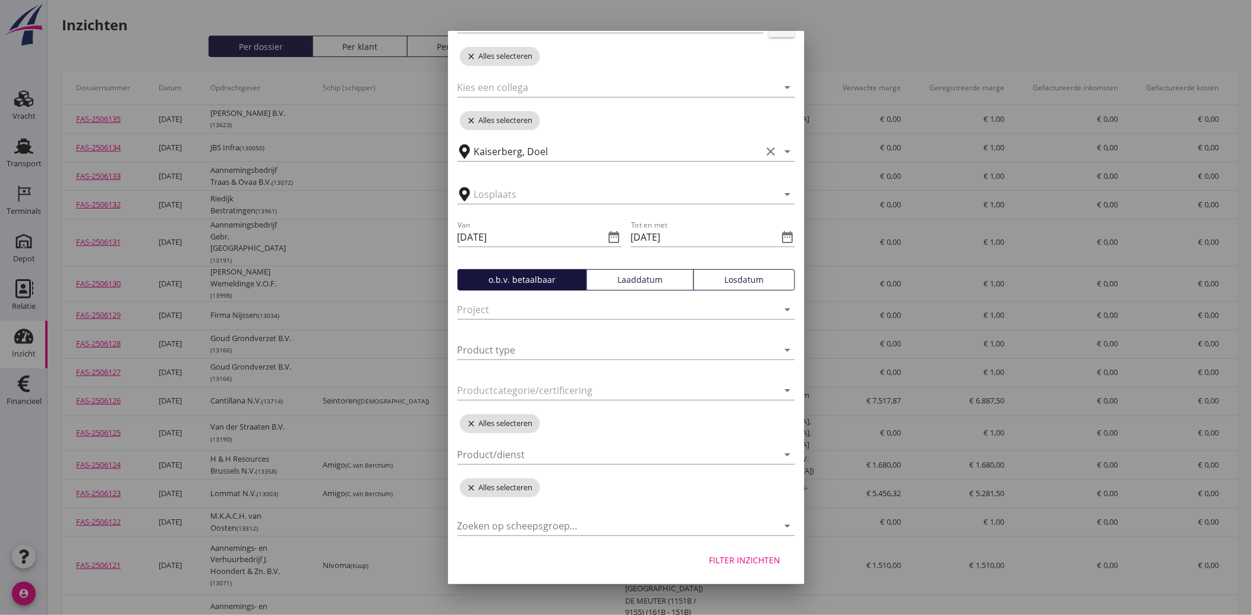
click at [758, 554] on div "Filter inzichten" at bounding box center [744, 560] width 71 height 12
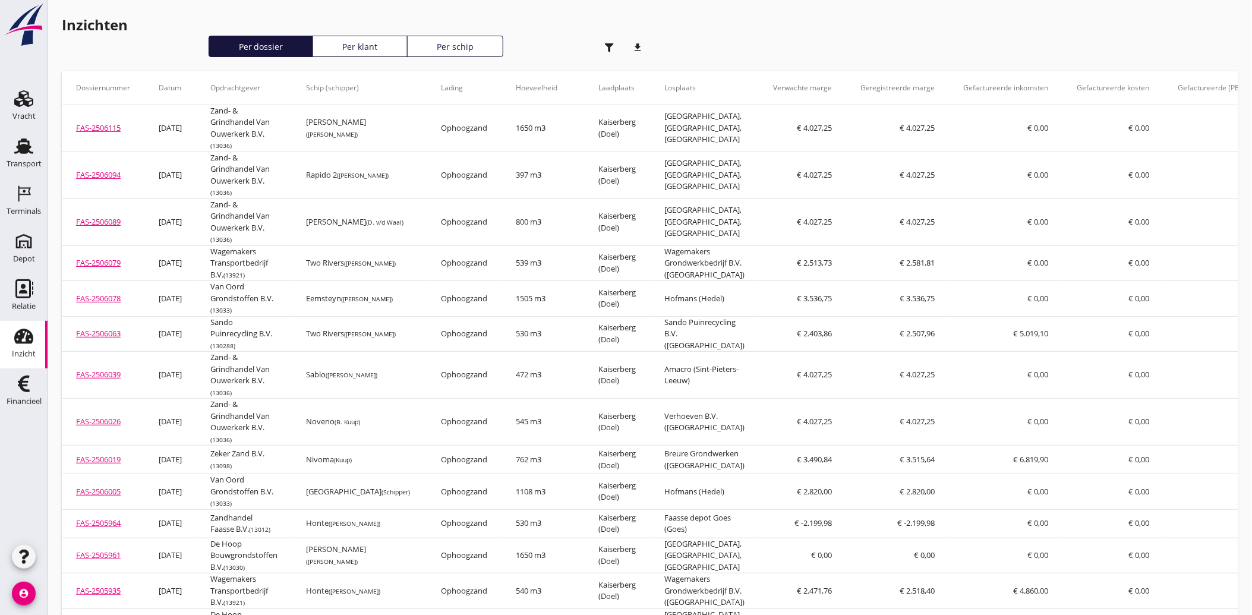
type input "Kaiserberg"
click at [607, 43] on icon "button" at bounding box center [609, 47] width 9 height 9
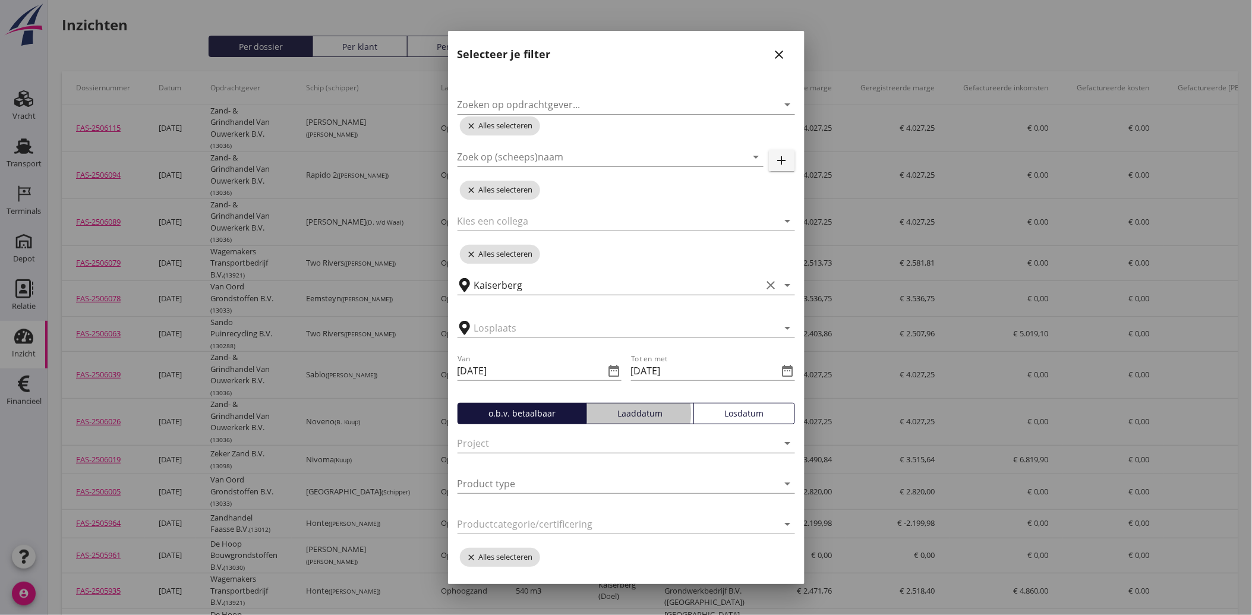
click at [611, 411] on div "Laaddatum" at bounding box center [640, 413] width 97 height 12
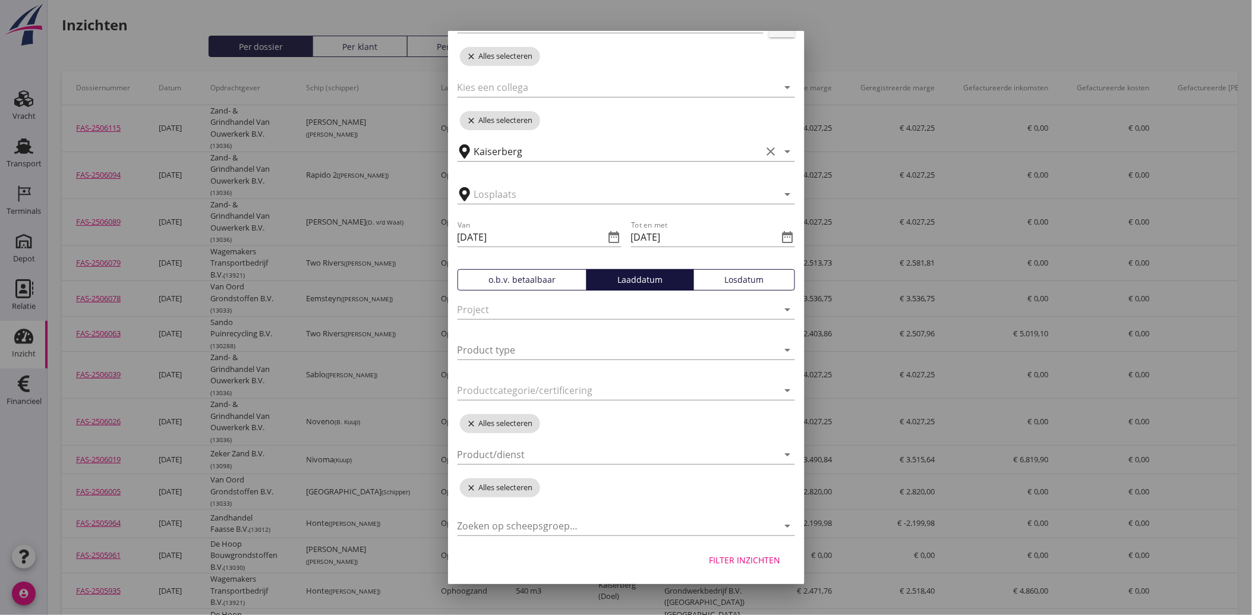
click at [743, 563] on div "Filter inzichten" at bounding box center [744, 560] width 71 height 12
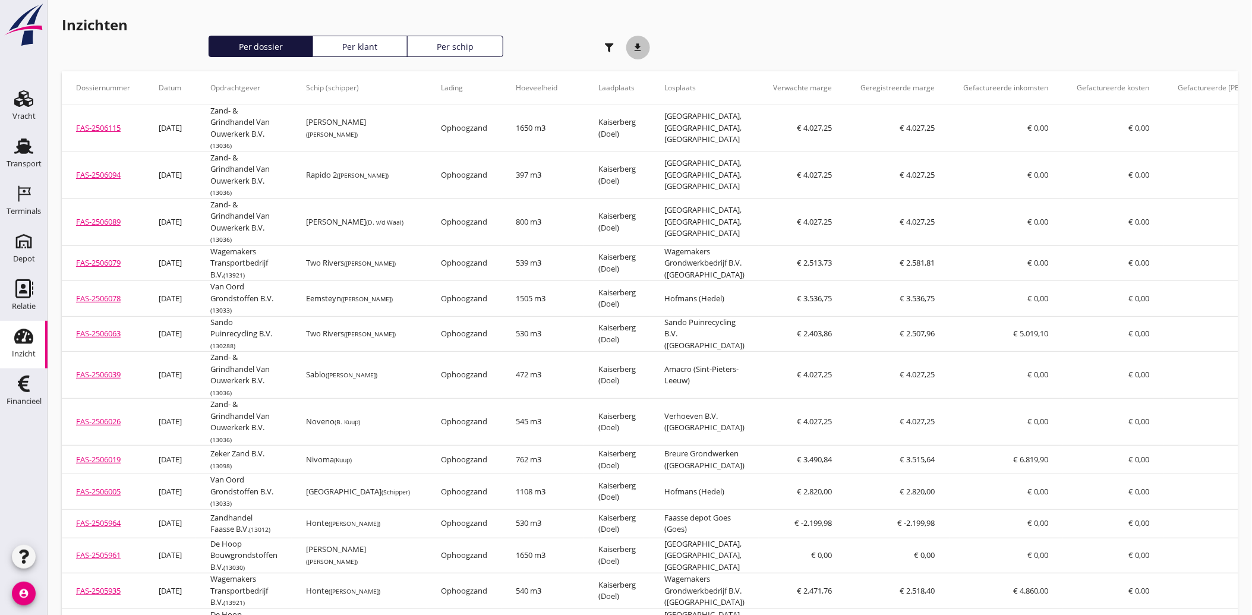
click at [639, 46] on icon "download" at bounding box center [638, 48] width 24 height 24
click at [26, 396] on div "Financieel" at bounding box center [24, 401] width 35 height 17
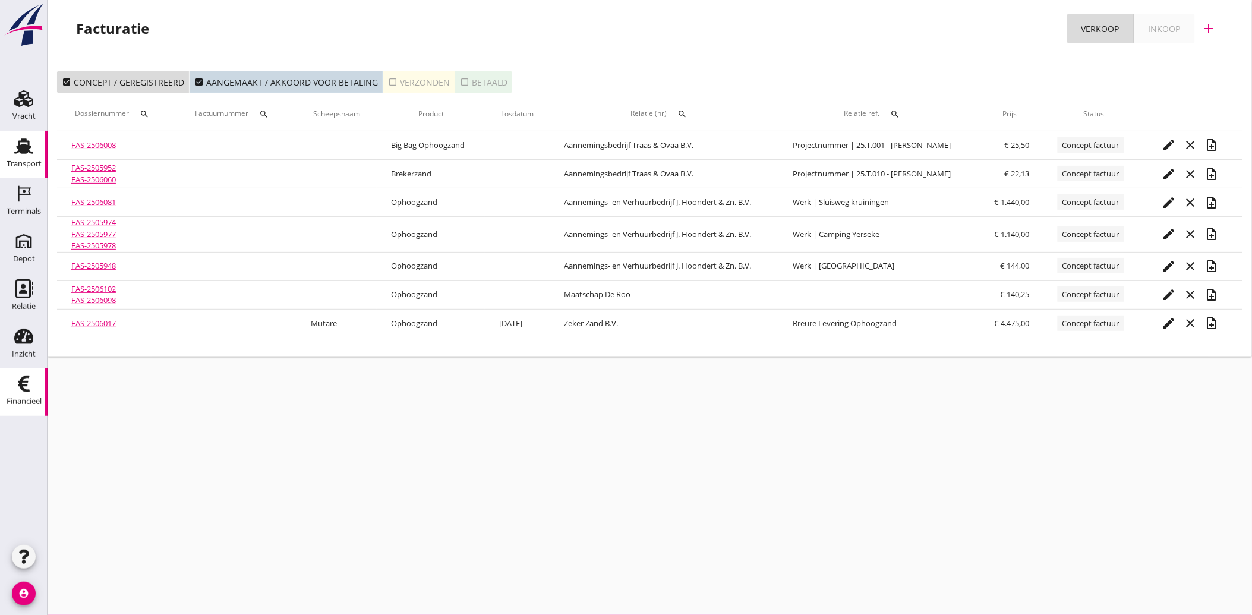
click at [29, 156] on div "Transport" at bounding box center [24, 164] width 35 height 17
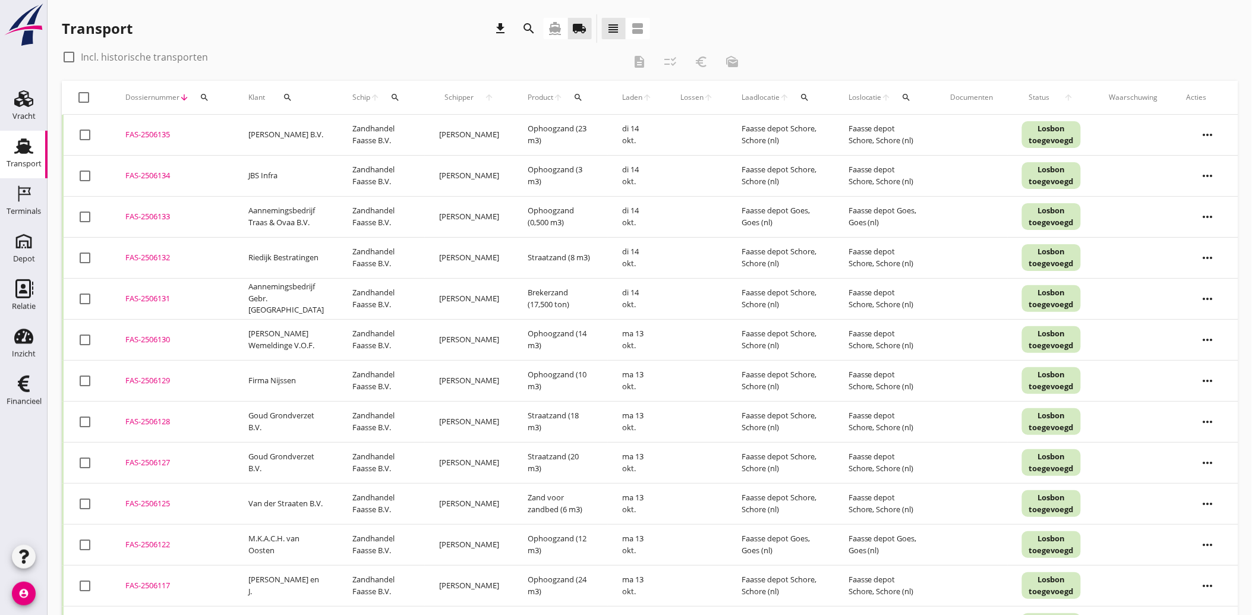
click at [286, 97] on icon "search" at bounding box center [288, 98] width 10 height 10
click at [300, 132] on input "Zoeken op opdrachtgever..." at bounding box center [336, 131] width 124 height 19
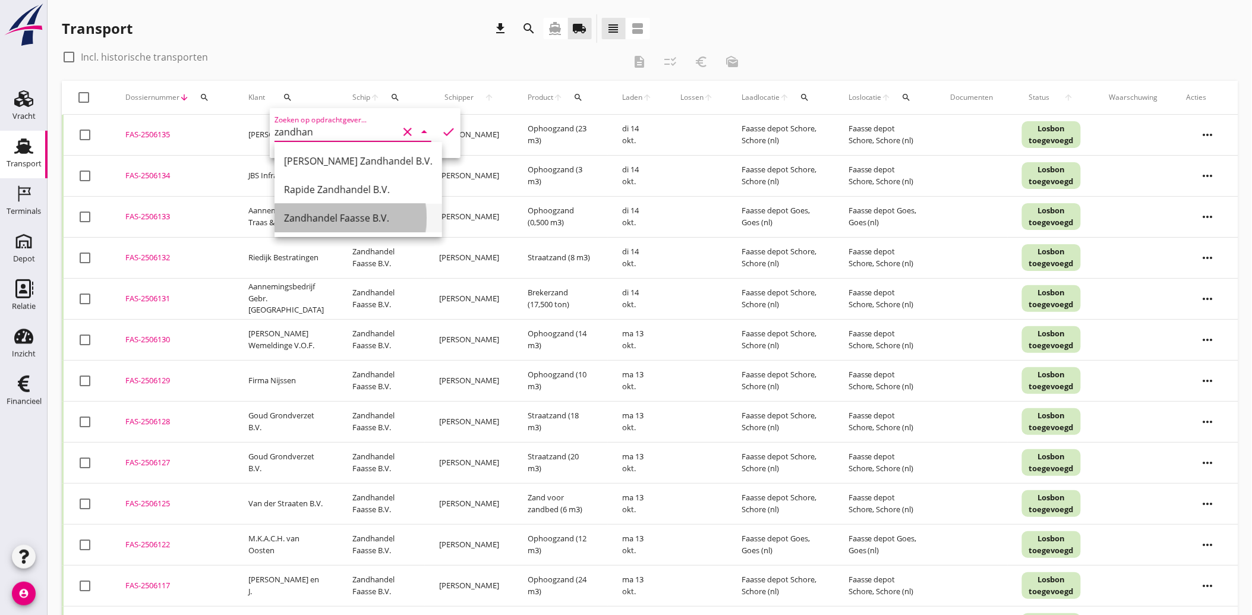
click at [330, 217] on div "Zandhandel Faasse B.V." at bounding box center [358, 218] width 149 height 14
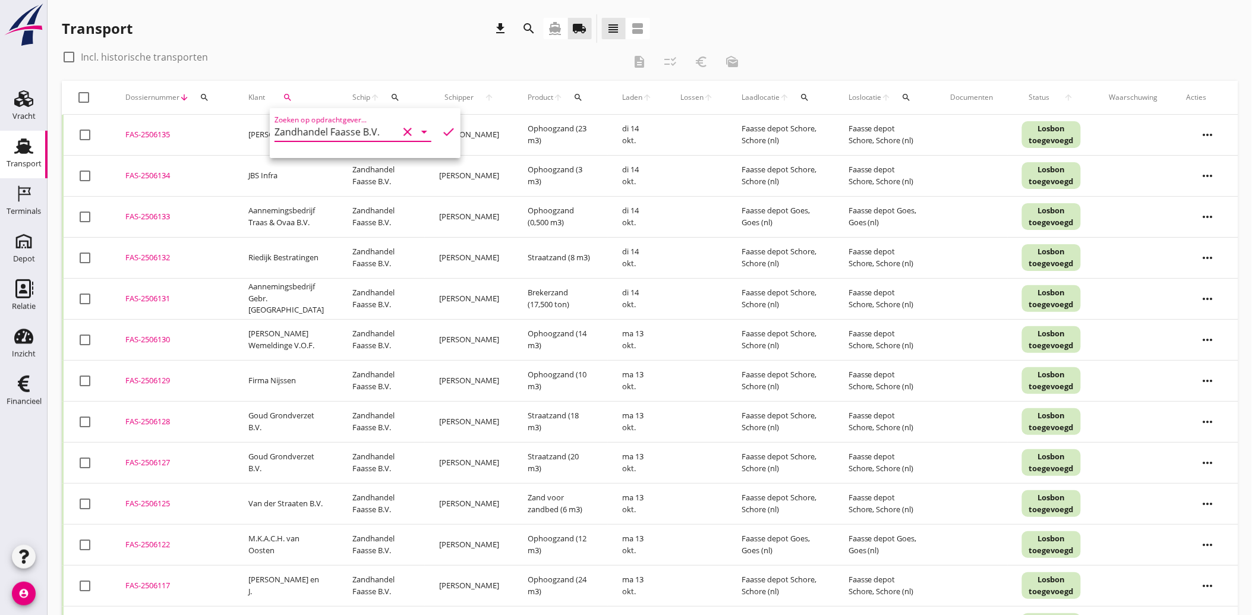
type input "Zandhandel Faasse B.V."
click at [447, 131] on icon "check" at bounding box center [448, 132] width 14 height 14
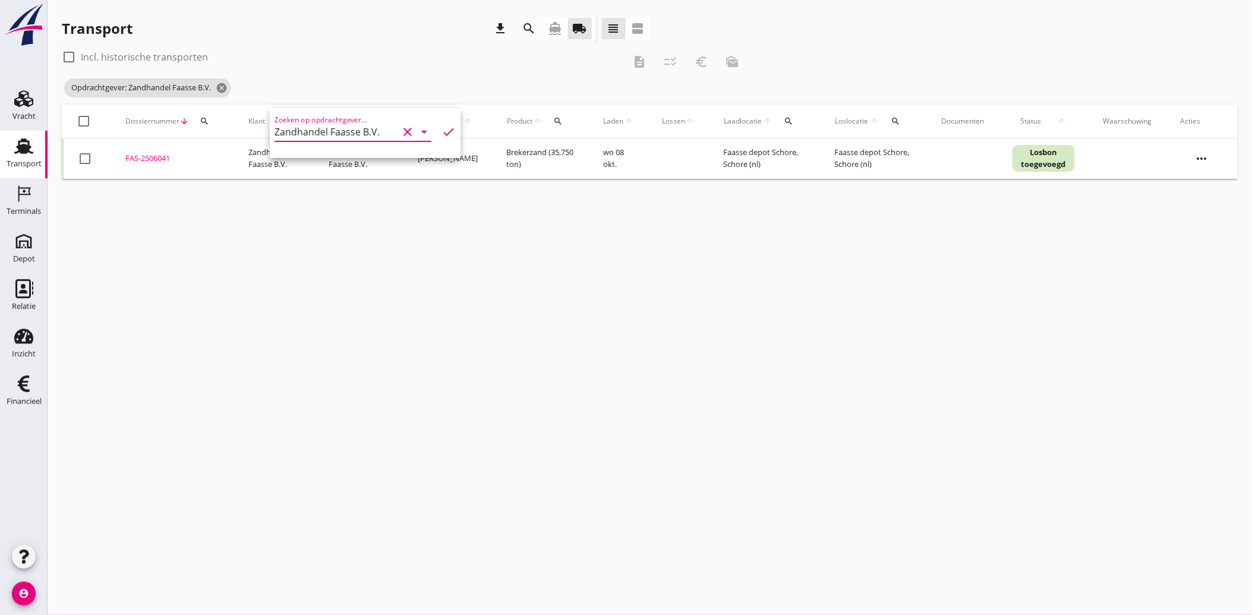
click at [941, 48] on div "check_box_outline_blank Incl. historische transporten description checklist_rtl…" at bounding box center [650, 76] width 1176 height 57
drag, startPoint x: 151, startPoint y: 157, endPoint x: 65, endPoint y: 244, distance: 121.8
click at [65, 245] on div "cancel You are impersonating another user. Transport download search directions…" at bounding box center [650, 307] width 1204 height 615
click at [150, 155] on div "FAS-2506041" at bounding box center [172, 159] width 94 height 12
click at [282, 115] on button "search" at bounding box center [281, 120] width 23 height 21
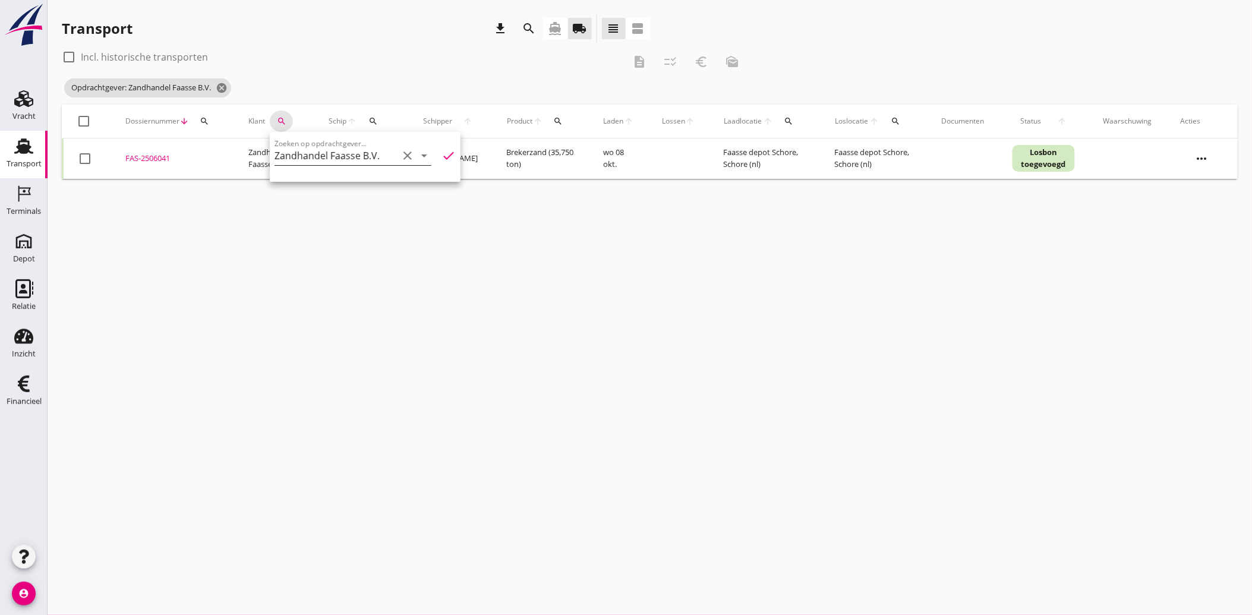
click at [402, 153] on icon "clear" at bounding box center [407, 156] width 14 height 14
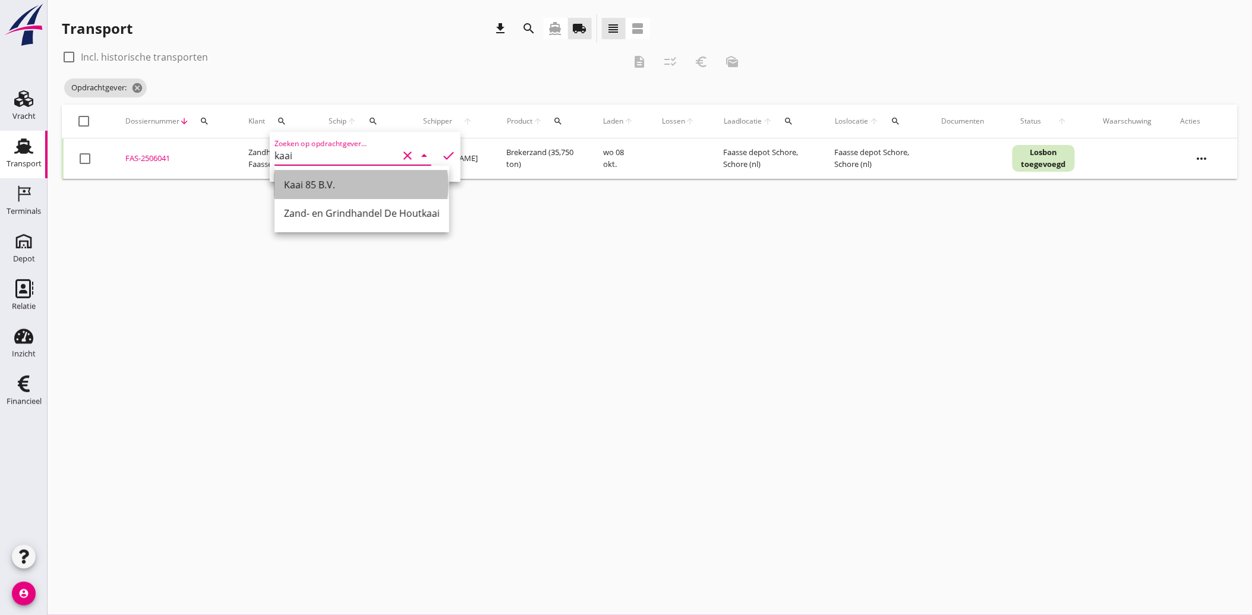
click at [328, 184] on div "Kaai 85 B.V." at bounding box center [362, 185] width 156 height 14
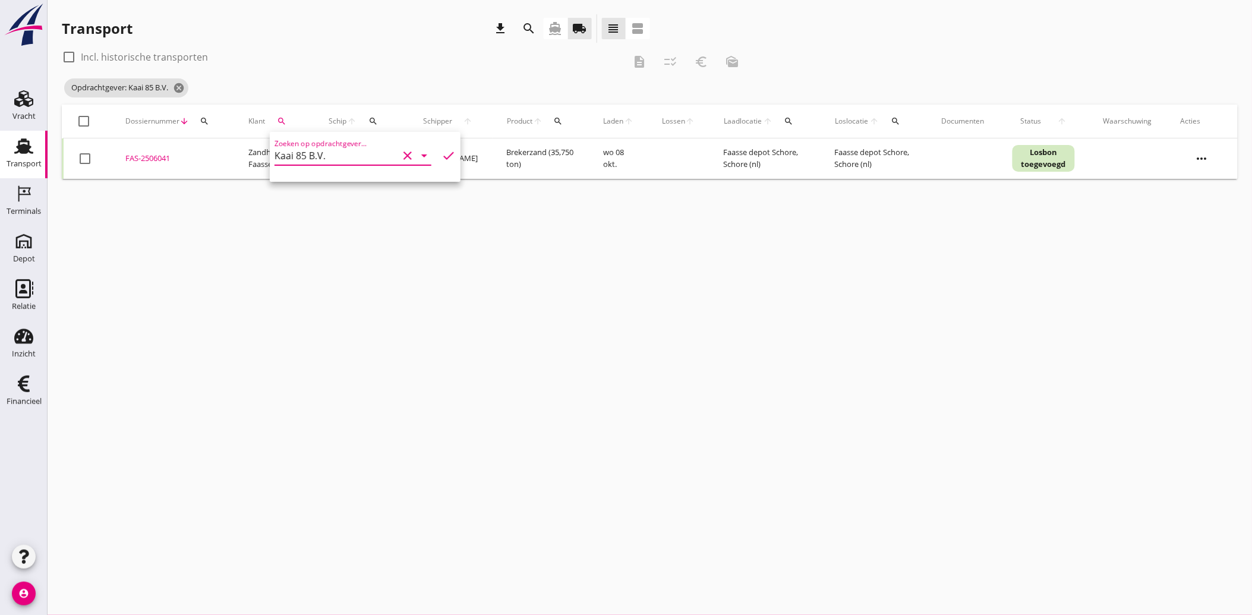
type input "Kaai 85 B.V."
click at [441, 151] on icon "check" at bounding box center [448, 156] width 14 height 14
click at [154, 157] on div "FAS-2506061" at bounding box center [172, 159] width 94 height 12
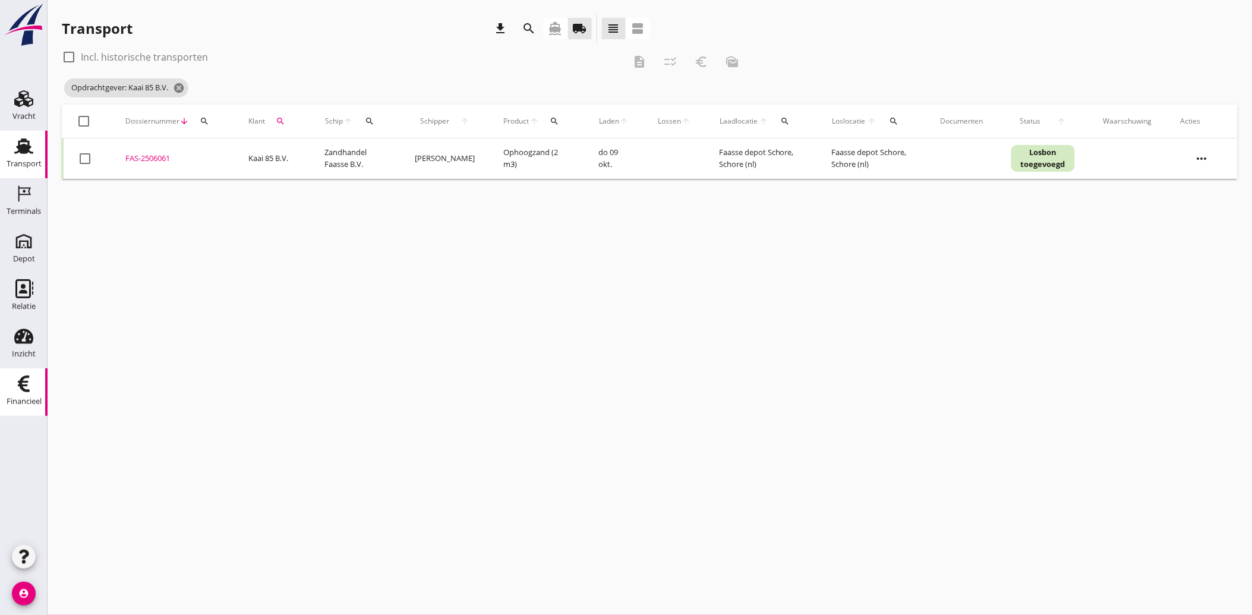
click at [31, 377] on icon "Financieel" at bounding box center [23, 383] width 19 height 19
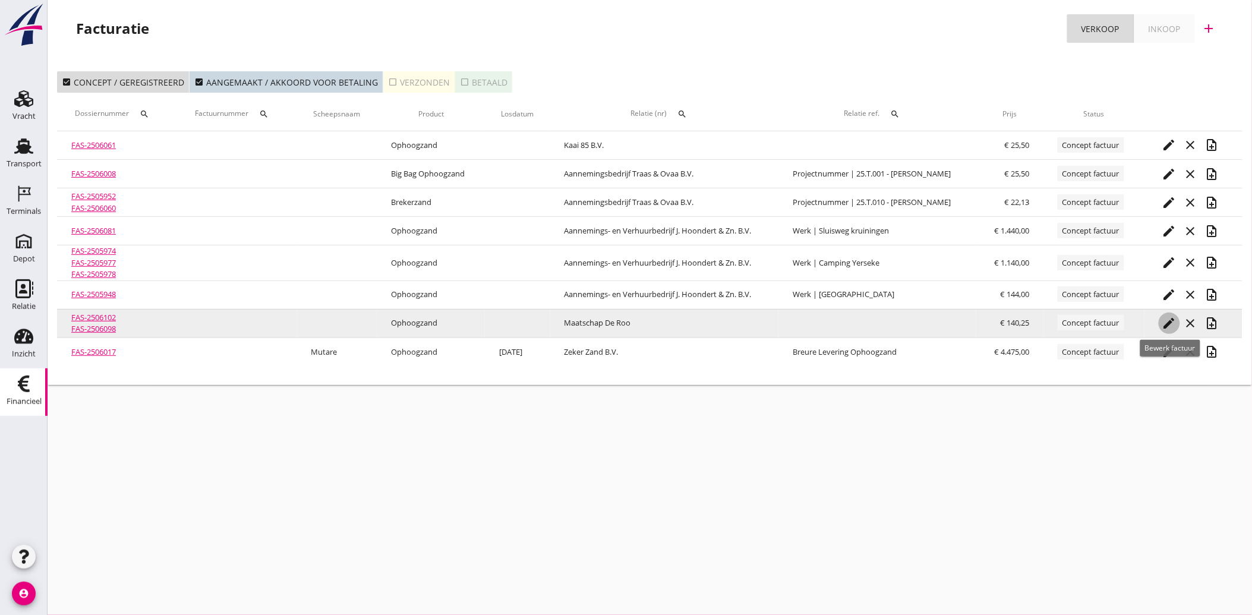
click at [1172, 318] on icon "edit" at bounding box center [1169, 323] width 14 height 14
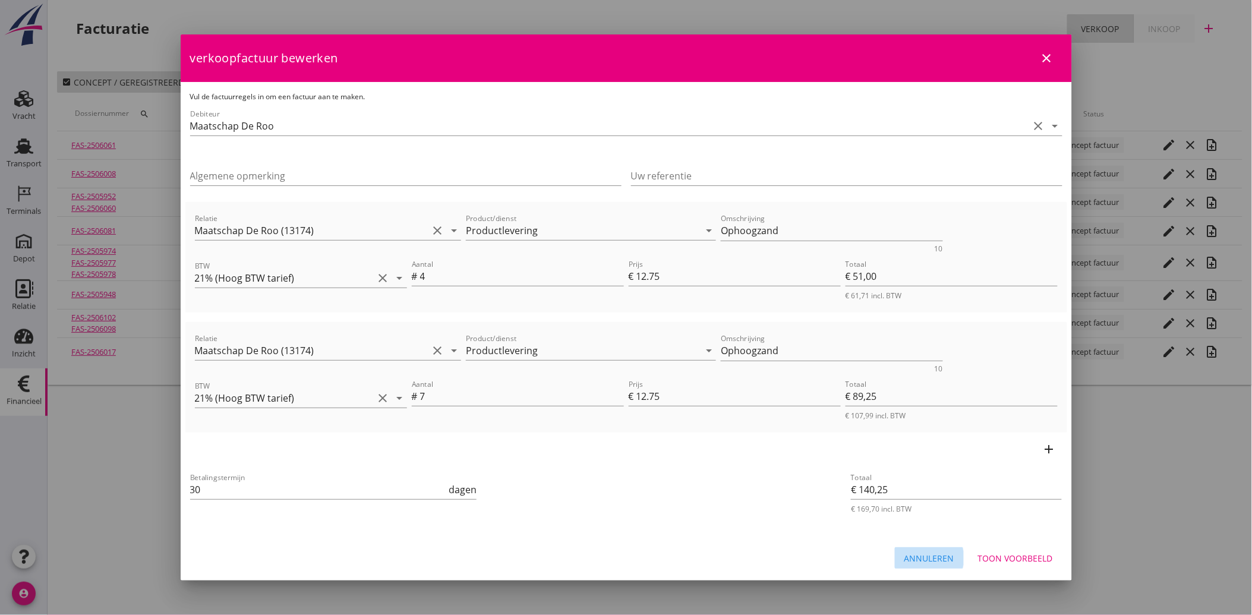
click at [930, 549] on button "Annuleren" at bounding box center [929, 557] width 69 height 21
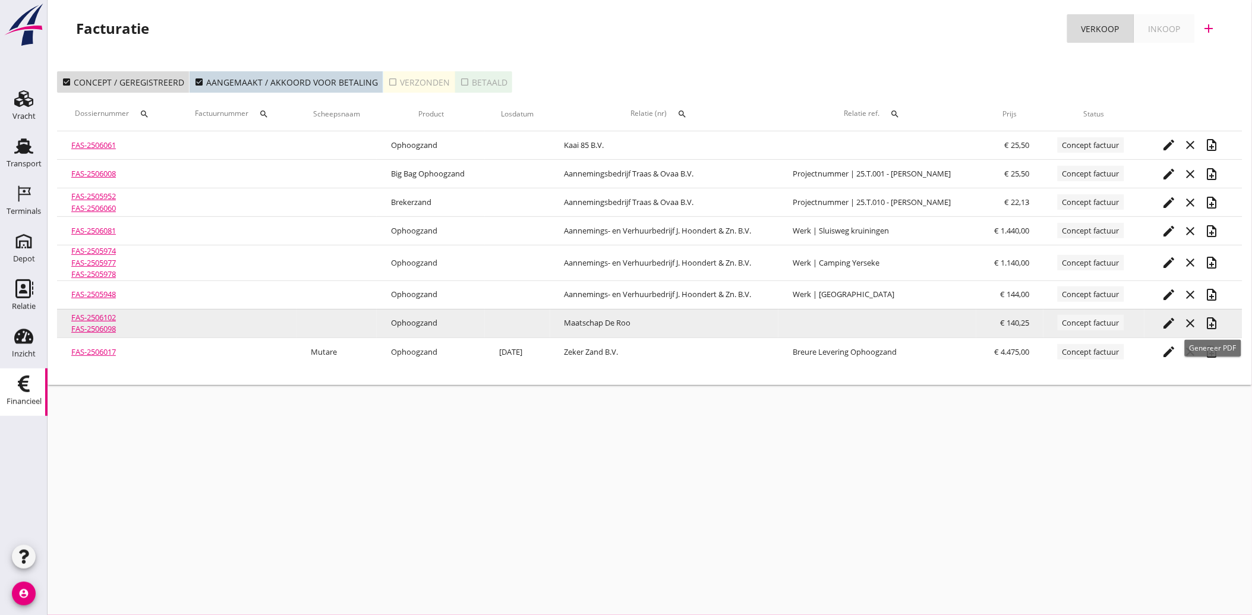
click at [1218, 321] on icon "note_add" at bounding box center [1212, 323] width 14 height 14
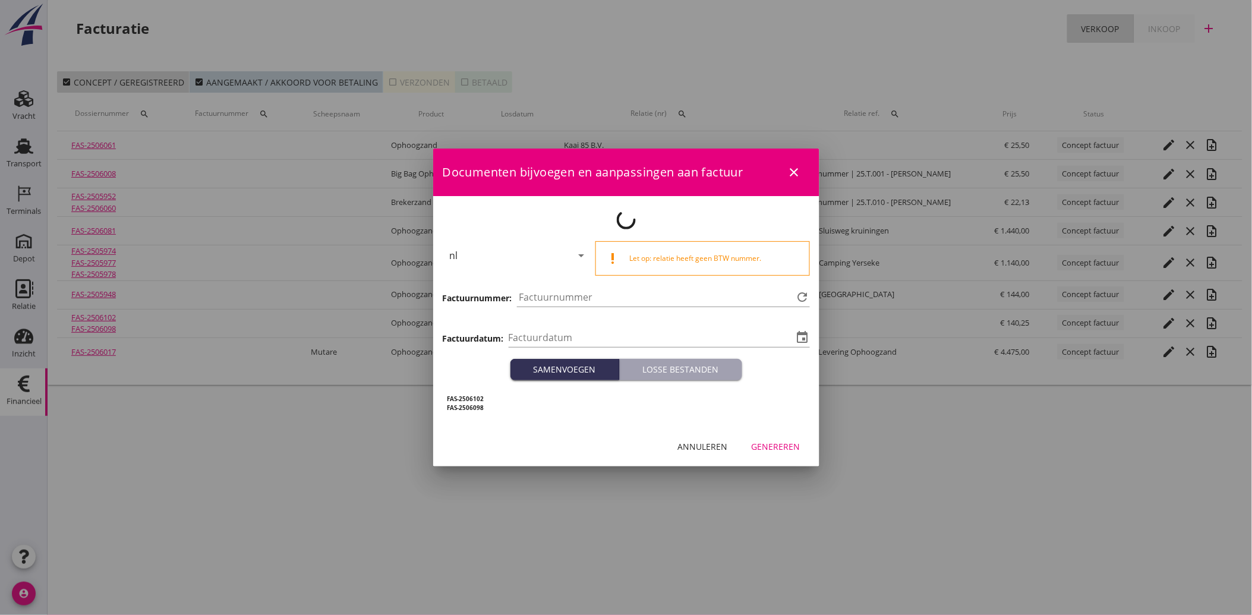
type input "[DATE]"
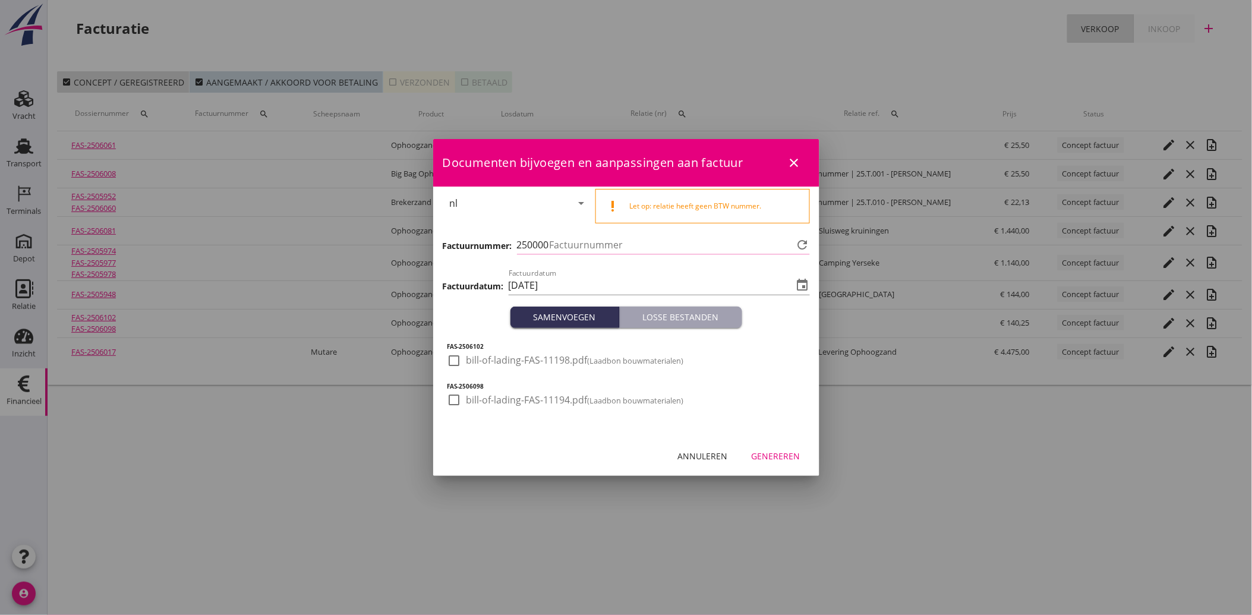
type input "4207"
click at [450, 356] on div at bounding box center [454, 360] width 20 height 20
checkbox input "true"
click at [449, 399] on div at bounding box center [454, 400] width 20 height 20
checkbox input "true"
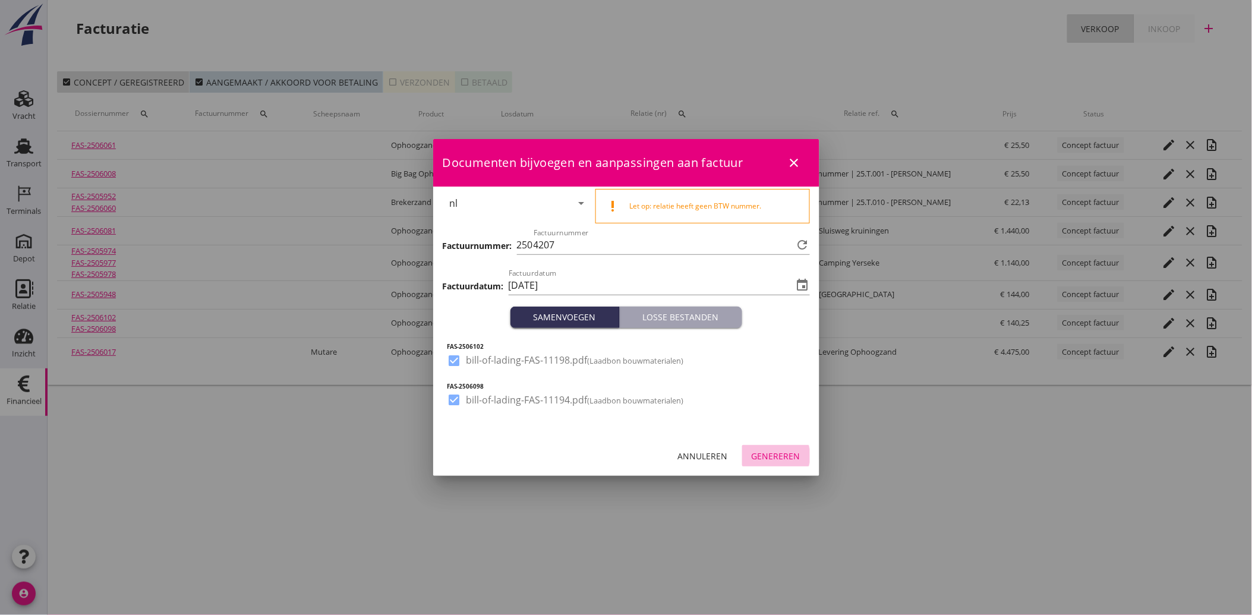
click at [777, 450] on div "Genereren" at bounding box center [775, 456] width 49 height 12
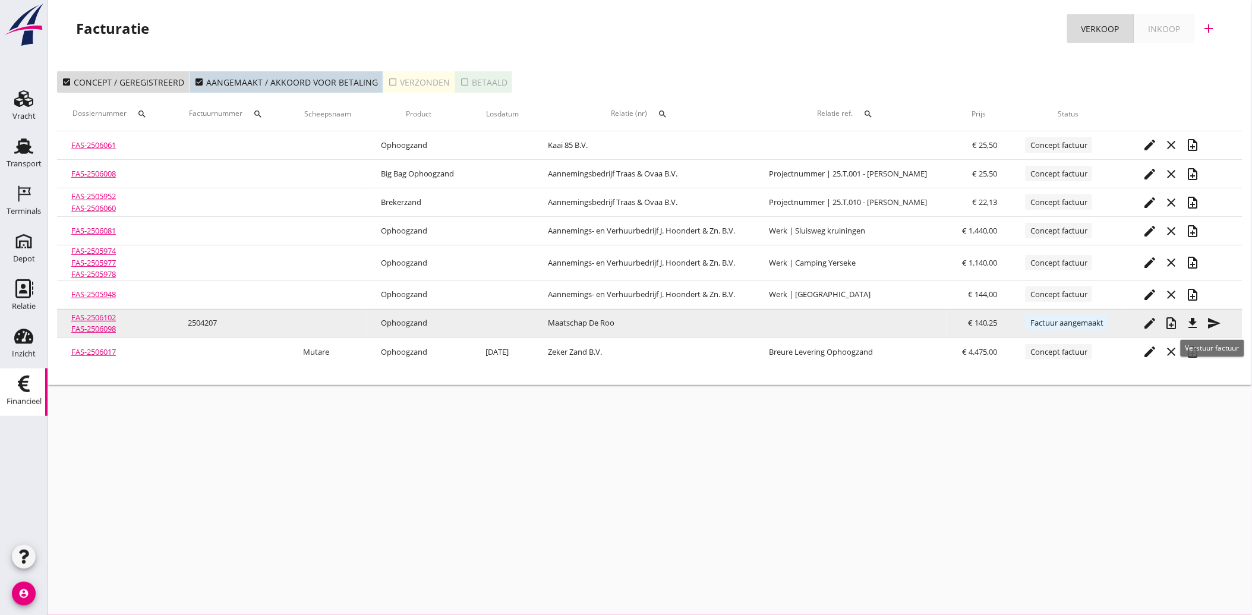
click at [1212, 319] on icon "send" at bounding box center [1214, 323] width 14 height 14
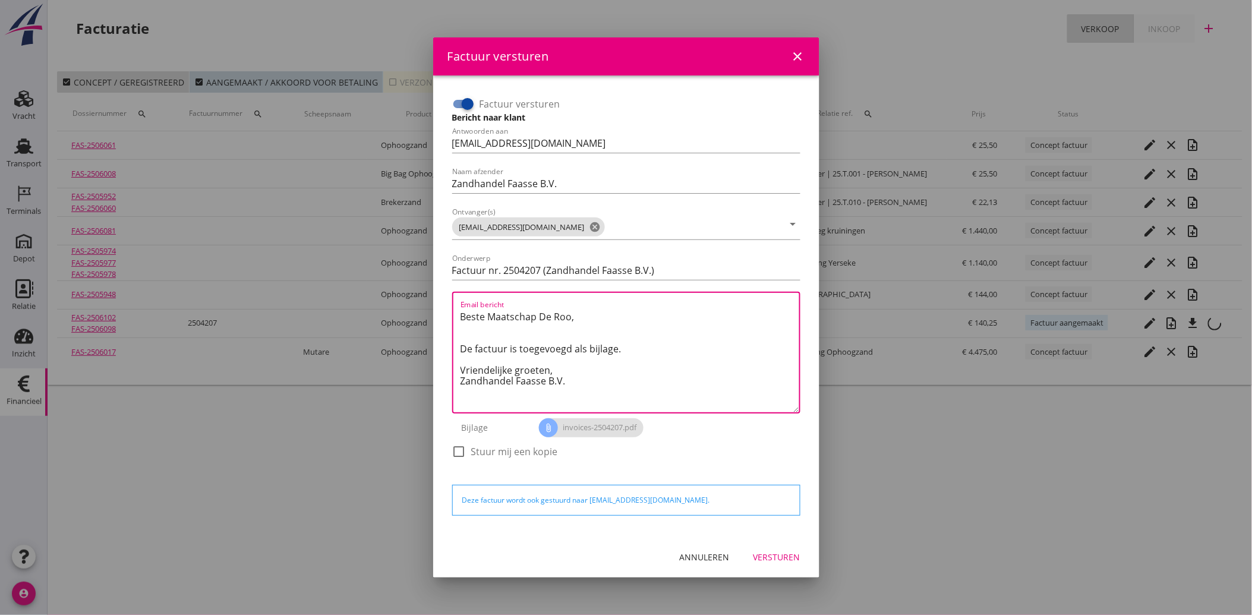
drag, startPoint x: 573, startPoint y: 388, endPoint x: 436, endPoint y: 302, distance: 162.3
click at [436, 302] on div "Factuur versturen Bericht naar klant Antwoorden aan [EMAIL_ADDRESS][DOMAIN_NAME…" at bounding box center [626, 305] width 386 height 461
paste textarea "Geachte heer/mevrouw, Hierbij zenden wij u onze factuur i.v.m. de door ons aan …"
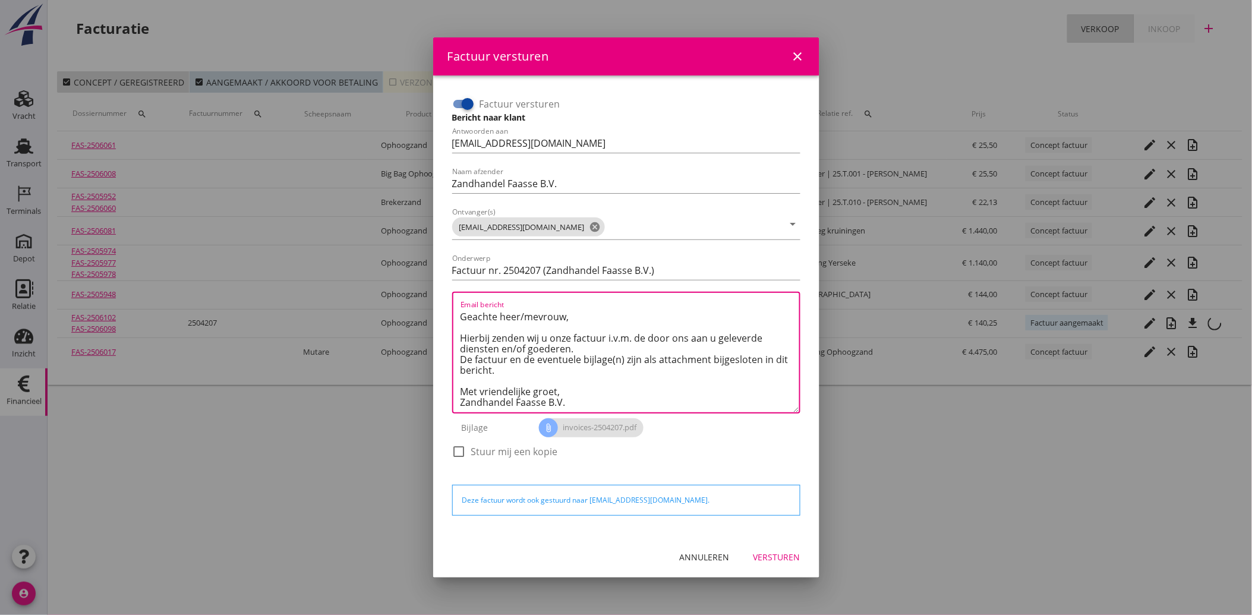
scroll to position [18, 0]
type textarea "Geachte heer/mevrouw, Hierbij zenden wij u onze factuur i.v.m. de door ons aan …"
click at [770, 555] on div "Versturen" at bounding box center [776, 557] width 47 height 12
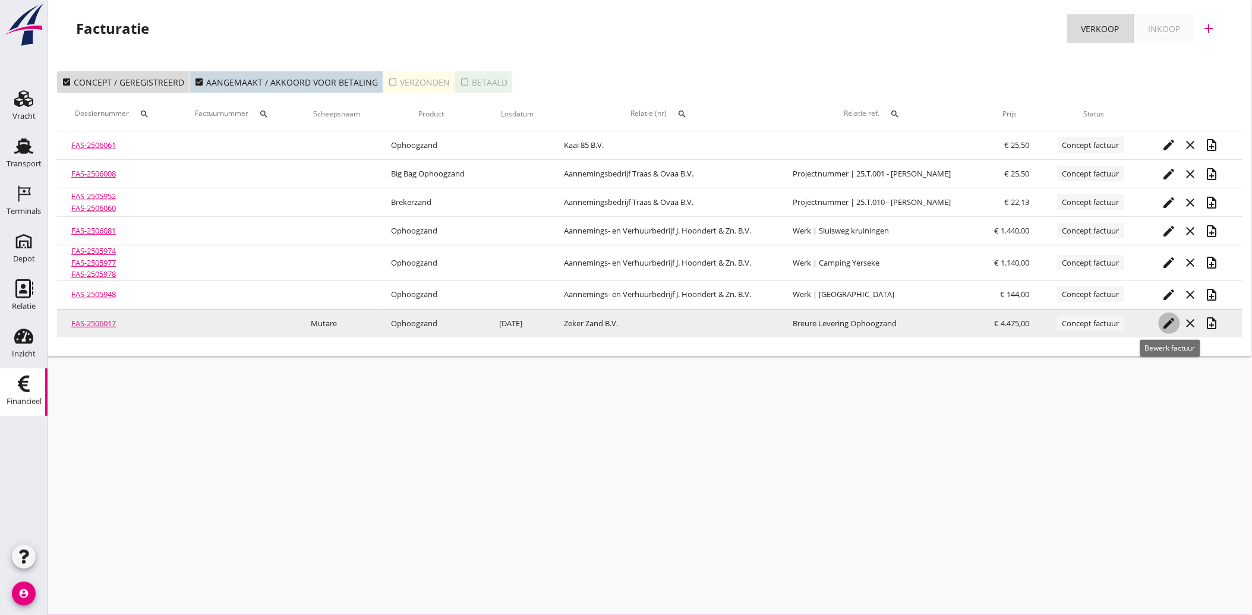
click at [1162, 318] on icon "edit" at bounding box center [1169, 323] width 14 height 14
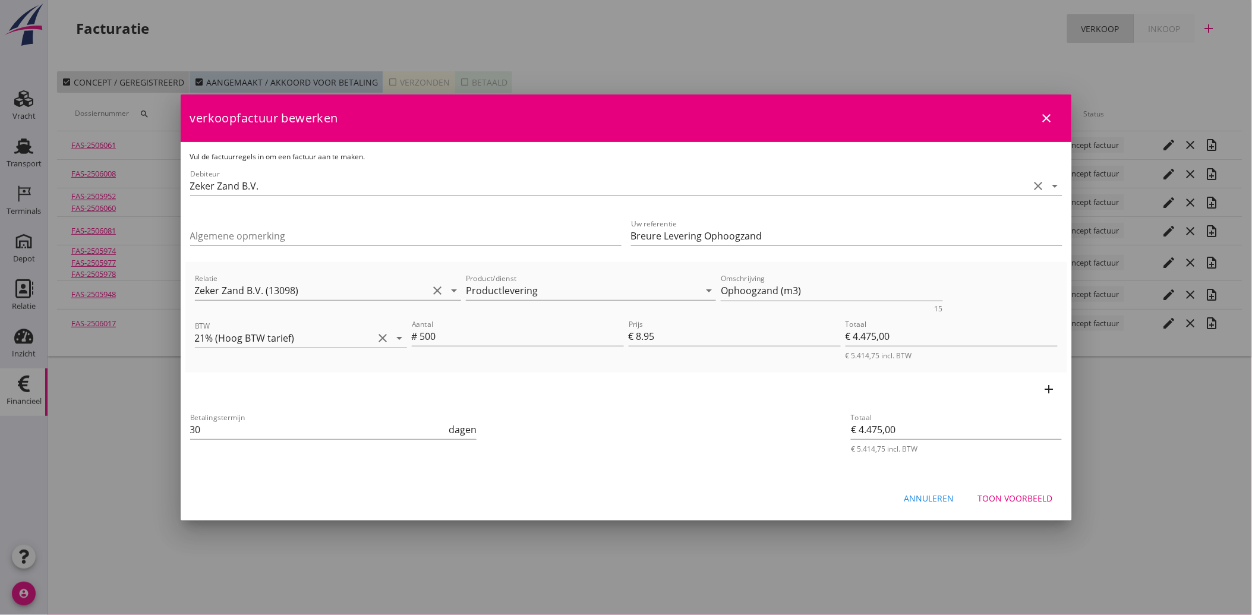
click at [1004, 494] on div "Toon voorbeeld" at bounding box center [1015, 498] width 75 height 12
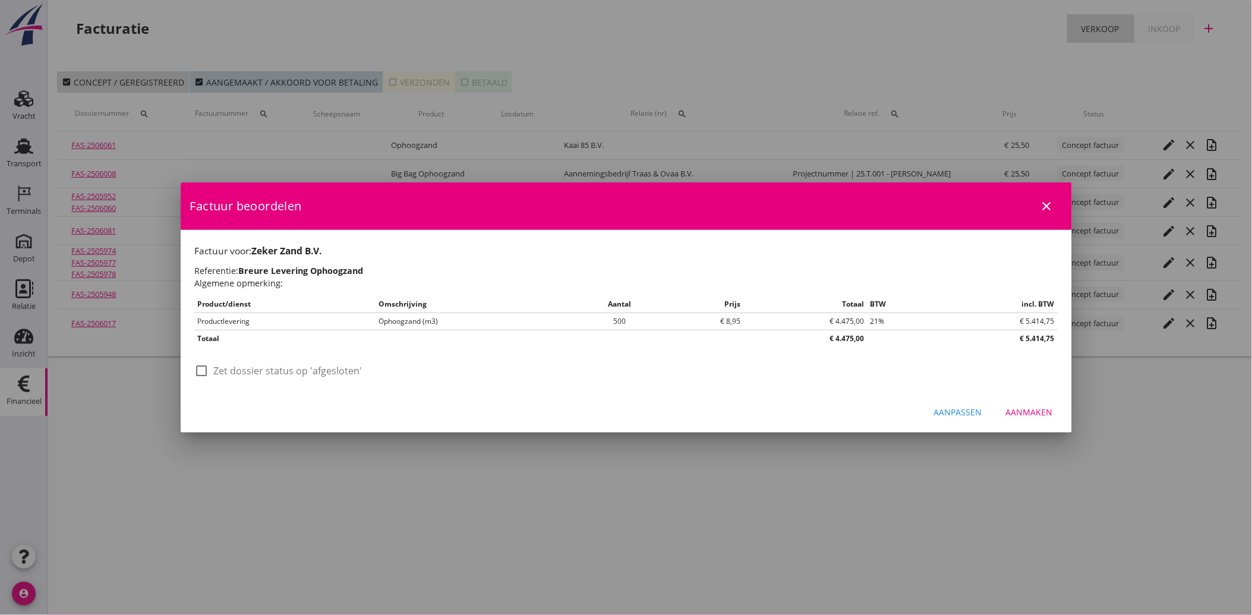
click at [1023, 407] on div "Aanmaken" at bounding box center [1029, 412] width 47 height 12
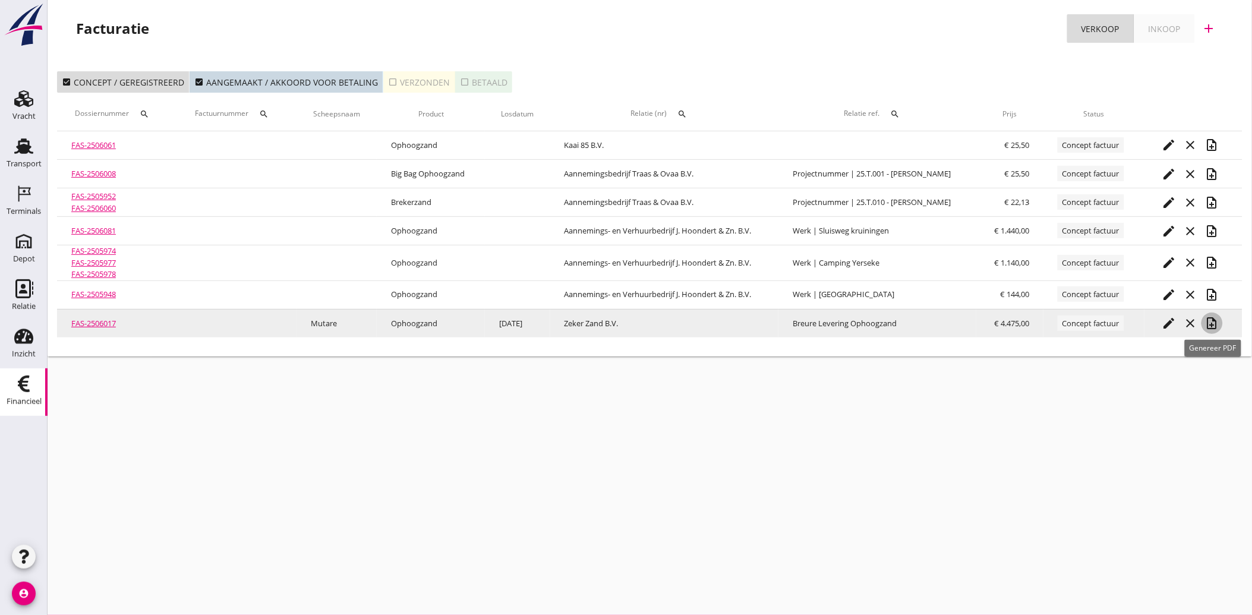
click at [1214, 324] on icon "note_add" at bounding box center [1212, 323] width 14 height 14
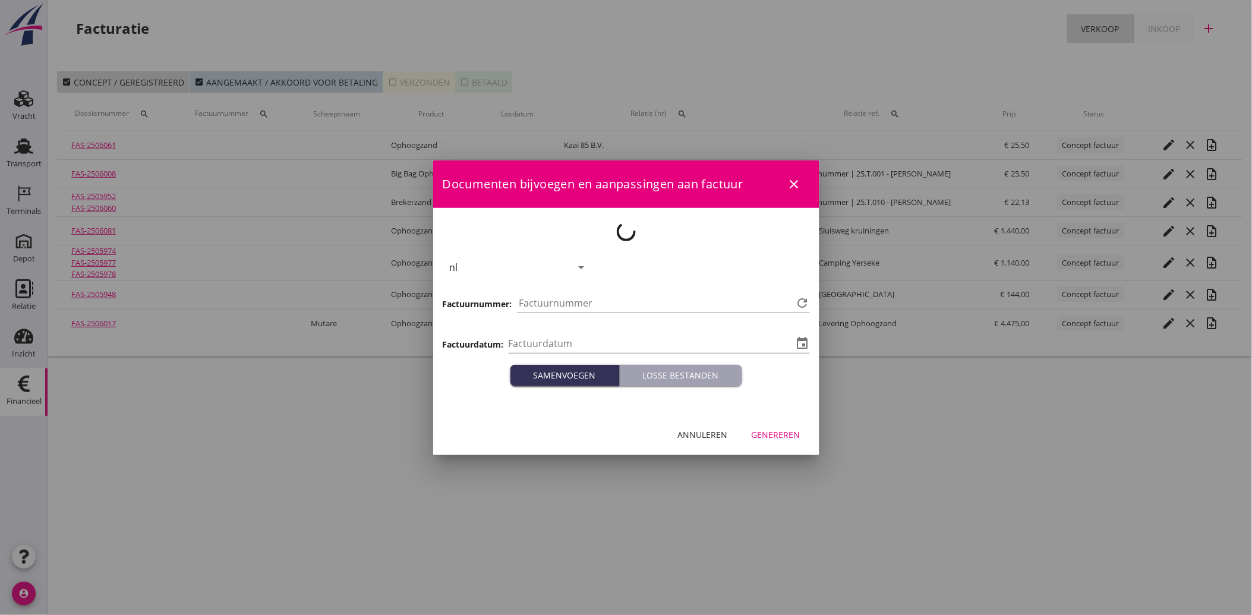
type input "[DATE]"
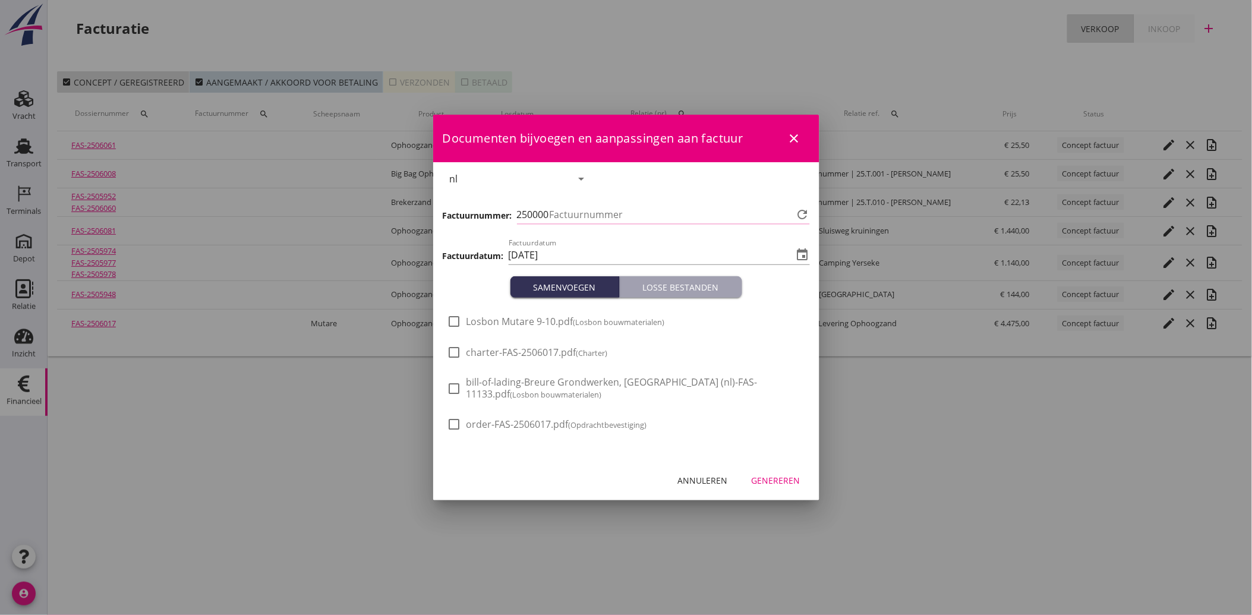
type input "4208"
click at [469, 321] on span "Losbon Mutare 9-10.pdf (Losbon bouwmaterialen)" at bounding box center [565, 321] width 198 height 12
checkbox input "true"
click at [776, 481] on div "Genereren" at bounding box center [775, 480] width 49 height 12
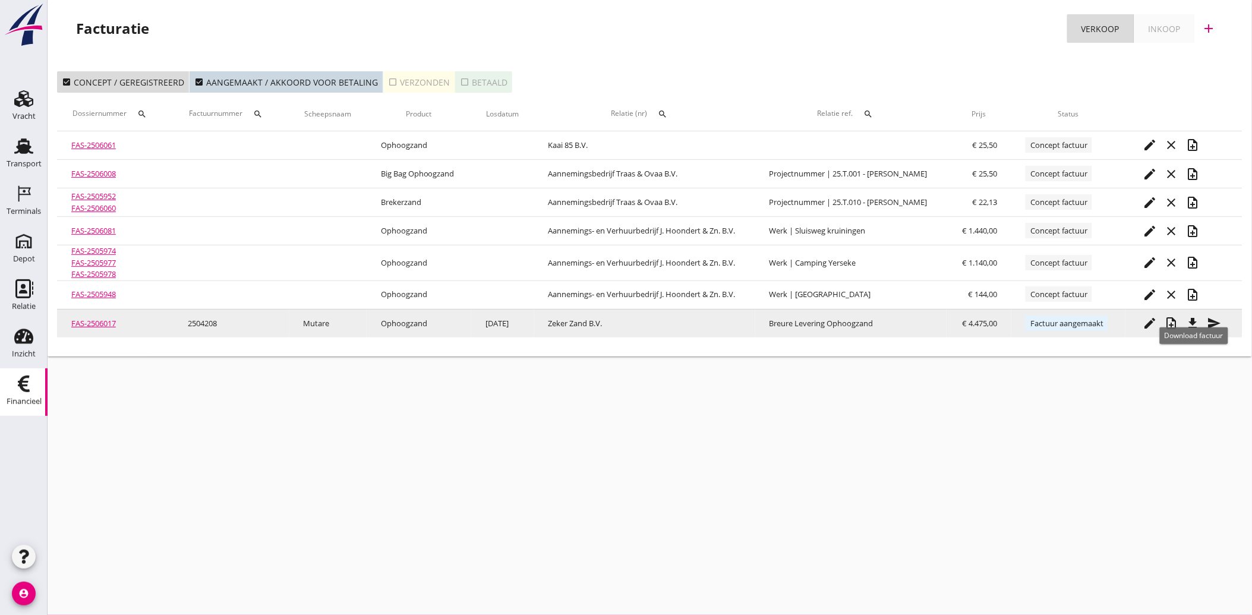
click at [1192, 317] on icon "file_download" at bounding box center [1193, 323] width 14 height 14
click at [1215, 320] on icon "send" at bounding box center [1214, 323] width 14 height 14
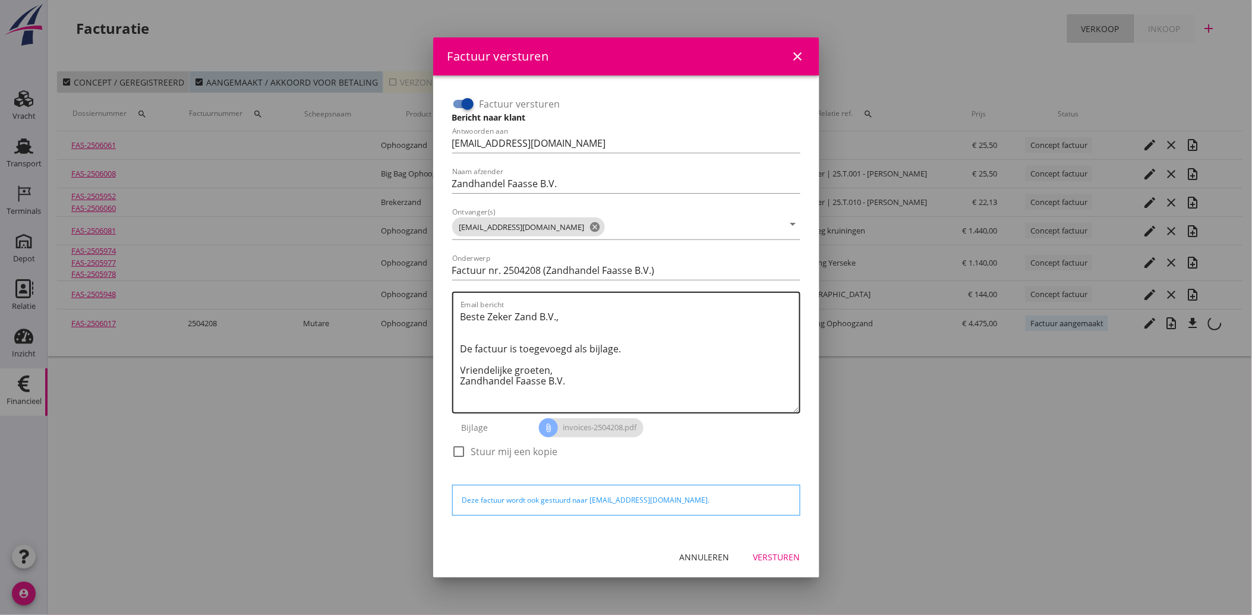
click at [574, 377] on textarea "Beste Zeker Zand B.V., De factuur is toegevoegd als bijlage. Vriendelijke groet…" at bounding box center [629, 359] width 339 height 105
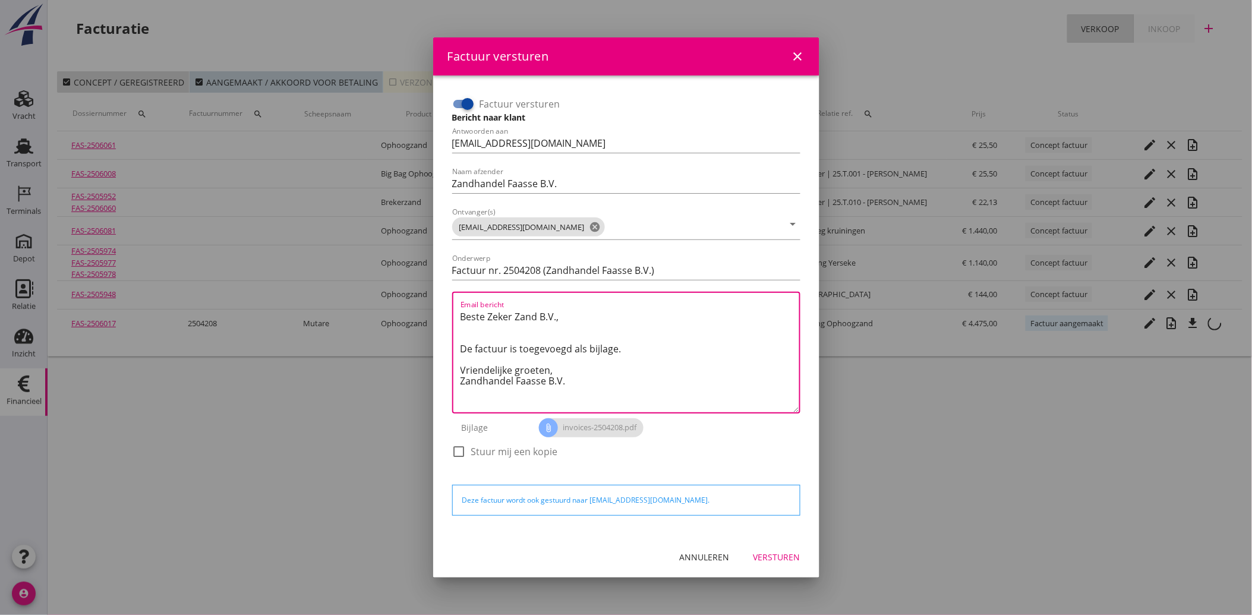
drag, startPoint x: 576, startPoint y: 384, endPoint x: 444, endPoint y: 317, distance: 148.5
click at [444, 317] on div "Factuur versturen Bericht naar klant Antwoorden aan [EMAIL_ADDRESS][DOMAIN_NAME…" at bounding box center [626, 306] width 367 height 442
paste textarea "Geachte heer/mevrouw, Hierbij zenden wij u onze factuur i.v.m. de door ons aan …"
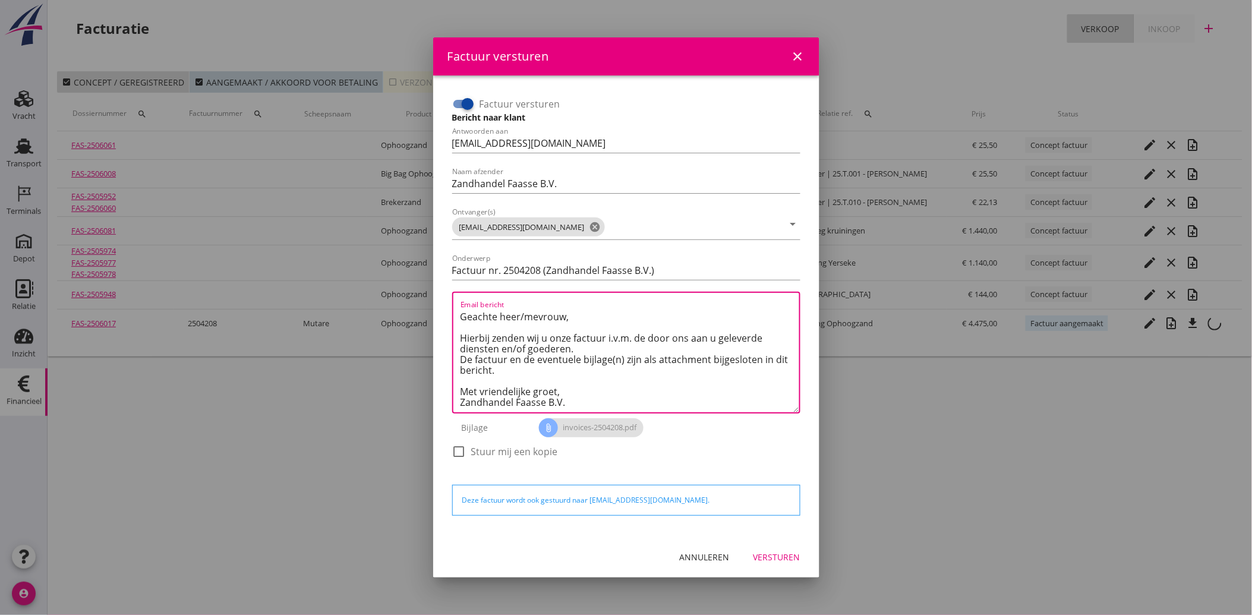
type textarea "Geachte heer/mevrouw, Hierbij zenden wij u onze factuur i.v.m. de door ons aan …"
click at [776, 549] on button "Versturen" at bounding box center [777, 556] width 66 height 21
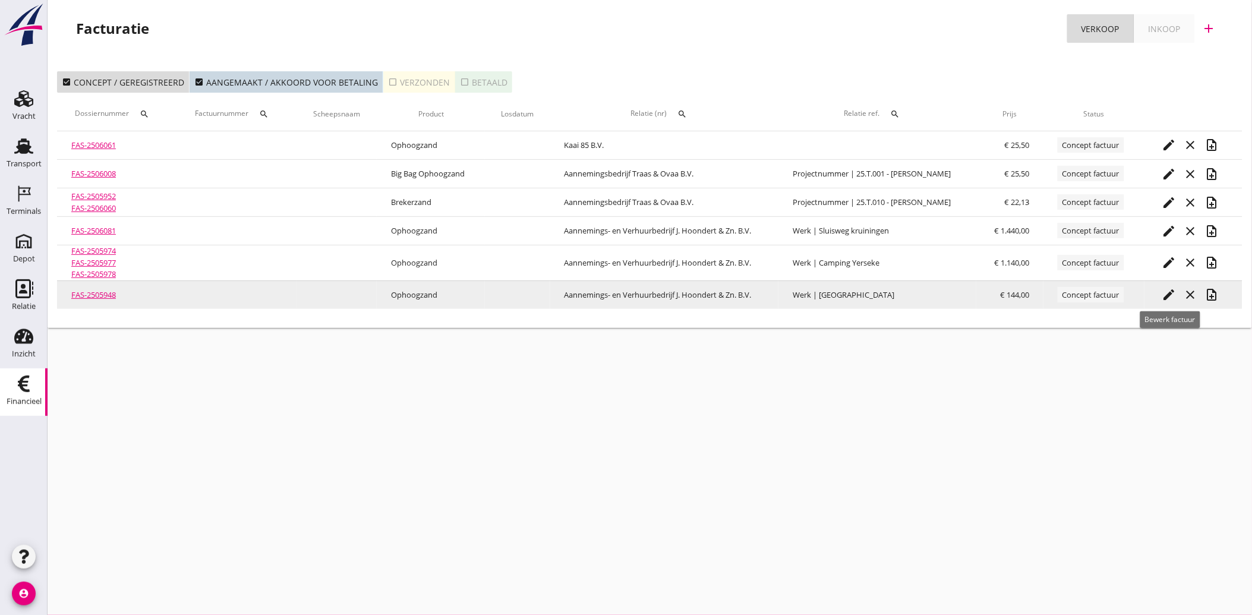
click at [1174, 293] on icon "edit" at bounding box center [1169, 295] width 14 height 14
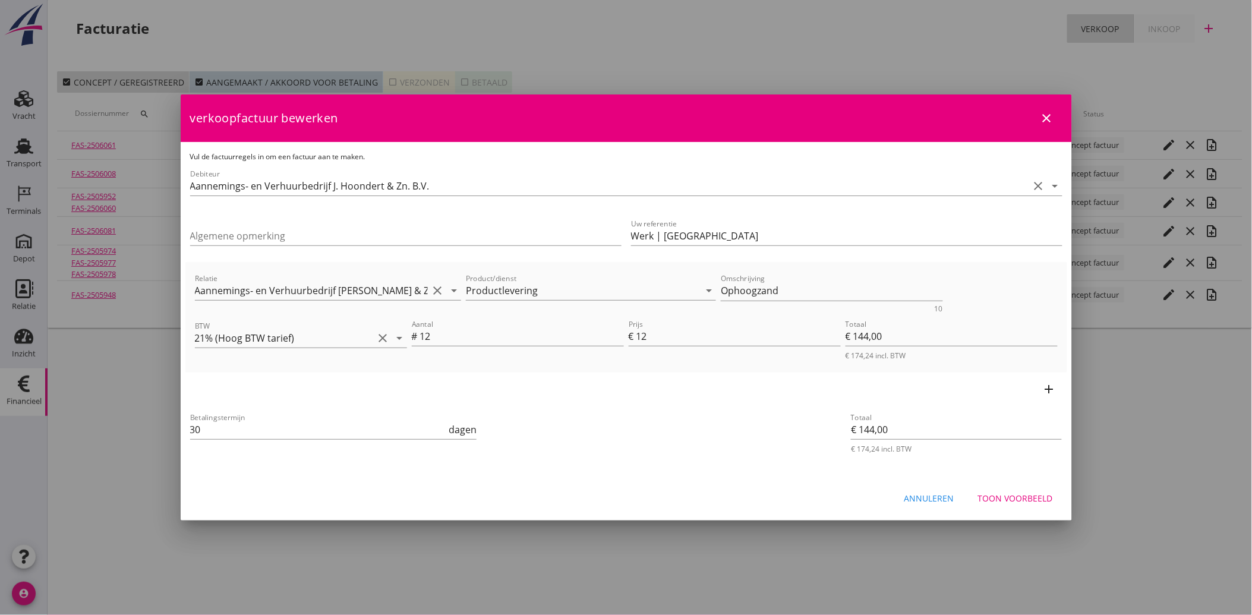
click at [1036, 502] on div "Toon voorbeeld" at bounding box center [1015, 498] width 75 height 12
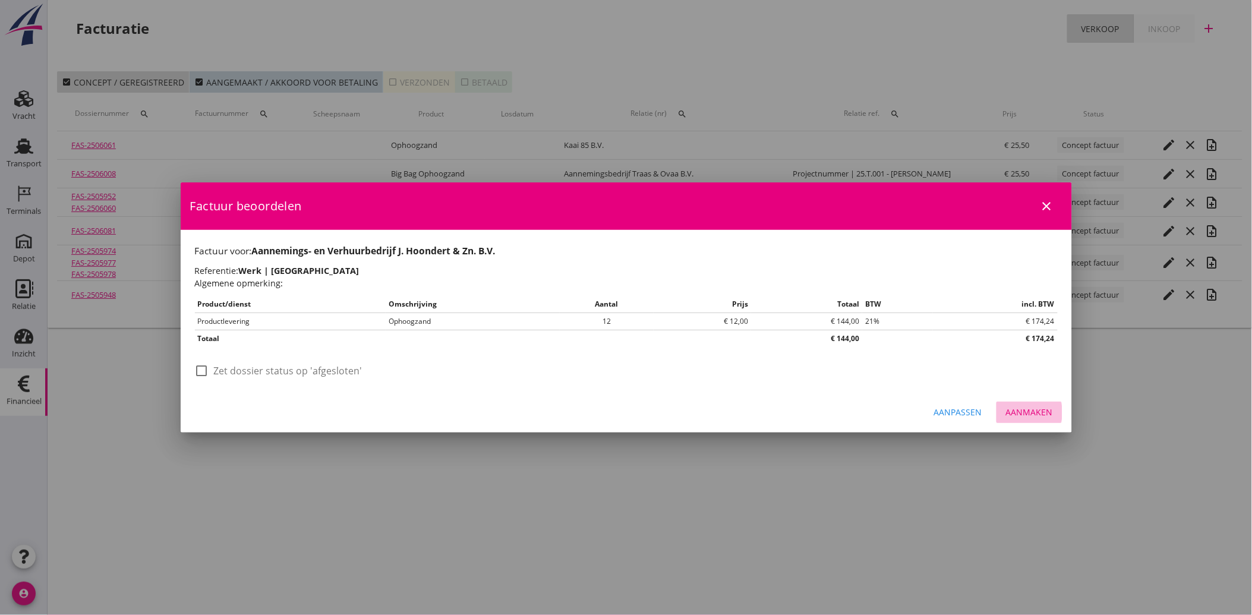
click at [1038, 405] on button "Aanmaken" at bounding box center [1029, 412] width 66 height 21
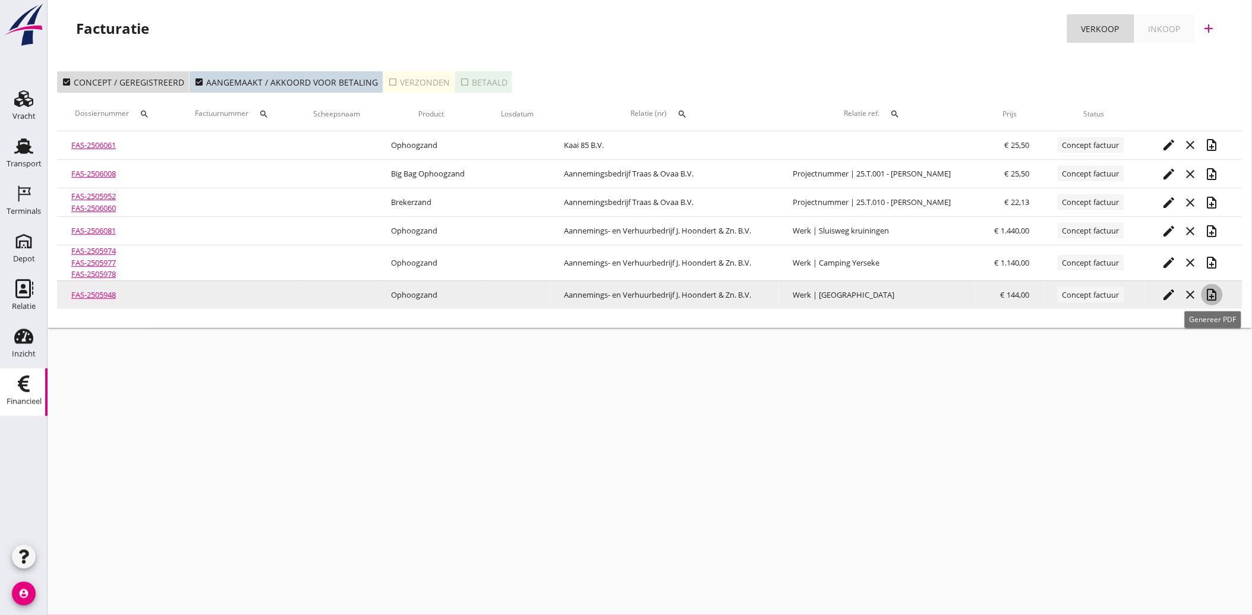
click at [1215, 293] on icon "note_add" at bounding box center [1212, 295] width 14 height 14
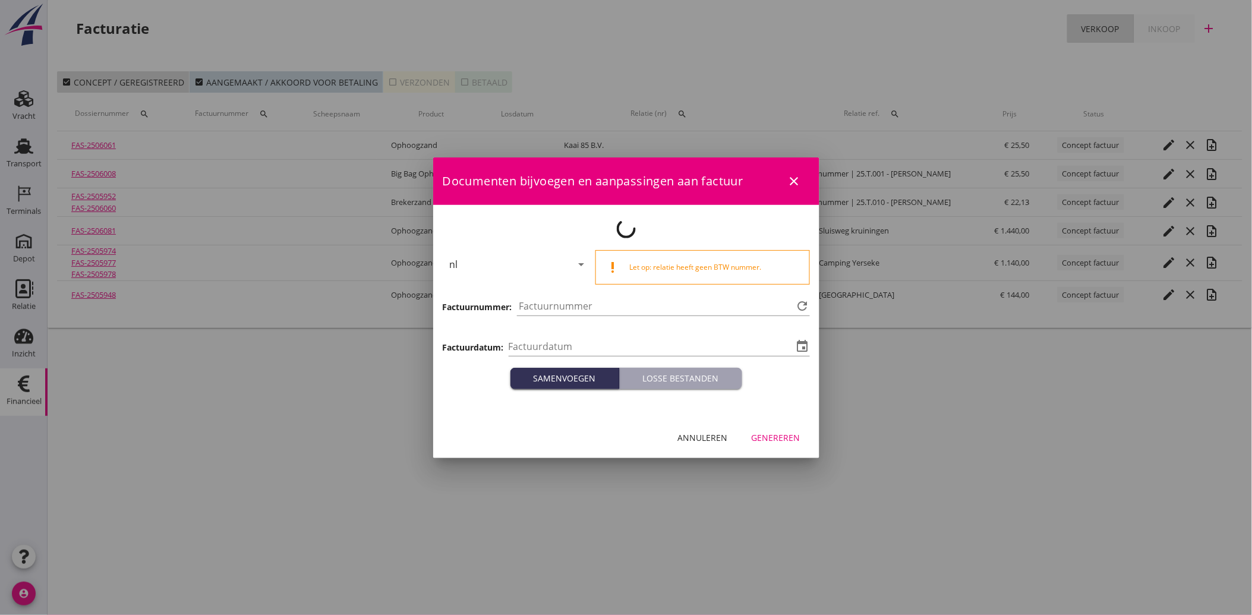
type input "[DATE]"
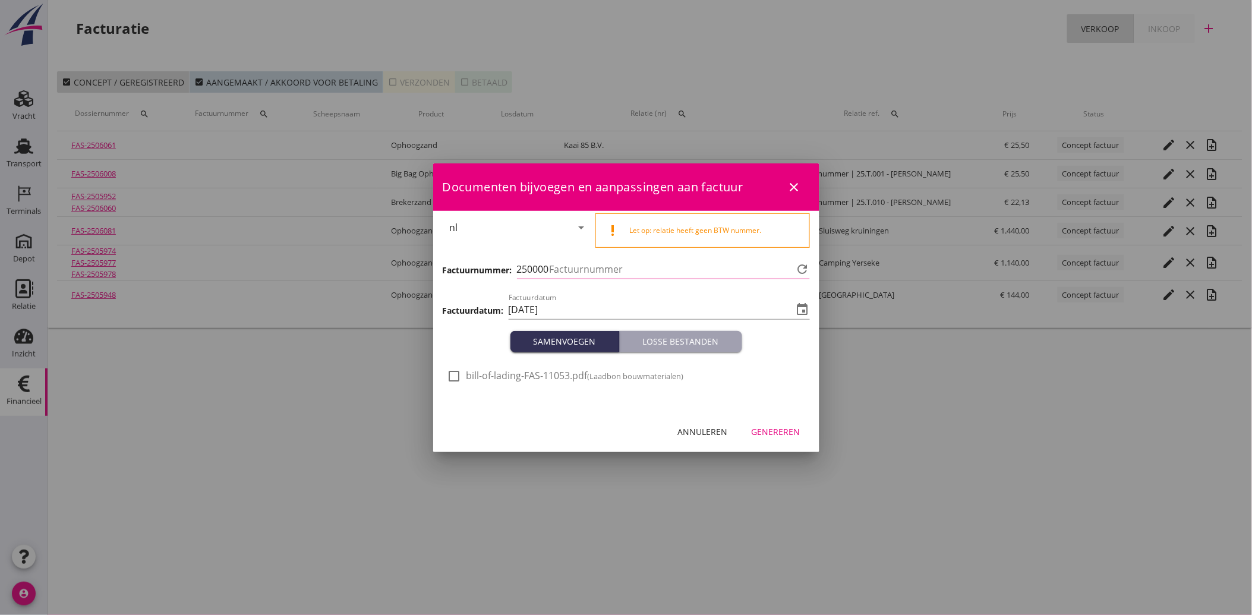
type input "4209"
click at [462, 372] on div at bounding box center [454, 376] width 20 height 20
checkbox input "true"
click at [774, 431] on div "Genereren" at bounding box center [775, 431] width 49 height 12
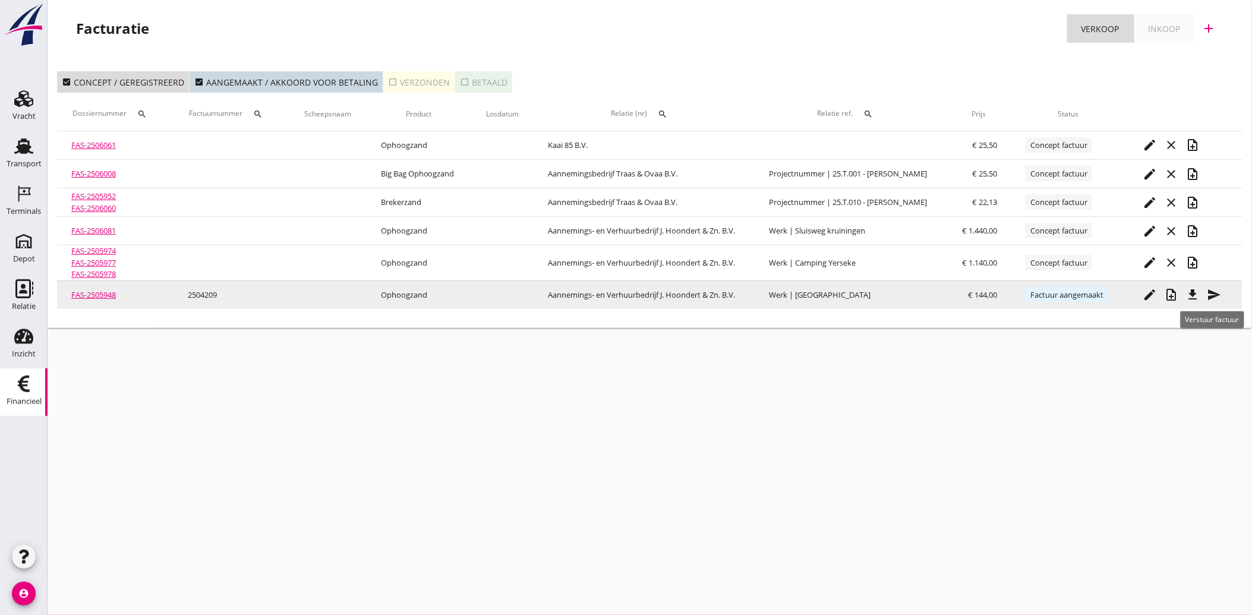
click at [1220, 298] on icon "send" at bounding box center [1214, 295] width 14 height 14
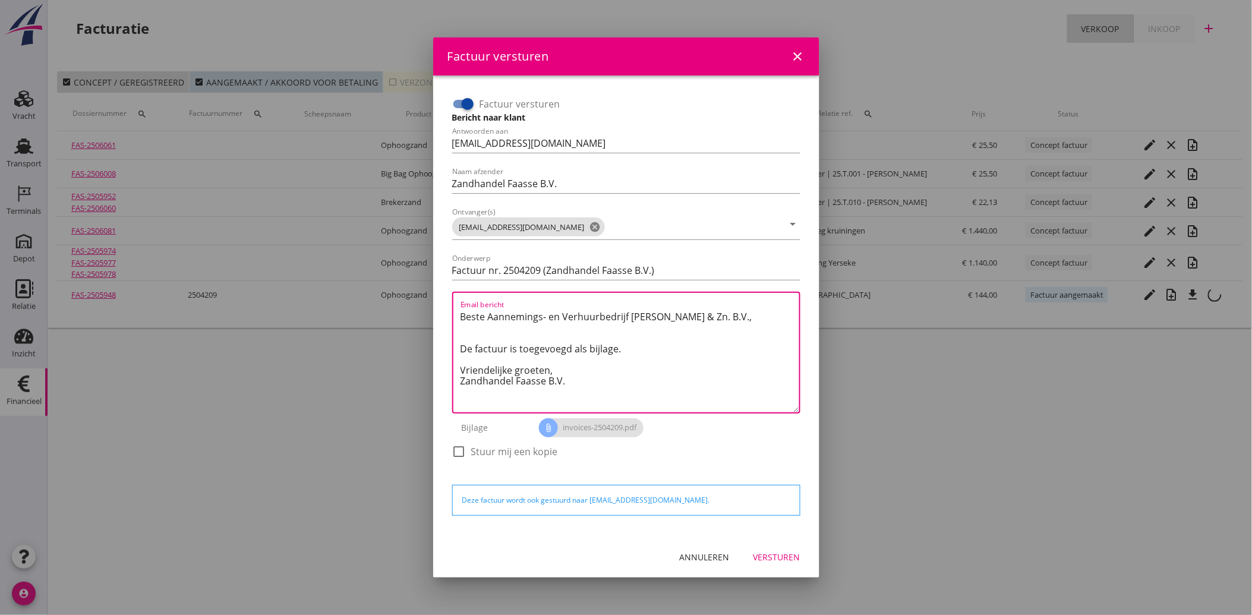
drag, startPoint x: 570, startPoint y: 383, endPoint x: 441, endPoint y: 317, distance: 145.1
click at [441, 317] on div "Factuur versturen Bericht naar klant Antwoorden aan [EMAIL_ADDRESS][DOMAIN_NAME…" at bounding box center [626, 305] width 386 height 461
paste textarea "Geachte heer/mevrouw, Hierbij zenden wij u onze factuur i.v.m. de door ons aan …"
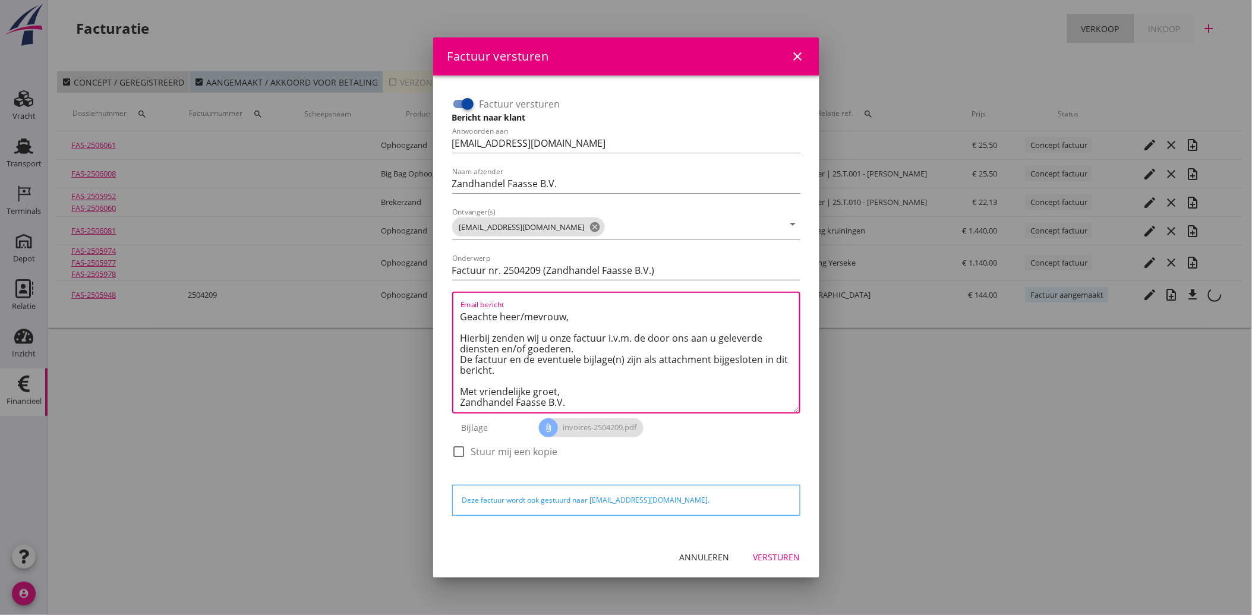
type textarea "Geachte heer/mevrouw, Hierbij zenden wij u onze factuur i.v.m. de door ons aan …"
click at [792, 549] on button "Versturen" at bounding box center [777, 556] width 66 height 21
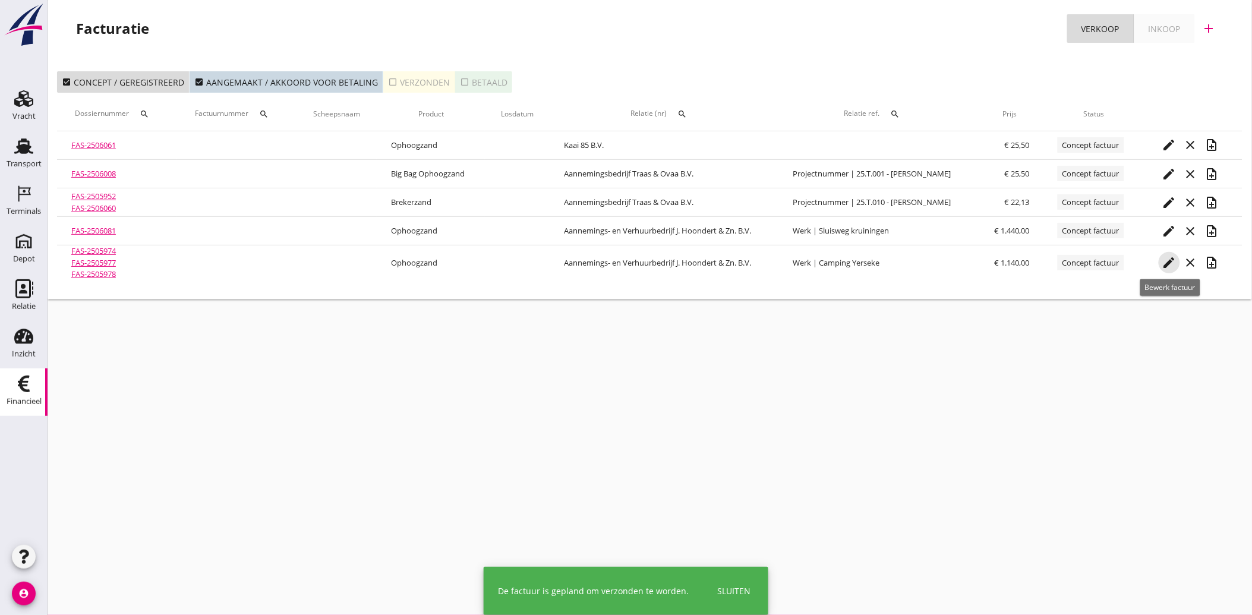
click at [1167, 264] on icon "edit" at bounding box center [1169, 262] width 14 height 14
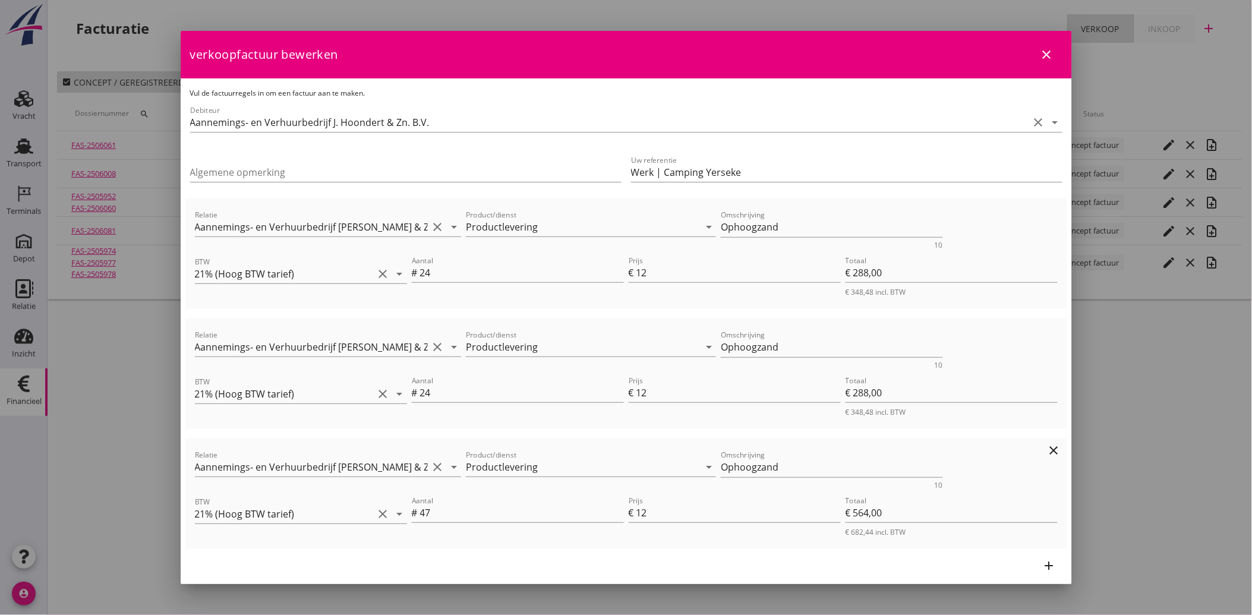
scroll to position [110, 0]
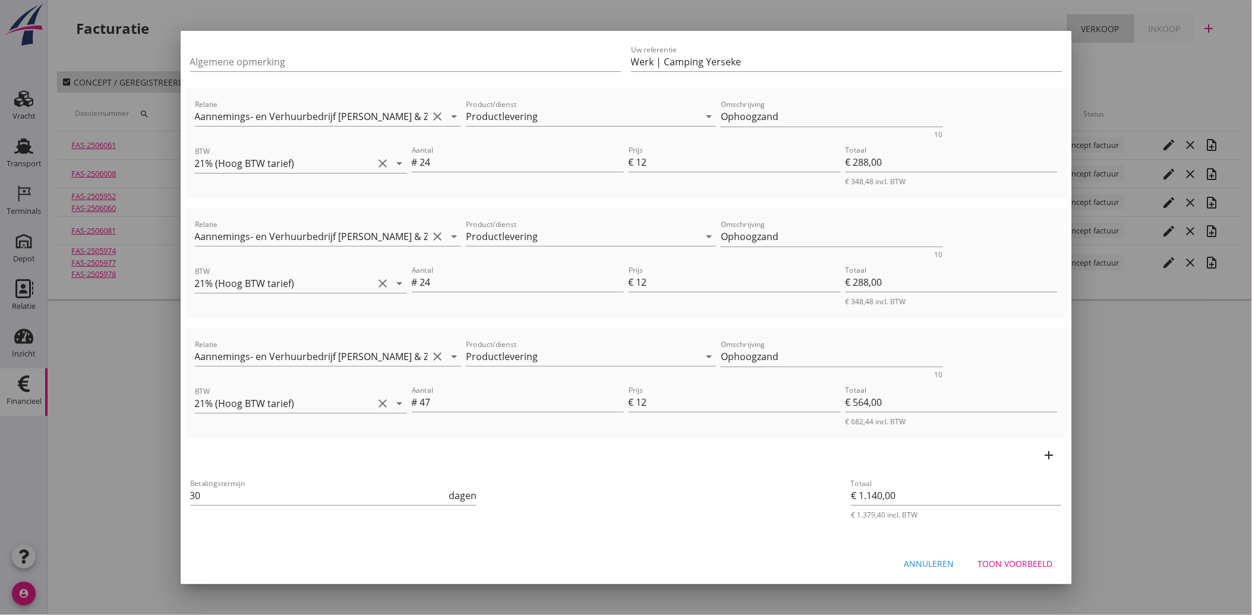
click at [911, 560] on div "Annuleren" at bounding box center [929, 563] width 50 height 12
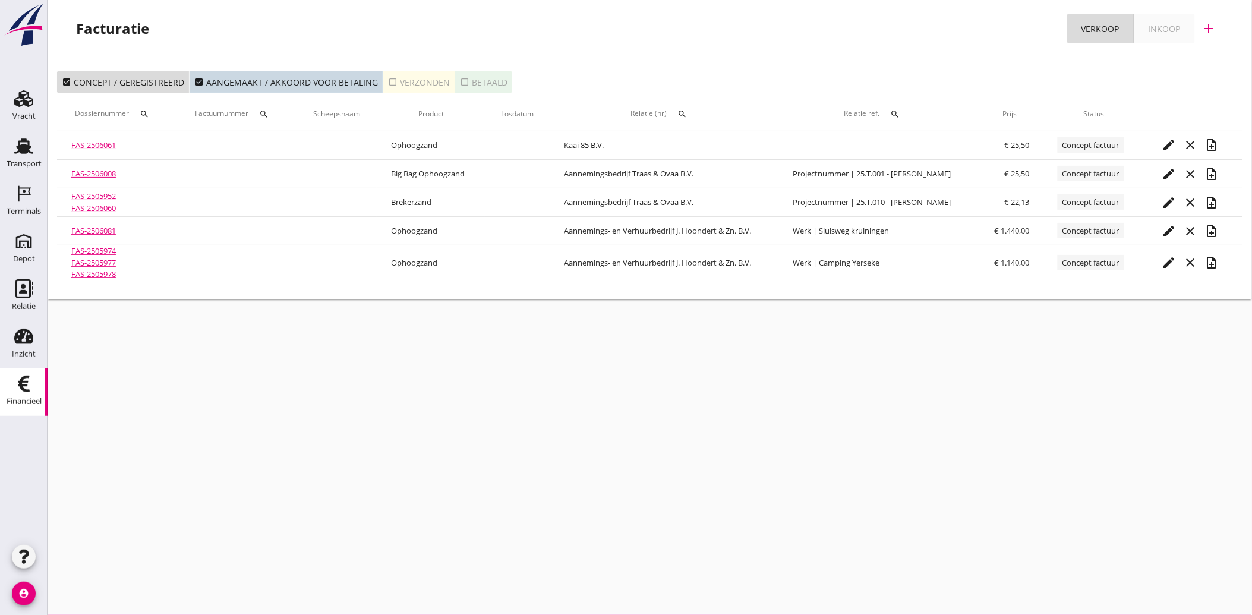
scroll to position [0, 0]
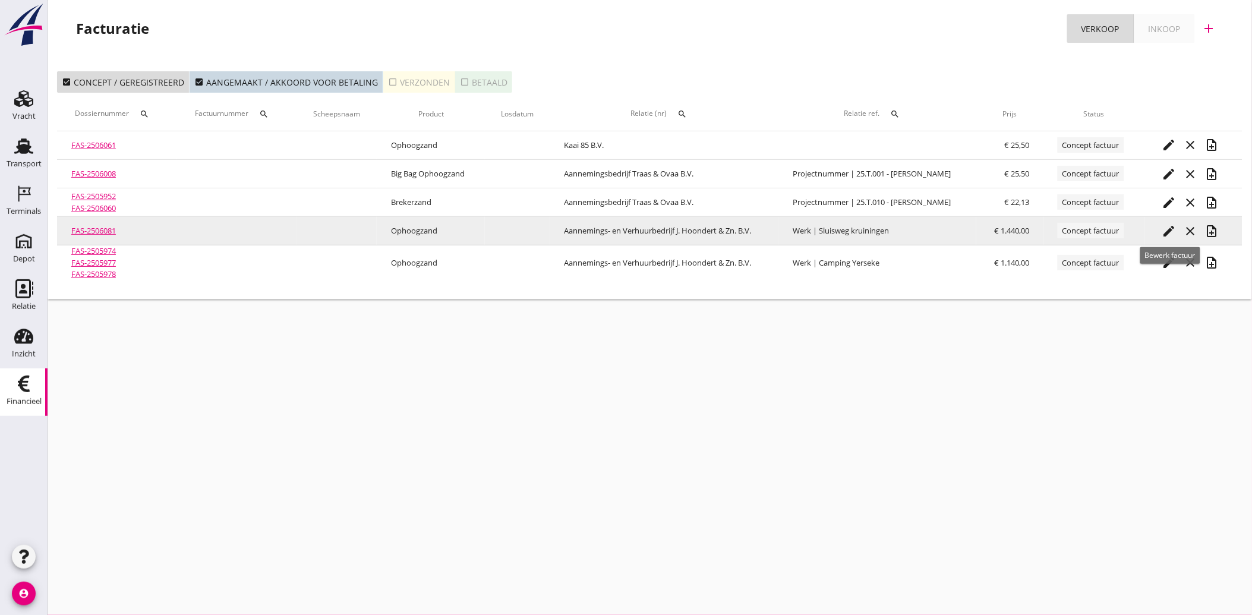
click at [1173, 227] on icon "edit" at bounding box center [1169, 231] width 14 height 14
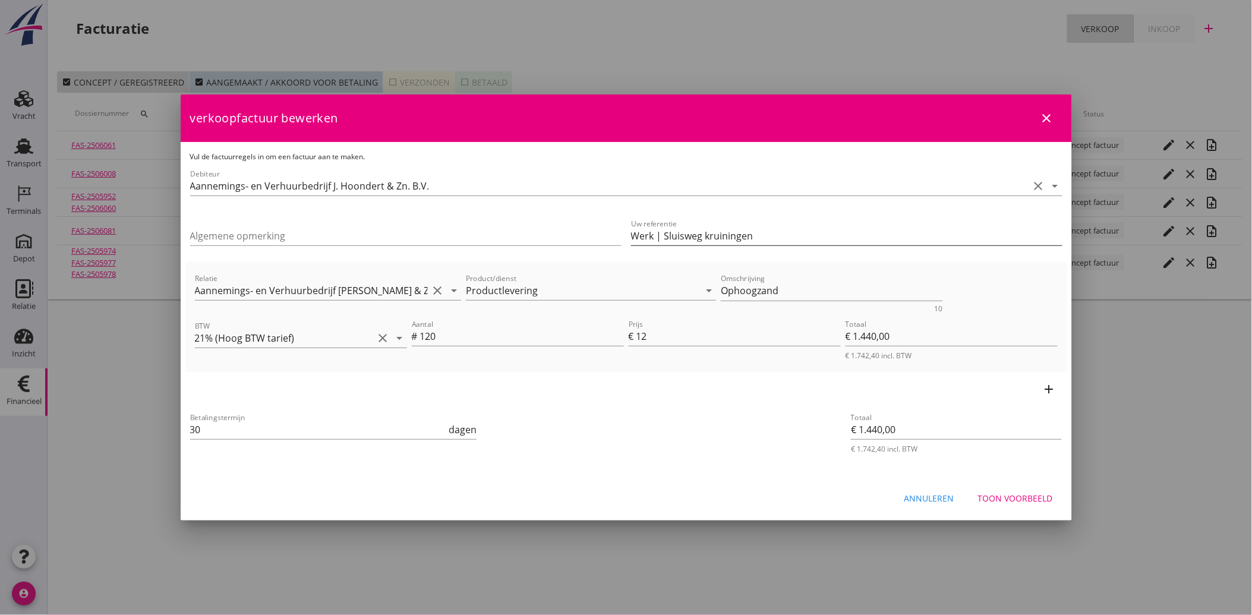
click at [709, 234] on input "Werk | Sluisweg kruiningen" at bounding box center [846, 235] width 431 height 19
type input "Werk | Sluisweg [GEOGRAPHIC_DATA]"
click at [1013, 501] on div "Toon voorbeeld" at bounding box center [1015, 498] width 75 height 12
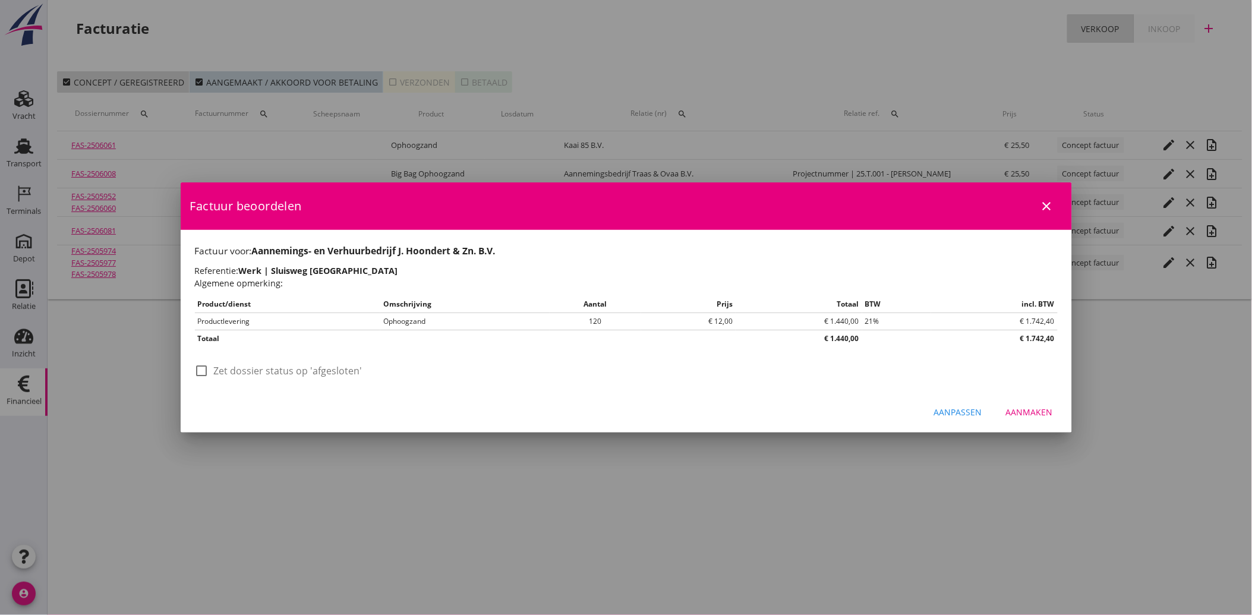
click at [1023, 410] on div "Aanmaken" at bounding box center [1029, 412] width 47 height 12
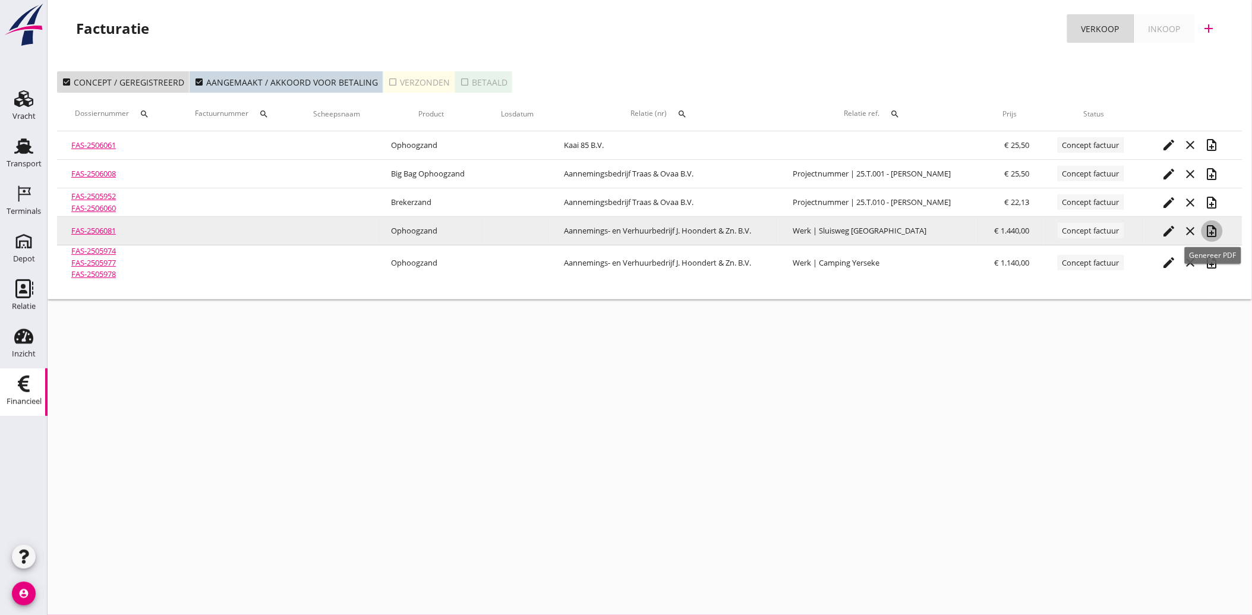
click at [1215, 230] on icon "note_add" at bounding box center [1212, 231] width 14 height 14
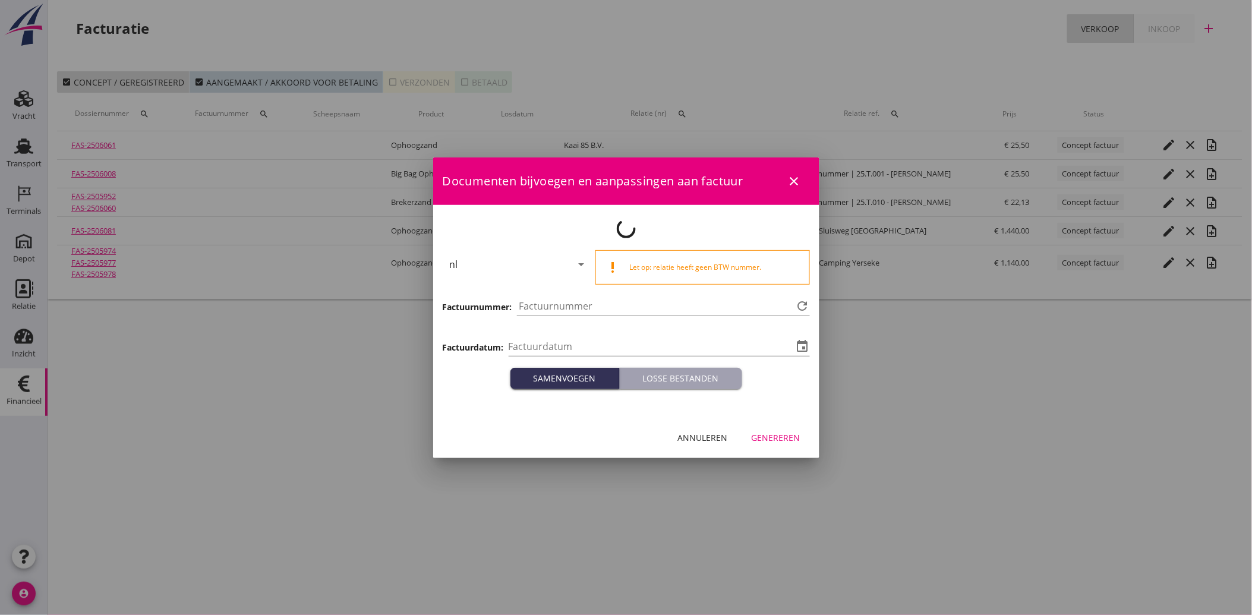
type input "[DATE]"
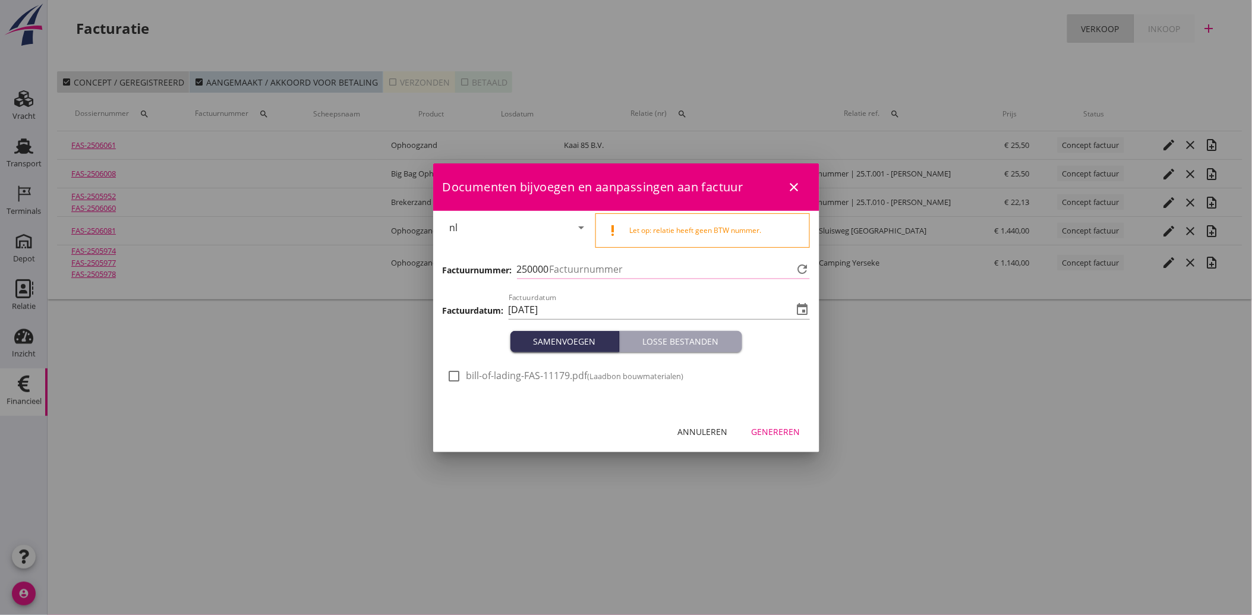
type input "4210"
click at [457, 384] on div at bounding box center [454, 376] width 20 height 20
checkbox input "true"
click at [787, 429] on div "Genereren" at bounding box center [775, 431] width 49 height 12
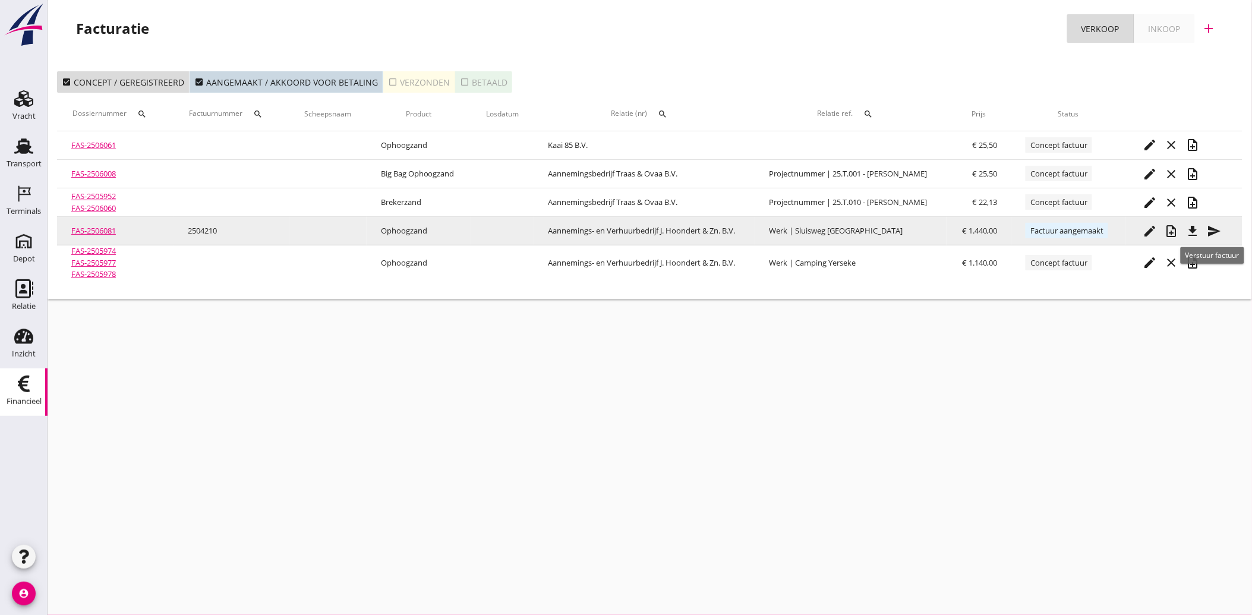
click at [1211, 225] on icon "send" at bounding box center [1214, 231] width 14 height 14
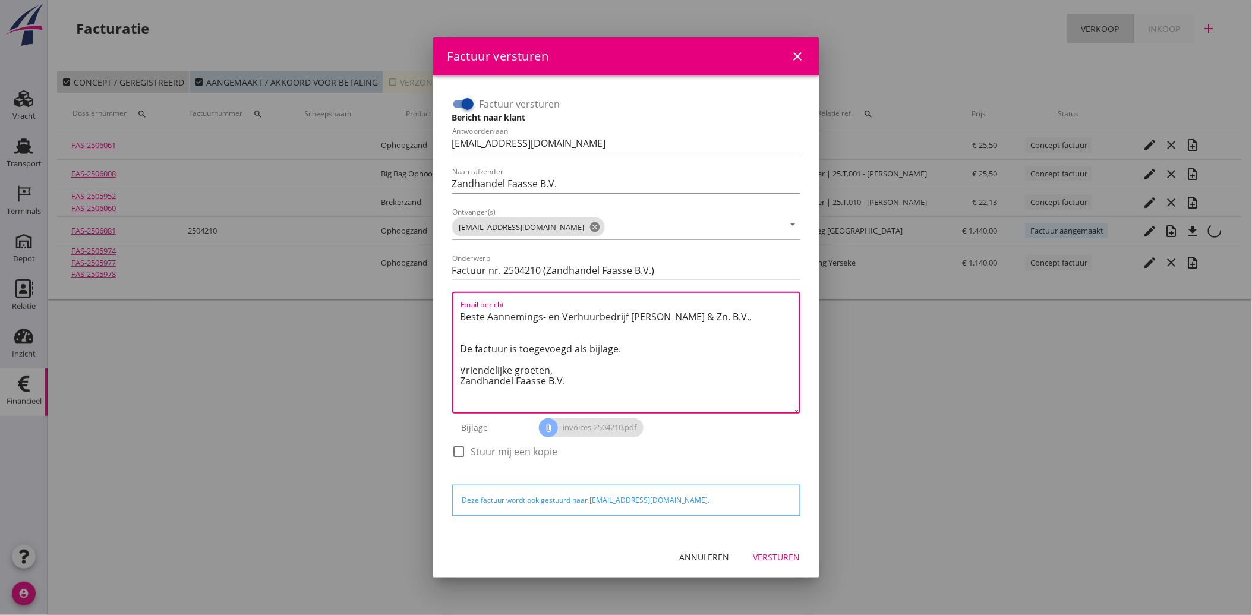
drag, startPoint x: 574, startPoint y: 388, endPoint x: 447, endPoint y: 311, distance: 149.0
click at [447, 311] on div "Factuur versturen Bericht naar klant Antwoorden aan [EMAIL_ADDRESS][DOMAIN_NAME…" at bounding box center [626, 283] width 358 height 387
paste textarea "Geachte heer/mevrouw, Hierbij zenden wij u onze factuur i.v.m. de door ons aan …"
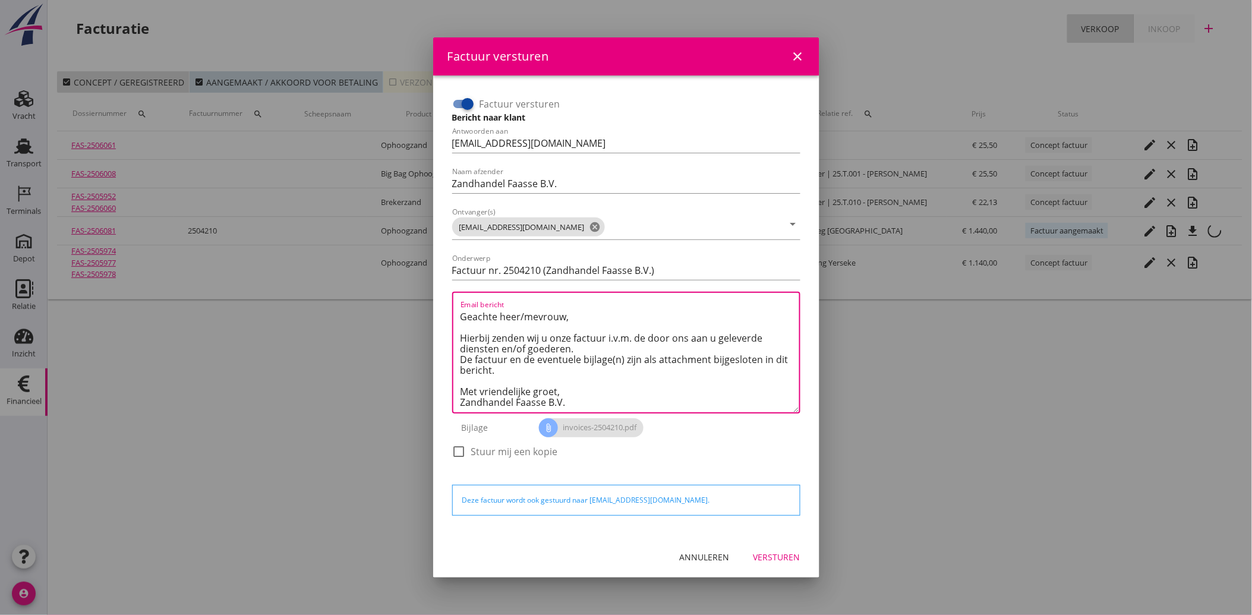
scroll to position [18, 0]
type textarea "Geachte heer/mevrouw, Hierbij zenden wij u onze factuur i.v.m. de door ons aan …"
click at [788, 548] on button "Versturen" at bounding box center [777, 556] width 66 height 21
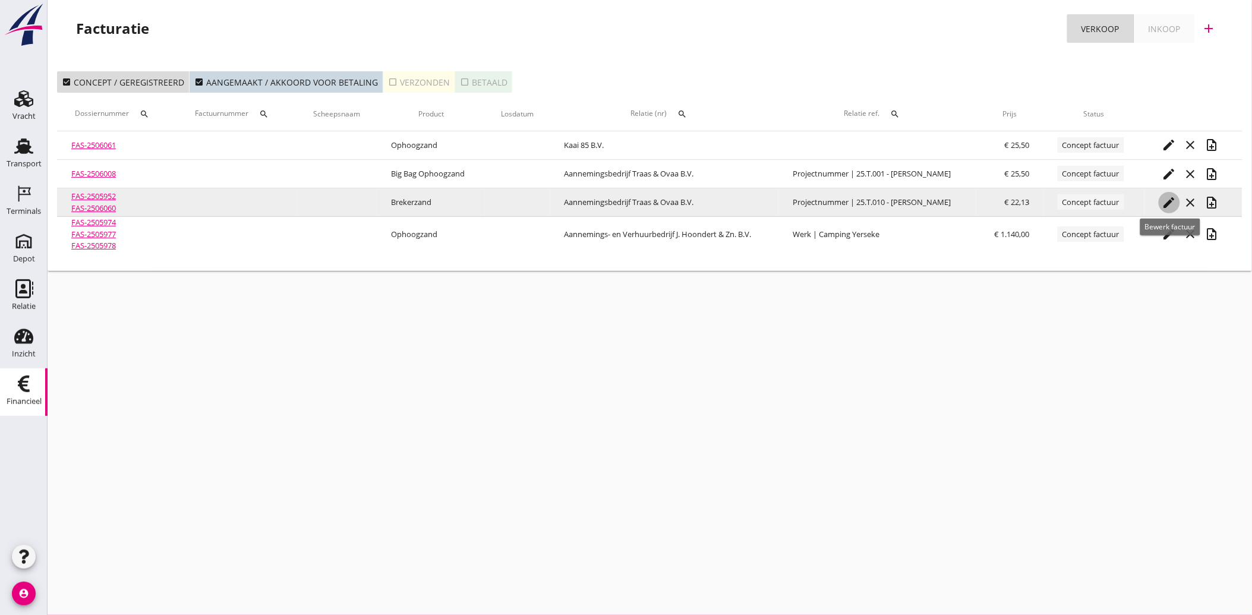
click at [1168, 200] on icon "edit" at bounding box center [1169, 202] width 14 height 14
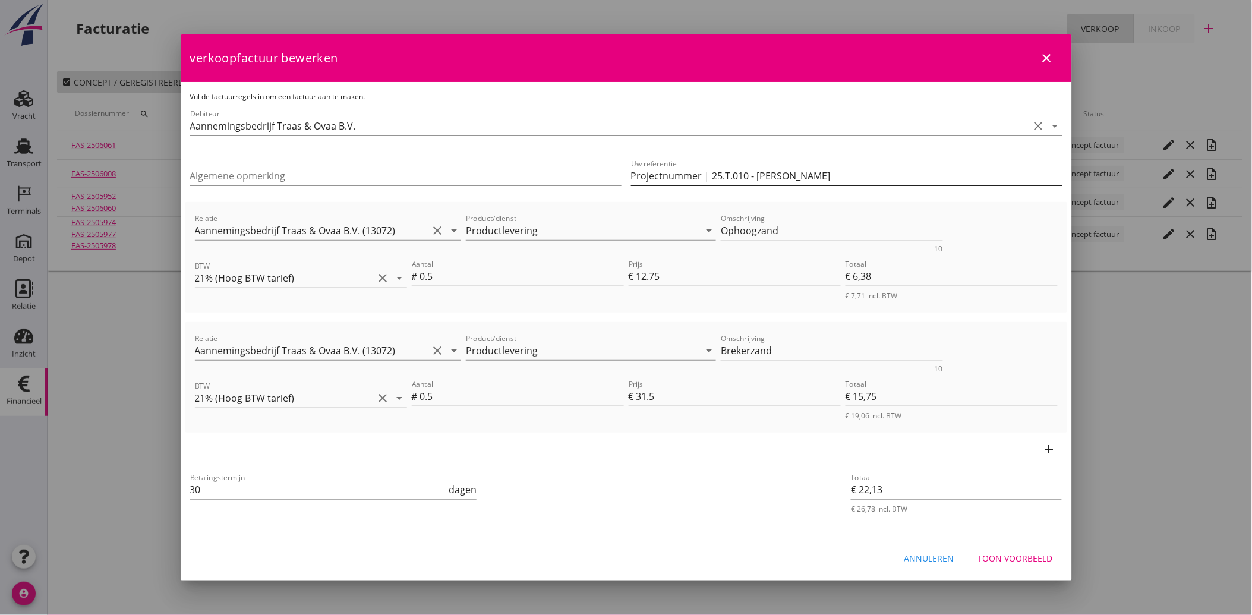
click at [710, 177] on input "Projectnummer | 25.T.010 - [PERSON_NAME]" at bounding box center [846, 175] width 431 height 19
click at [674, 174] on input "25.T.010 - [PERSON_NAME]" at bounding box center [846, 175] width 431 height 19
type input "25.T.010 | [PERSON_NAME]"
click at [296, 173] on input "Algemene opmerking" at bounding box center [405, 175] width 431 height 19
type input "25.T.010 | ROVK Goes Kabels en [GEOGRAPHIC_DATA] 2025"
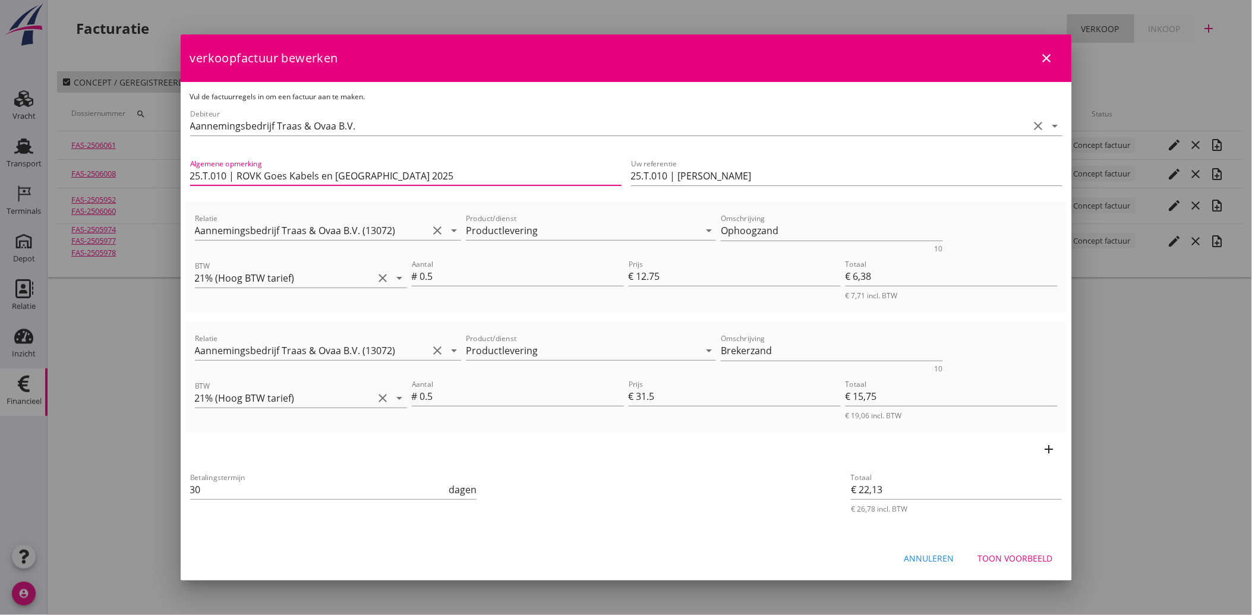
click at [687, 511] on div "Betalingstermijn 30 dagen" at bounding box center [479, 490] width 583 height 45
click at [1007, 553] on div "Toon voorbeeld" at bounding box center [1015, 558] width 75 height 12
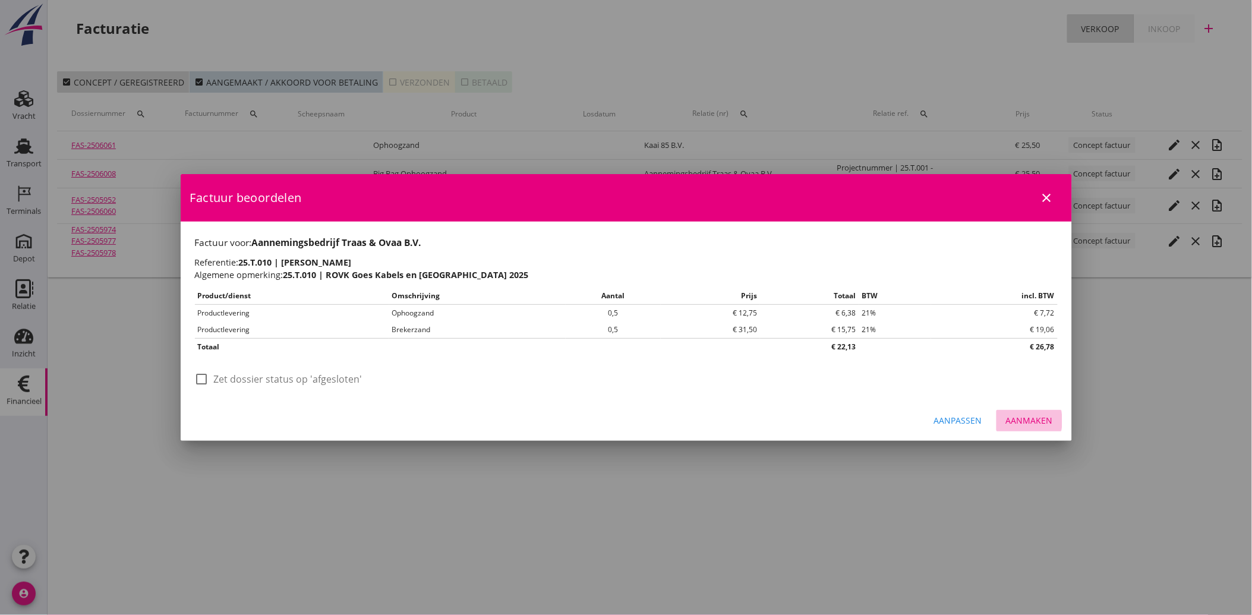
click at [1044, 424] on div "Aanmaken" at bounding box center [1029, 420] width 47 height 12
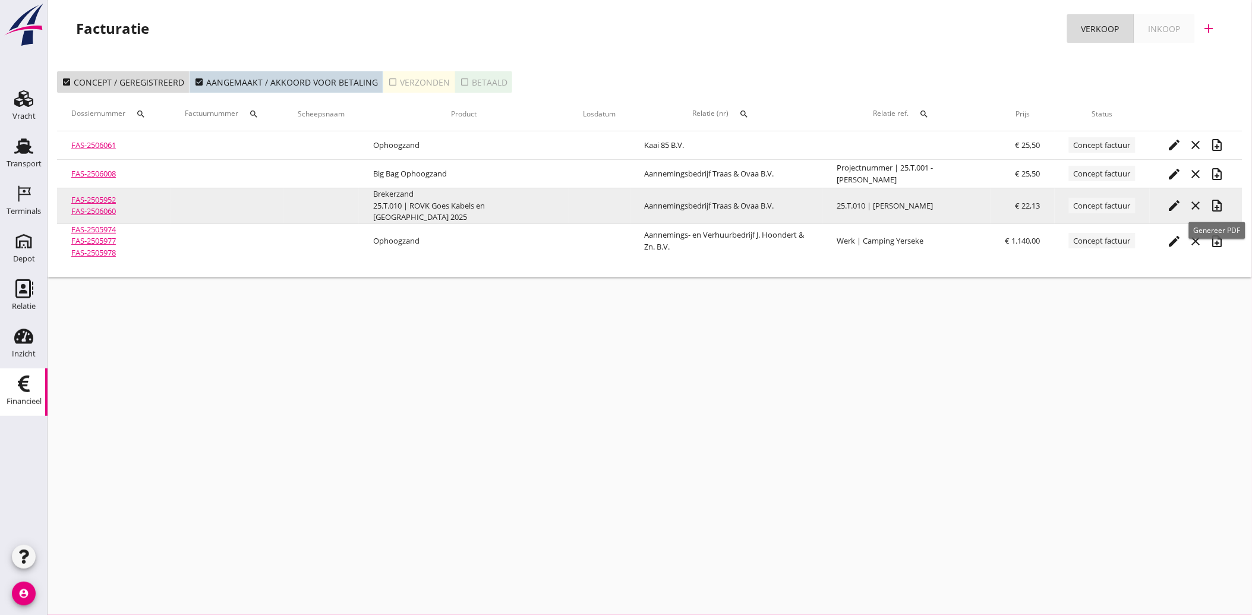
click at [1221, 203] on icon "note_add" at bounding box center [1217, 205] width 14 height 14
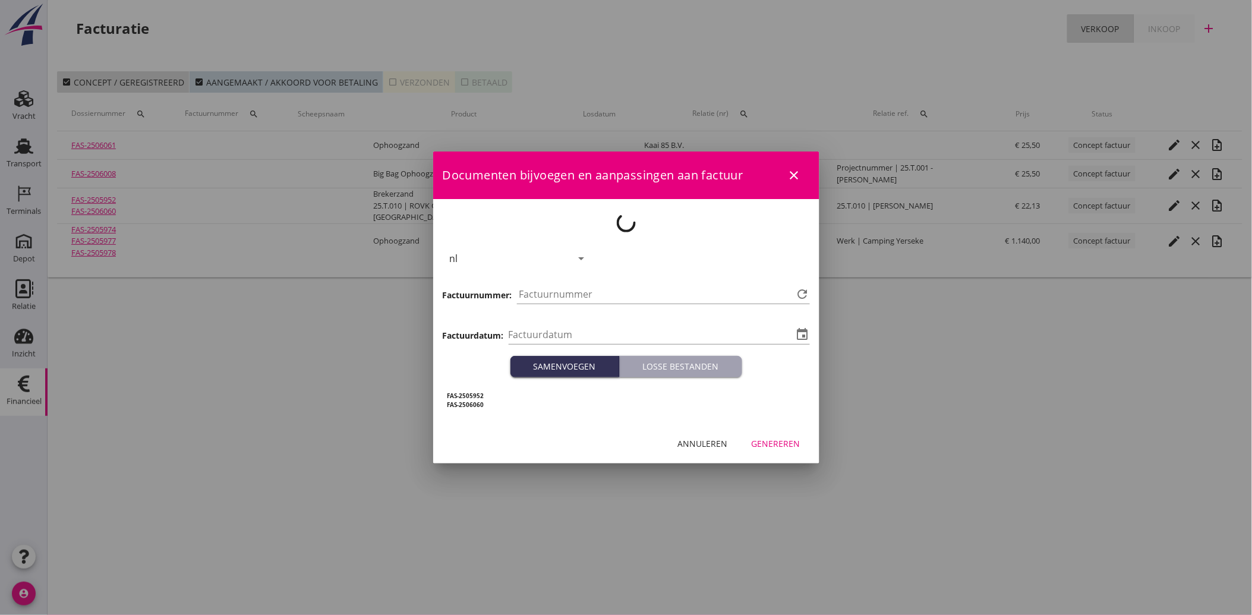
type input "[DATE]"
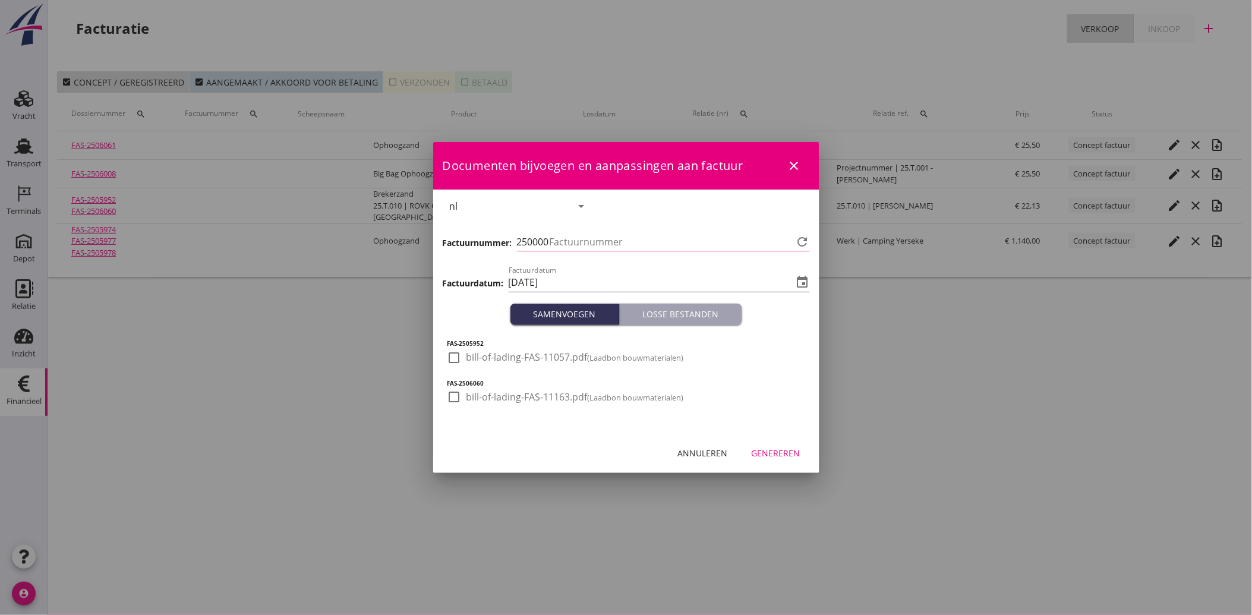
type input "4211"
click at [447, 349] on div at bounding box center [454, 357] width 20 height 20
checkbox input "true"
click at [452, 405] on div at bounding box center [454, 397] width 20 height 20
checkbox input "true"
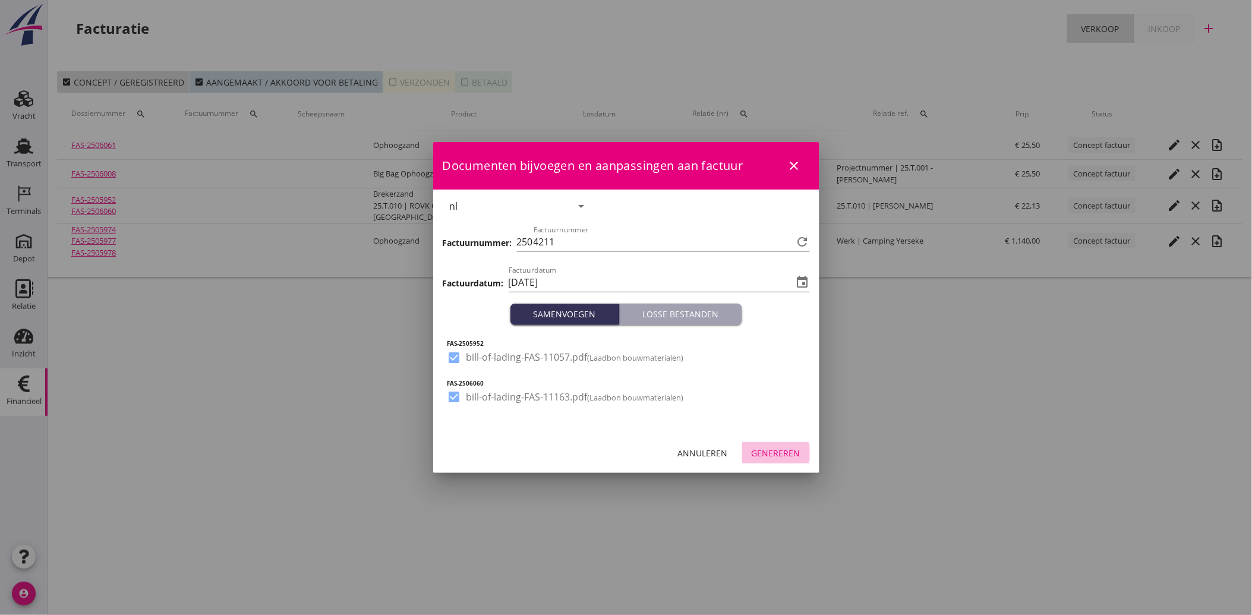
click at [769, 453] on div "Genereren" at bounding box center [775, 453] width 49 height 12
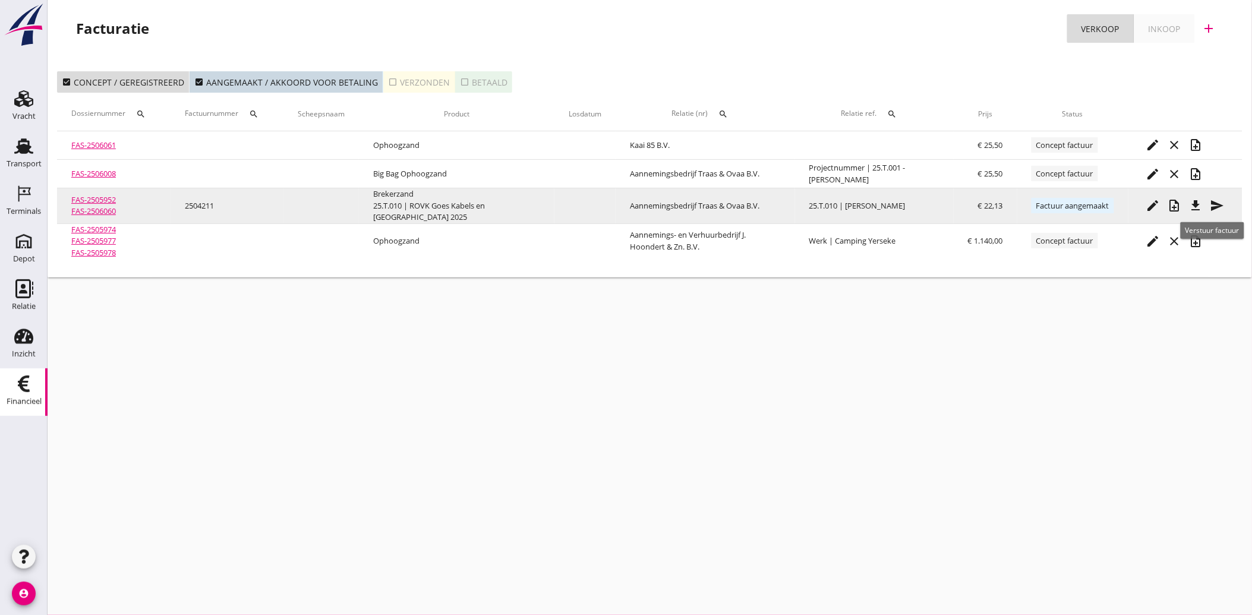
click at [1221, 197] on button "send" at bounding box center [1216, 205] width 21 height 21
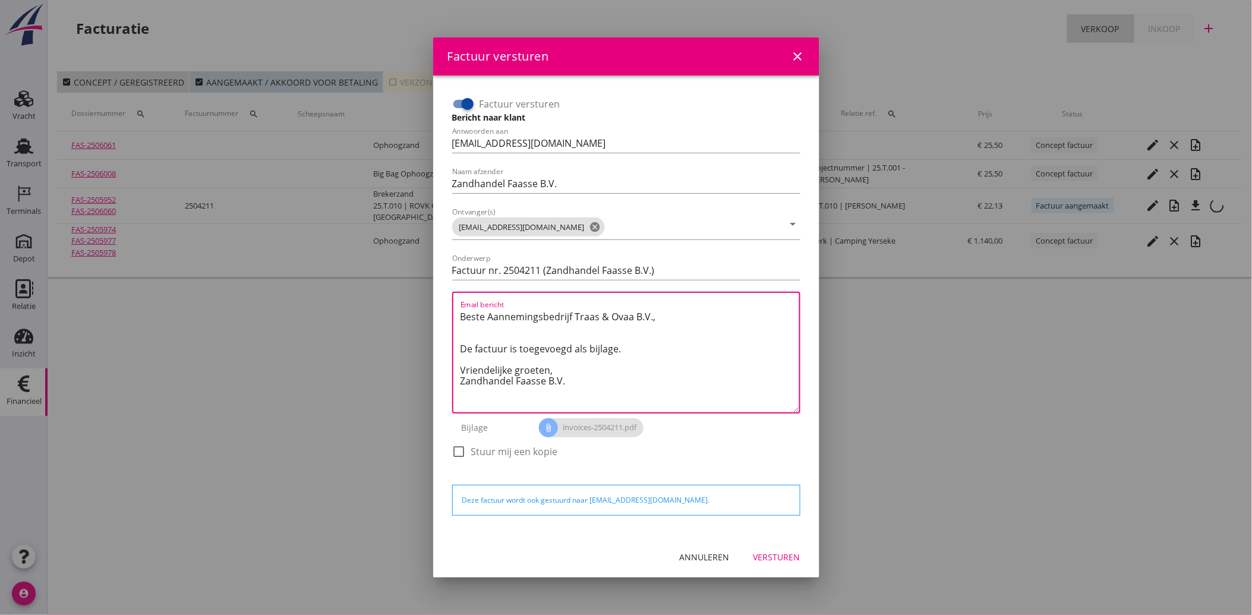
drag, startPoint x: 570, startPoint y: 381, endPoint x: 441, endPoint y: 296, distance: 154.4
click at [441, 296] on div "Factuur versturen Bericht naar klant Antwoorden aan [EMAIL_ADDRESS][DOMAIN_NAME…" at bounding box center [626, 305] width 386 height 461
paste textarea "Geachte heer/mevrouw, Hierbij zenden wij u onze factuur i.v.m. de door ons aan …"
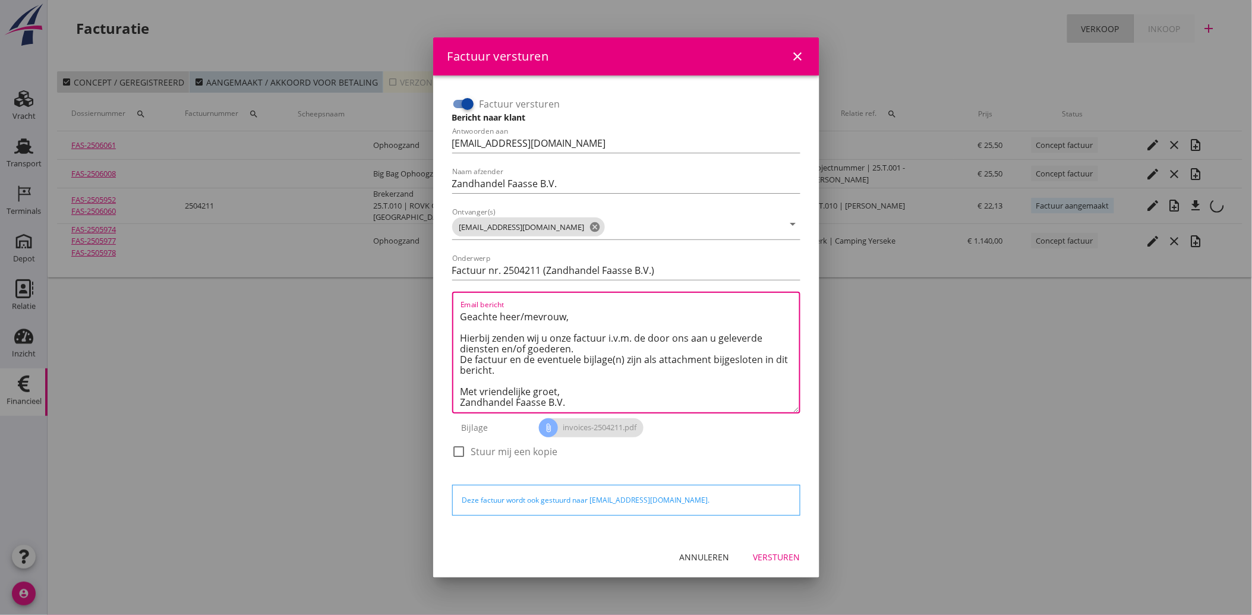
type textarea "Geachte heer/mevrouw, Hierbij zenden wij u onze factuur i.v.m. de door ons aan …"
click at [775, 566] on button "Versturen" at bounding box center [777, 556] width 66 height 21
click at [778, 562] on div "Annuleren Versturen" at bounding box center [626, 557] width 386 height 40
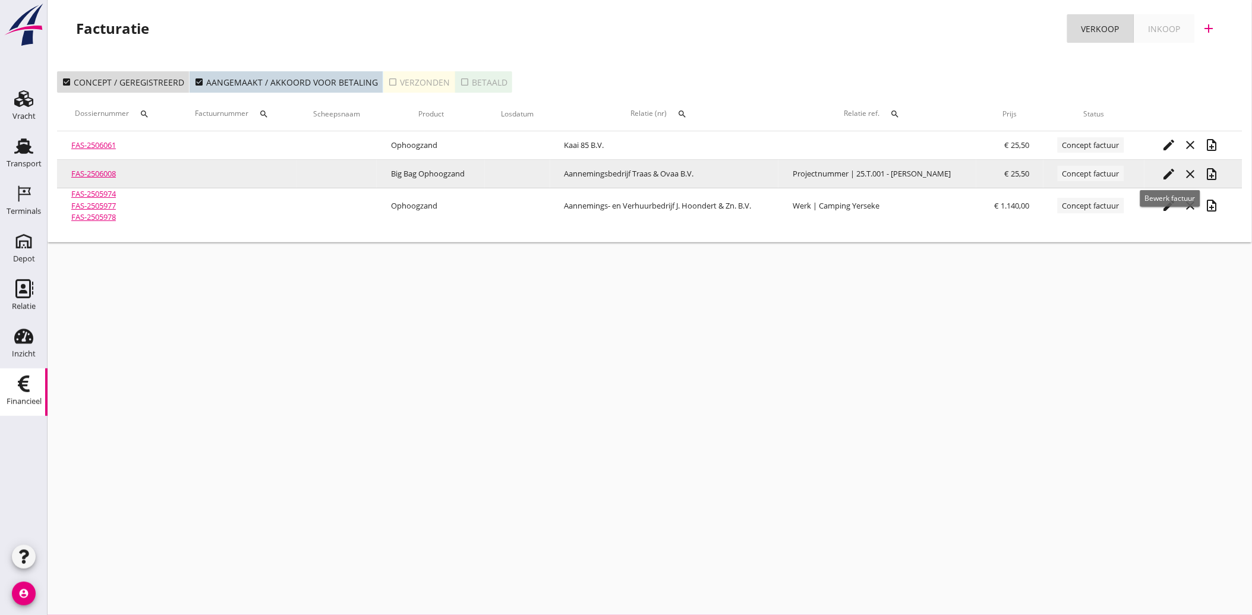
click at [1169, 174] on icon "edit" at bounding box center [1169, 174] width 14 height 14
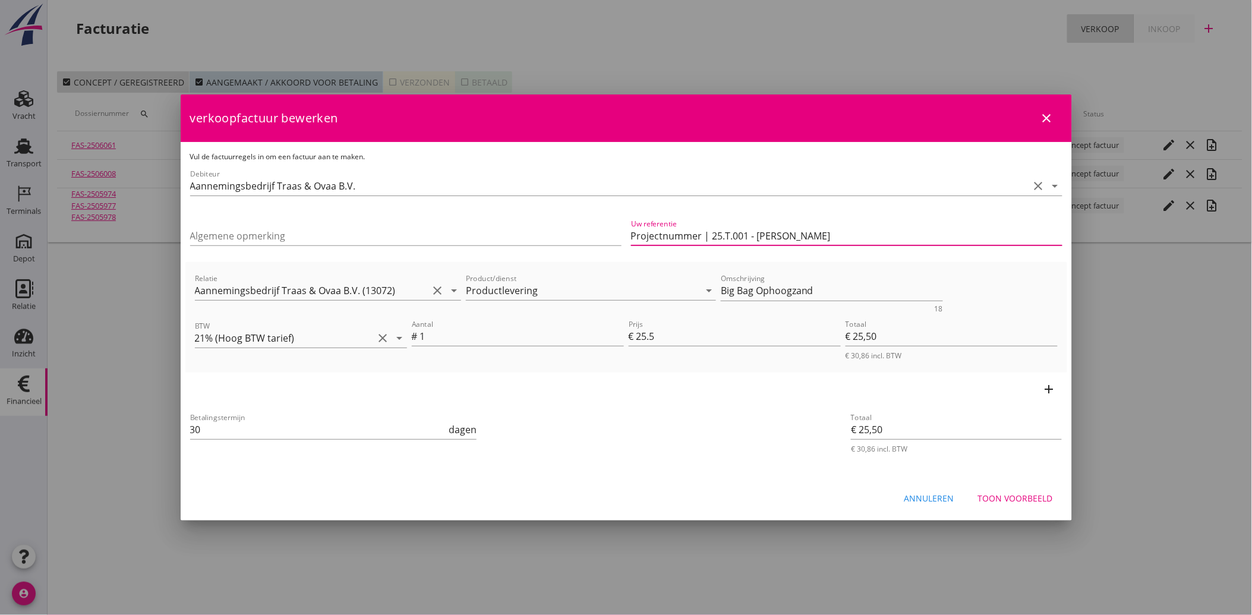
drag, startPoint x: 708, startPoint y: 236, endPoint x: 617, endPoint y: 247, distance: 92.1
click at [617, 247] on div "Algemene opmerking Uw referentie Projectnummer | 25.T.001 - [PERSON_NAME]" at bounding box center [626, 237] width 882 height 50
click at [674, 235] on input "25.T.001 - [PERSON_NAME]" at bounding box center [846, 235] width 431 height 19
type input "25.T.001 | [PERSON_NAME]"
click at [254, 233] on input "Algemene opmerking" at bounding box center [405, 235] width 431 height 19
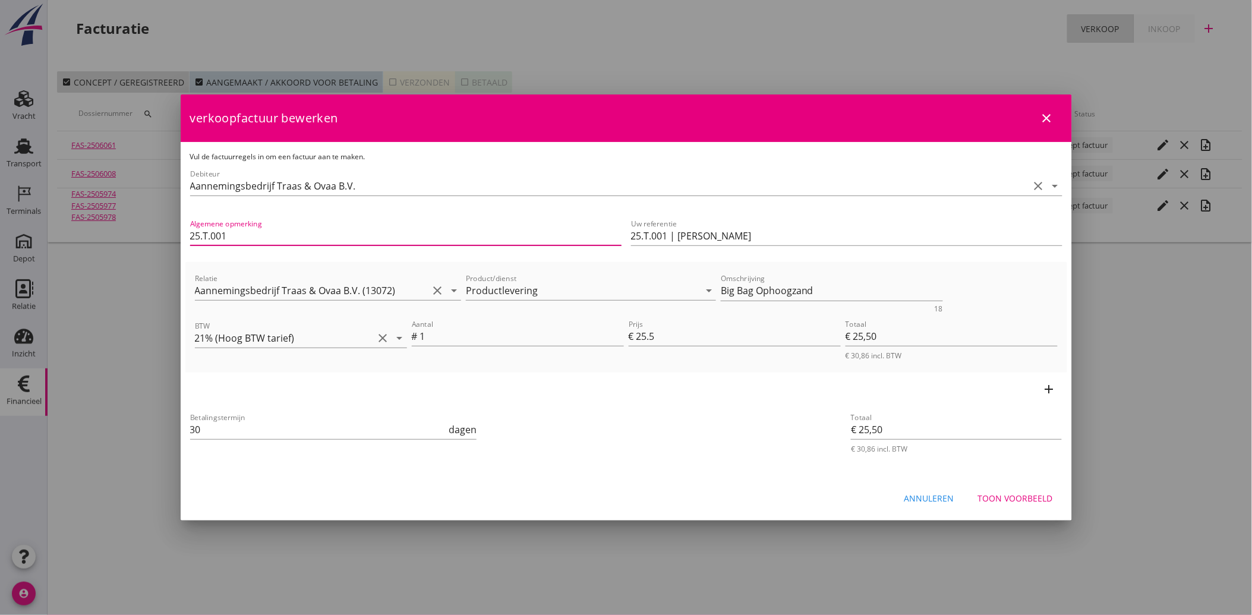
type input "25.T.001 | Kleine werken [PERSON_NAME]"
click at [637, 423] on div "Betalingstermijn 30 dagen" at bounding box center [479, 430] width 583 height 45
click at [1018, 498] on div "Toon voorbeeld" at bounding box center [1015, 498] width 75 height 12
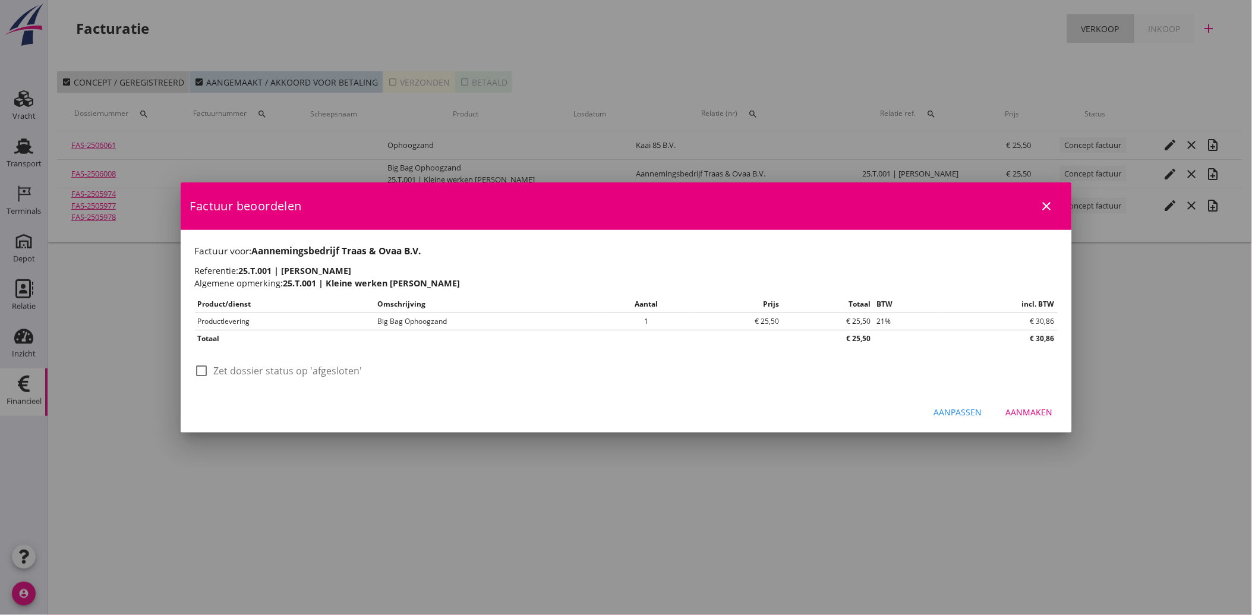
click at [1040, 415] on div "Aanmaken" at bounding box center [1029, 412] width 47 height 12
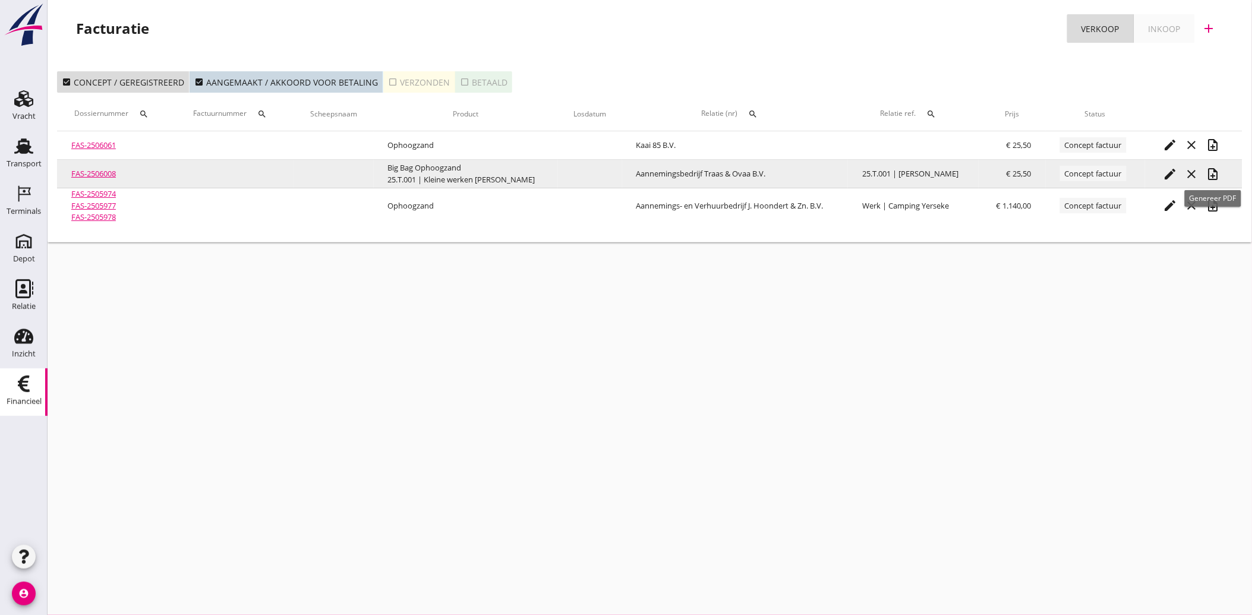
click at [1214, 173] on icon "note_add" at bounding box center [1212, 174] width 14 height 14
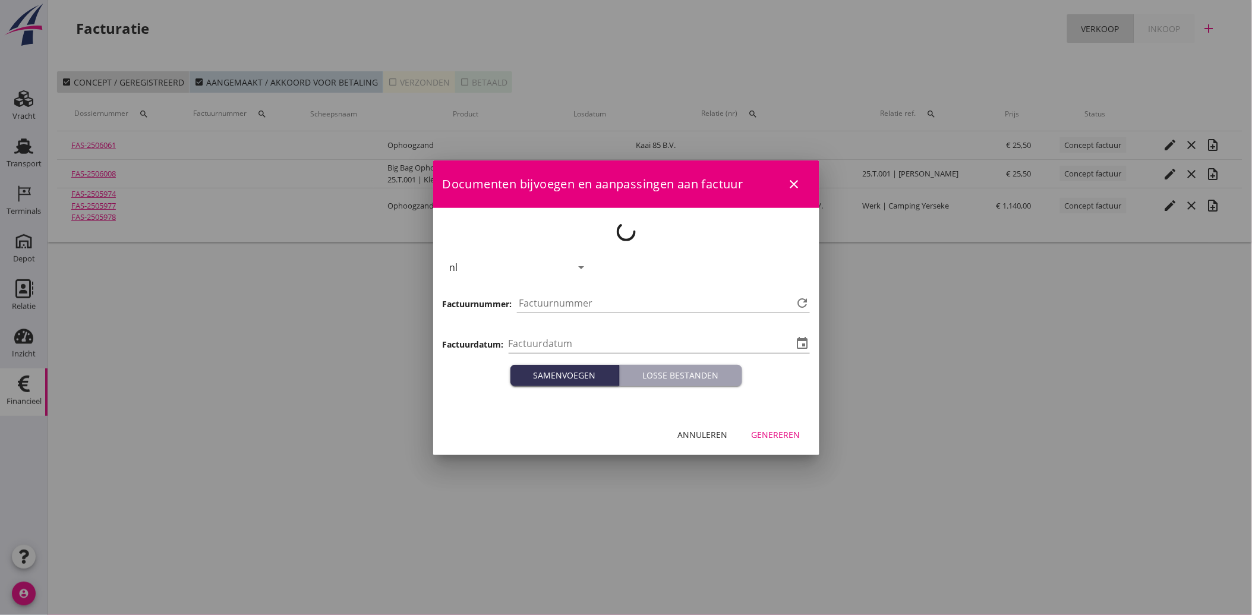
type input "[DATE]"
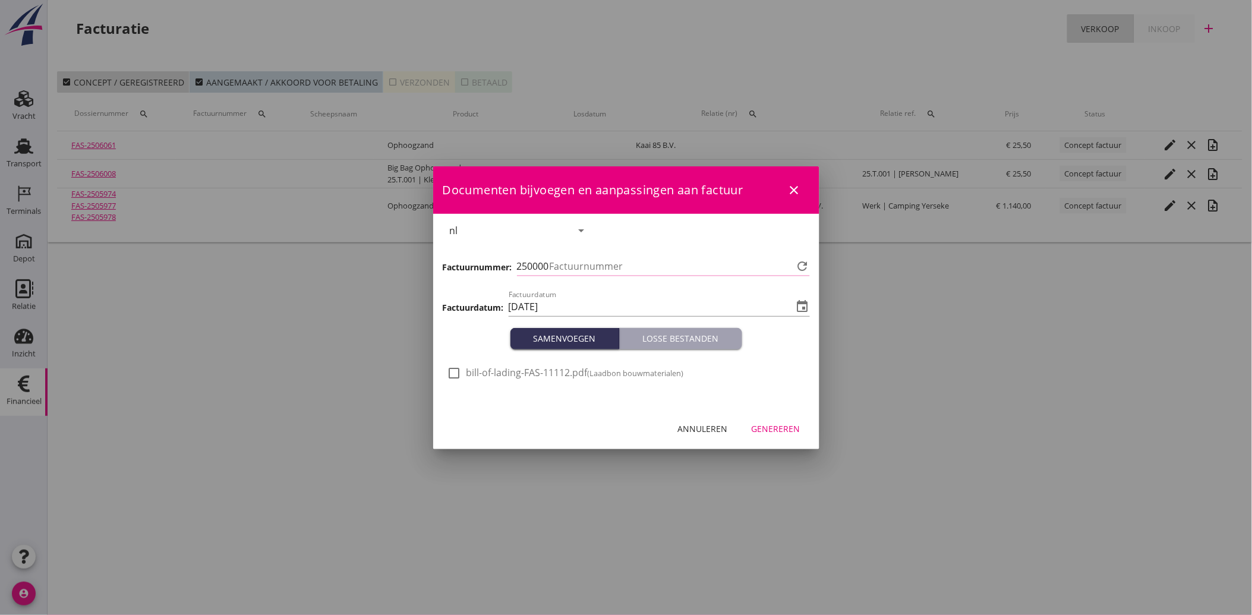
type input "4212"
click at [456, 375] on div at bounding box center [454, 373] width 20 height 20
checkbox input "true"
click at [767, 419] on button "Genereren" at bounding box center [776, 428] width 68 height 21
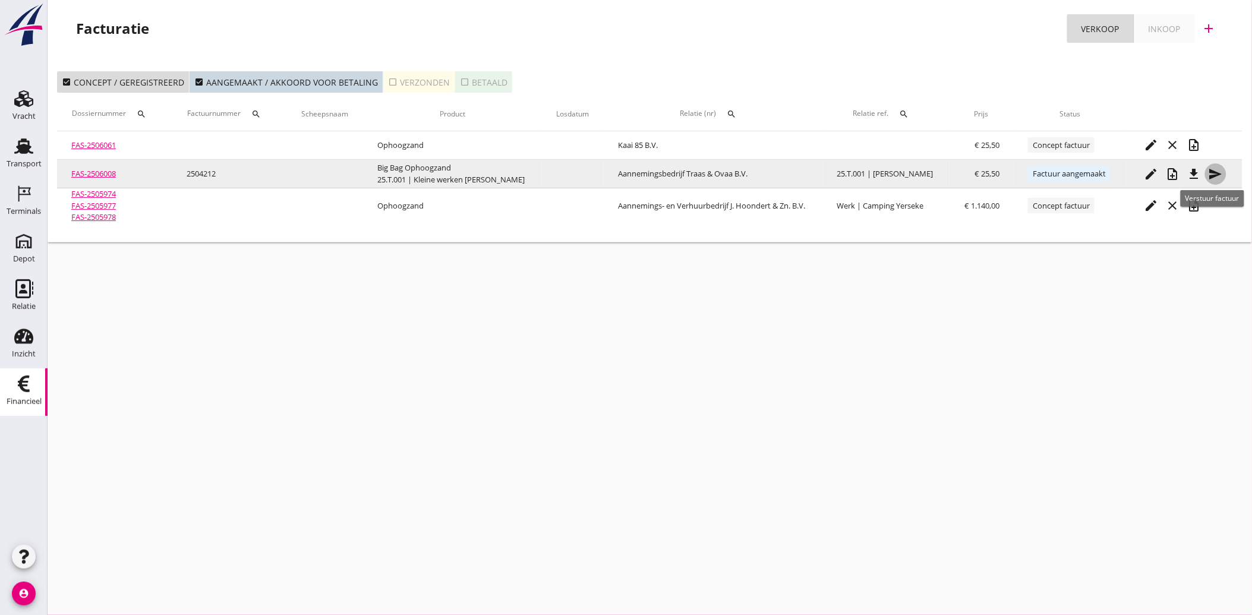
click at [1217, 174] on icon "send" at bounding box center [1215, 174] width 14 height 14
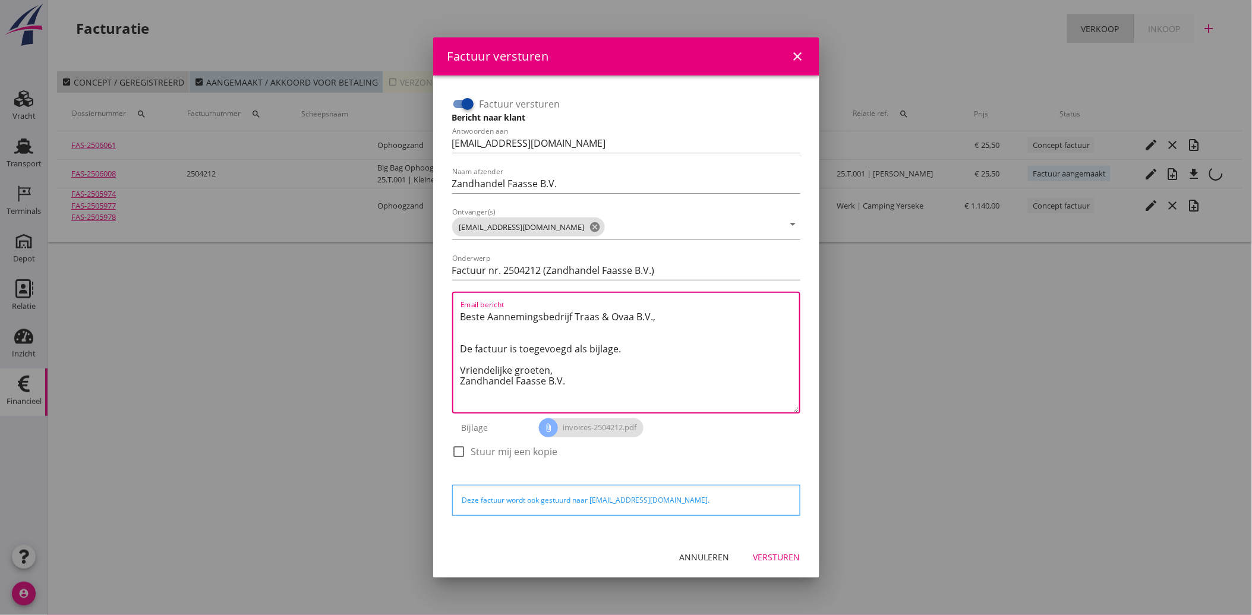
drag, startPoint x: 575, startPoint y: 388, endPoint x: 435, endPoint y: 295, distance: 168.0
click at [435, 295] on div "Factuur versturen Bericht naar klant Antwoorden aan [EMAIL_ADDRESS][DOMAIN_NAME…" at bounding box center [626, 305] width 386 height 461
paste textarea "Geachte heer/mevrouw, Hierbij zenden wij u onze factuur i.v.m. de door ons aan …"
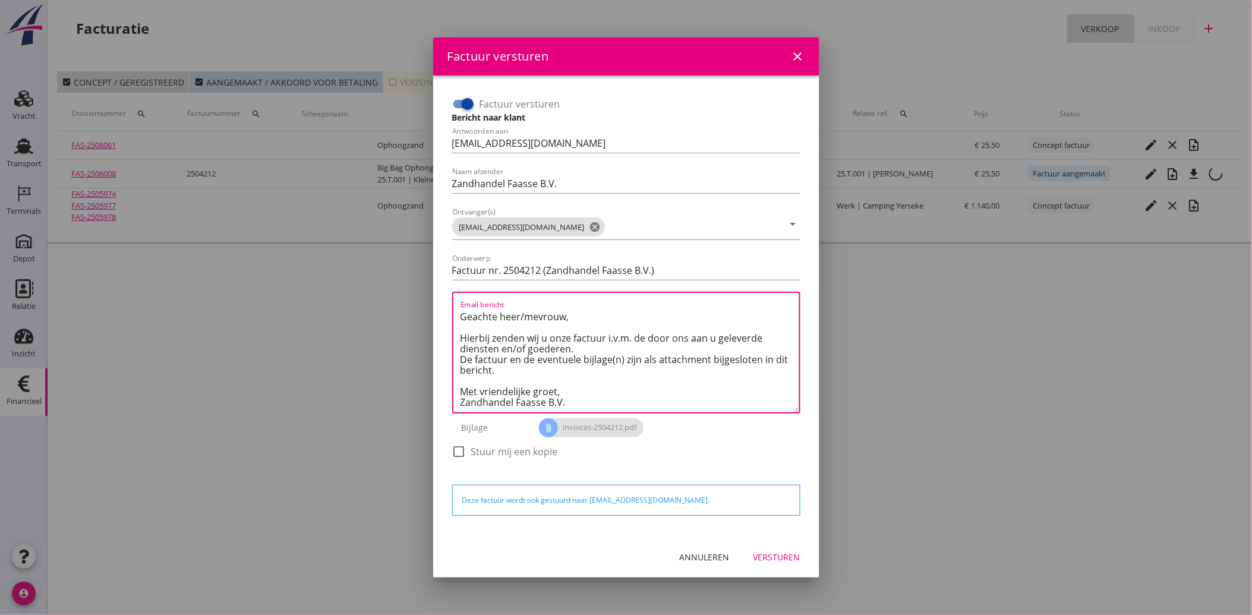
type textarea "Geachte heer/mevrouw, Hierbij zenden wij u onze factuur i.v.m. de door ons aan …"
click at [763, 557] on div "Versturen" at bounding box center [776, 557] width 47 height 12
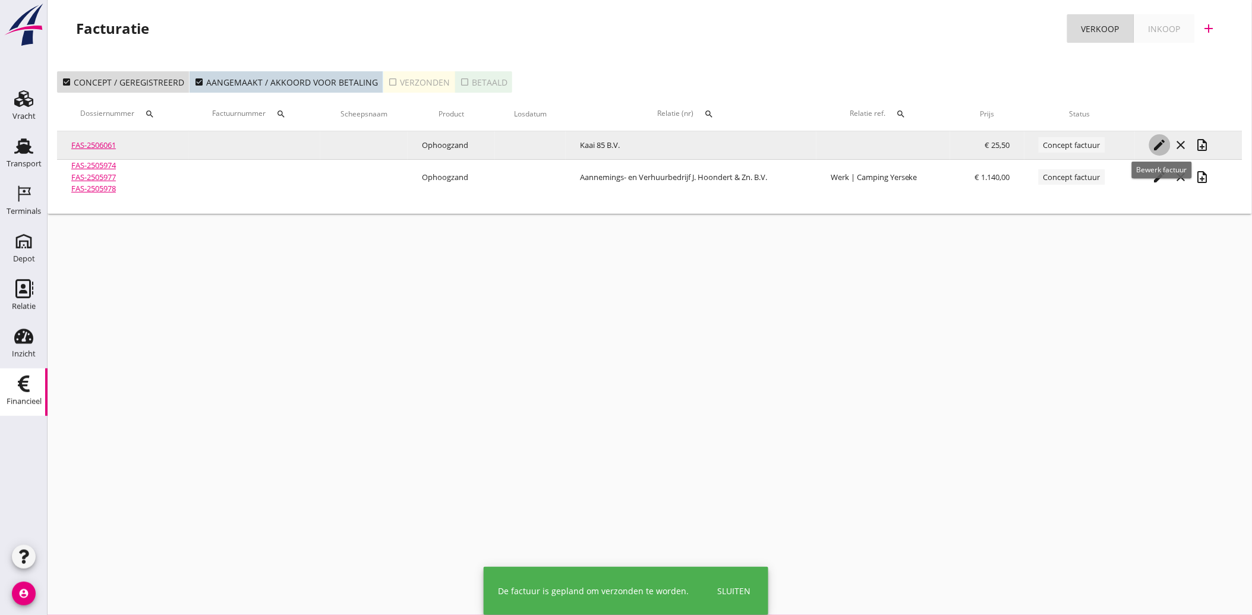
click at [1160, 144] on icon "edit" at bounding box center [1159, 145] width 14 height 14
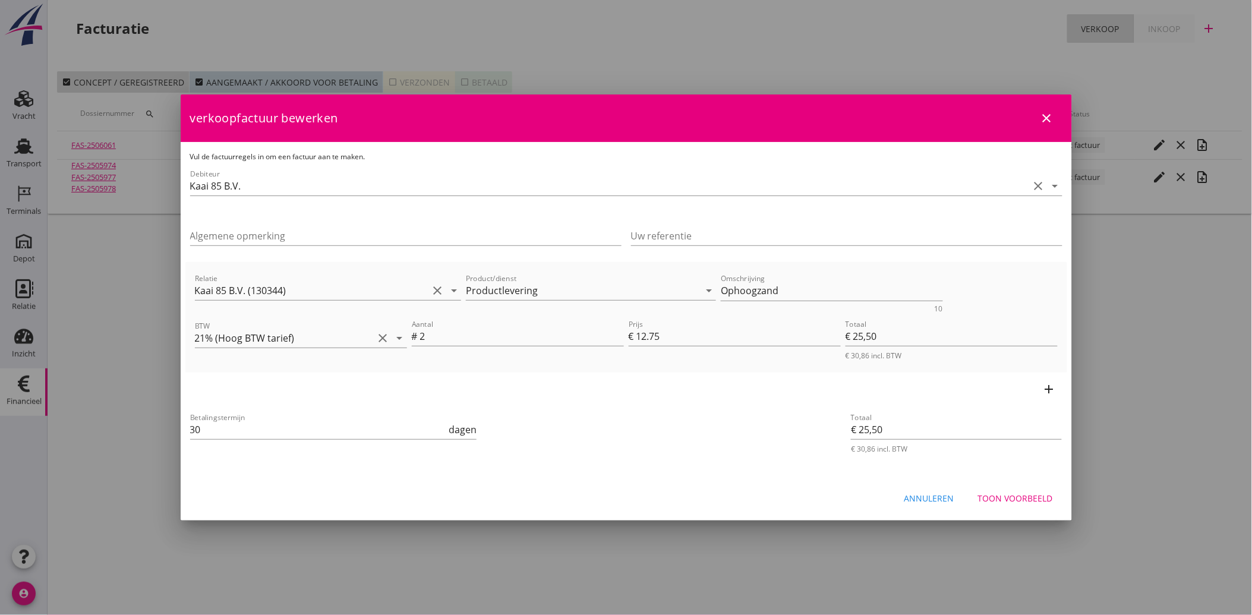
click at [927, 493] on div "Annuleren" at bounding box center [929, 498] width 50 height 12
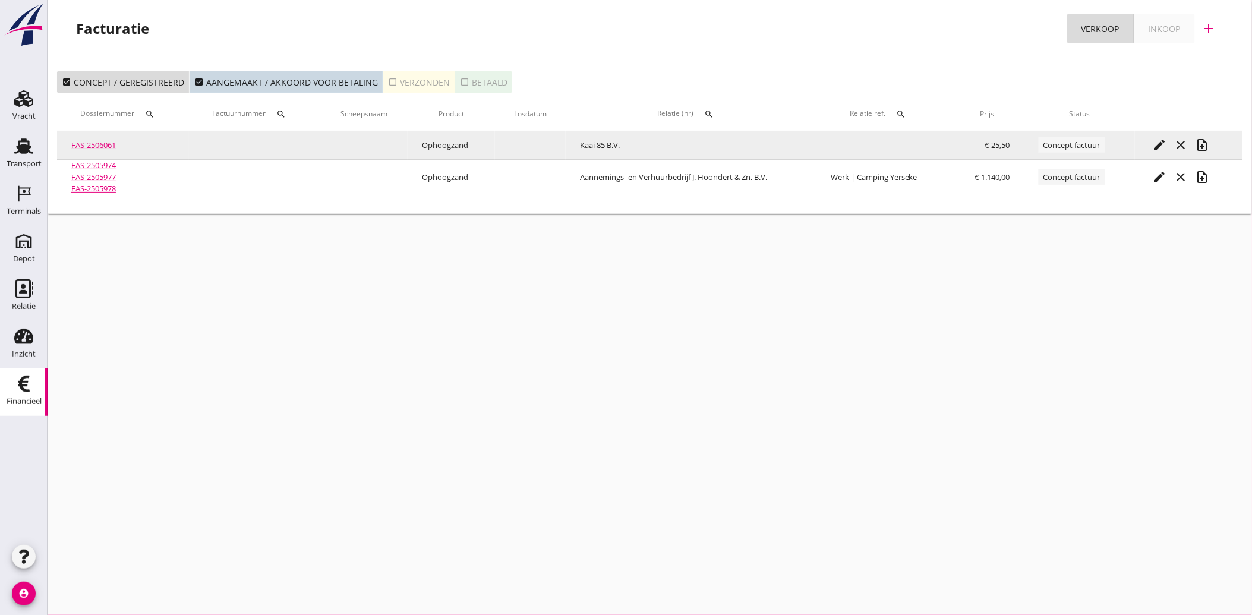
click at [1208, 145] on icon "note_add" at bounding box center [1202, 145] width 14 height 14
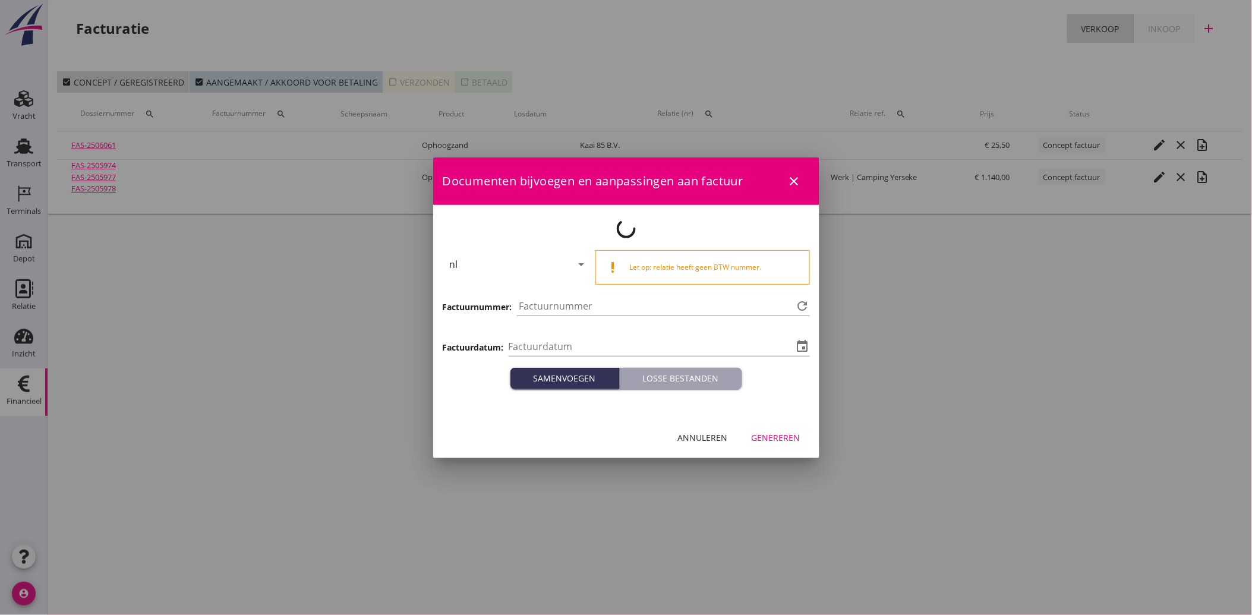
type input "[DATE]"
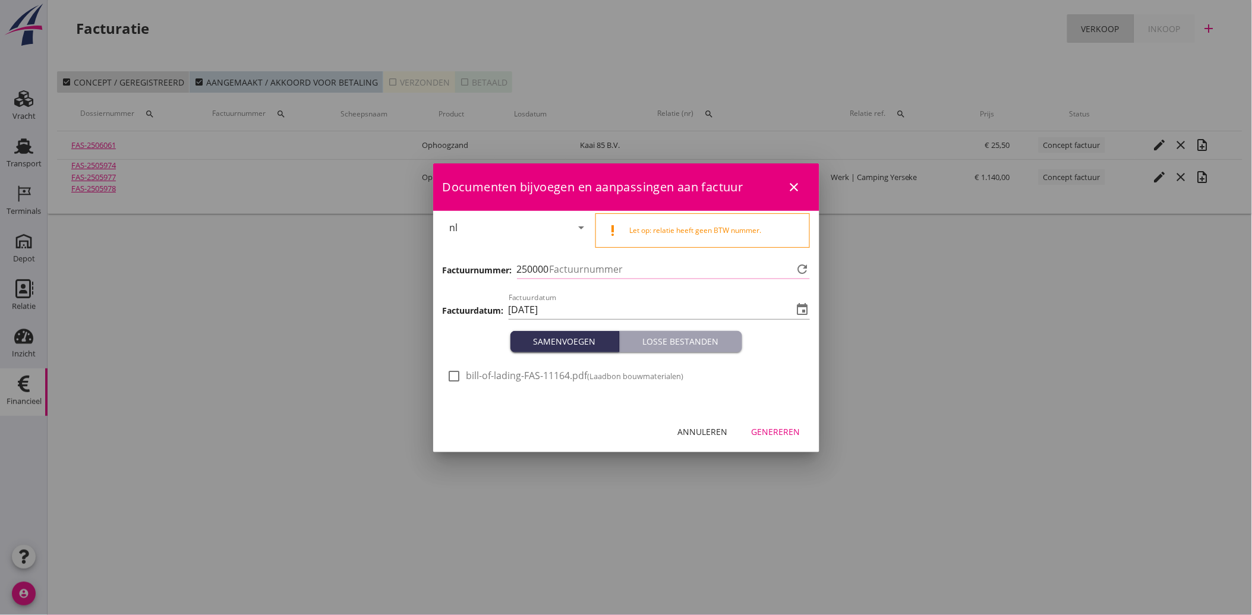
type input "4213"
click at [459, 378] on div at bounding box center [454, 376] width 20 height 20
checkbox input "true"
click at [767, 428] on div "Genereren" at bounding box center [775, 431] width 49 height 12
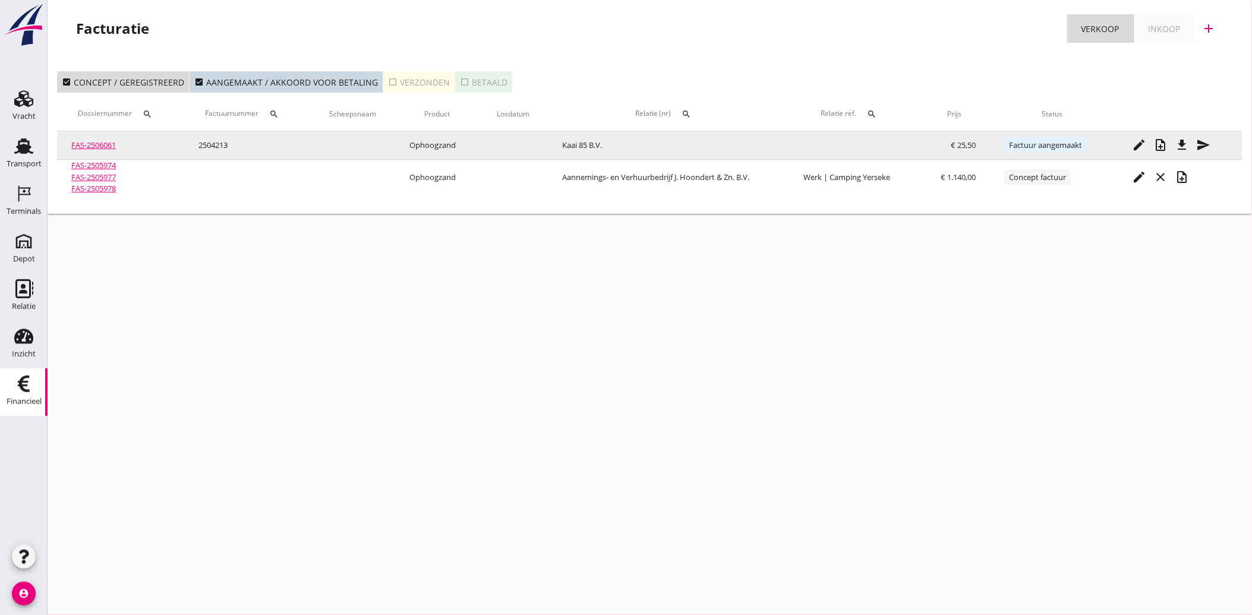
click at [1209, 144] on icon "send" at bounding box center [1203, 145] width 14 height 14
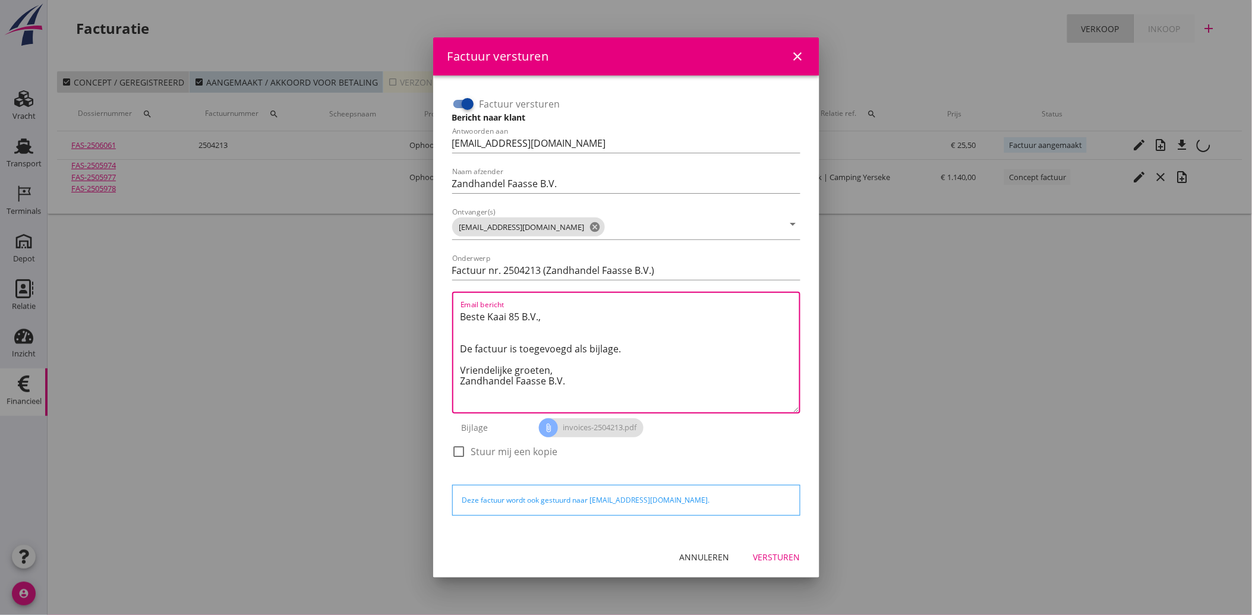
drag, startPoint x: 590, startPoint y: 387, endPoint x: 429, endPoint y: 302, distance: 182.3
click at [429, 302] on div "Factuur versturen close Factuur versturen Bericht naar klant Antwoorden aan [EM…" at bounding box center [626, 307] width 1252 height 615
paste textarea "Geachte heer/mevrouw, Hierbij zenden wij u onze factuur i.v.m. de door ons aan …"
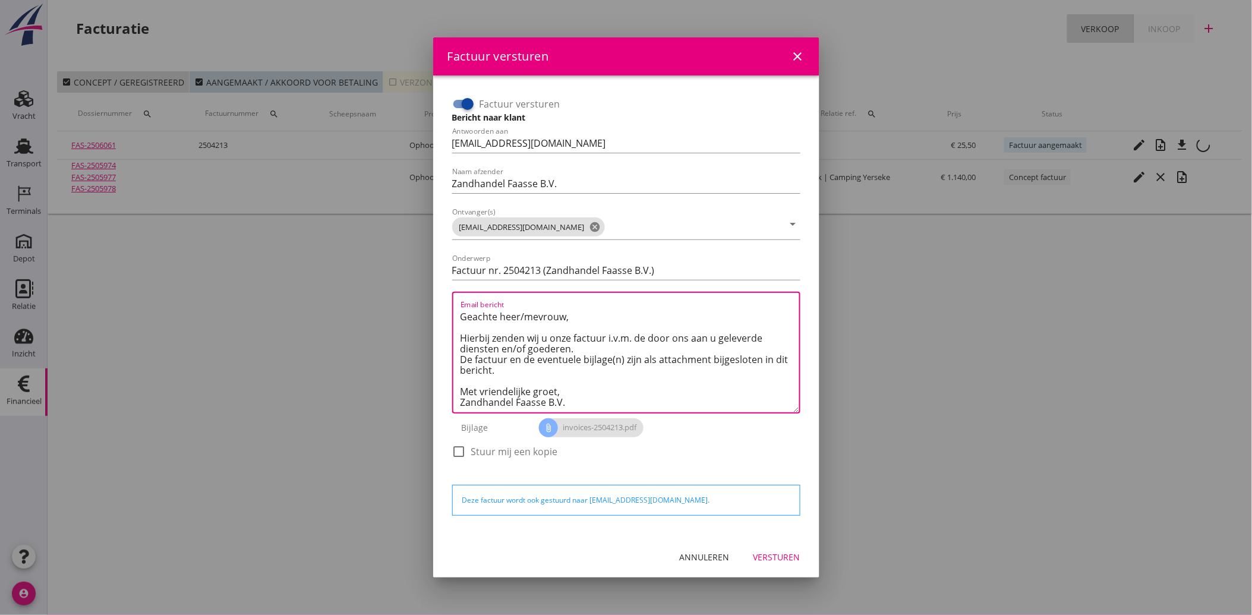
type textarea "Geachte heer/mevrouw, Hierbij zenden wij u onze factuur i.v.m. de door ons aan …"
click at [774, 558] on div "Versturen" at bounding box center [776, 557] width 47 height 12
